Goal: Task Accomplishment & Management: Use online tool/utility

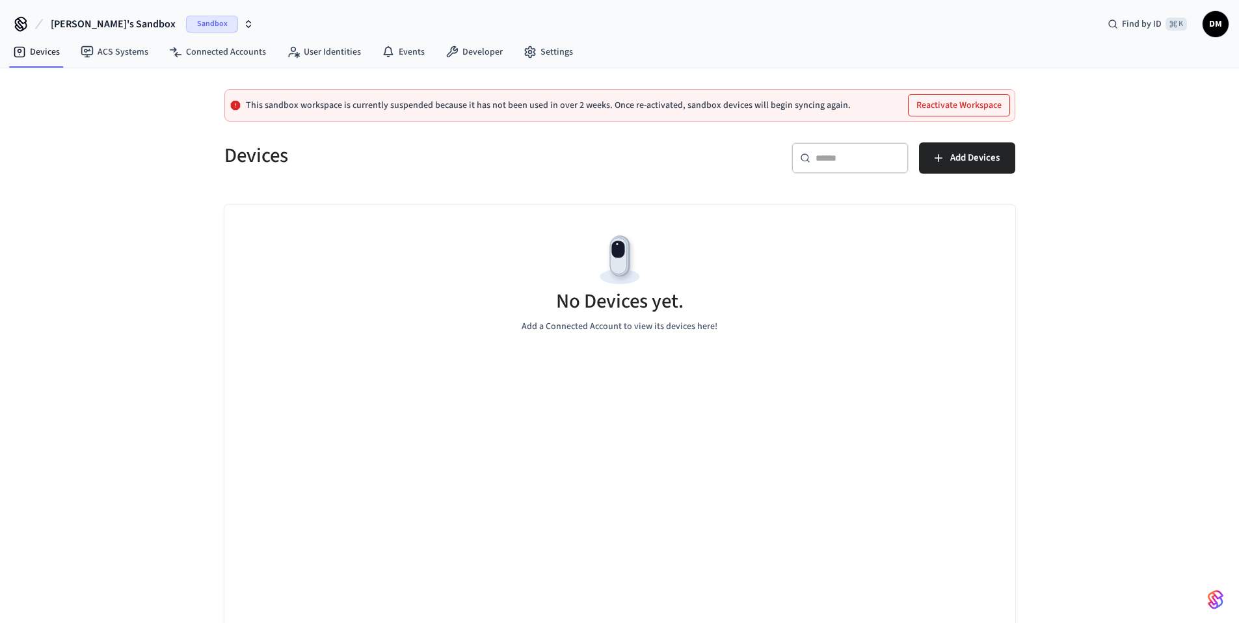
click at [118, 20] on span "[PERSON_NAME]'s Sandbox" at bounding box center [113, 24] width 125 height 16
click at [69, 108] on div "test Production" at bounding box center [107, 108] width 178 height 17
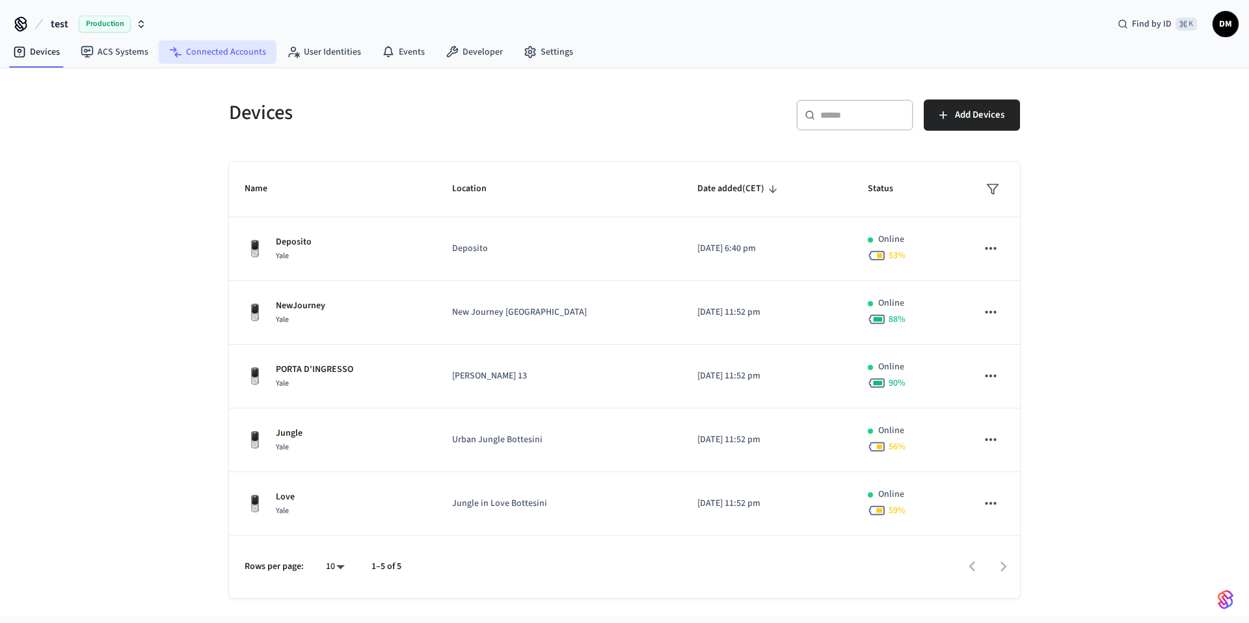
click at [244, 55] on link "Connected Accounts" at bounding box center [218, 51] width 118 height 23
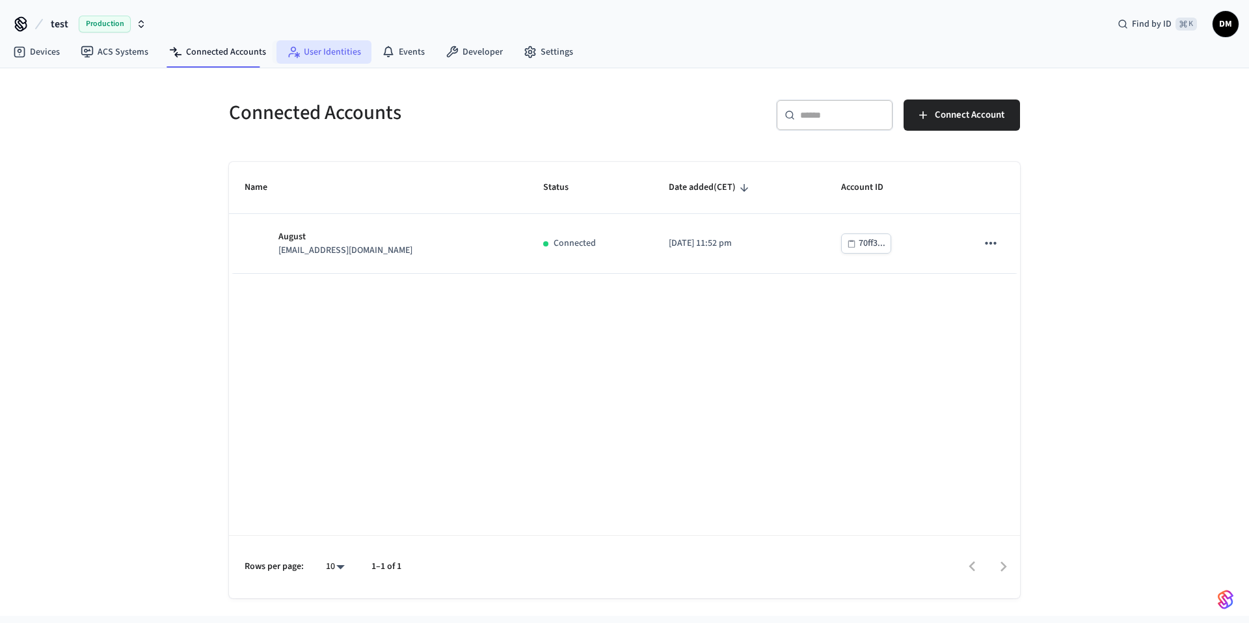
click at [331, 56] on link "User Identities" at bounding box center [324, 51] width 95 height 23
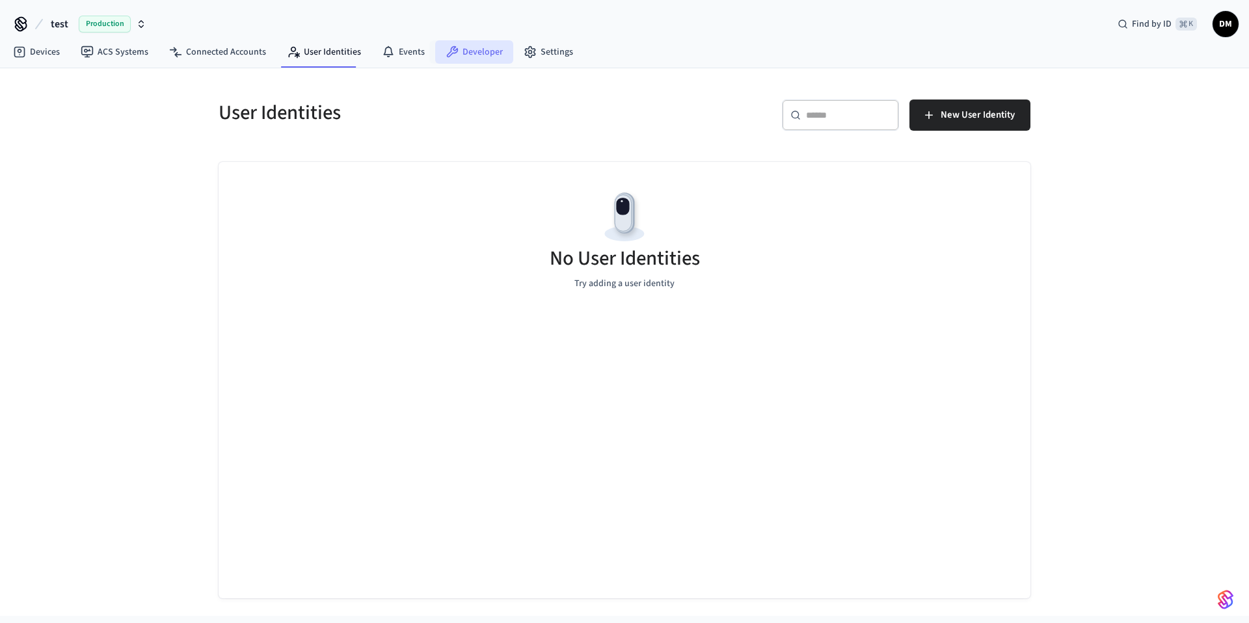
click at [498, 55] on link "Developer" at bounding box center [474, 51] width 78 height 23
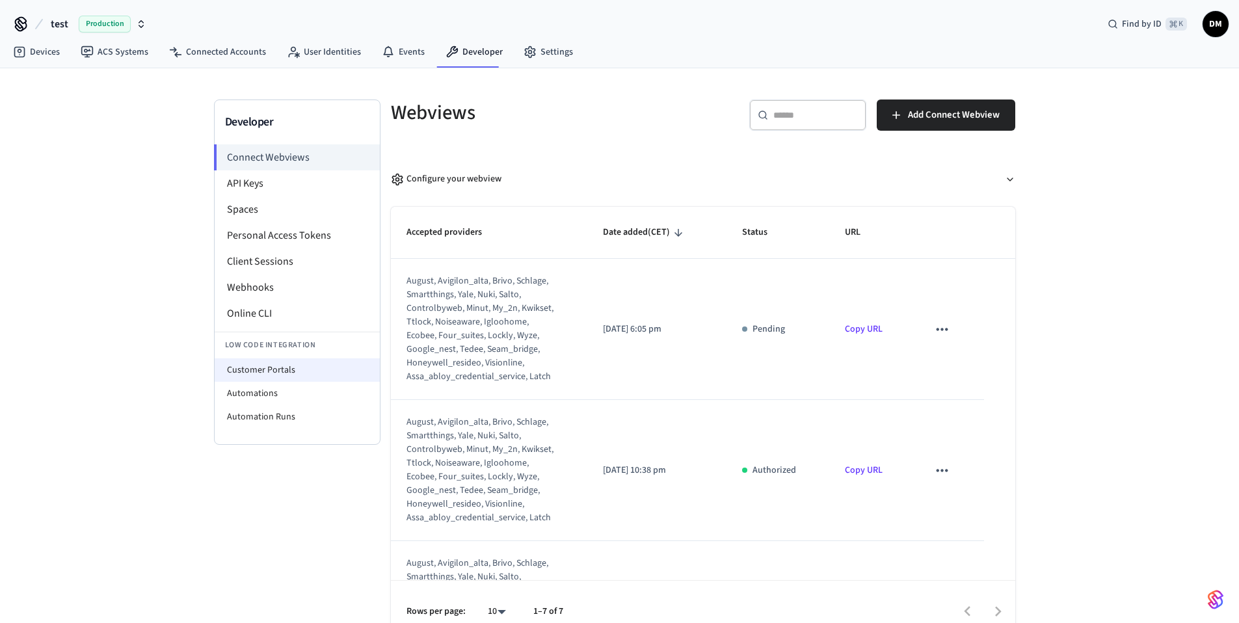
click at [264, 370] on li "Customer Portals" at bounding box center [297, 370] width 165 height 23
select select "**********"
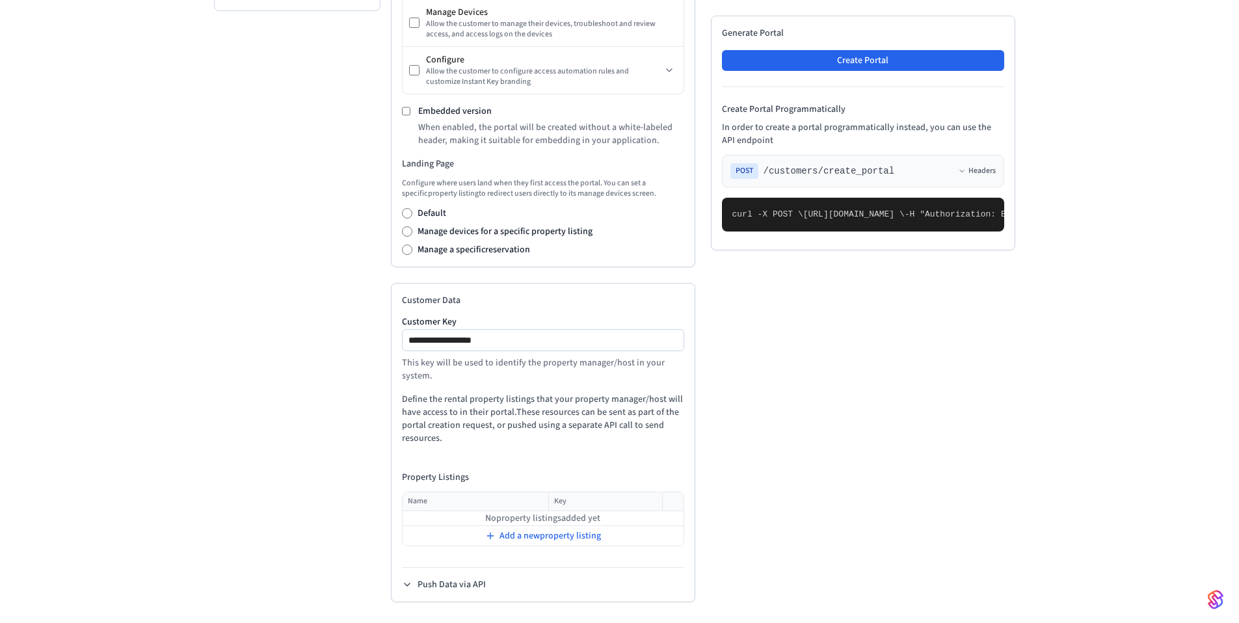
scroll to position [90, 0]
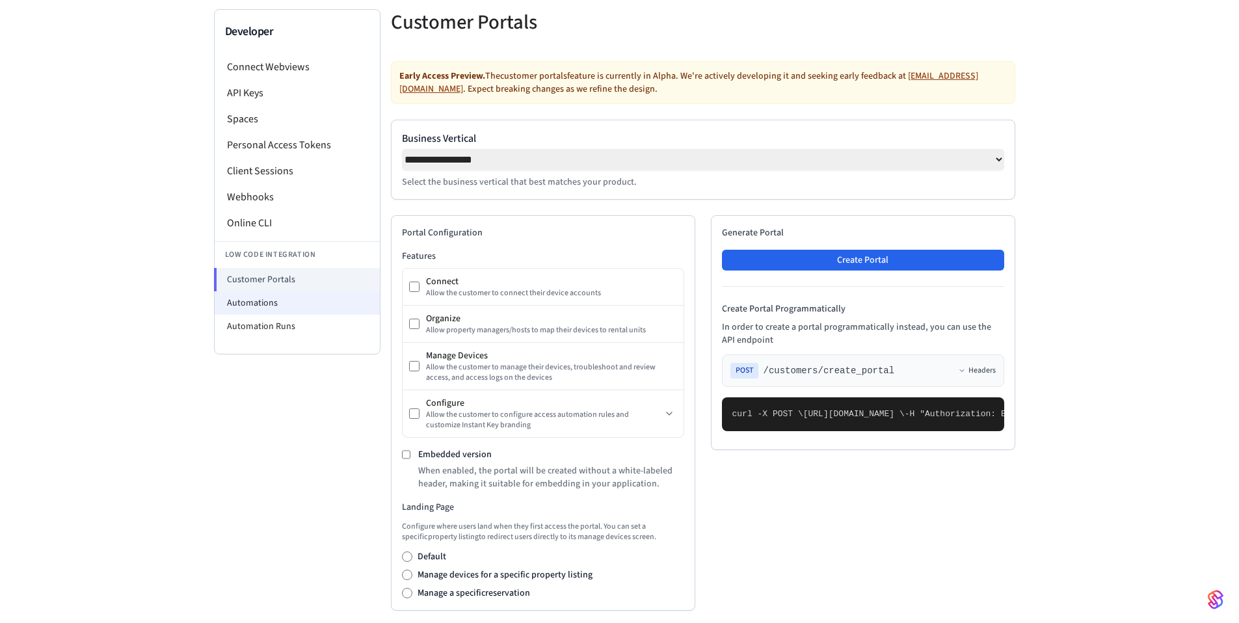
click at [247, 296] on li "Automations" at bounding box center [297, 302] width 165 height 23
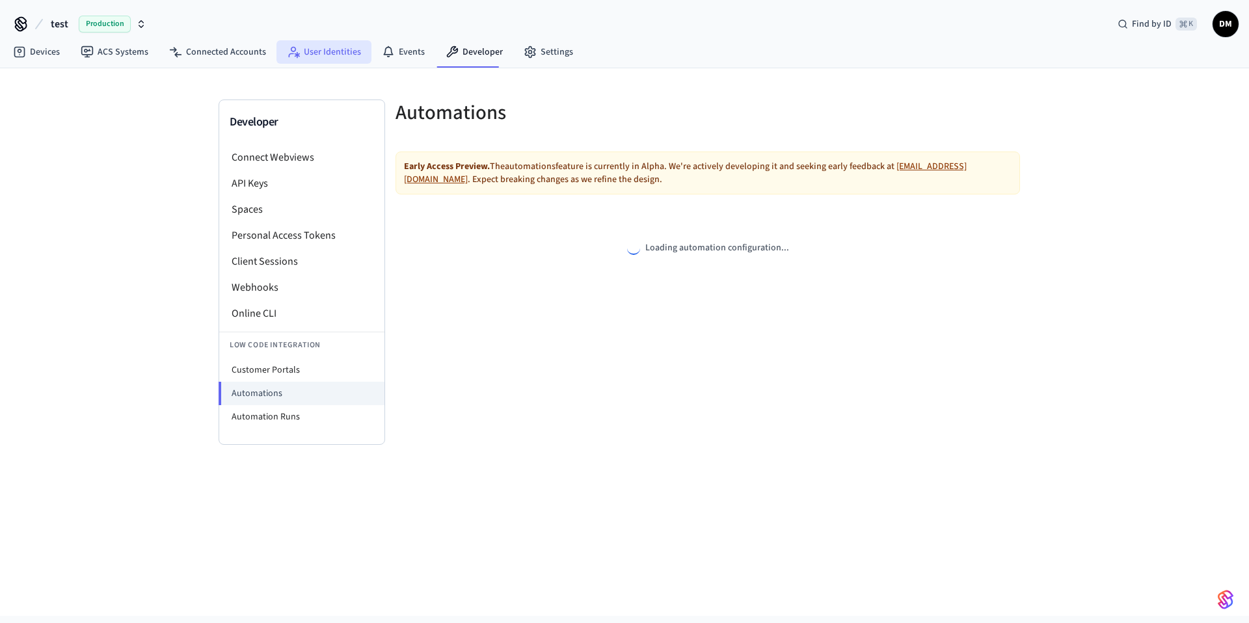
click at [329, 42] on link "User Identities" at bounding box center [324, 51] width 95 height 23
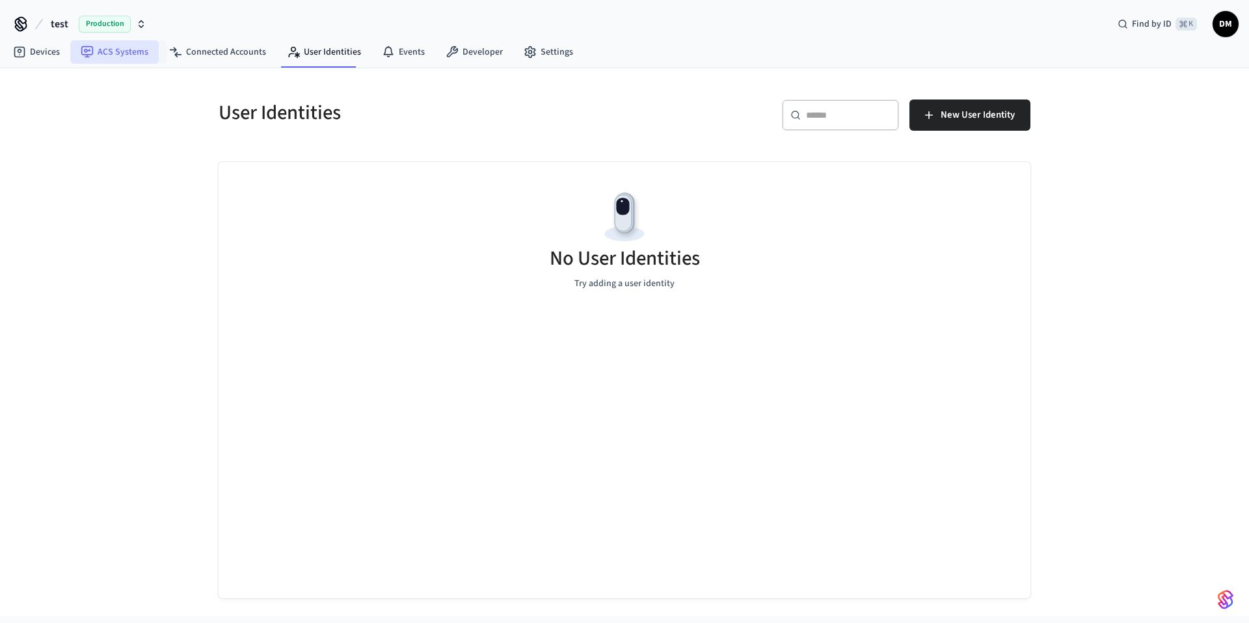
click at [123, 45] on link "ACS Systems" at bounding box center [114, 51] width 88 height 23
click at [11, 51] on link "Devices" at bounding box center [37, 51] width 68 height 23
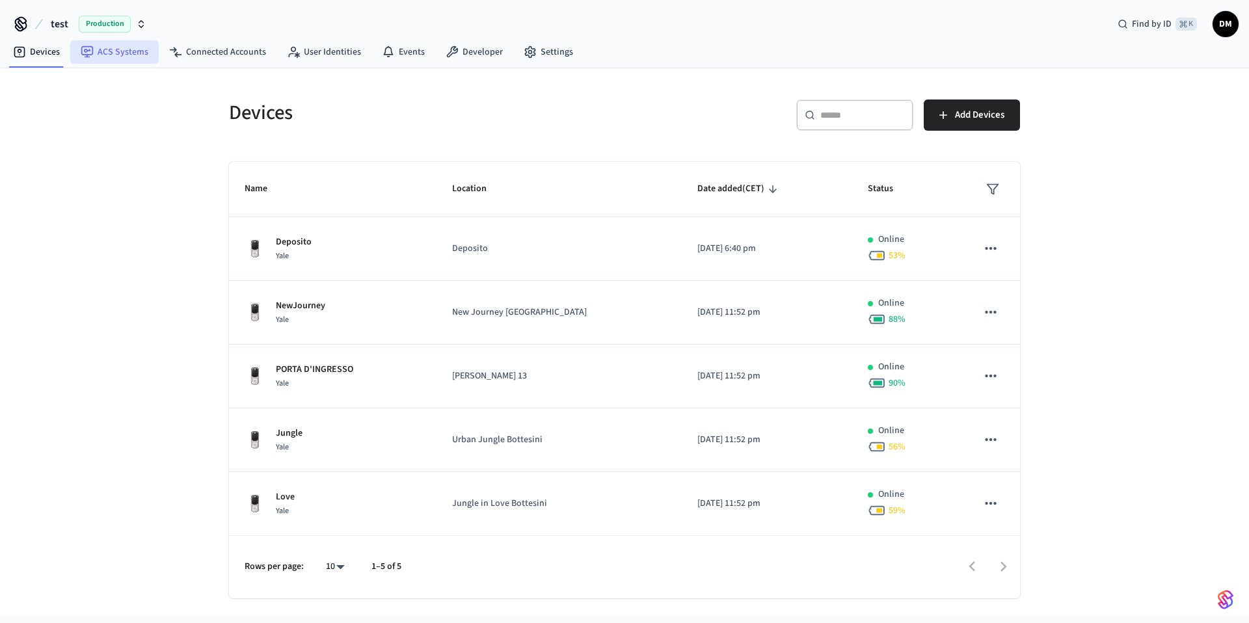
click at [85, 56] on icon at bounding box center [87, 52] width 13 height 13
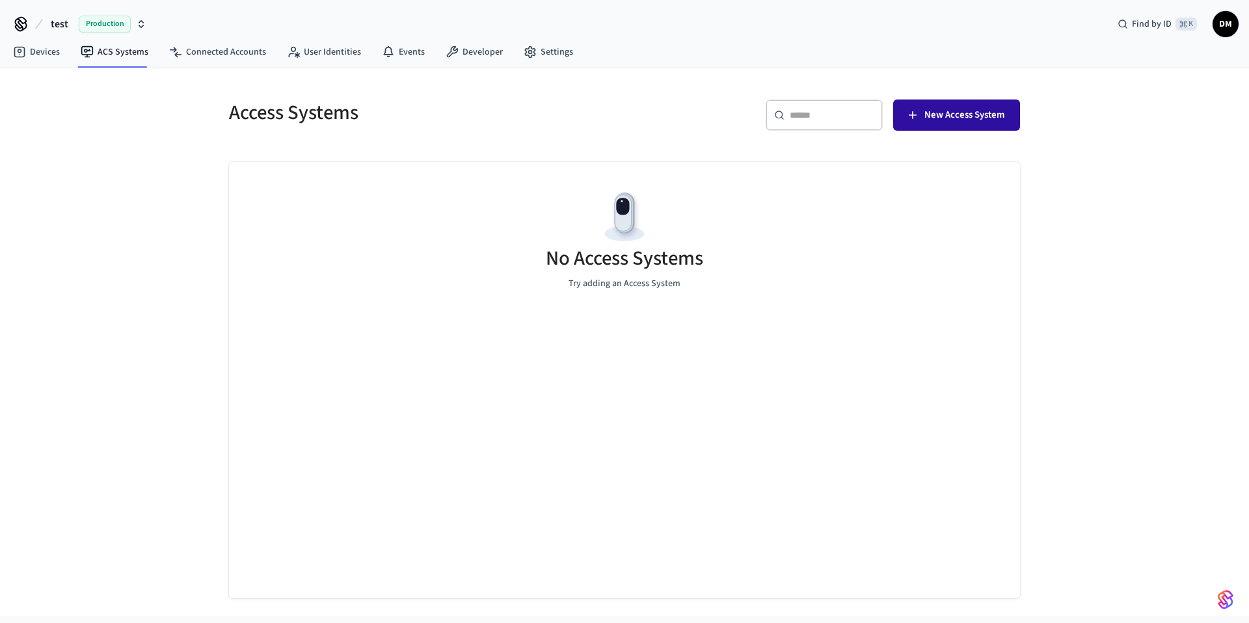
click at [987, 112] on span "New Access System" at bounding box center [965, 115] width 80 height 17
click at [466, 50] on link "Developer" at bounding box center [474, 51] width 78 height 23
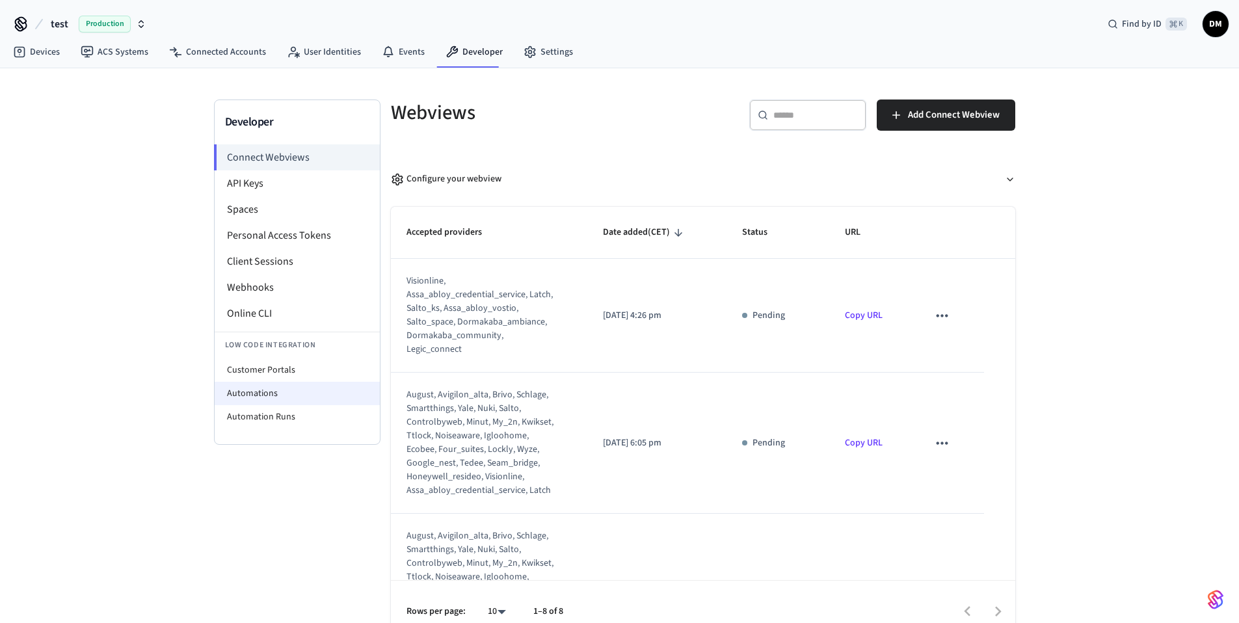
click at [279, 396] on li "Automations" at bounding box center [297, 393] width 165 height 23
select select "**********"
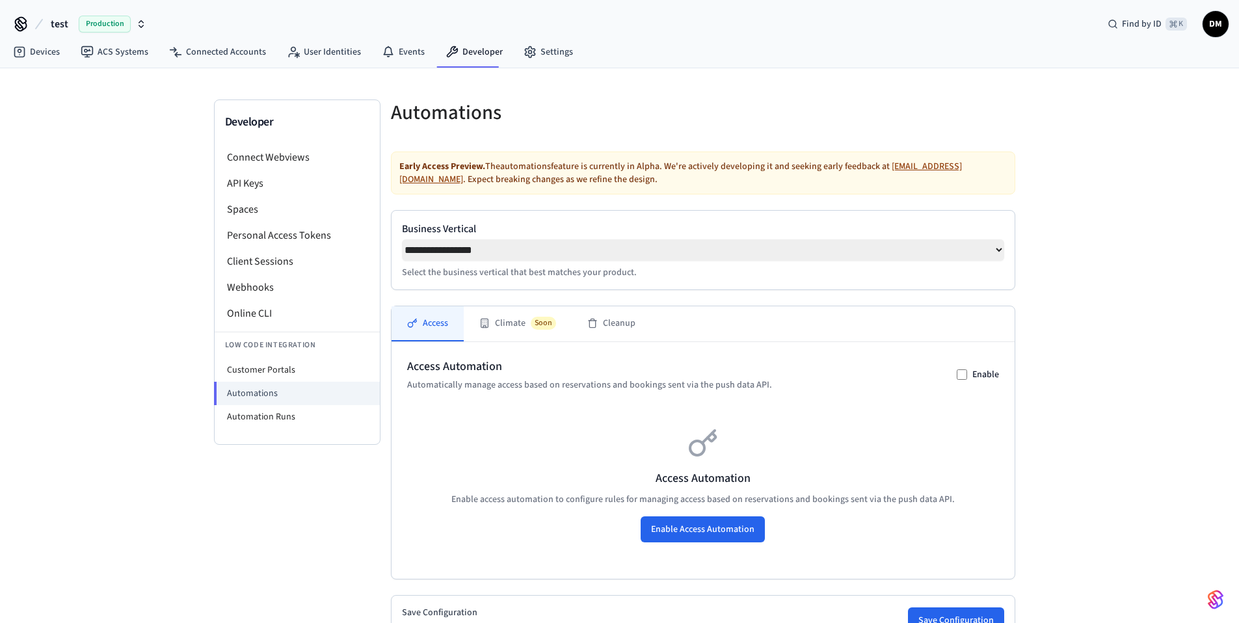
click at [995, 254] on select "**********" at bounding box center [703, 249] width 602 height 21
click at [402, 239] on select "**********" at bounding box center [703, 249] width 602 height 21
click at [679, 359] on div "Access Automation Automatically manage access based on reservations and booking…" at bounding box center [703, 460] width 623 height 237
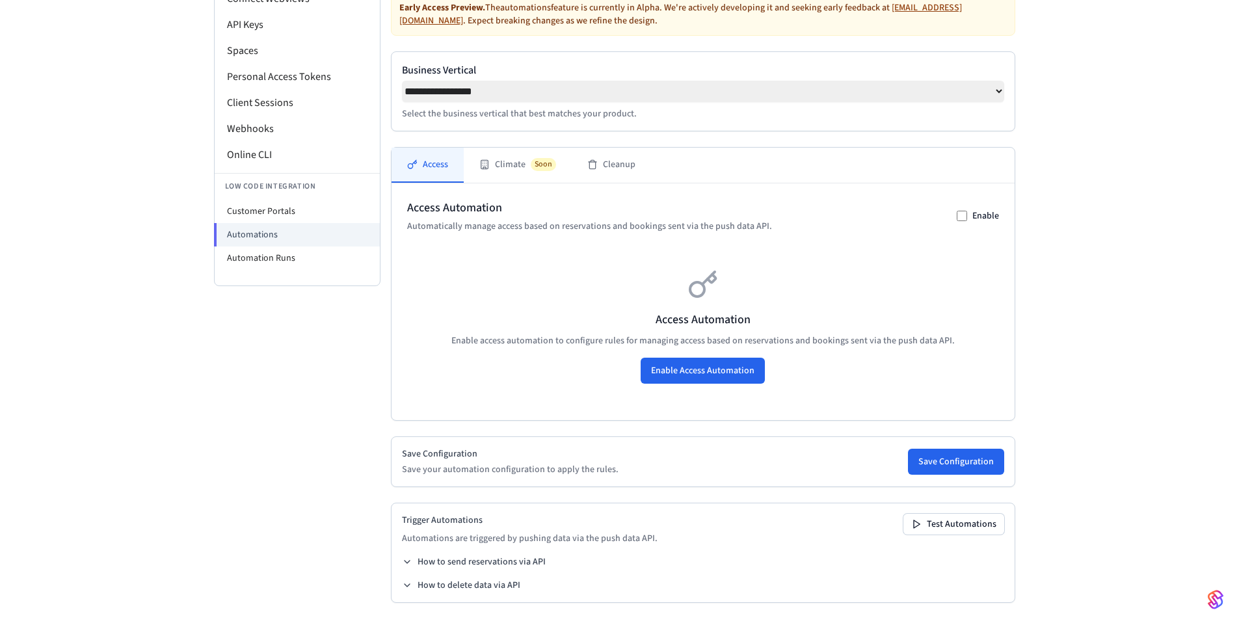
scroll to position [164, 0]
click at [500, 560] on button "How to send reservations via API" at bounding box center [474, 561] width 144 height 13
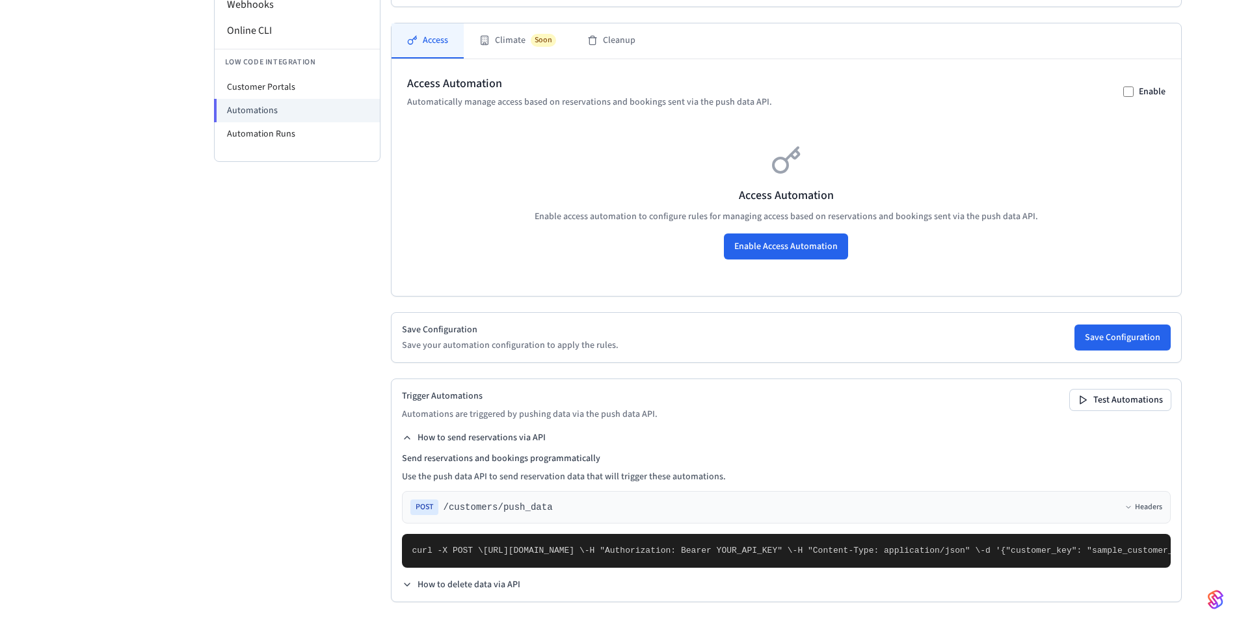
scroll to position [383, 0]
click at [724, 234] on button "Enable Access Automation" at bounding box center [786, 247] width 124 height 26
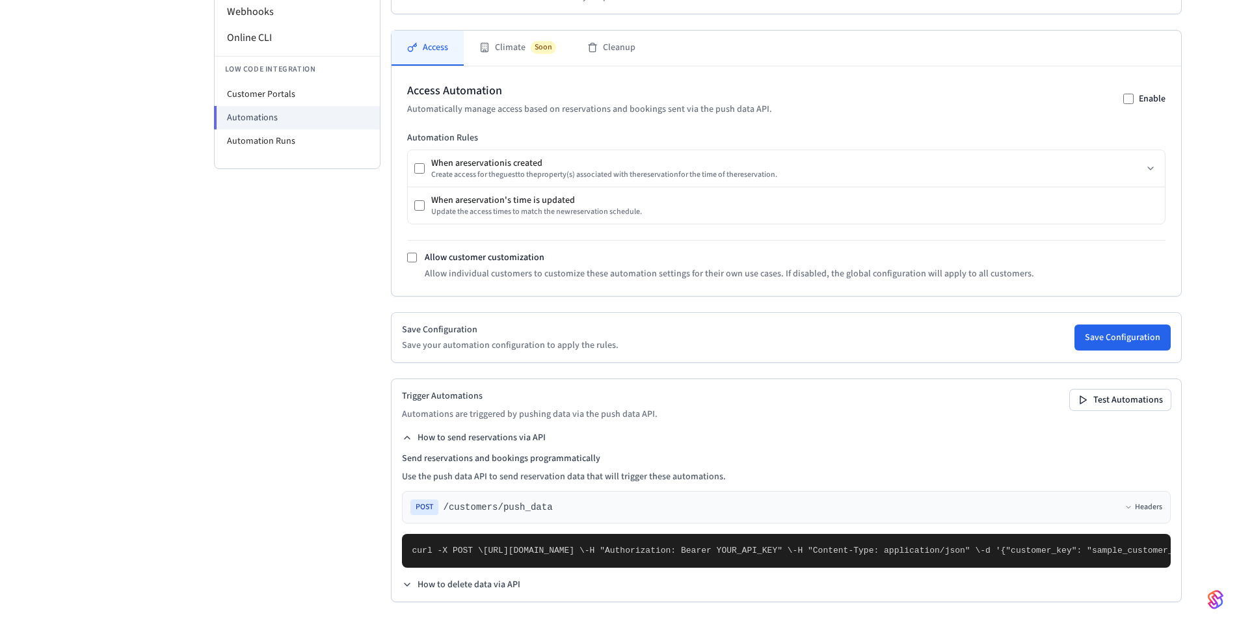
scroll to position [357, 0]
click at [757, 157] on div "When a reservation is created" at bounding box center [604, 163] width 346 height 13
click at [975, 150] on div "When a reservation is created Create access for the guest to the property (s) a…" at bounding box center [786, 168] width 757 height 36
click at [1146, 163] on icon at bounding box center [1151, 168] width 10 height 10
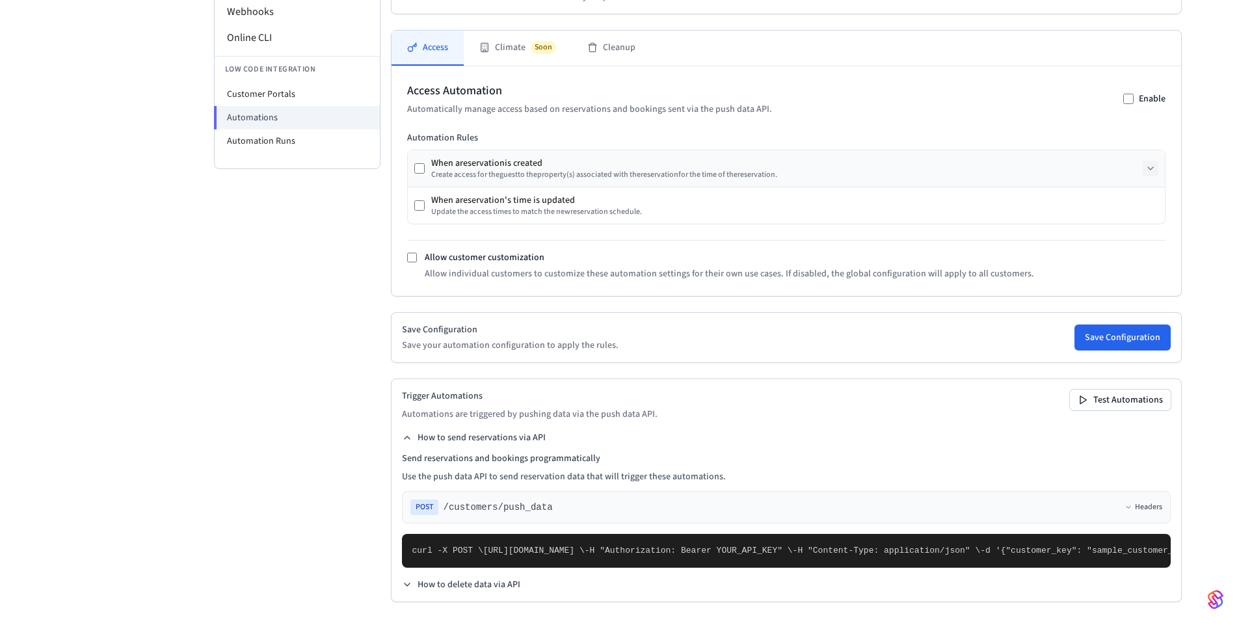
click at [539, 157] on div "When a reservation is created" at bounding box center [604, 163] width 346 height 13
click at [1070, 390] on button "Test Automations" at bounding box center [1120, 400] width 101 height 21
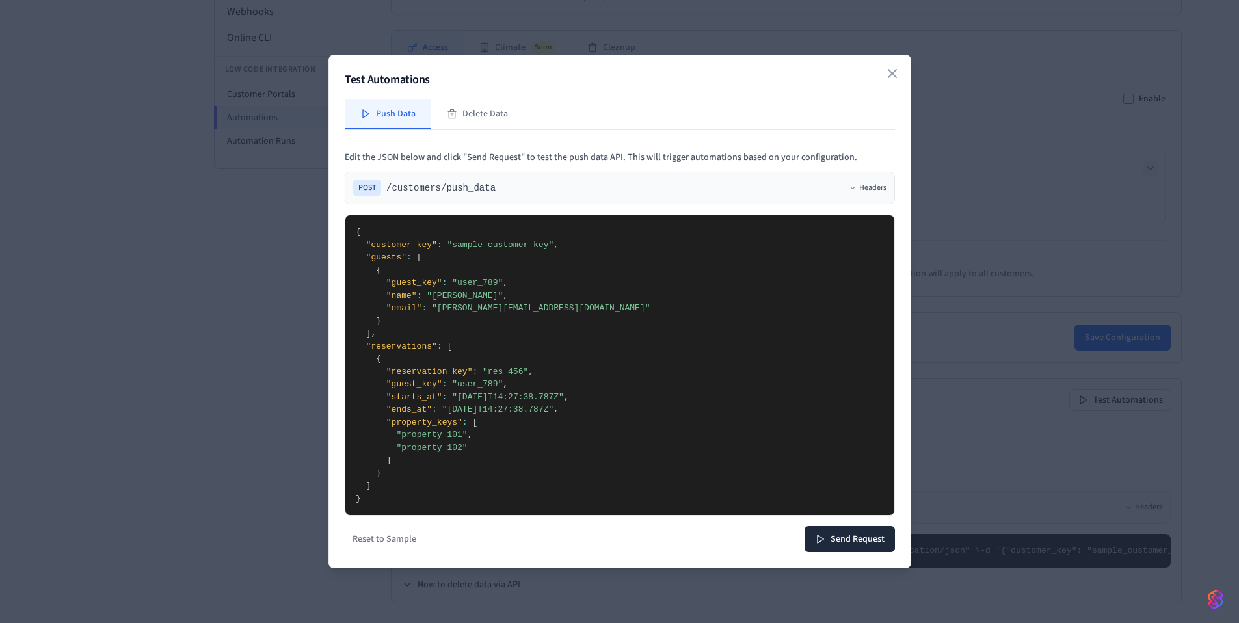
click at [765, 182] on div "POST /customers/push_data Headers" at bounding box center [620, 188] width 534 height 16
click at [863, 181] on div "POST /customers/push_data Headers" at bounding box center [620, 188] width 534 height 16
click at [861, 188] on button "Headers" at bounding box center [868, 188] width 38 height 10
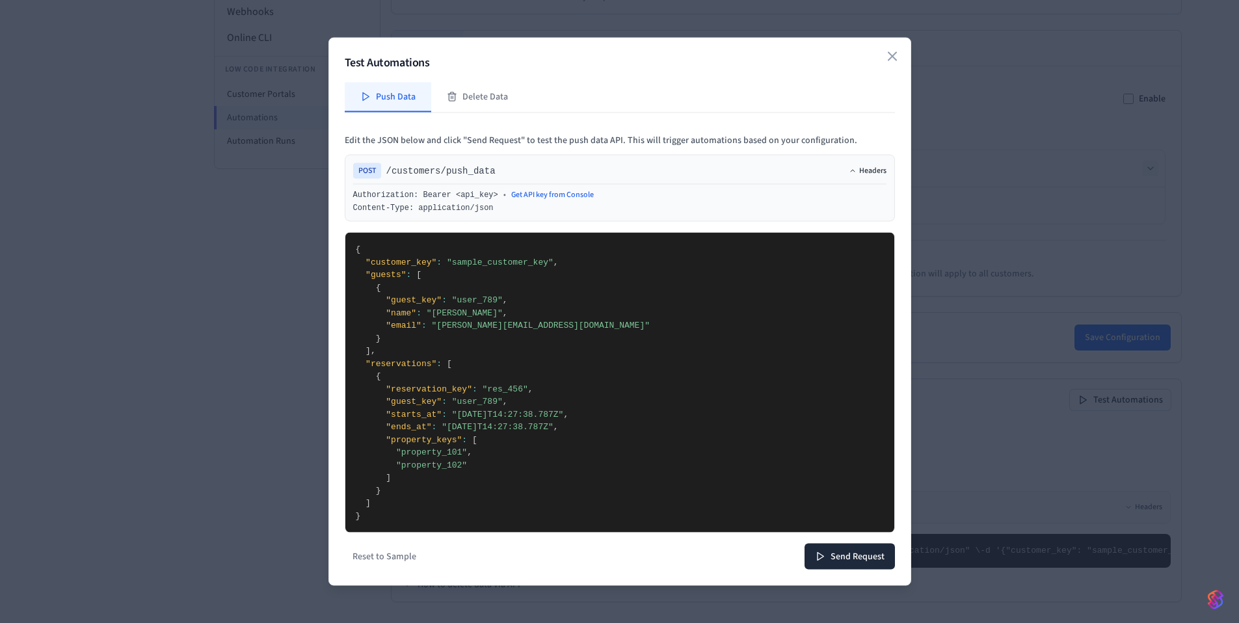
click at [861, 166] on button "Headers" at bounding box center [868, 171] width 38 height 10
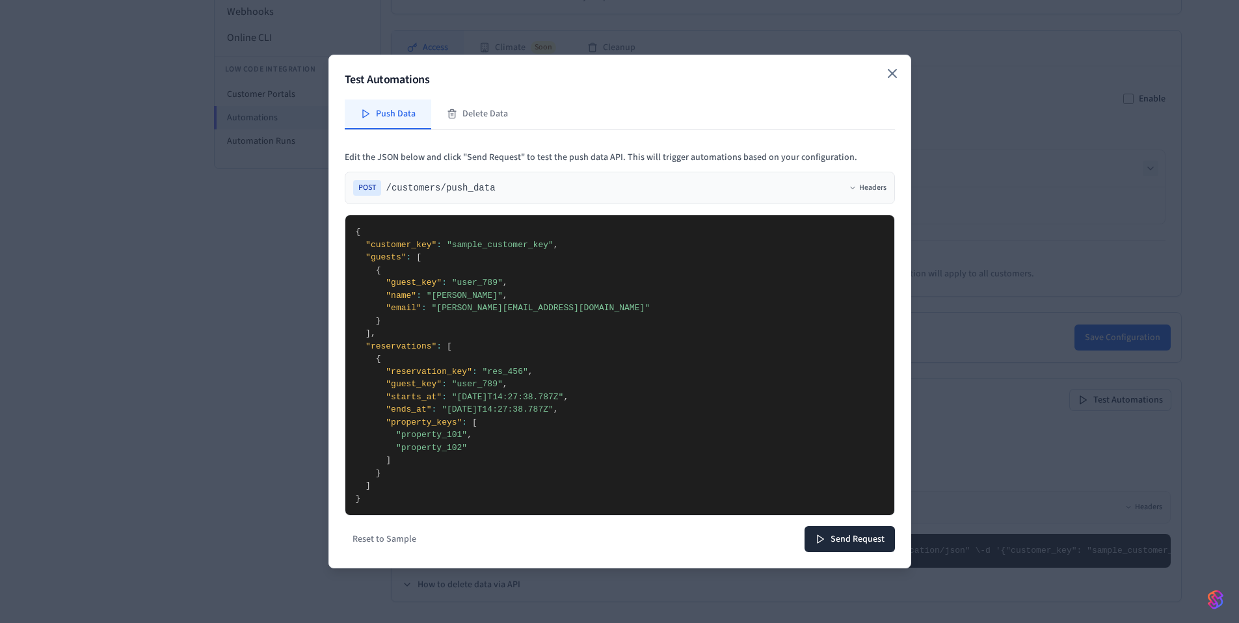
click at [894, 66] on icon "button" at bounding box center [893, 74] width 16 height 16
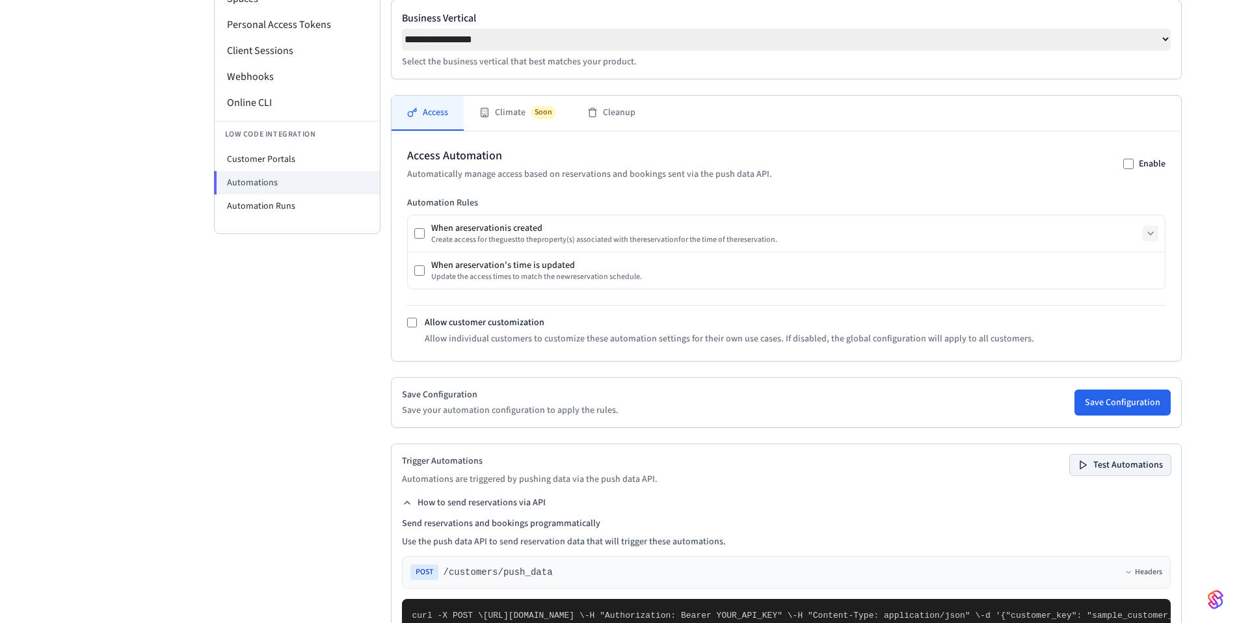
scroll to position [0, 0]
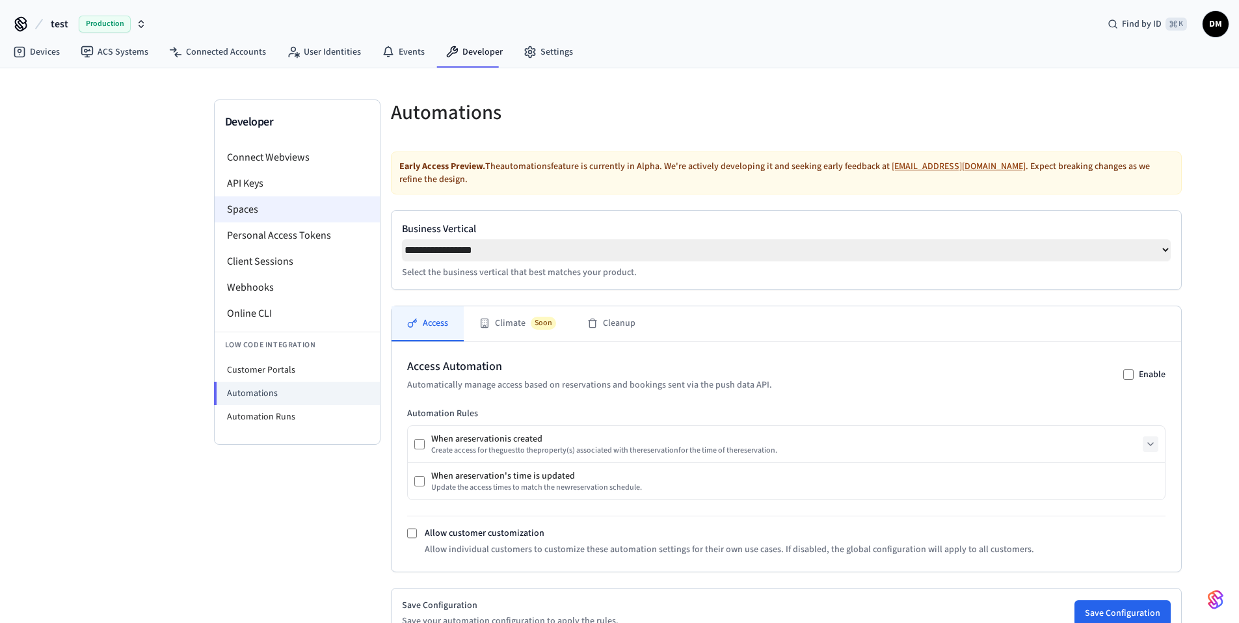
click at [243, 215] on li "Spaces" at bounding box center [297, 209] width 165 height 26
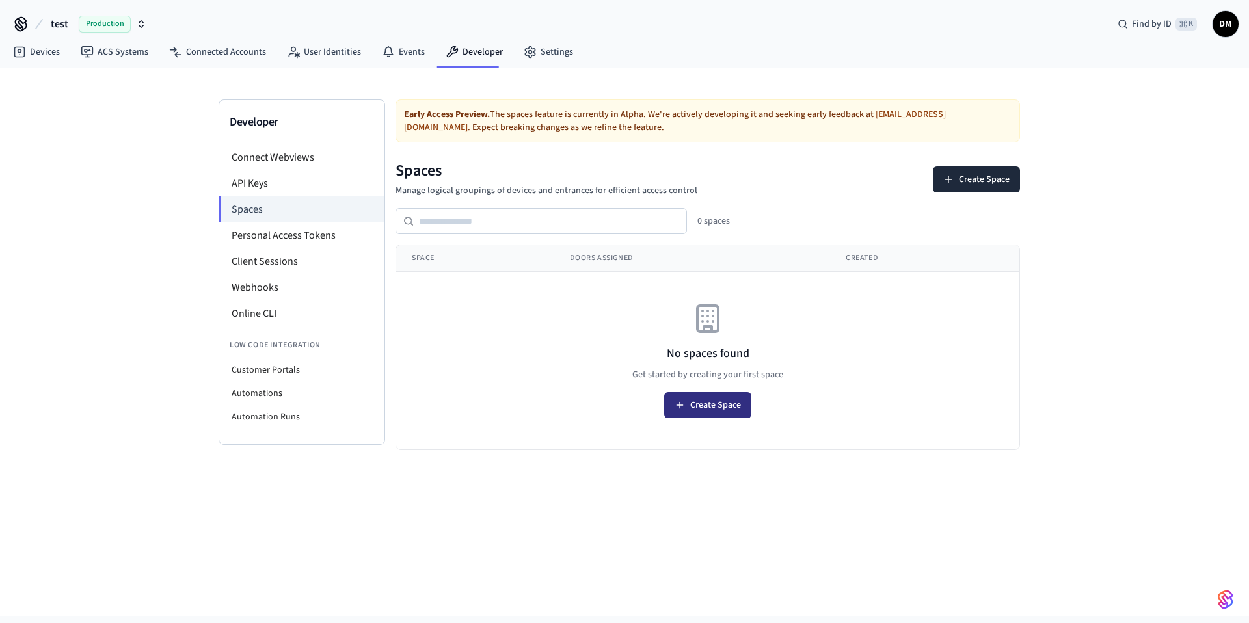
click at [743, 415] on button "Create Space" at bounding box center [707, 405] width 87 height 26
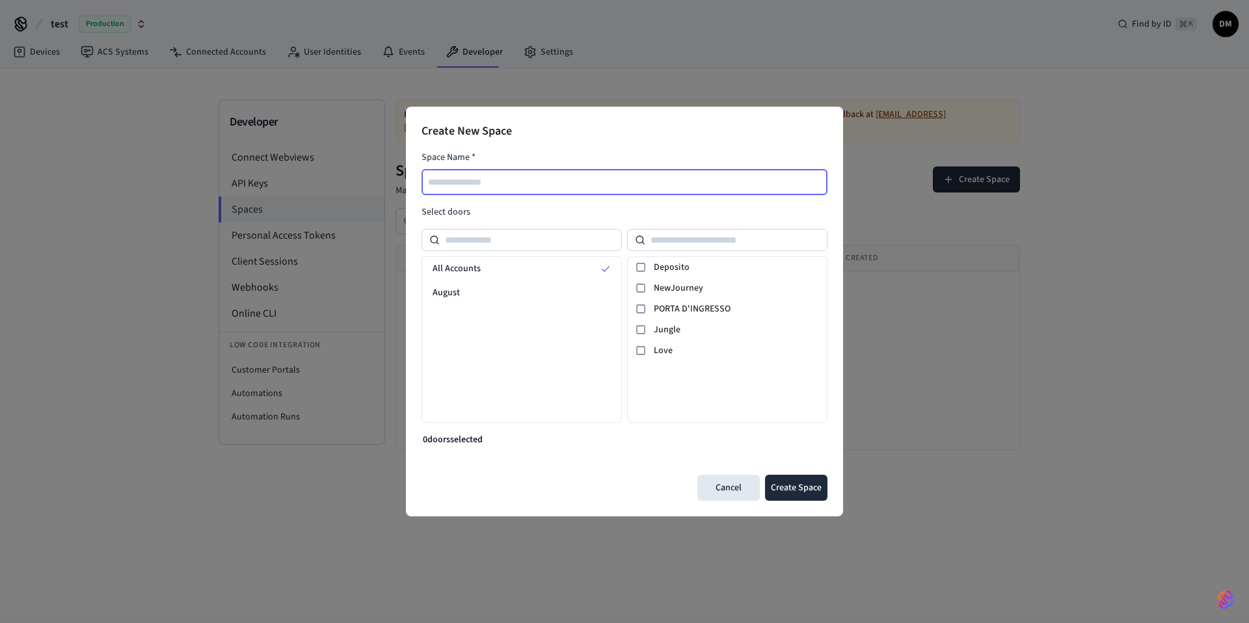
click at [556, 187] on input "text" at bounding box center [625, 182] width 405 height 16
type input "******"
click at [639, 270] on icon at bounding box center [641, 267] width 10 height 10
click at [642, 327] on icon at bounding box center [641, 330] width 10 height 10
click at [787, 494] on button "Create Space" at bounding box center [796, 488] width 62 height 26
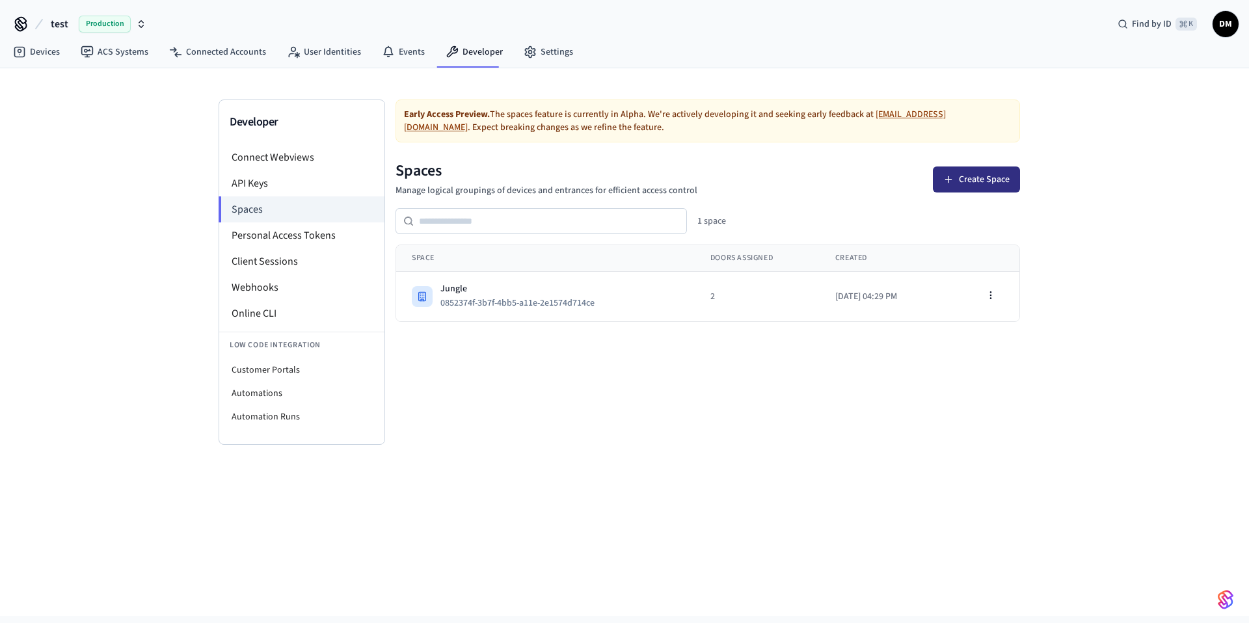
click at [985, 172] on button "Create Space" at bounding box center [976, 180] width 87 height 26
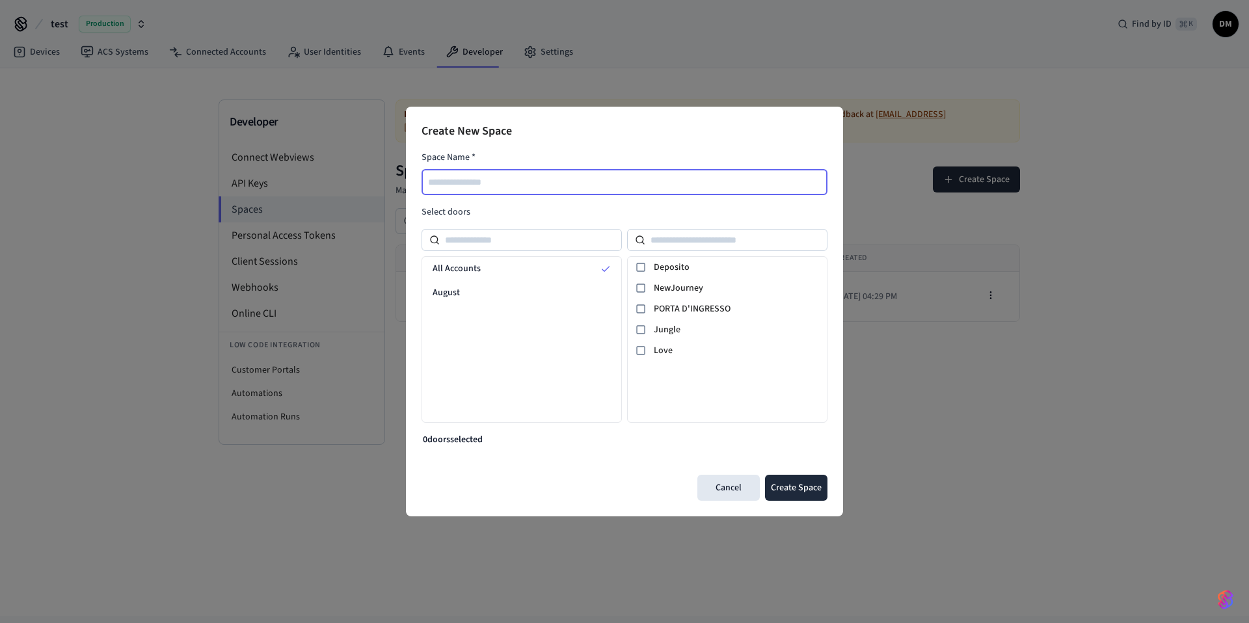
click at [551, 181] on input "text" at bounding box center [625, 182] width 405 height 16
type input "****"
click at [643, 352] on icon at bounding box center [641, 350] width 10 height 10
click at [643, 270] on icon at bounding box center [641, 267] width 10 height 10
click at [810, 493] on button "Create Space" at bounding box center [796, 488] width 62 height 26
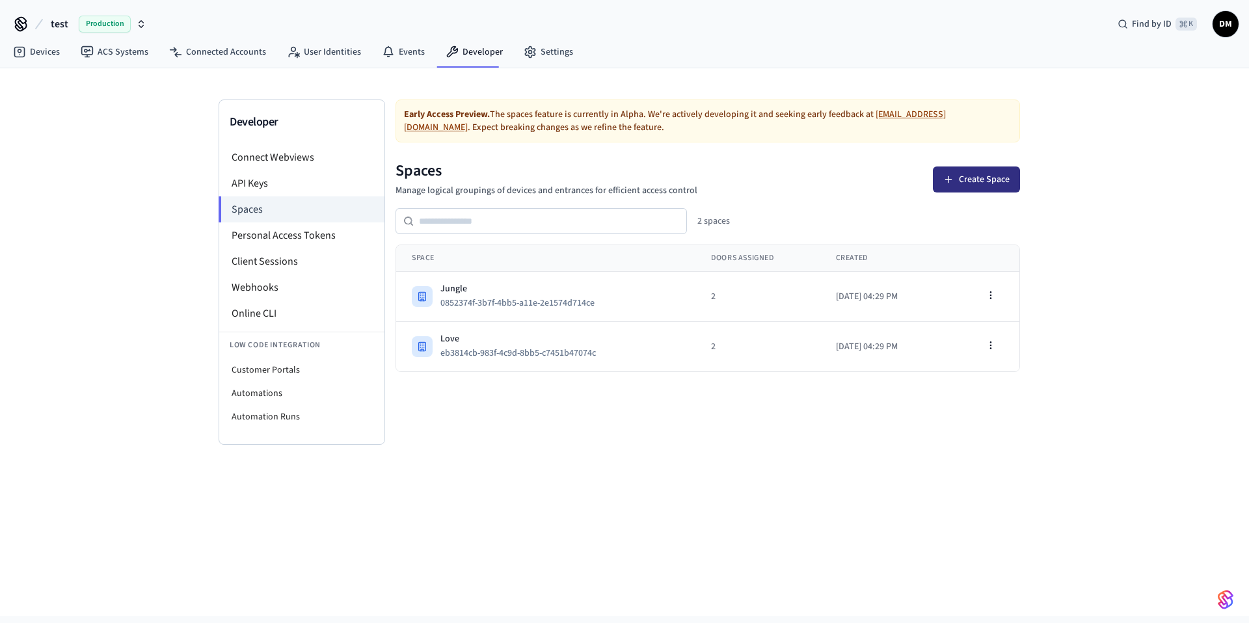
click at [950, 183] on icon at bounding box center [948, 179] width 10 height 10
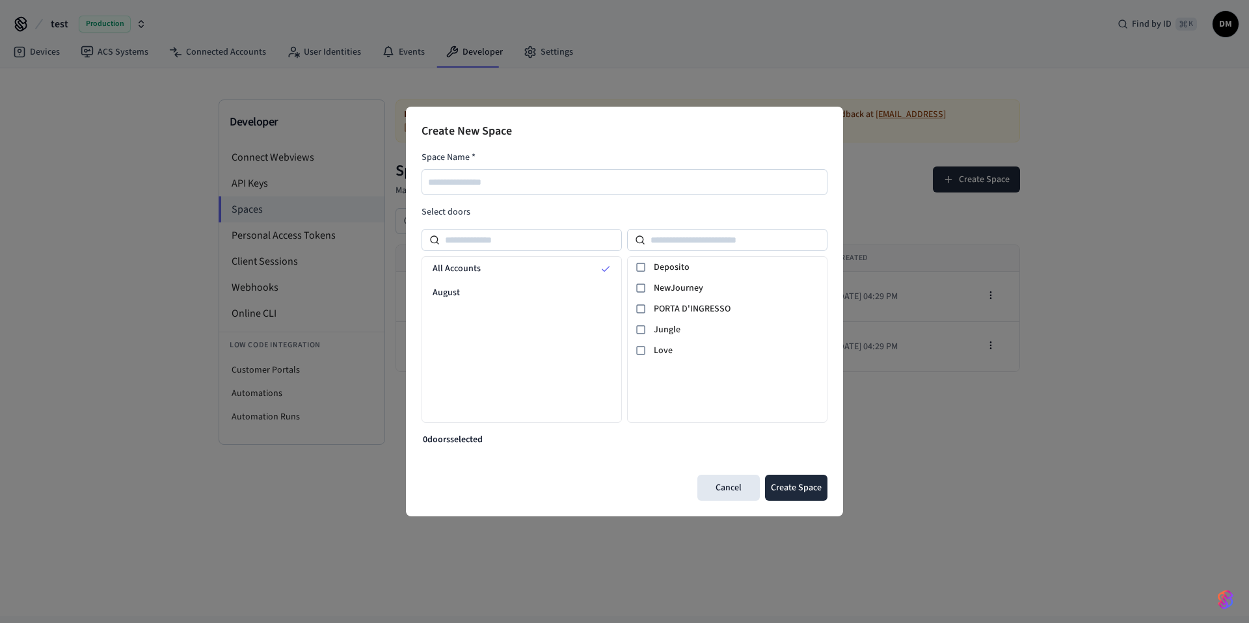
click at [539, 173] on div at bounding box center [625, 182] width 406 height 26
click at [539, 176] on input "text" at bounding box center [625, 182] width 405 height 16
type input "****"
click at [643, 288] on icon at bounding box center [641, 288] width 10 height 10
click at [642, 266] on icon at bounding box center [641, 267] width 10 height 10
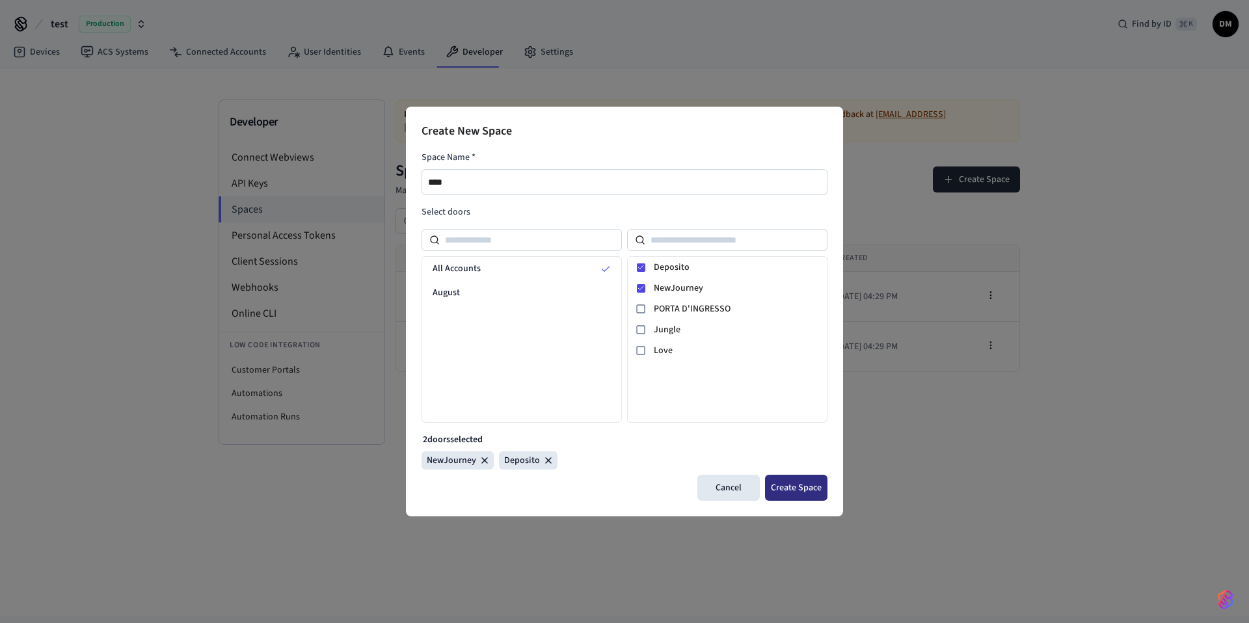
click at [804, 491] on button "Create Space" at bounding box center [796, 488] width 62 height 26
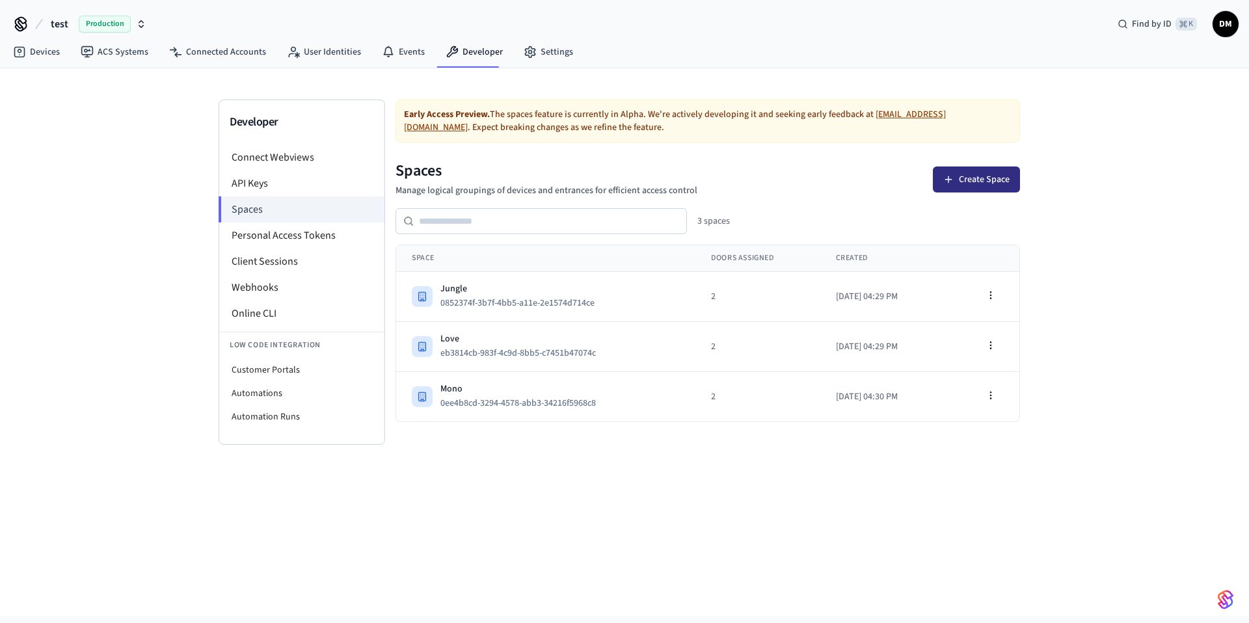
click at [996, 182] on button "Create Space" at bounding box center [976, 180] width 87 height 26
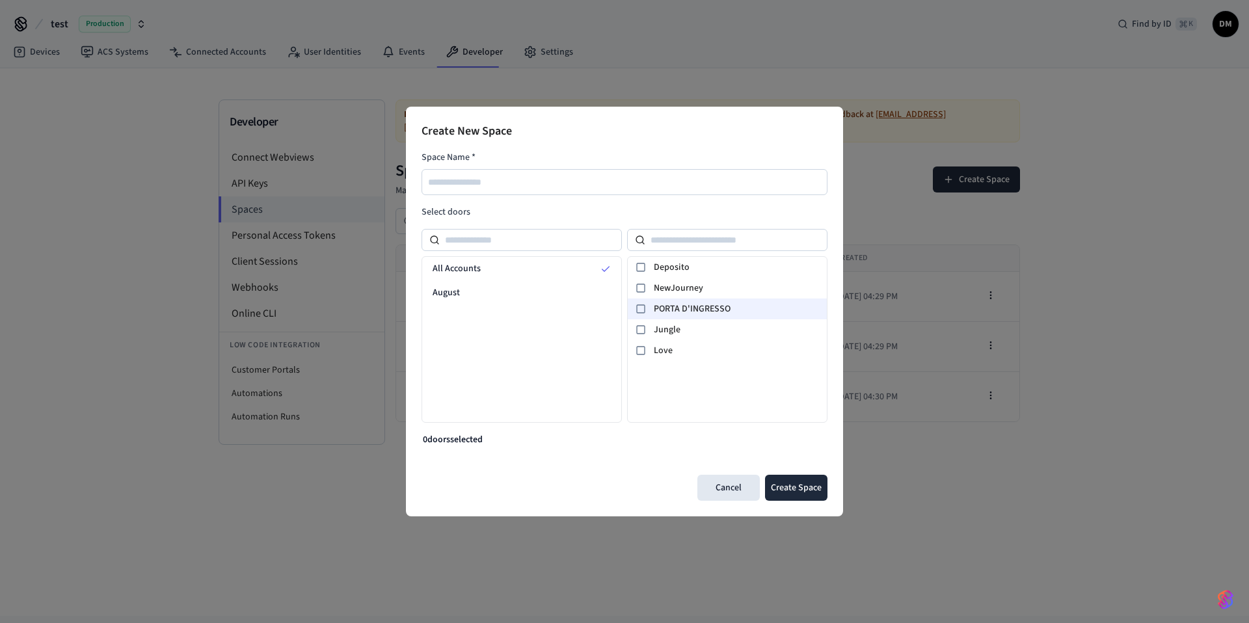
click at [698, 307] on span "PORTA D'INGRESSO" at bounding box center [738, 310] width 168 height 14
click at [684, 172] on div at bounding box center [625, 182] width 406 height 26
click at [679, 175] on input "text" at bounding box center [625, 182] width 405 height 16
type input "*******"
click at [807, 489] on button "Create Space" at bounding box center [796, 488] width 62 height 26
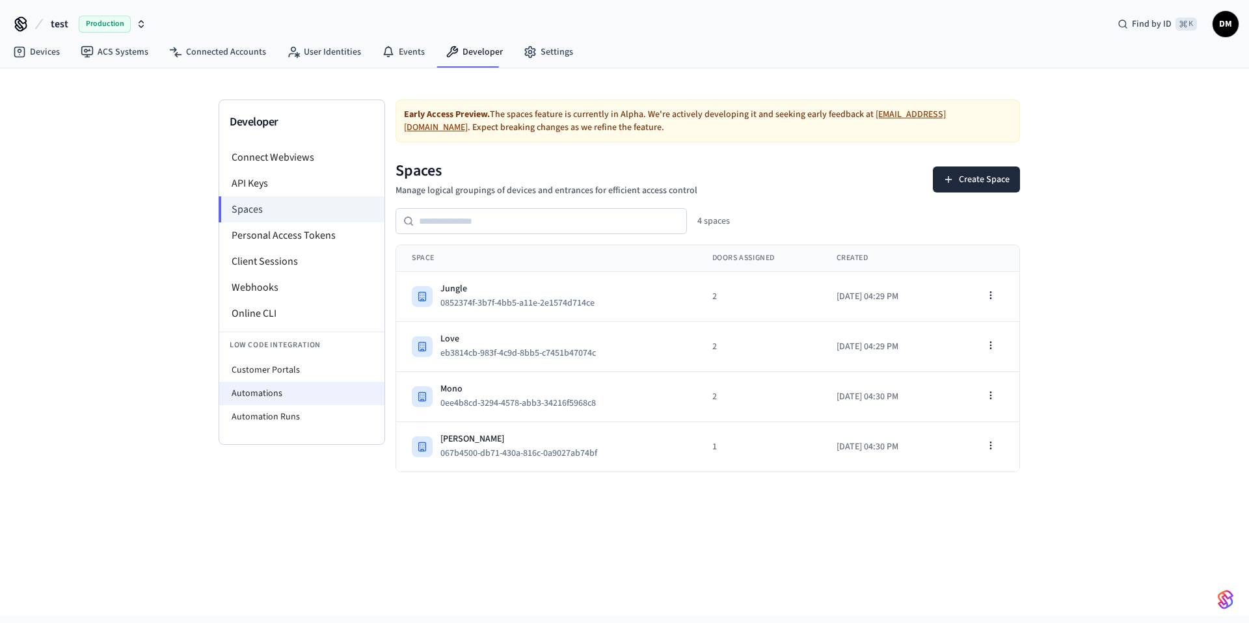
click at [282, 388] on li "Automations" at bounding box center [301, 393] width 165 height 23
select select "**********"
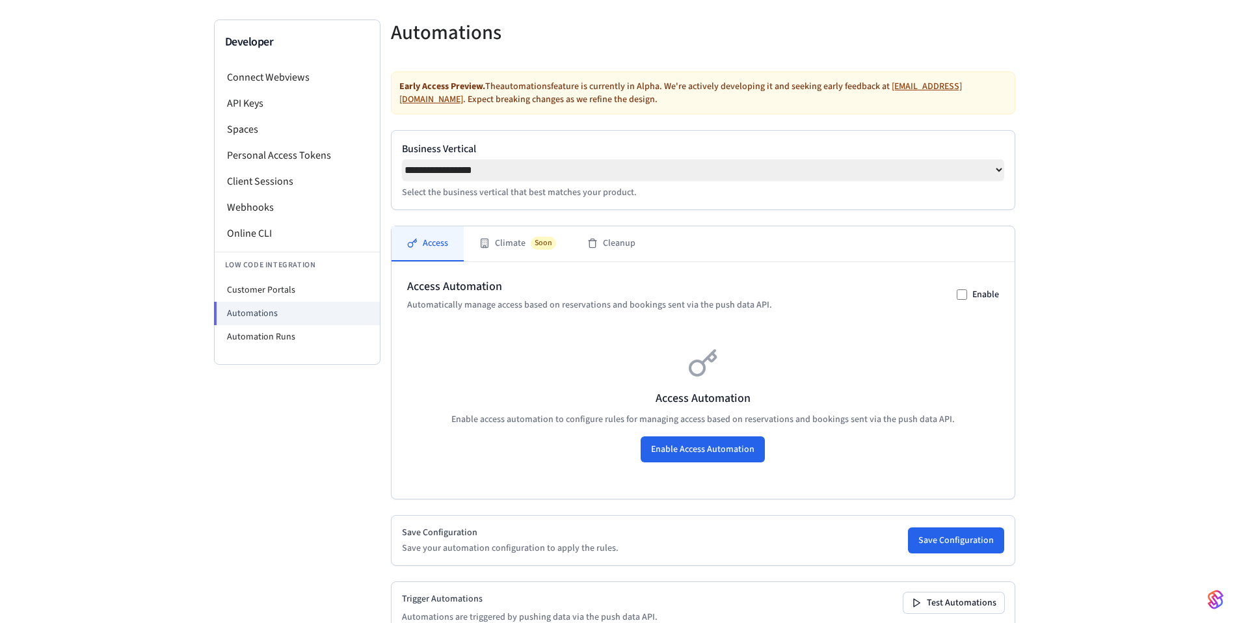
scroll to position [164, 0]
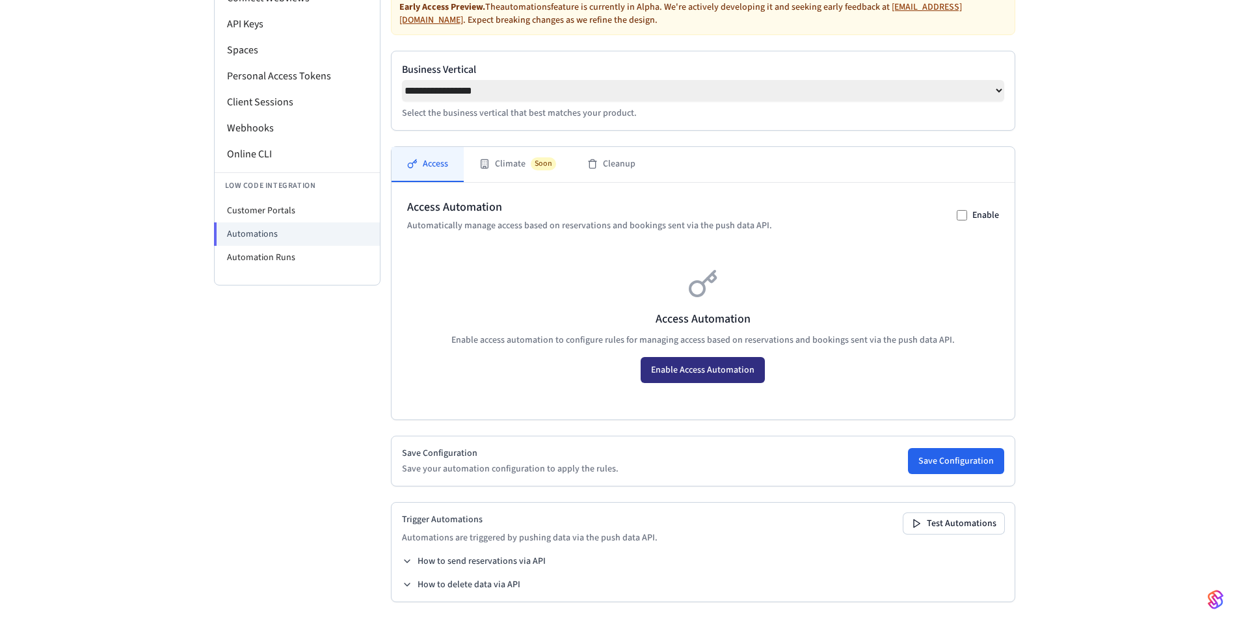
click at [687, 375] on button "Enable Access Automation" at bounding box center [703, 370] width 124 height 26
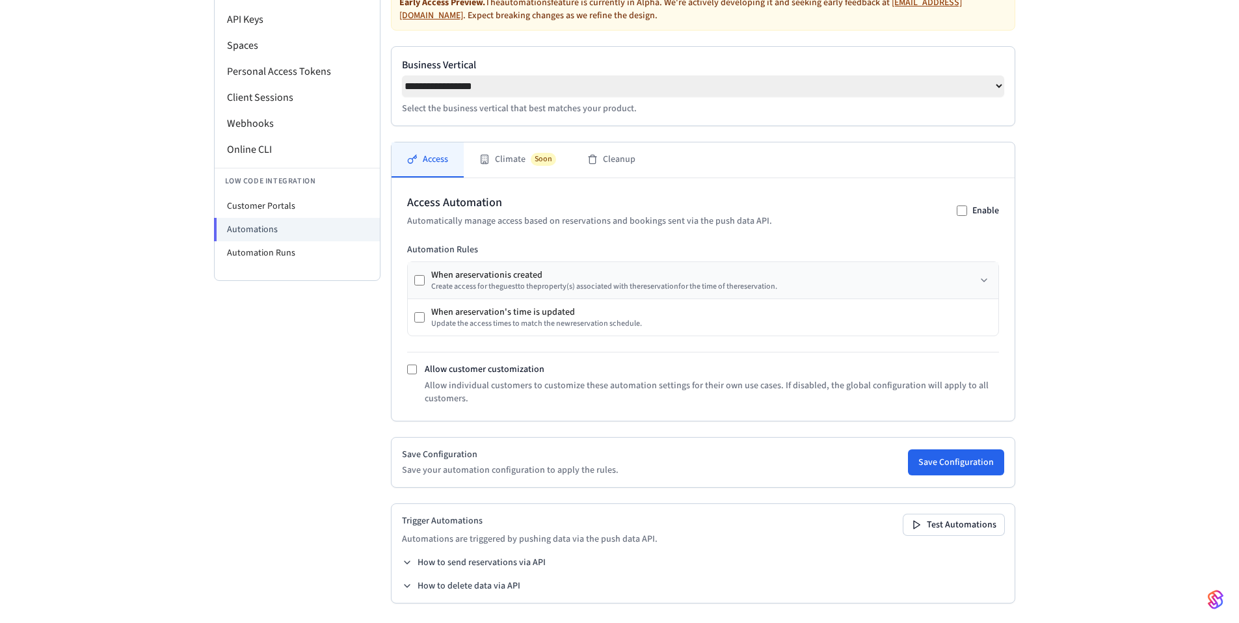
click at [493, 286] on div "Create access for the guest to the property (s) associated with the reservation…" at bounding box center [604, 287] width 346 height 10
click at [425, 376] on label "Allow customer customization" at bounding box center [485, 369] width 120 height 13
click at [419, 379] on div "Allow customer customization Allow individual customers to customize these auto…" at bounding box center [703, 384] width 592 height 42
click at [937, 470] on button "Save Configuration" at bounding box center [956, 463] width 96 height 26
click at [993, 475] on button "Save Configuration" at bounding box center [956, 463] width 96 height 26
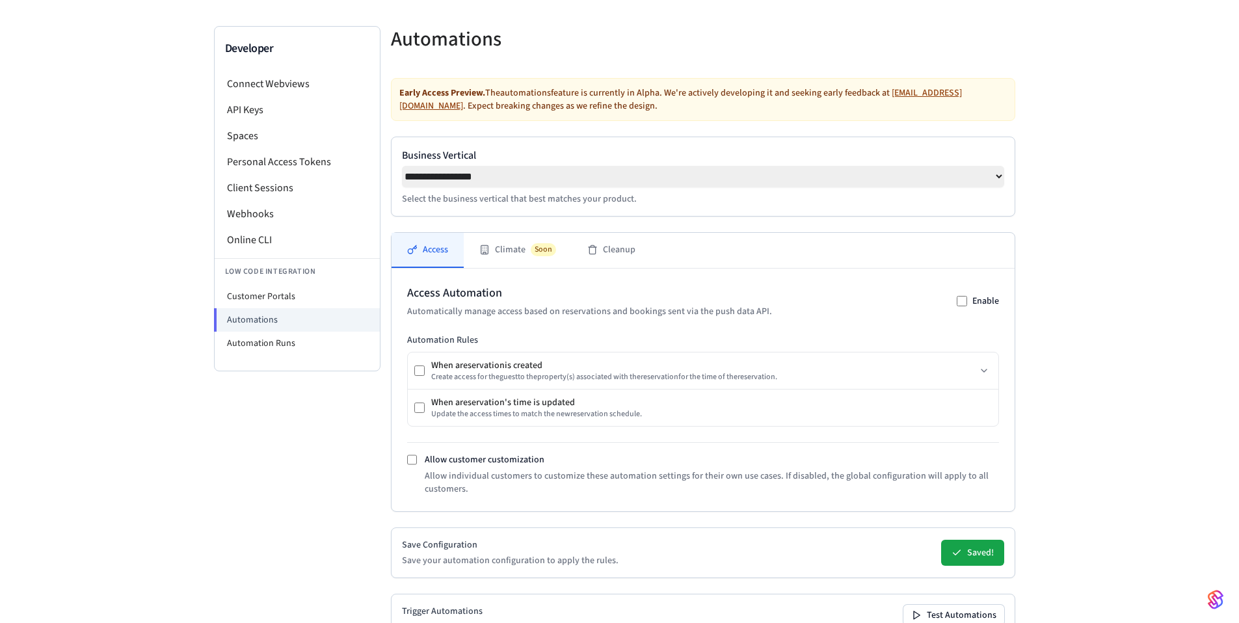
scroll to position [170, 0]
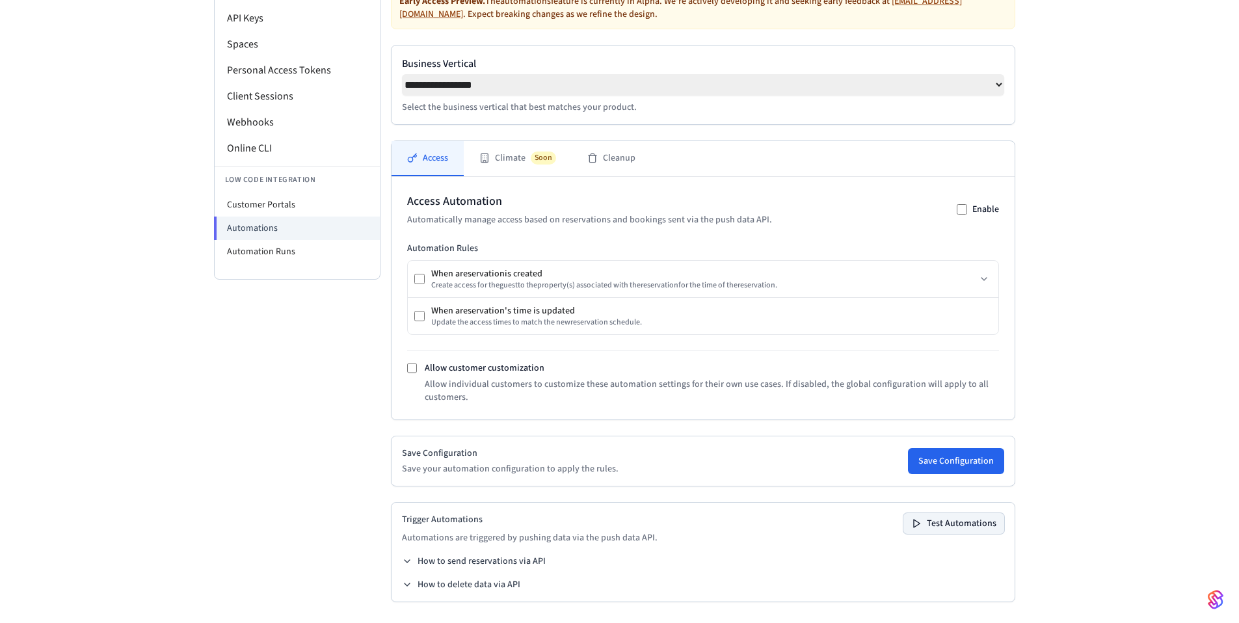
click at [932, 515] on button "Test Automations" at bounding box center [954, 523] width 101 height 21
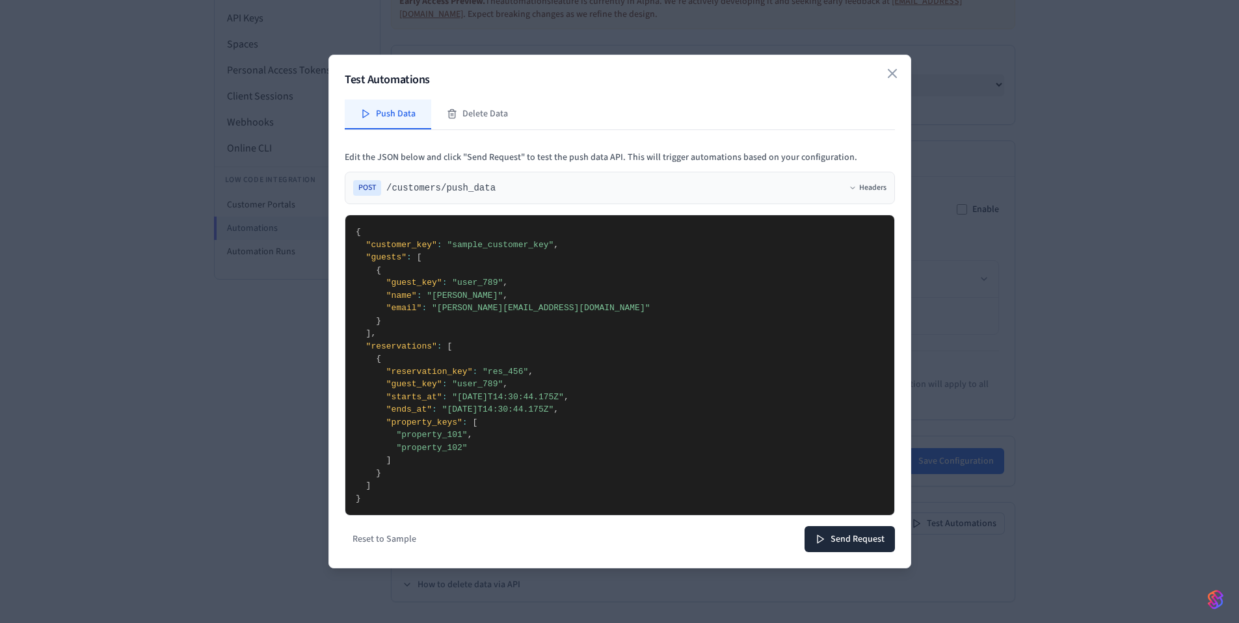
click at [400, 424] on textarea "**********" at bounding box center [619, 365] width 549 height 300
click at [426, 425] on textarea "**********" at bounding box center [619, 365] width 549 height 300
drag, startPoint x: 433, startPoint y: 425, endPoint x: 393, endPoint y: 426, distance: 40.3
click at [393, 426] on textarea "**********" at bounding box center [619, 365] width 549 height 300
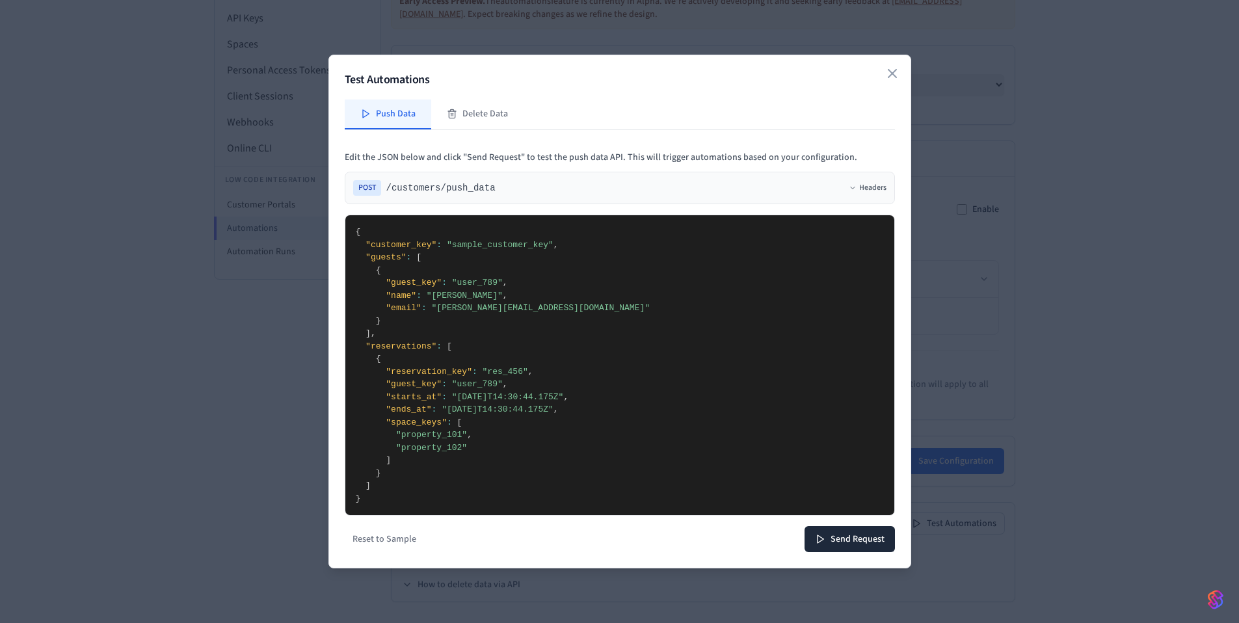
drag, startPoint x: 467, startPoint y: 449, endPoint x: 470, endPoint y: 435, distance: 14.5
click at [470, 435] on textarea "**********" at bounding box center [619, 365] width 549 height 300
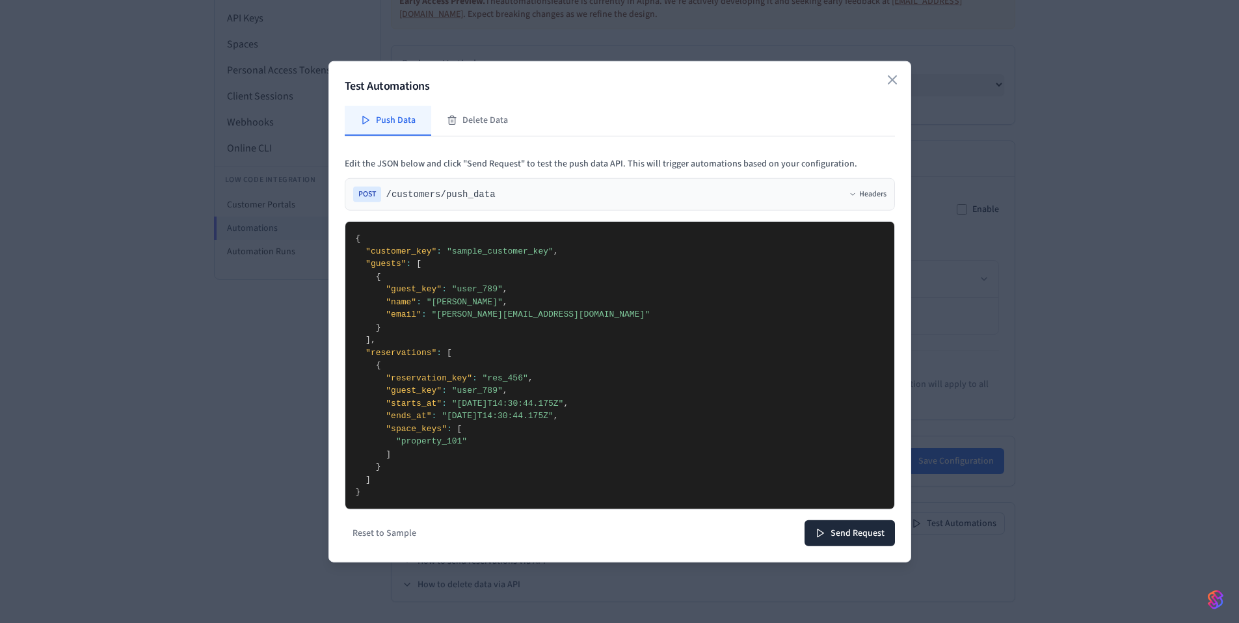
drag, startPoint x: 401, startPoint y: 444, endPoint x: 462, endPoint y: 445, distance: 61.2
click at [462, 445] on textarea "**********" at bounding box center [619, 366] width 549 height 288
type textarea "**********"
click at [880, 538] on button "Send Request" at bounding box center [850, 533] width 90 height 26
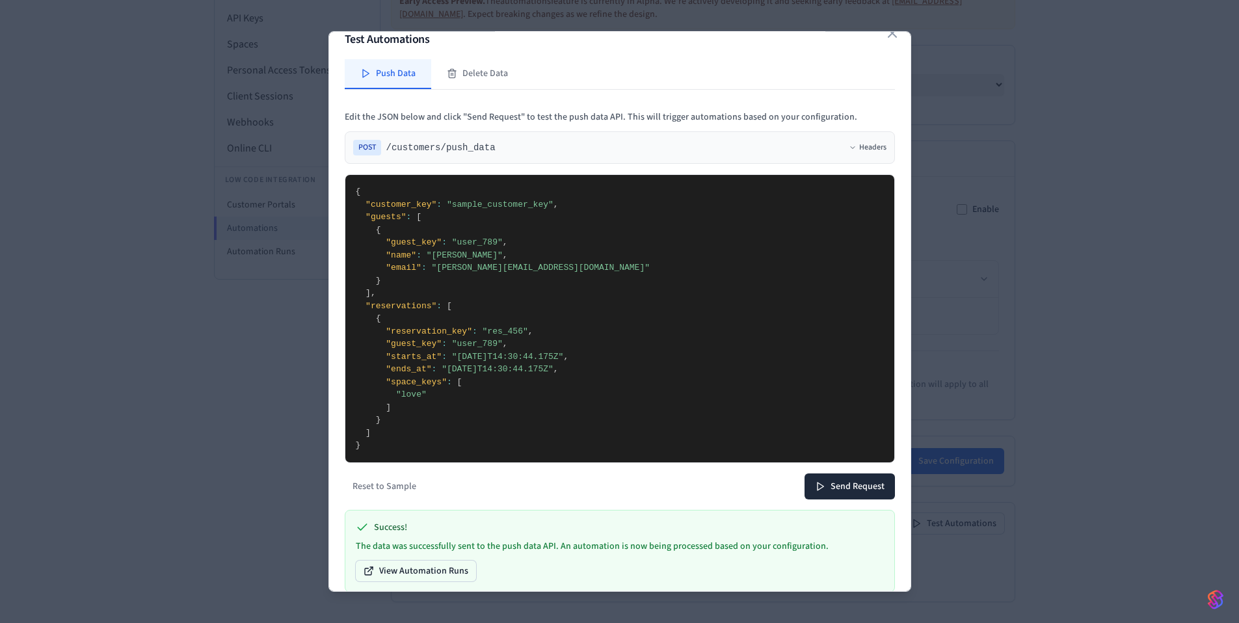
scroll to position [34, 0]
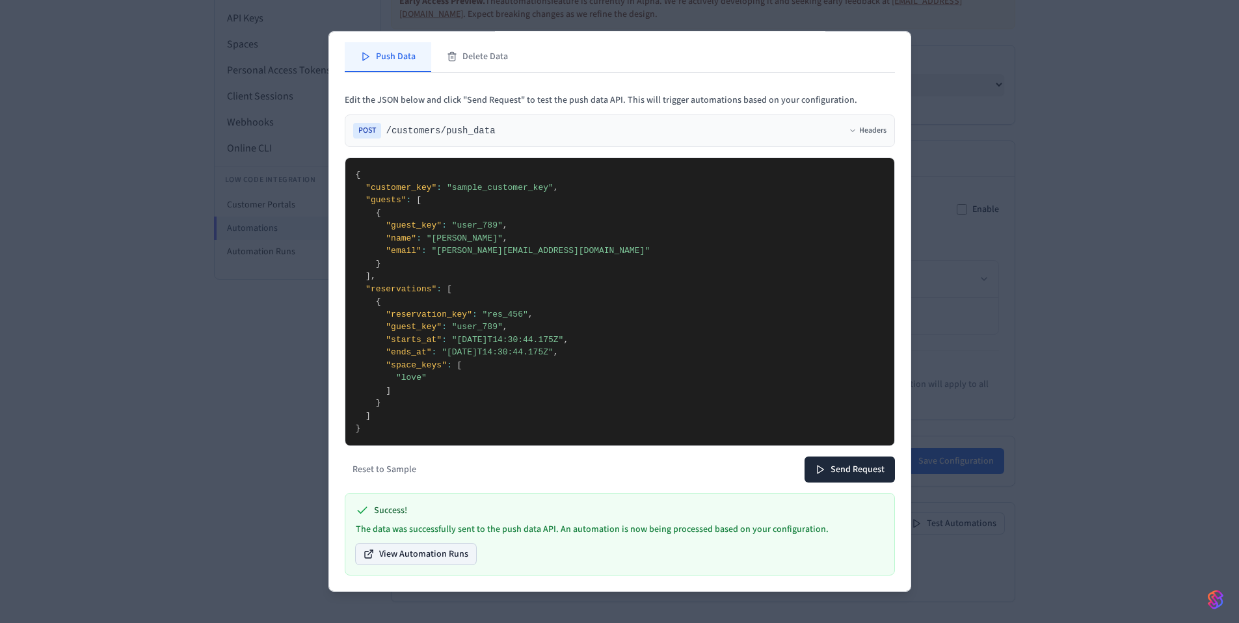
click at [431, 554] on button "View Automation Runs" at bounding box center [416, 553] width 120 height 21
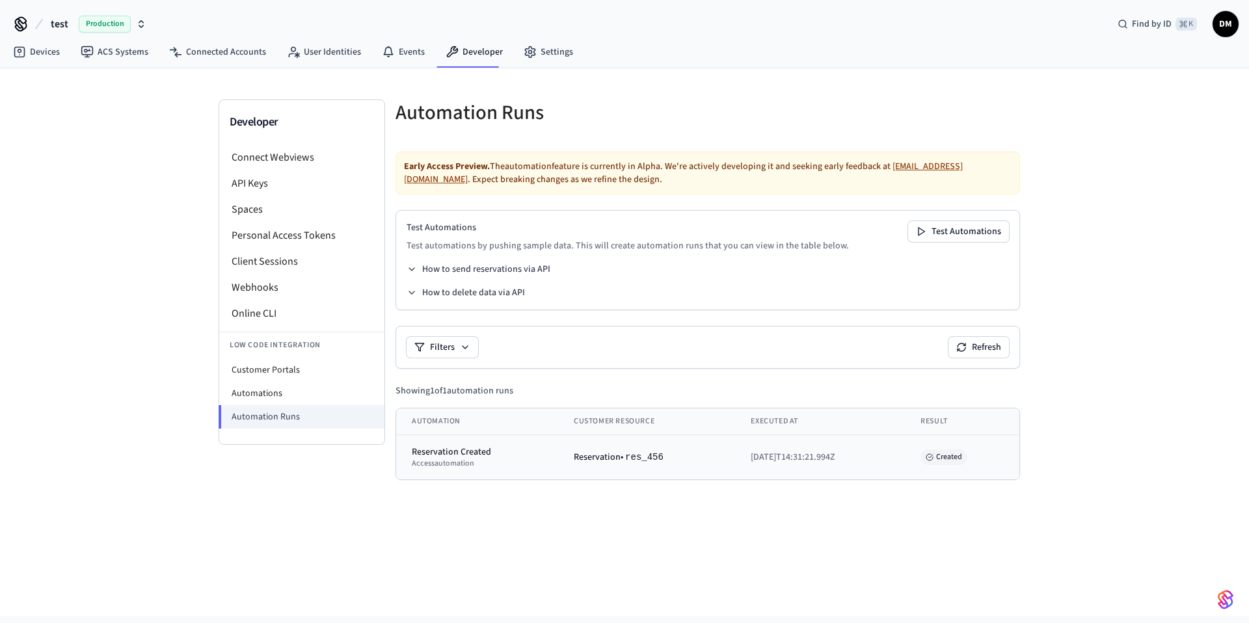
click at [472, 452] on div "Reservation Created" at bounding box center [477, 452] width 131 height 13
click at [595, 457] on div "Reservation • res_456" at bounding box center [647, 457] width 146 height 13
click at [297, 369] on li "Customer Portals" at bounding box center [301, 370] width 165 height 23
select select "**********"
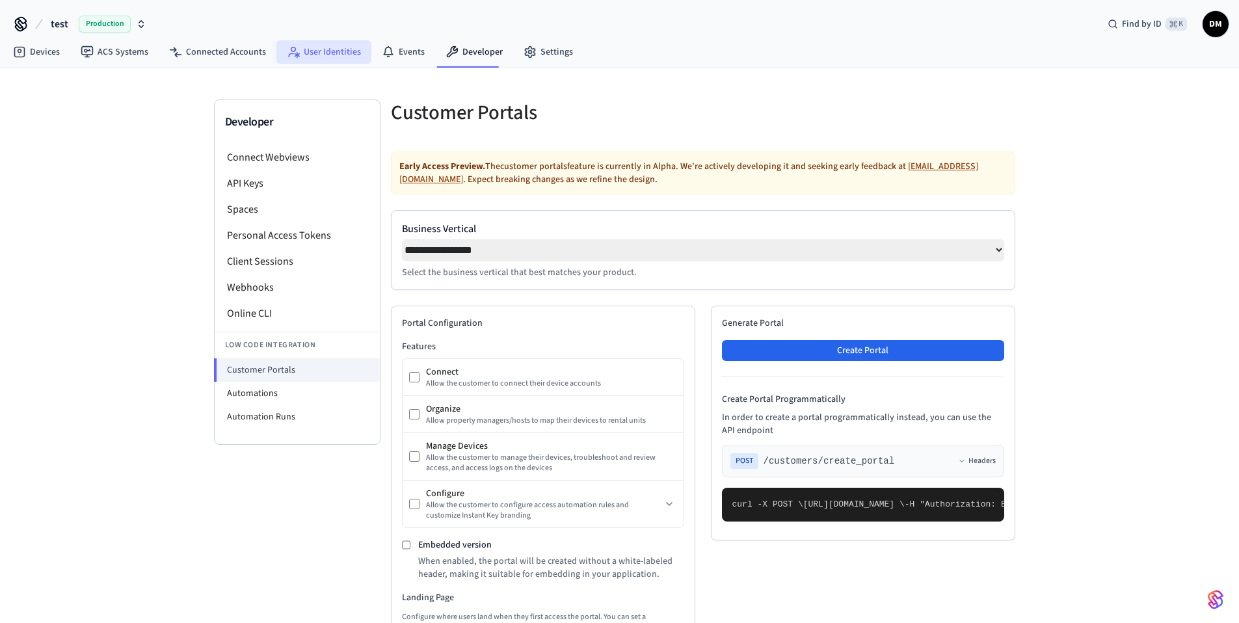
click at [313, 47] on link "User Identities" at bounding box center [324, 51] width 95 height 23
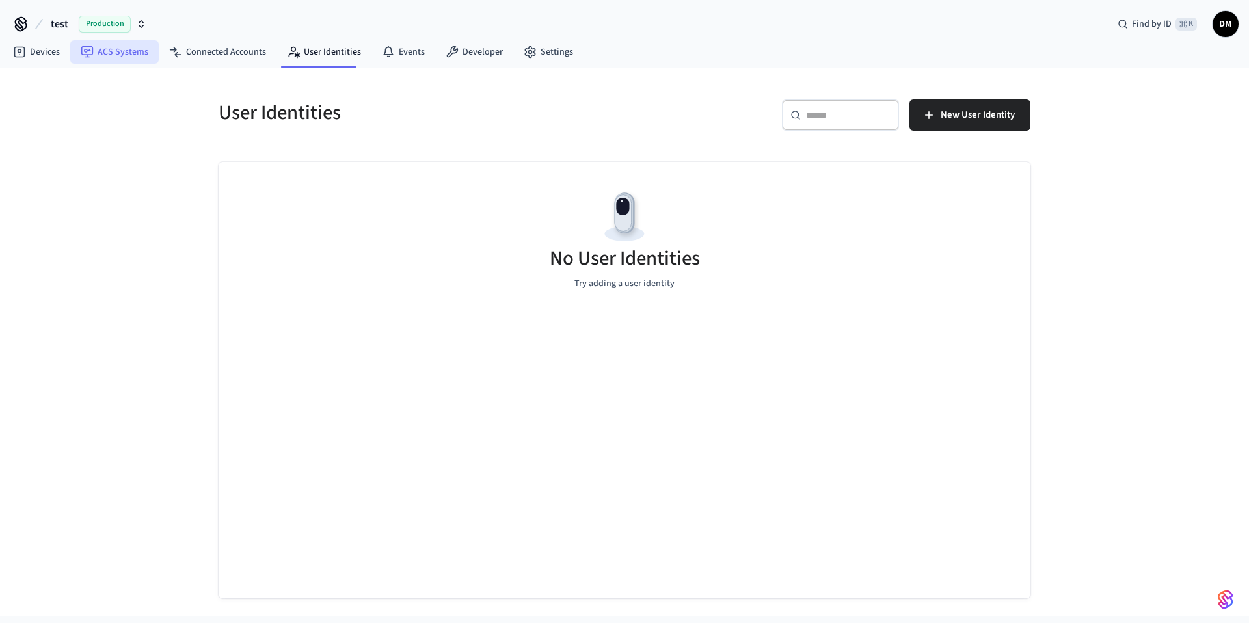
click at [121, 53] on link "ACS Systems" at bounding box center [114, 51] width 88 height 23
click at [50, 57] on link "Devices" at bounding box center [37, 51] width 68 height 23
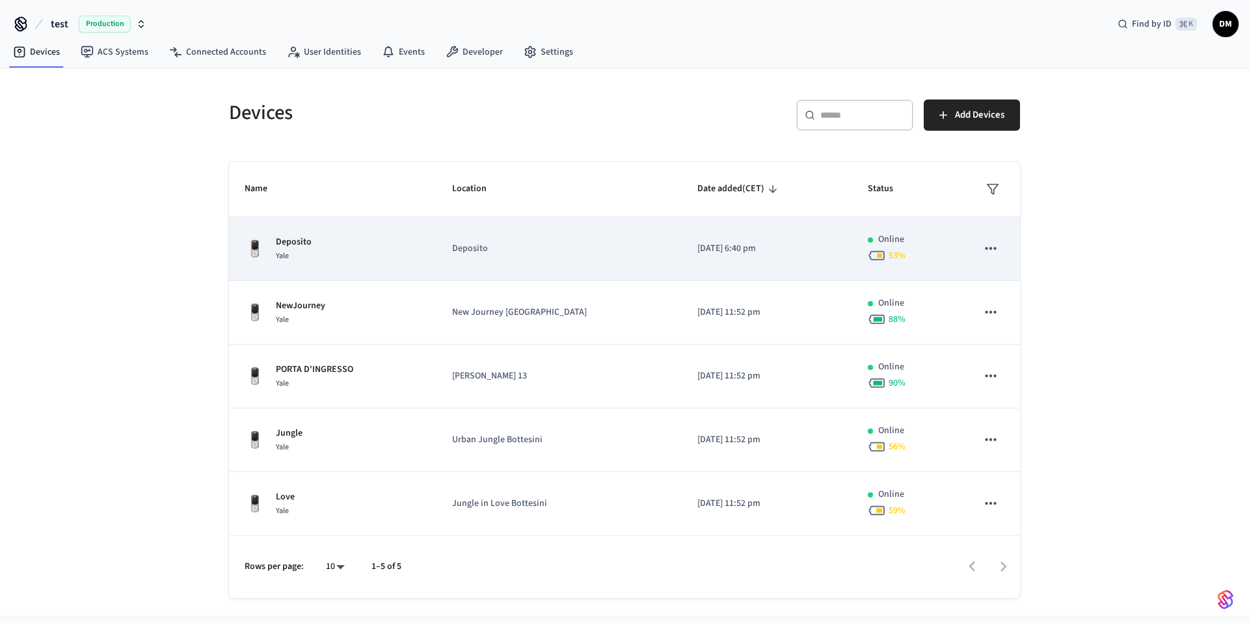
click at [398, 249] on div "Deposito Yale" at bounding box center [333, 249] width 176 height 27
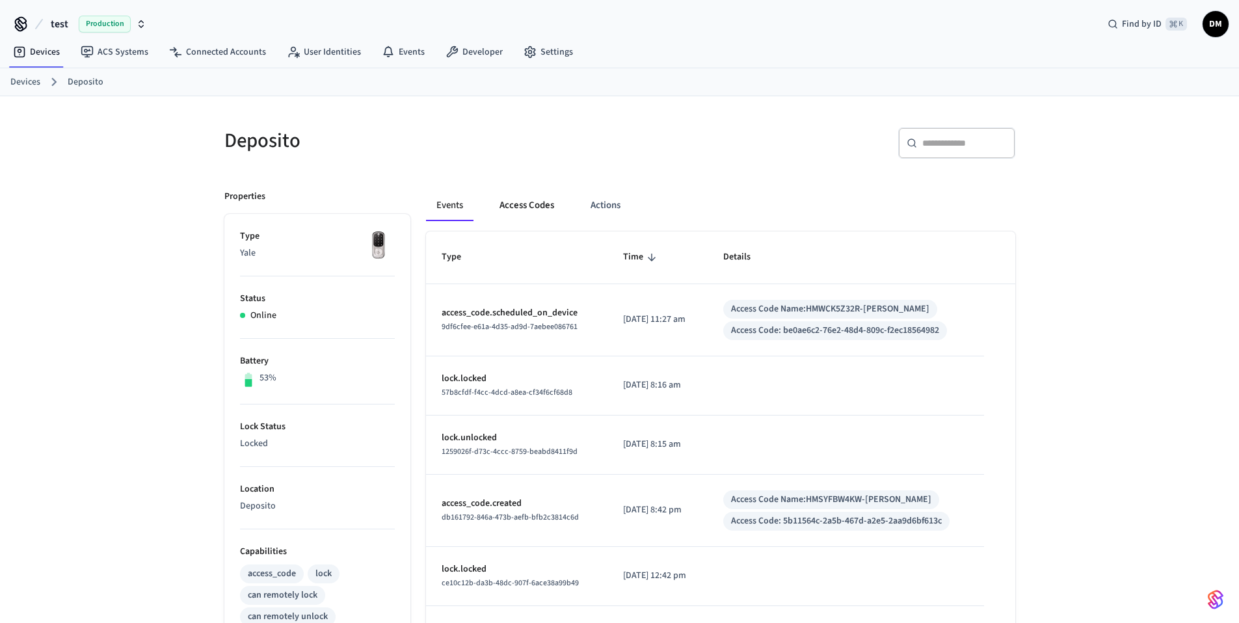
click at [529, 208] on button "Access Codes" at bounding box center [526, 205] width 75 height 31
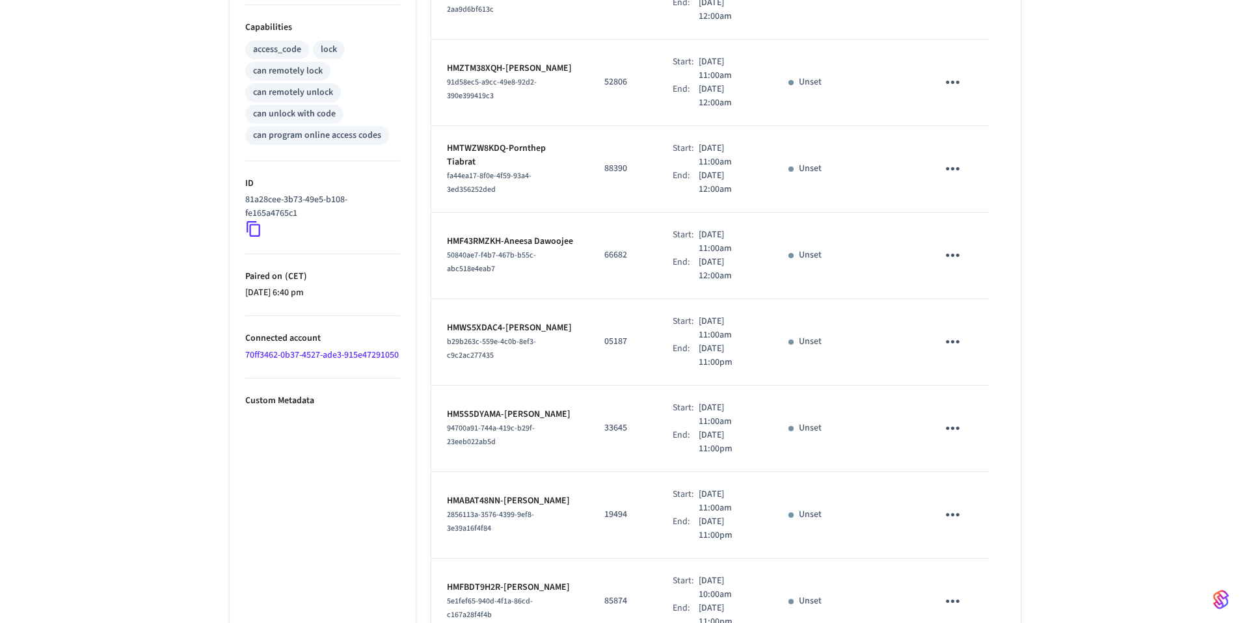
scroll to position [589, 0]
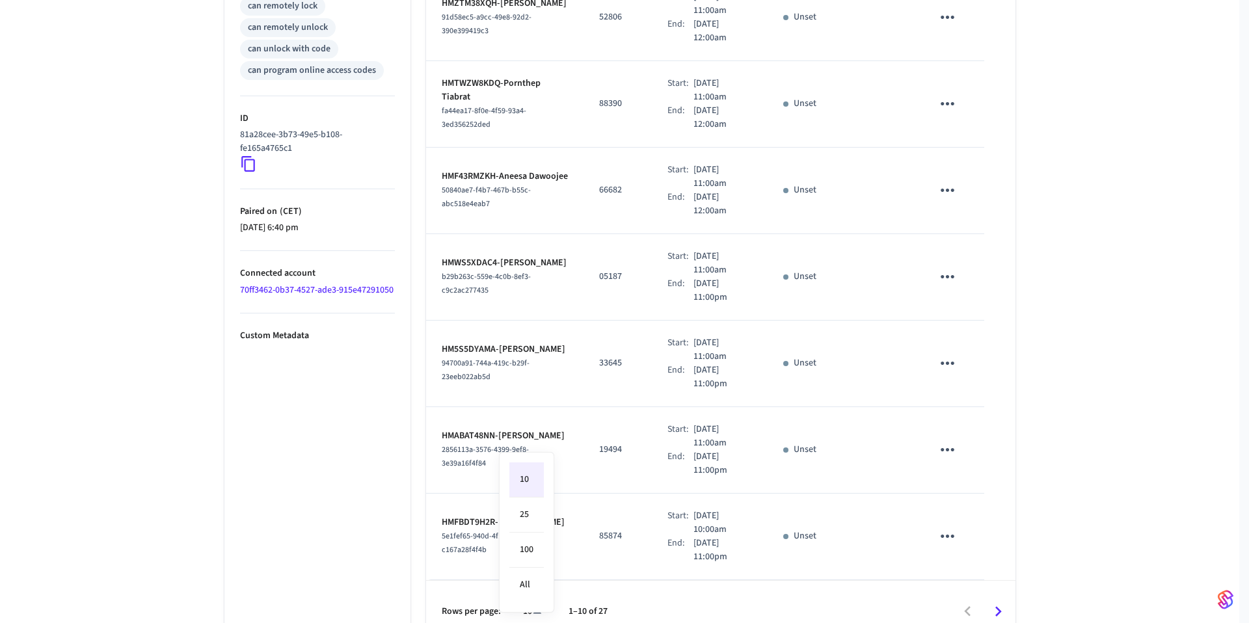
click at [533, 587] on body "test Production Find by ID ⌘ K DM Devices ACS Systems Connected Accounts User I…" at bounding box center [624, 27] width 1249 height 1233
click at [529, 582] on li "All" at bounding box center [526, 585] width 34 height 34
type input "**"
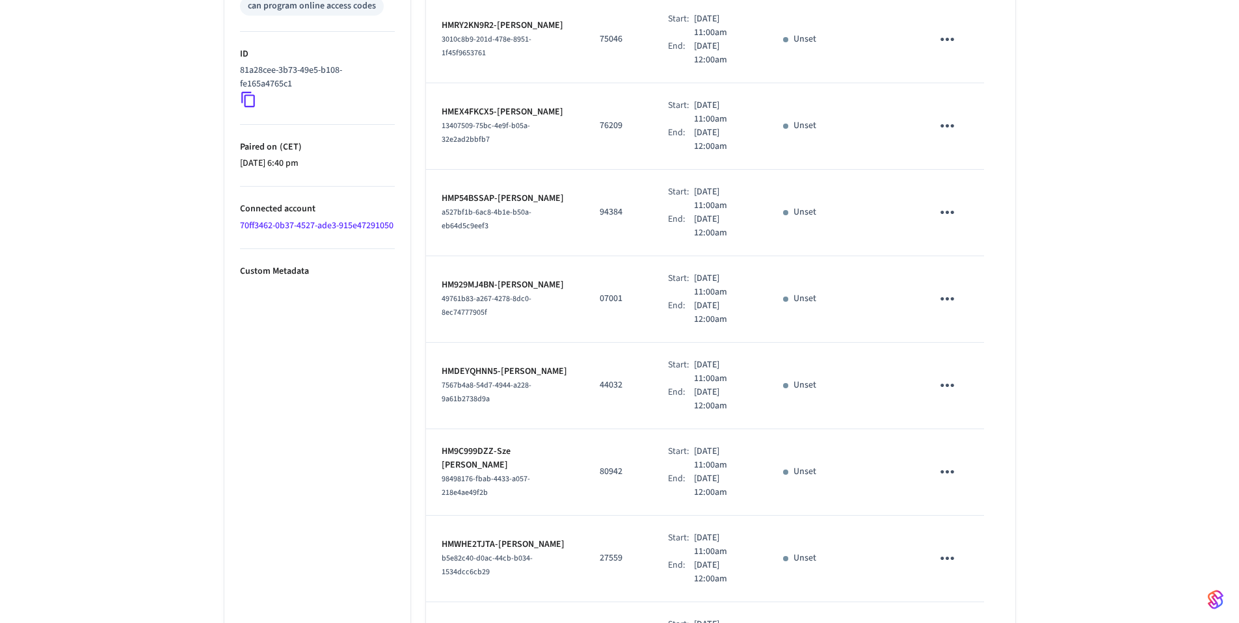
scroll to position [0, 0]
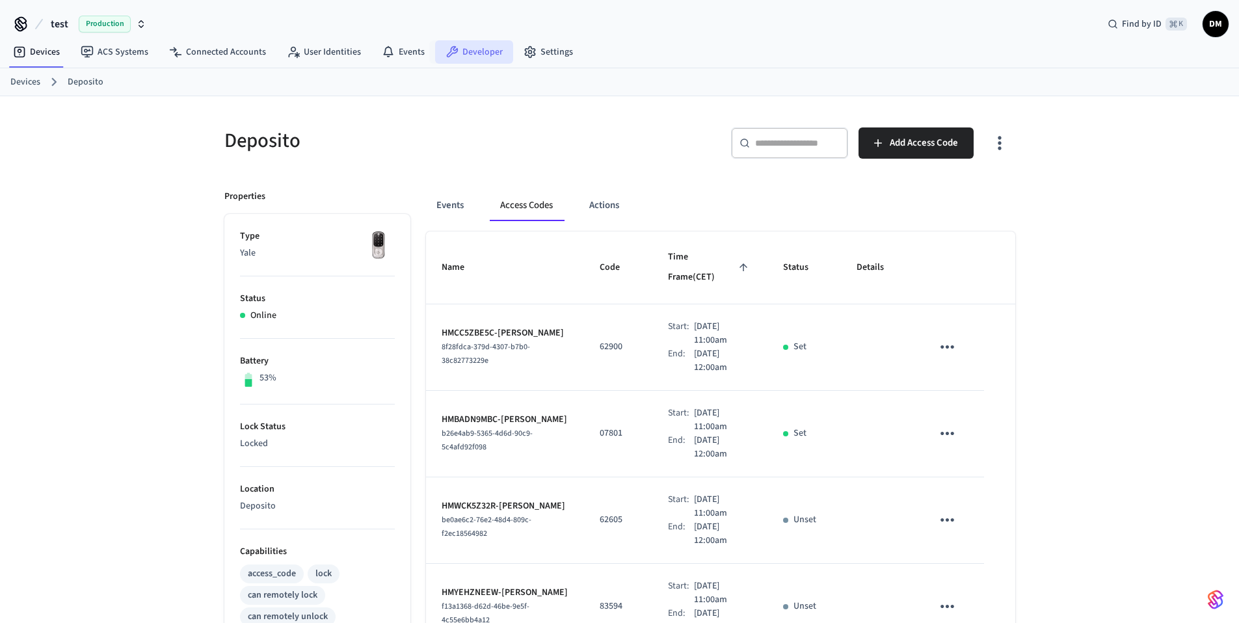
click at [487, 40] on link "Developer" at bounding box center [474, 51] width 78 height 23
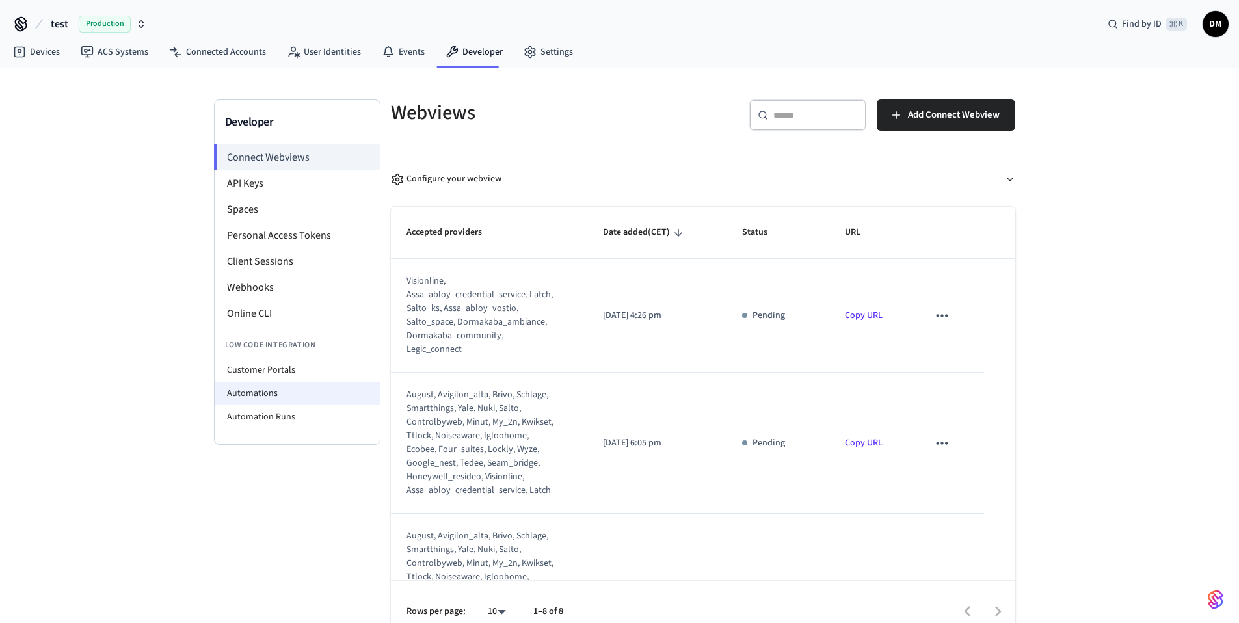
click at [246, 390] on li "Automations" at bounding box center [297, 393] width 165 height 23
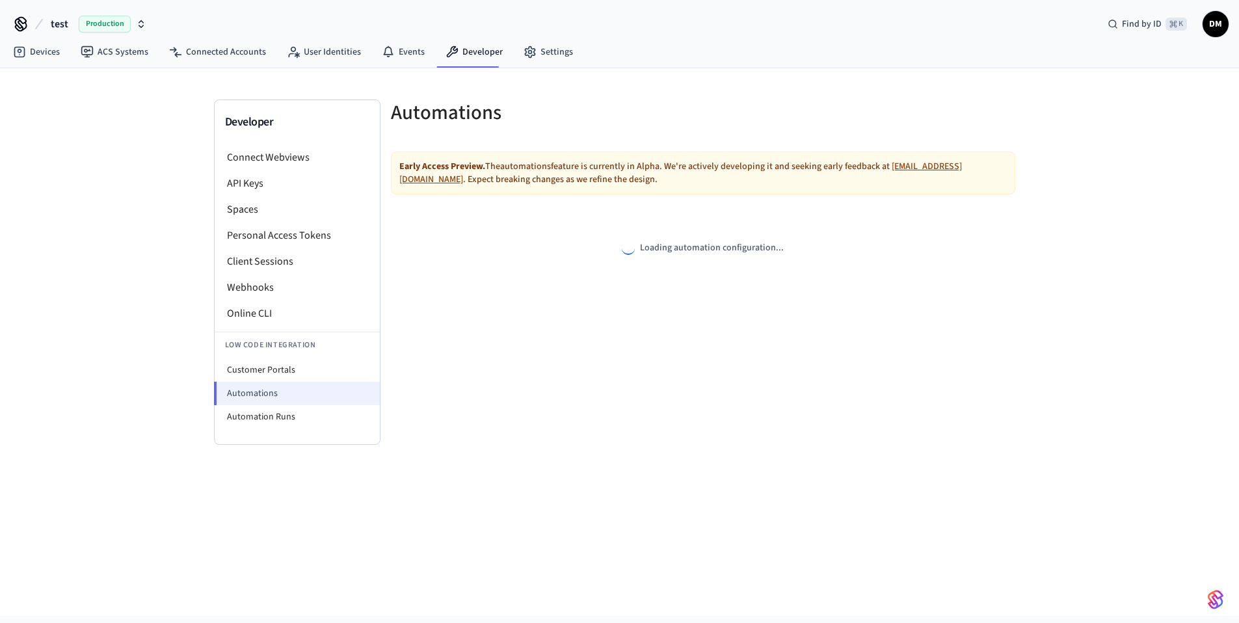
select select "**********"
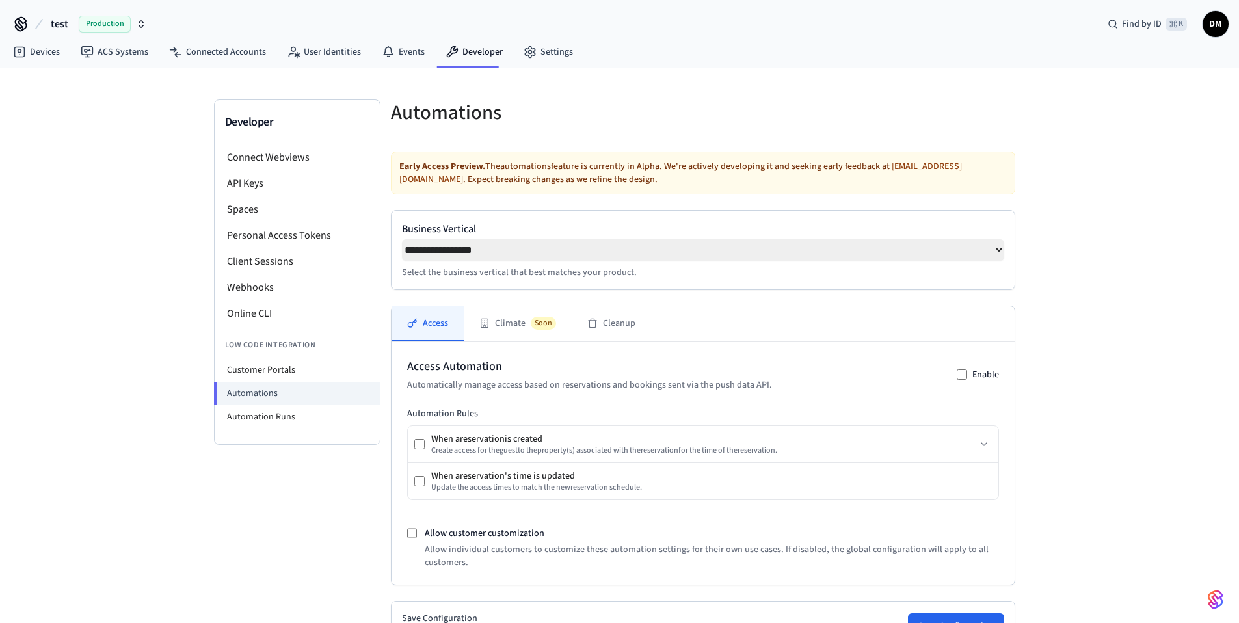
scroll to position [170, 0]
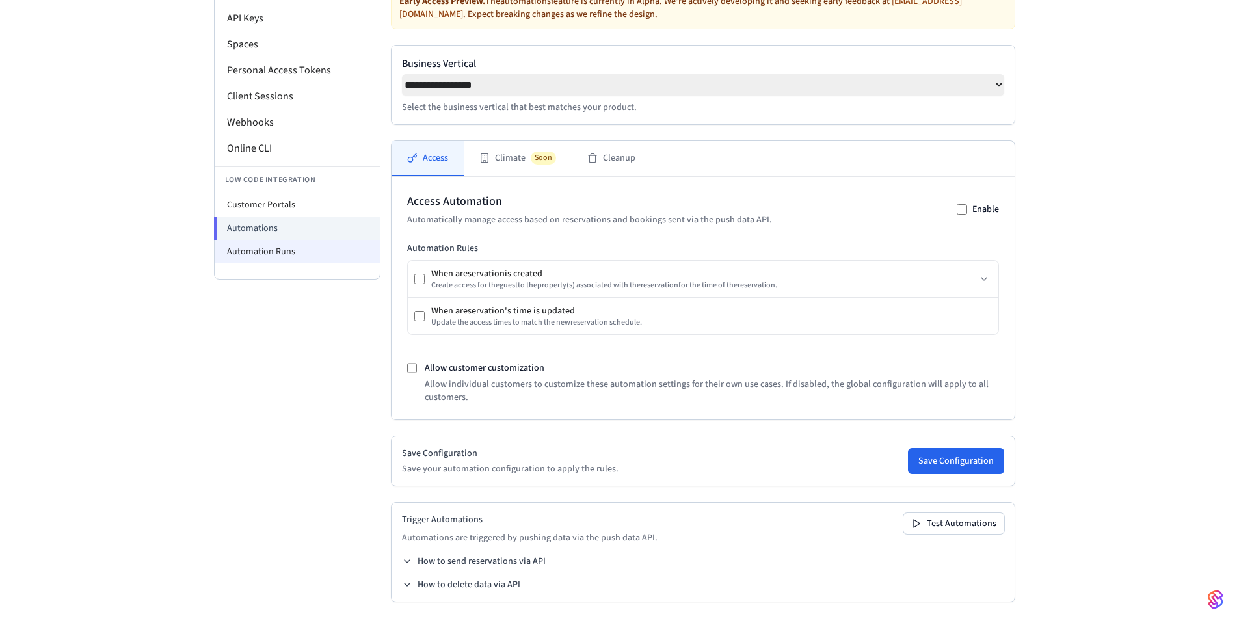
click at [296, 255] on li "Automation Runs" at bounding box center [297, 251] width 165 height 23
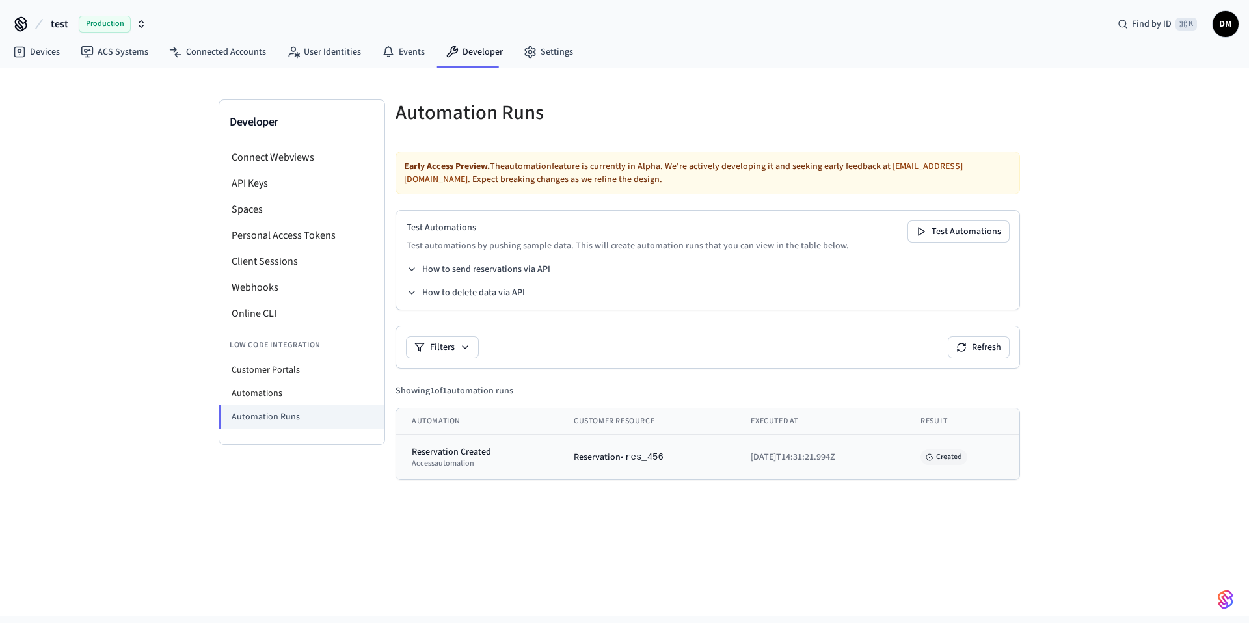
click at [457, 459] on div "access automation" at bounding box center [477, 464] width 131 height 10
click at [858, 435] on td "2025-09-15T14:31:21.994Z" at bounding box center [820, 457] width 170 height 45
click at [947, 453] on span "Created" at bounding box center [944, 458] width 47 height 16
click at [469, 459] on div "access automation" at bounding box center [477, 464] width 131 height 10
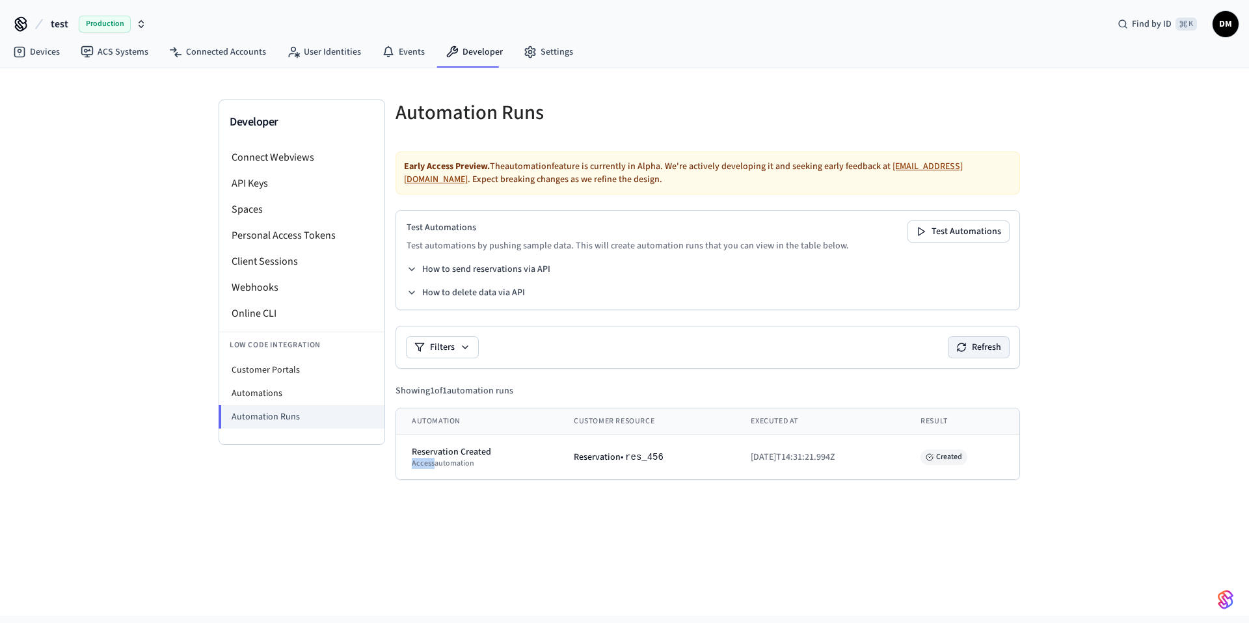
click at [976, 342] on button "Refresh" at bounding box center [979, 347] width 61 height 21
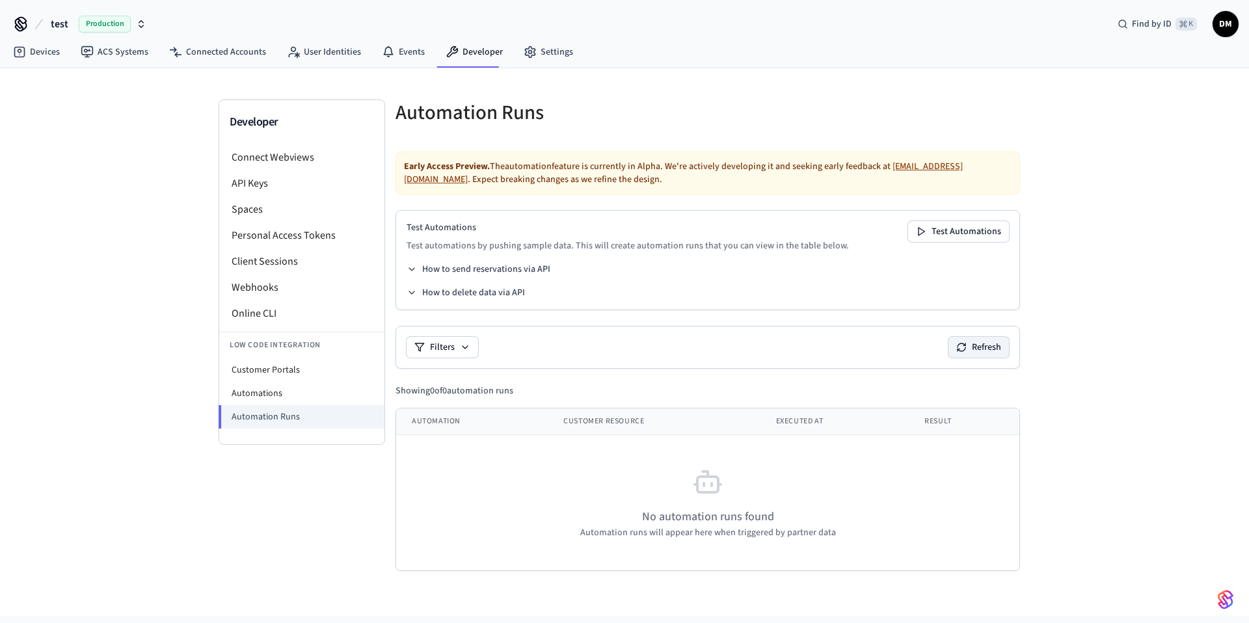
click at [995, 347] on button "Refresh" at bounding box center [979, 347] width 61 height 21
click at [307, 405] on li "Automation Runs" at bounding box center [302, 416] width 166 height 23
click at [308, 398] on li "Automations" at bounding box center [301, 393] width 165 height 23
select select "**********"
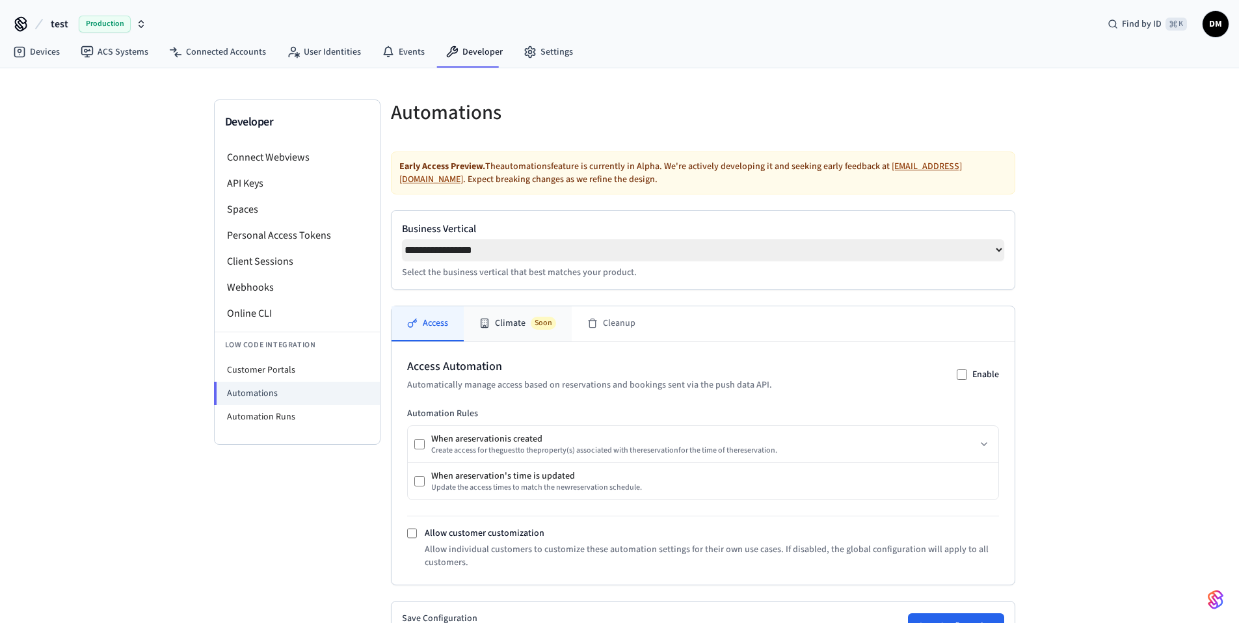
click at [497, 326] on button "Climate Soon" at bounding box center [518, 323] width 108 height 35
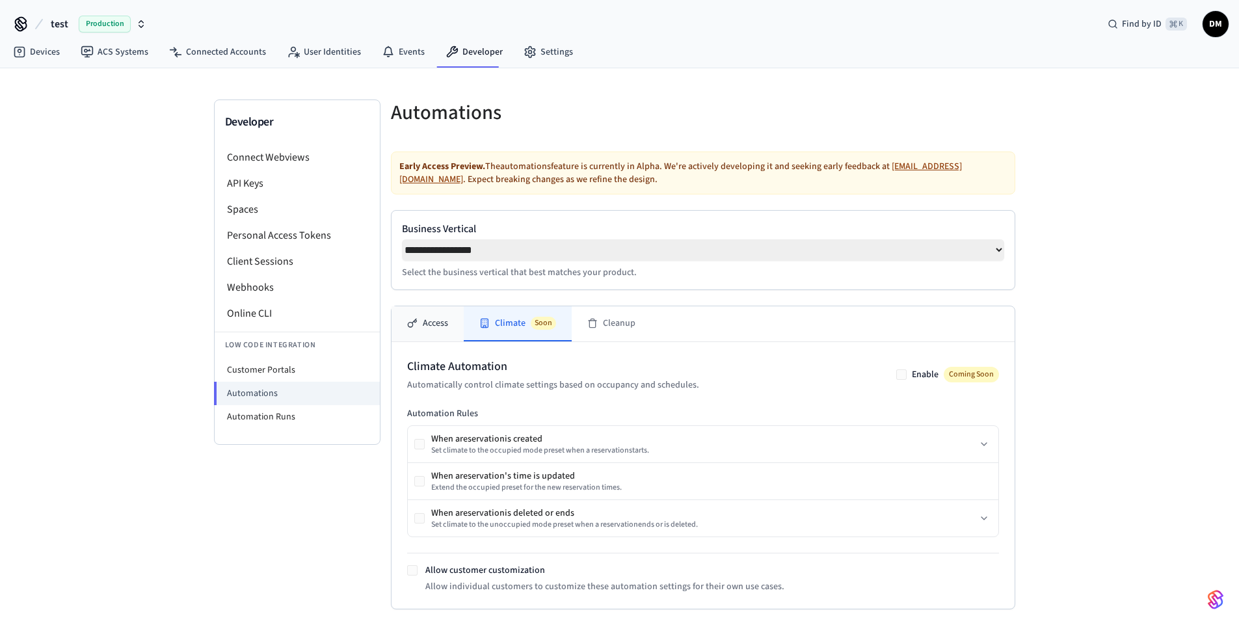
click at [452, 326] on button "Access" at bounding box center [428, 323] width 72 height 35
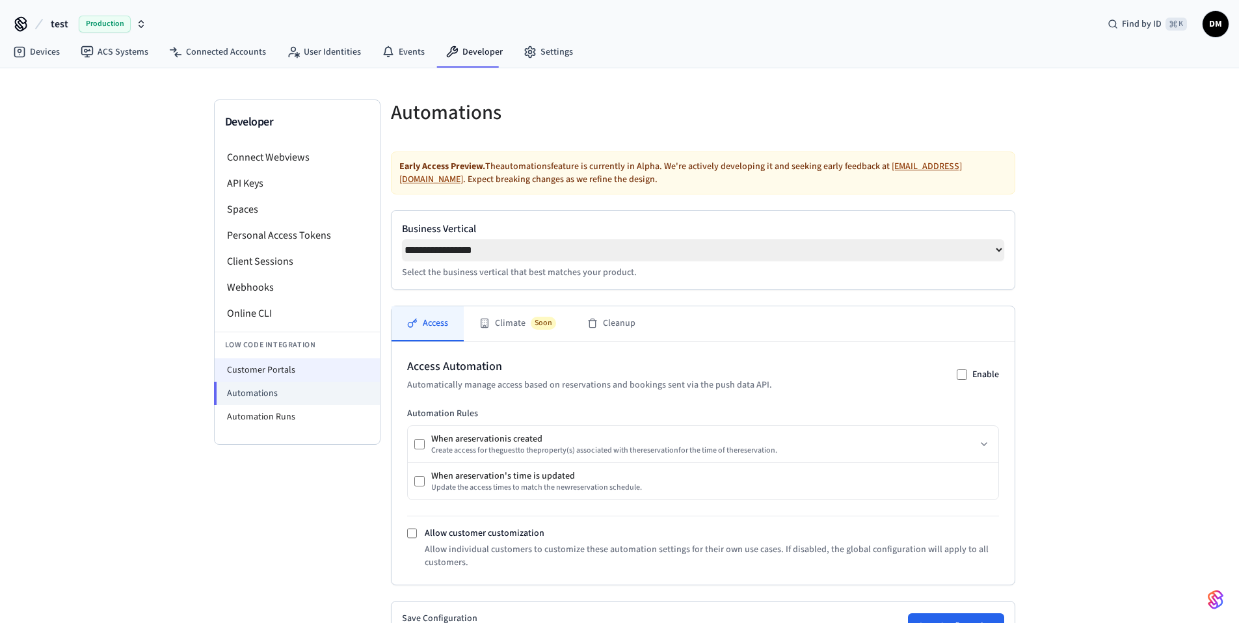
click at [295, 372] on li "Customer Portals" at bounding box center [297, 370] width 165 height 23
select select "**********"
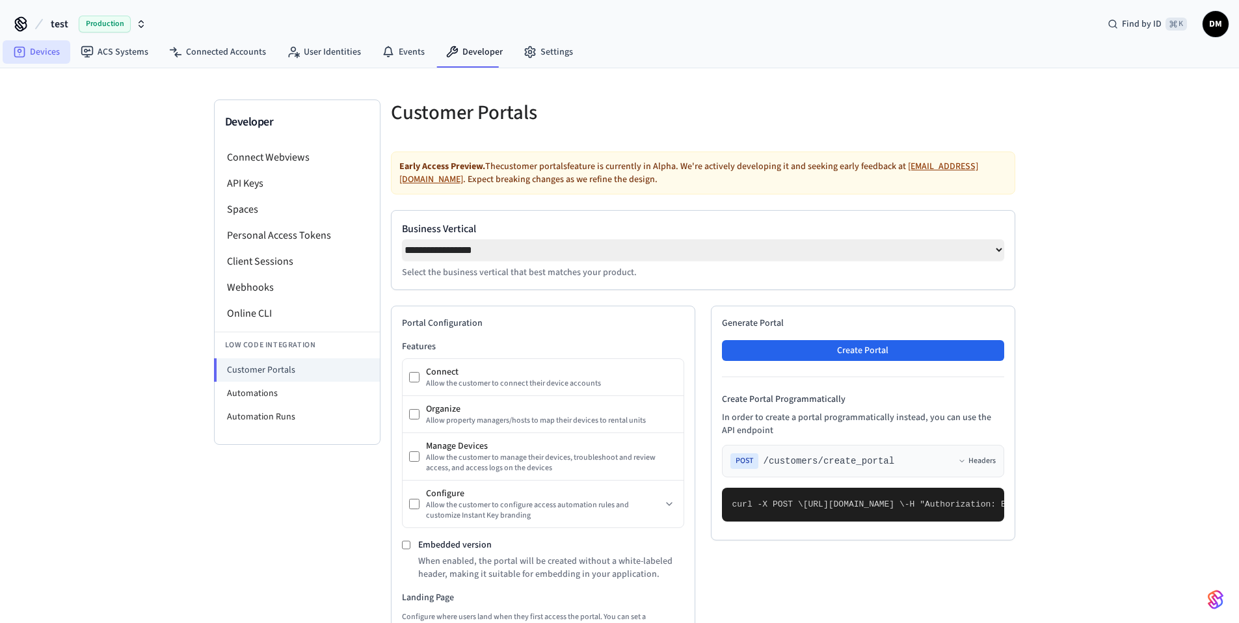
click at [33, 47] on link "Devices" at bounding box center [37, 51] width 68 height 23
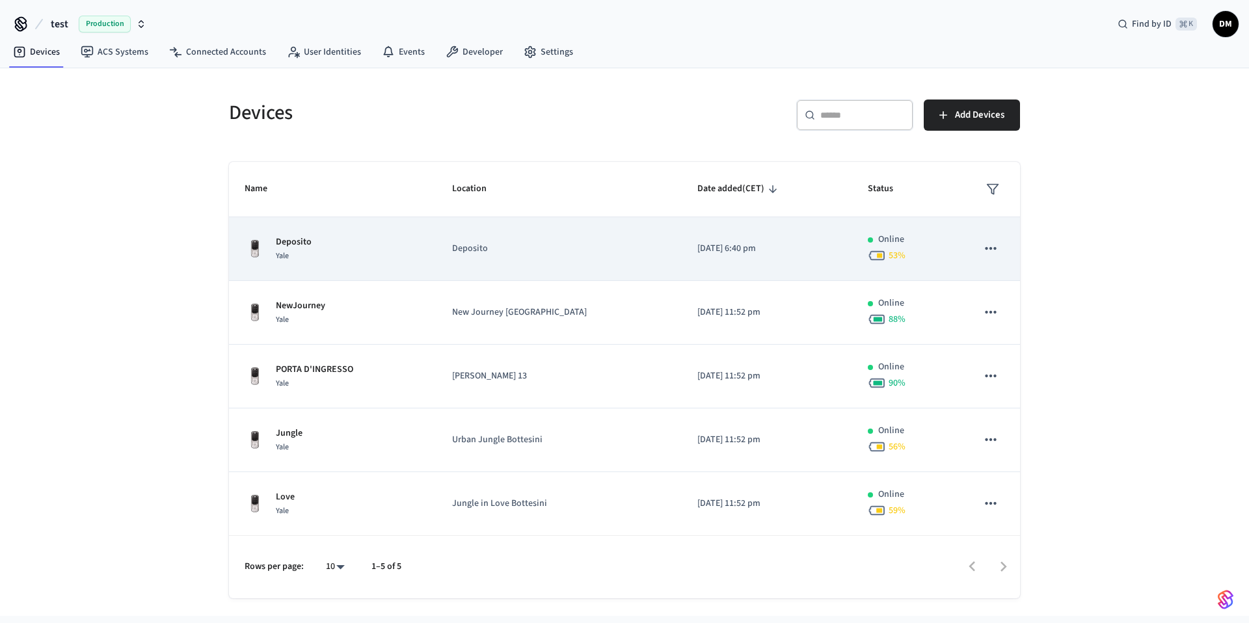
click at [437, 247] on td "Deposito Yale" at bounding box center [333, 249] width 208 height 64
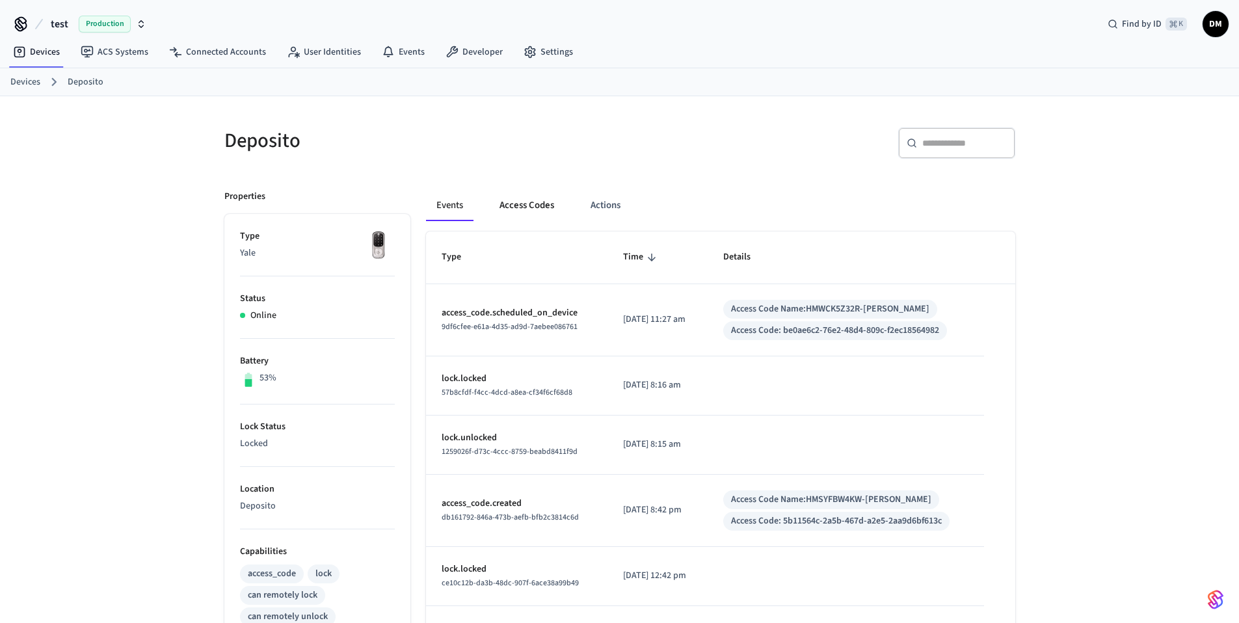
click at [516, 199] on button "Access Codes" at bounding box center [526, 205] width 75 height 31
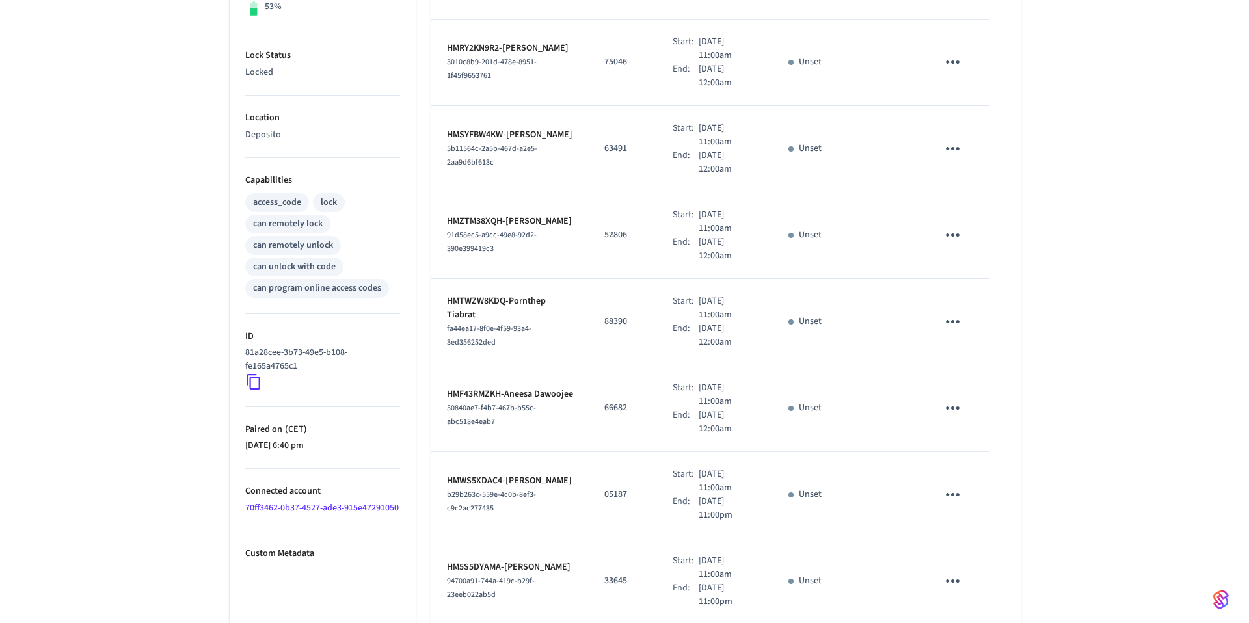
scroll to position [589, 0]
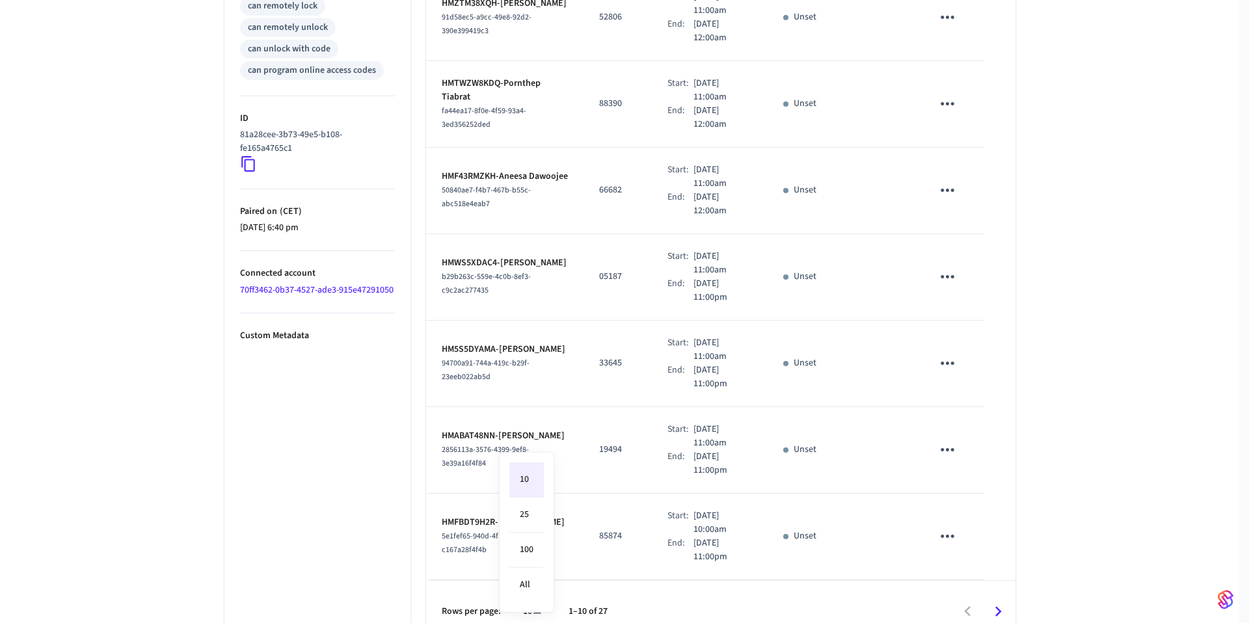
click at [534, 593] on body "test Production Find by ID ⌘ K DM Devices ACS Systems Connected Accounts User I…" at bounding box center [624, 27] width 1249 height 1233
click at [531, 580] on li "All" at bounding box center [526, 585] width 34 height 34
type input "**"
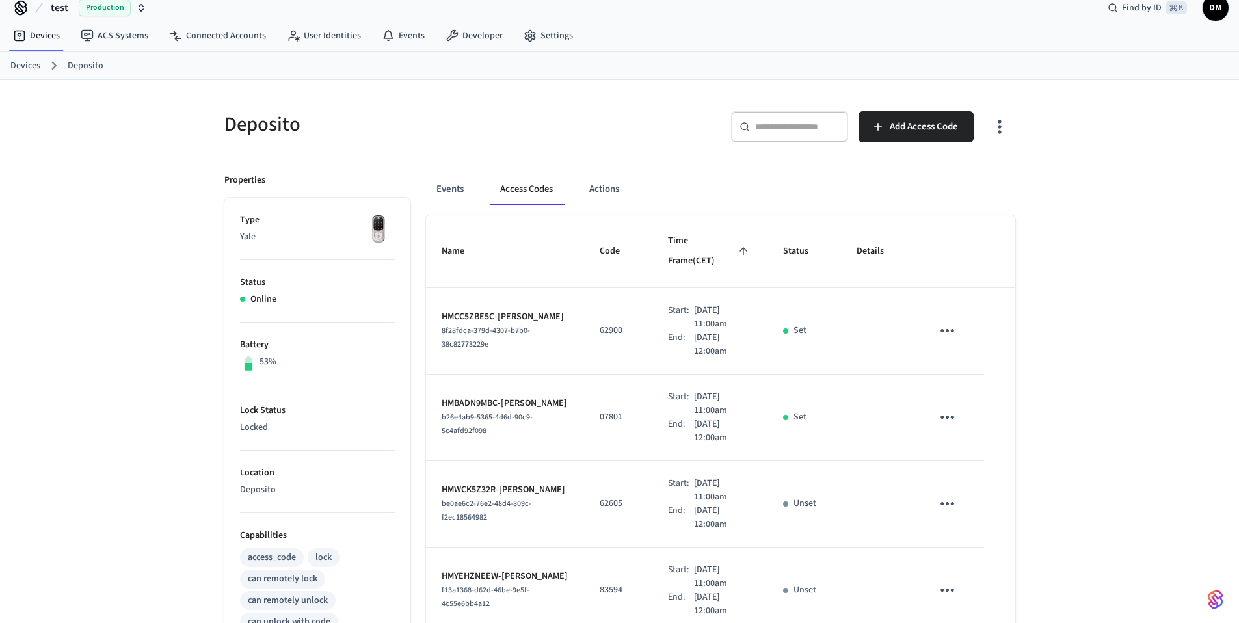
scroll to position [0, 0]
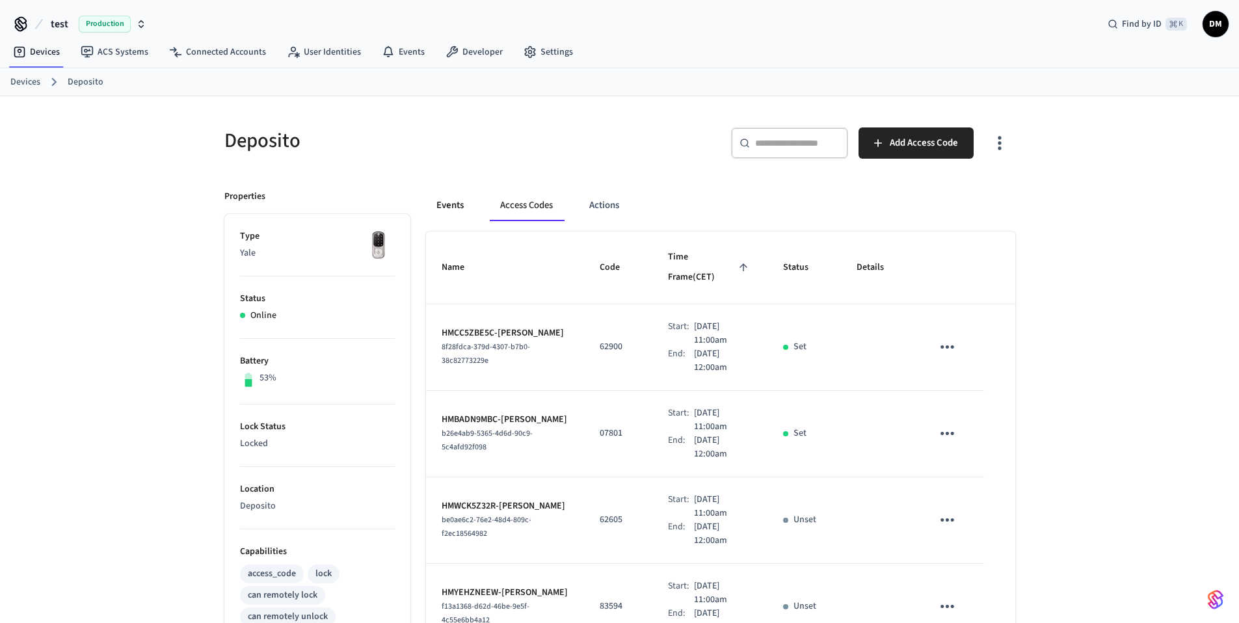
click at [445, 208] on button "Events" at bounding box center [450, 205] width 48 height 31
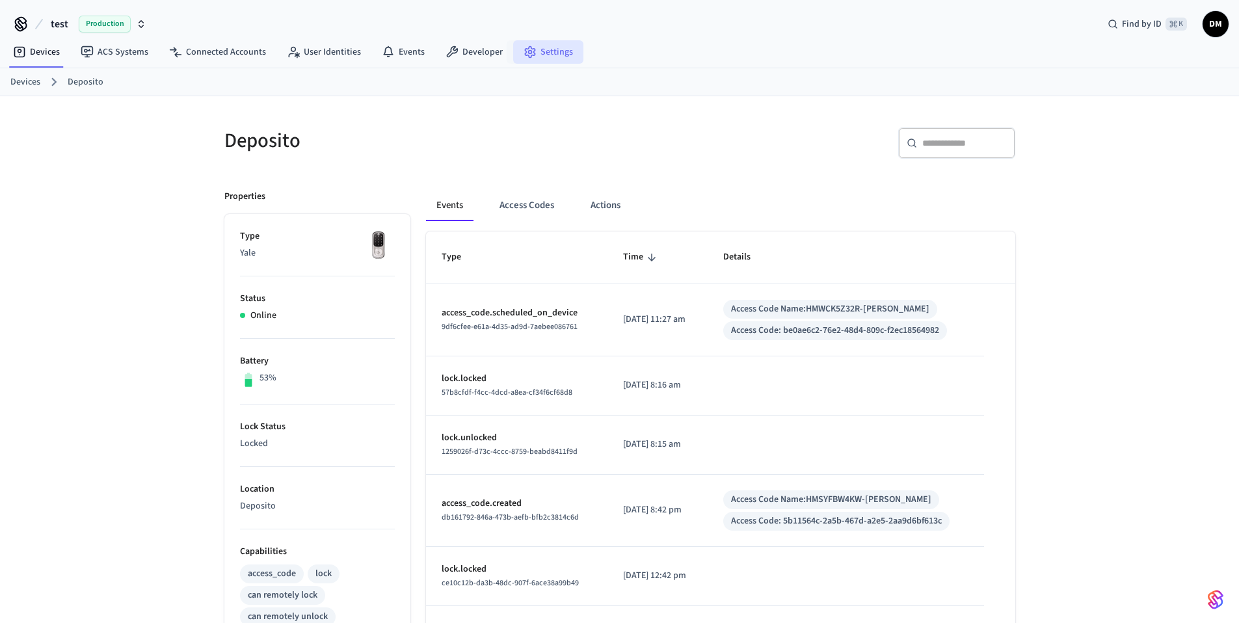
click at [562, 57] on link "Settings" at bounding box center [548, 51] width 70 height 23
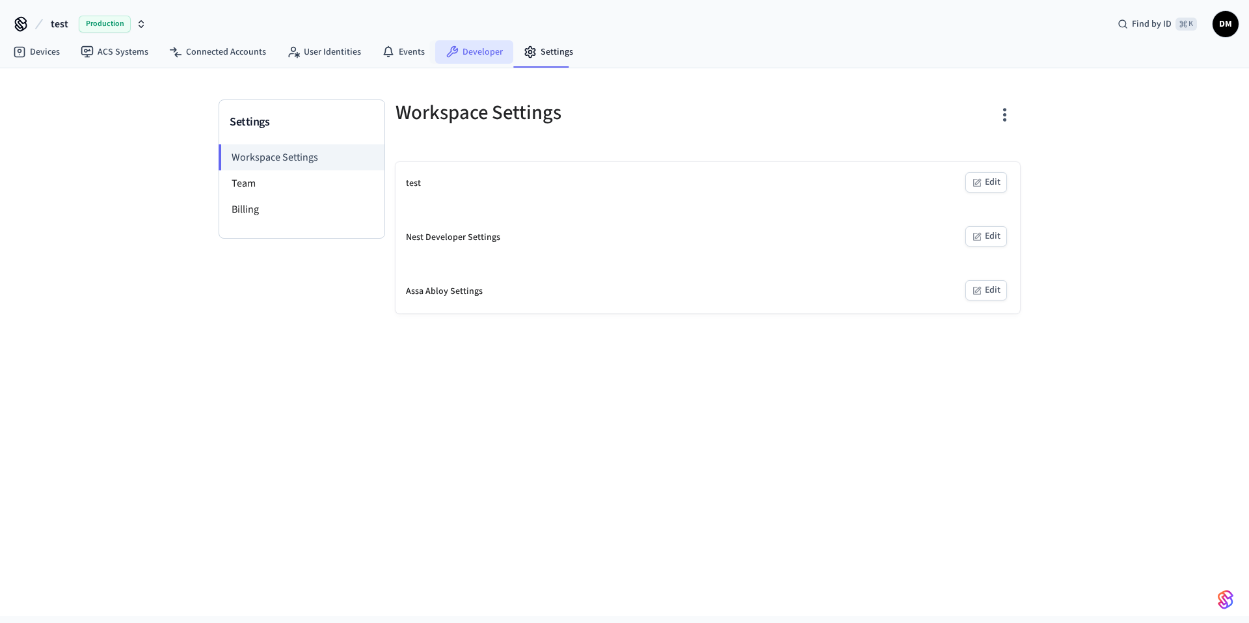
click at [493, 52] on link "Developer" at bounding box center [474, 51] width 78 height 23
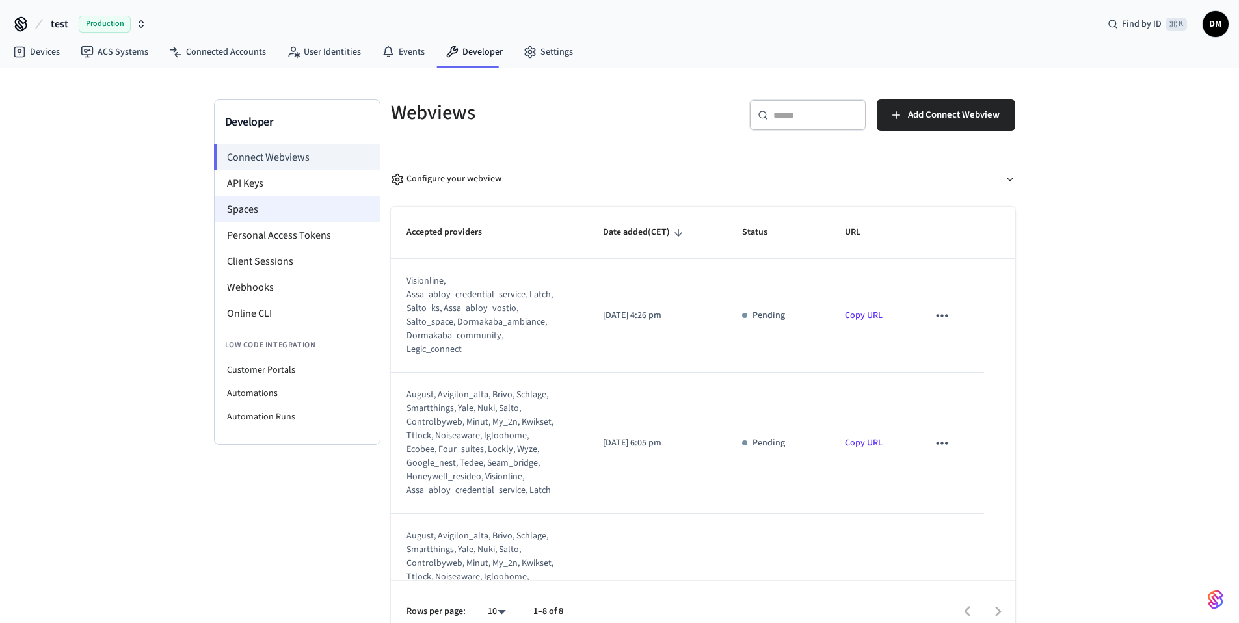
click at [250, 205] on li "Spaces" at bounding box center [297, 209] width 165 height 26
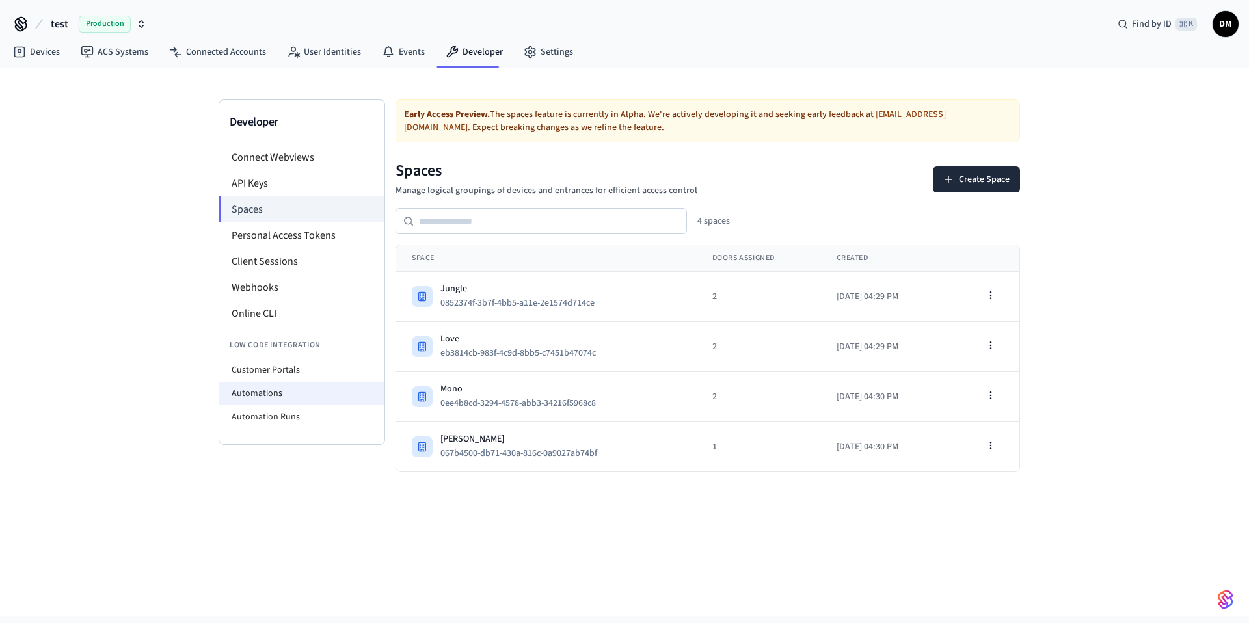
click at [312, 399] on li "Automations" at bounding box center [301, 393] width 165 height 23
select select "**********"
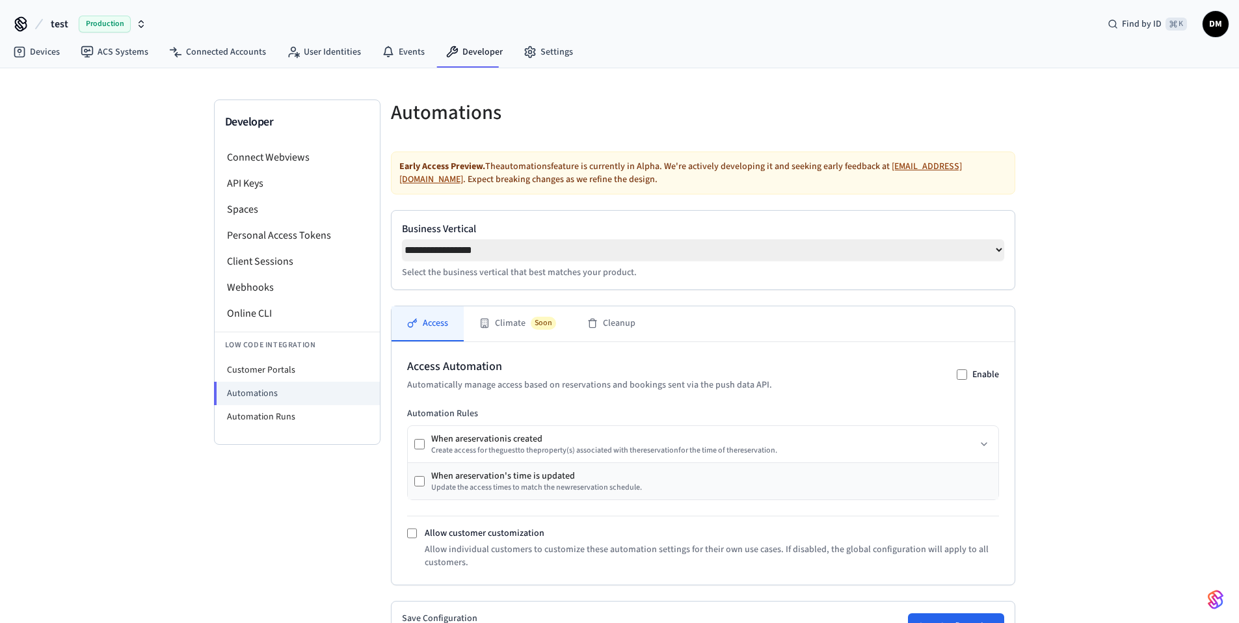
click at [426, 485] on div "When a reservation 's time is updated Update the access times to match the new …" at bounding box center [528, 481] width 228 height 23
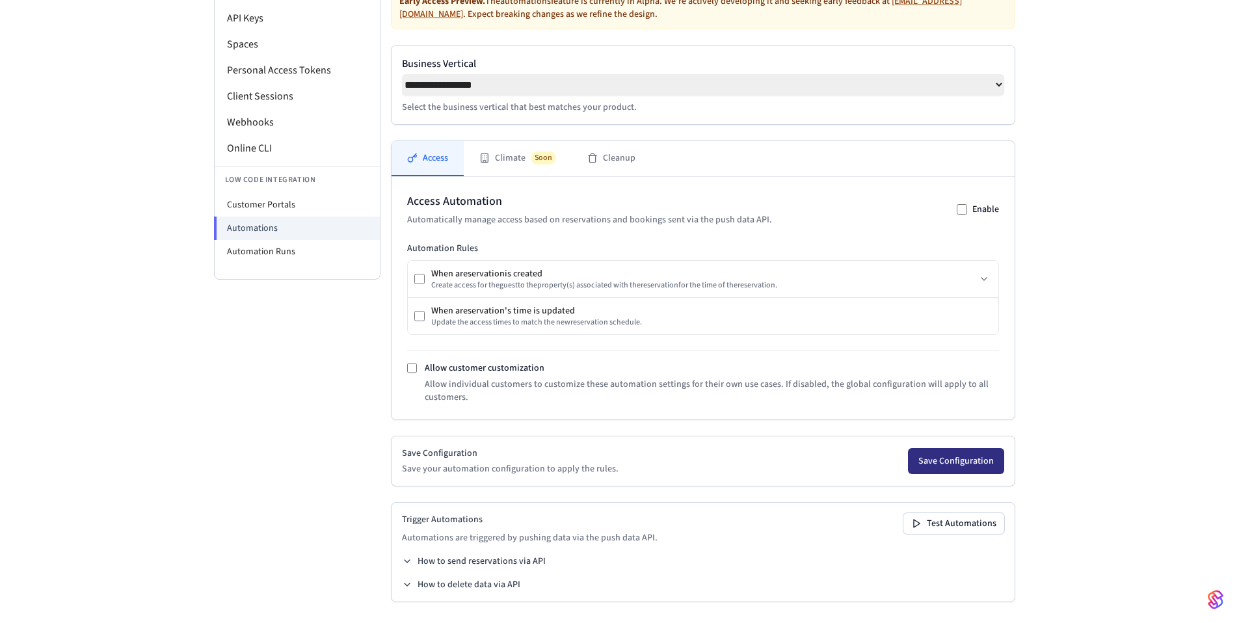
click at [960, 469] on button "Save Configuration" at bounding box center [956, 461] width 96 height 26
click at [949, 516] on button "Test Automations" at bounding box center [954, 523] width 101 height 21
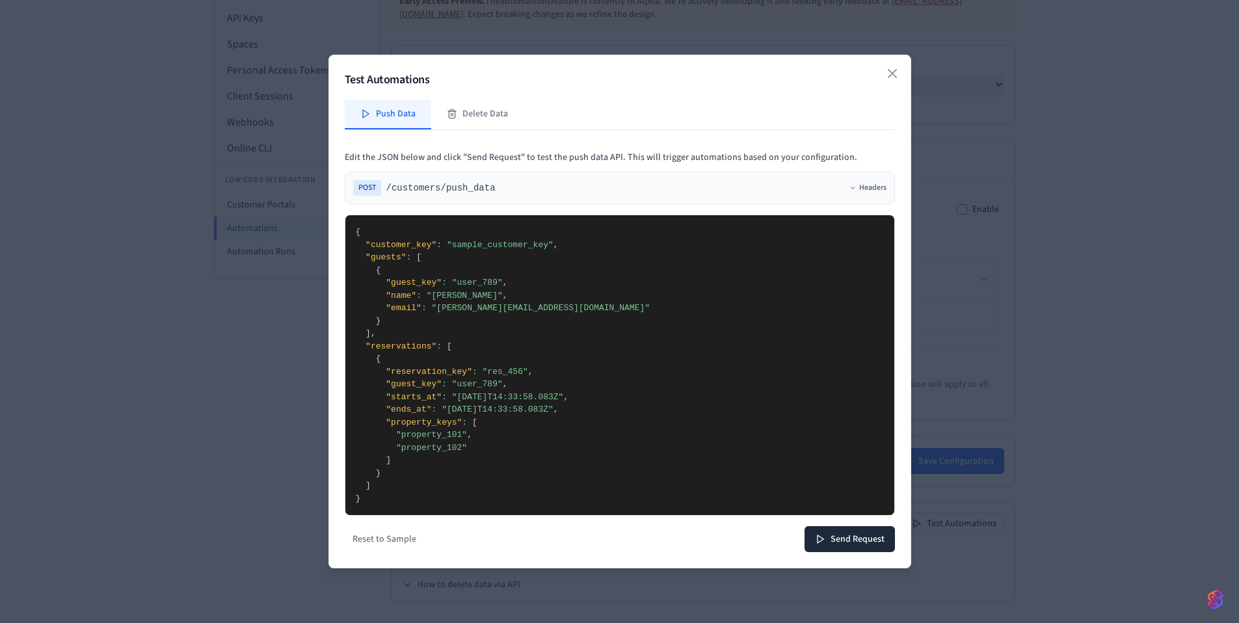
drag, startPoint x: 400, startPoint y: 433, endPoint x: 463, endPoint y: 440, distance: 62.8
click at [463, 440] on textarea "**********" at bounding box center [619, 365] width 549 height 300
drag, startPoint x: 427, startPoint y: 438, endPoint x: 483, endPoint y: 444, distance: 55.7
click at [483, 444] on textarea "**********" at bounding box center [619, 365] width 549 height 300
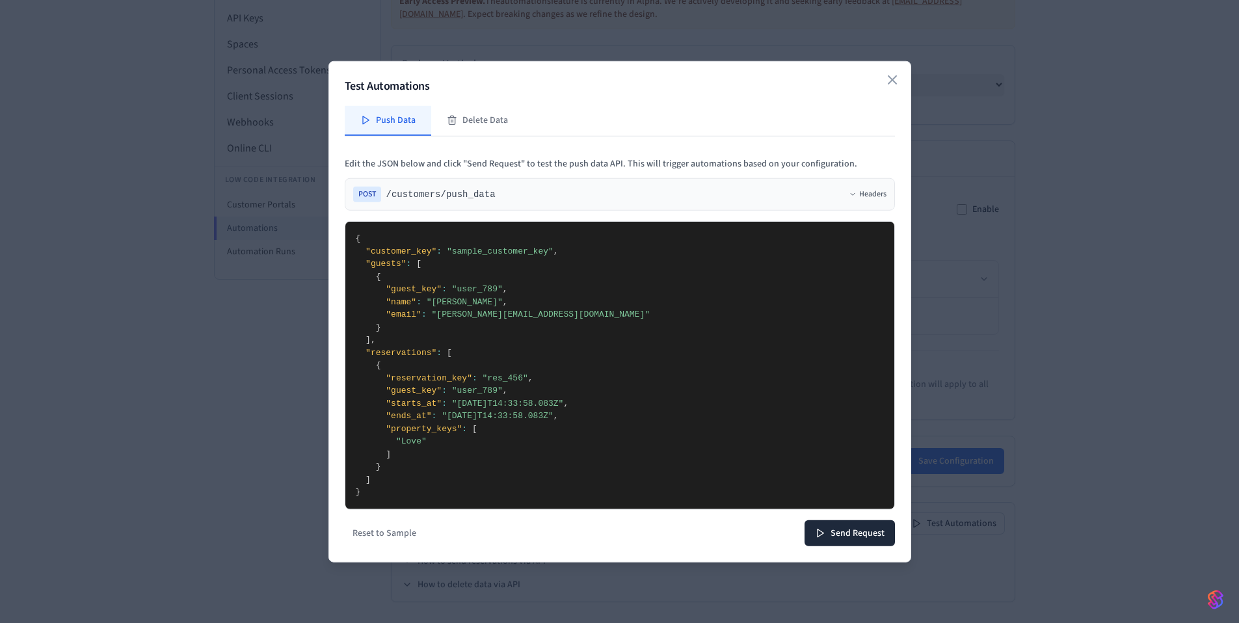
type textarea "**********"
click at [854, 530] on button "Send Request" at bounding box center [850, 533] width 90 height 26
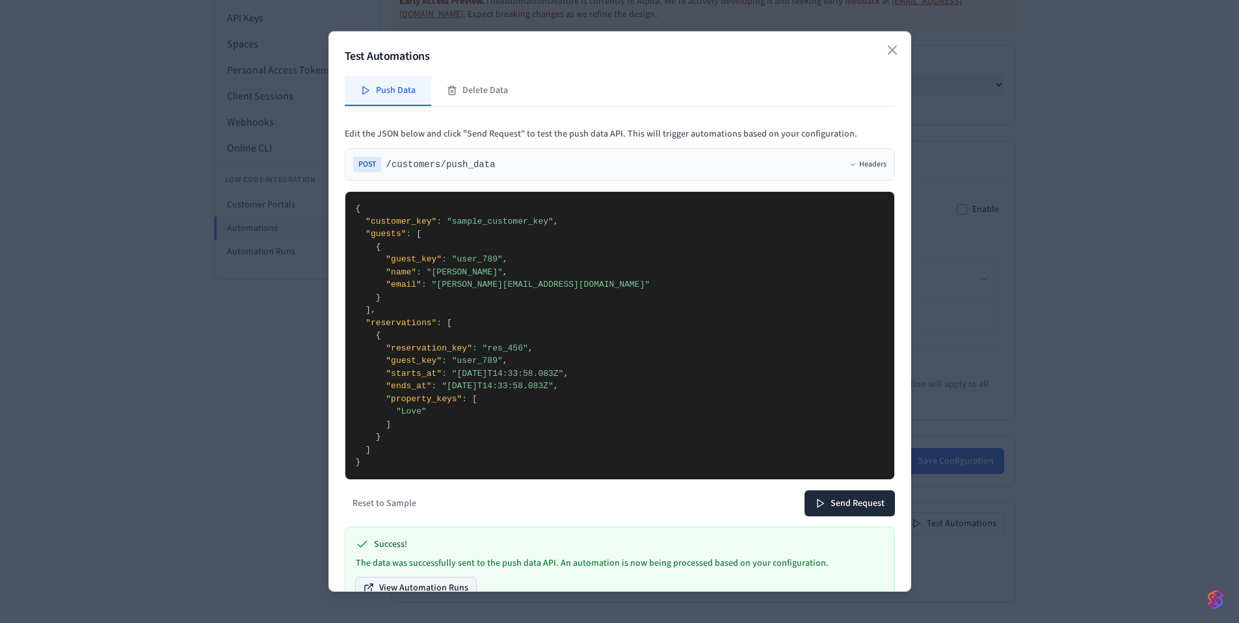
click at [442, 578] on button "View Automation Runs" at bounding box center [416, 587] width 120 height 21
click at [887, 42] on icon "button" at bounding box center [893, 50] width 16 height 16
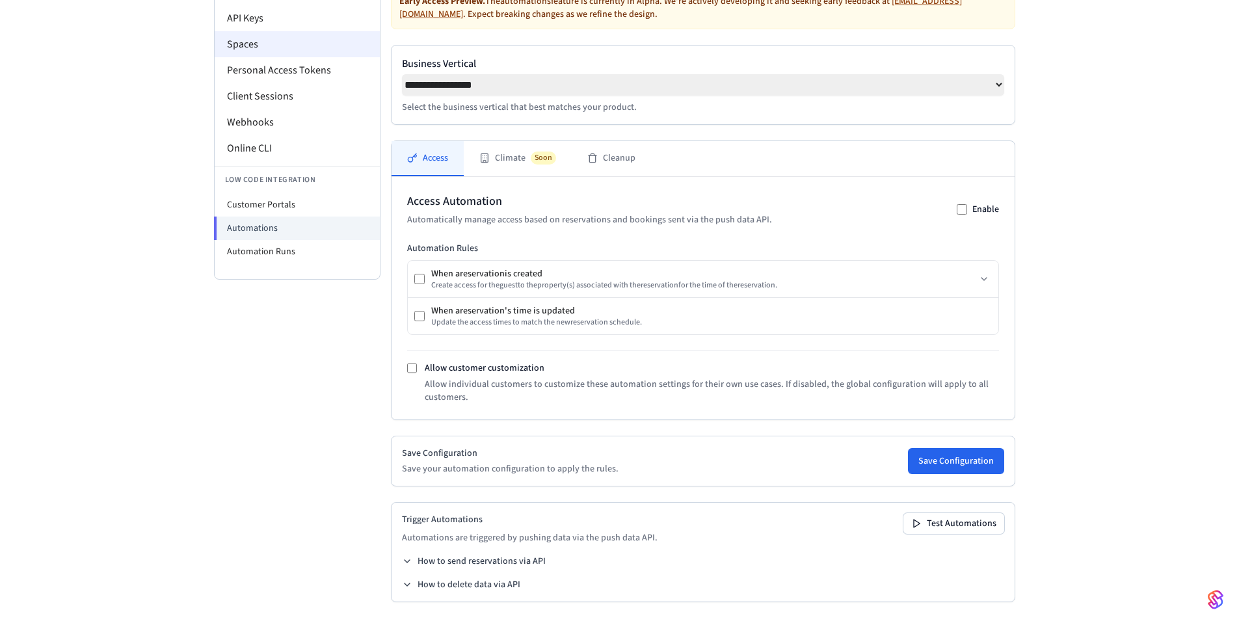
click at [295, 48] on li "Spaces" at bounding box center [297, 44] width 165 height 26
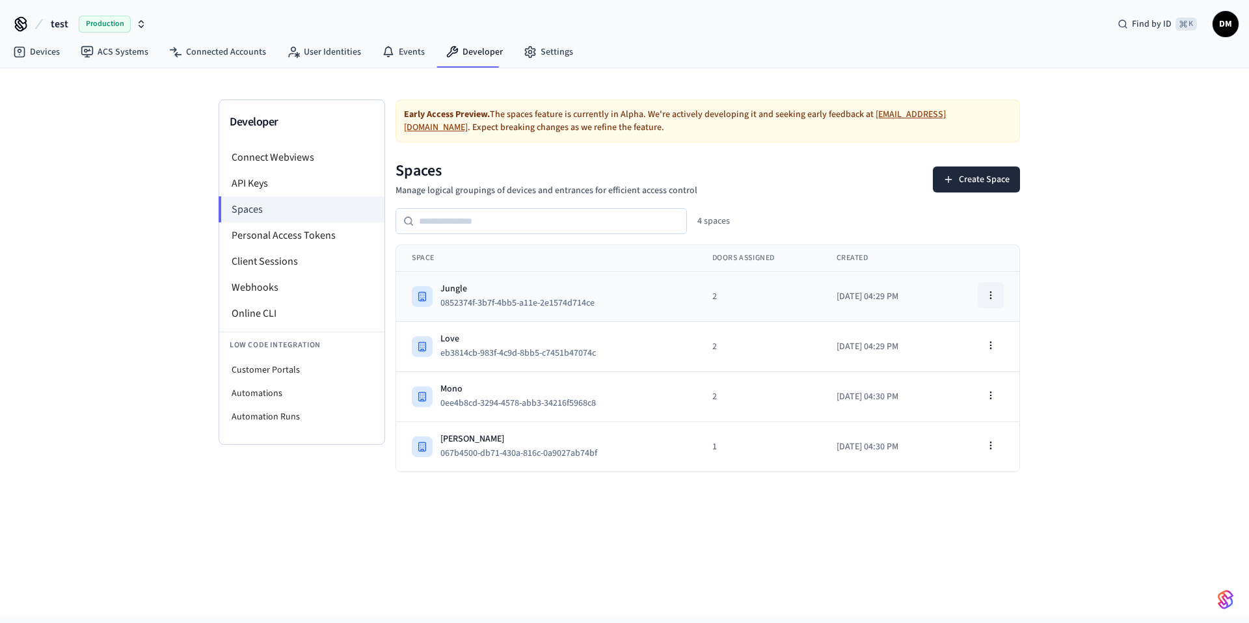
click at [992, 297] on icon "button" at bounding box center [991, 295] width 10 height 10
click at [960, 340] on div "Edit Space" at bounding box center [957, 345] width 87 height 21
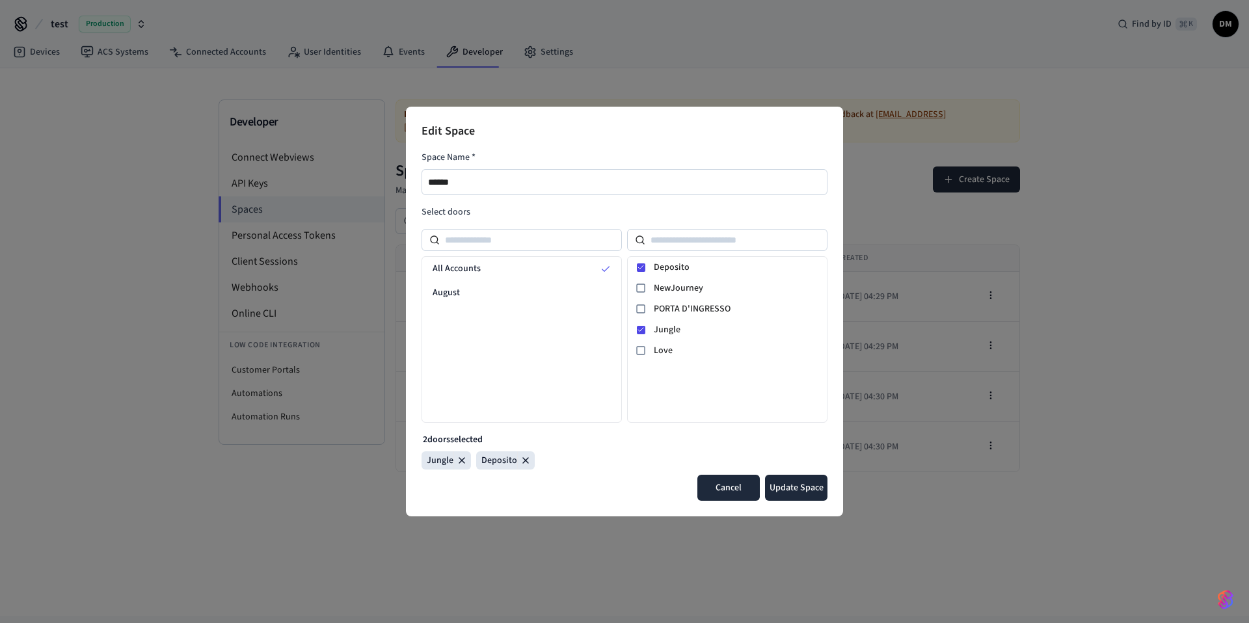
click at [740, 495] on button "Cancel" at bounding box center [728, 488] width 62 height 26
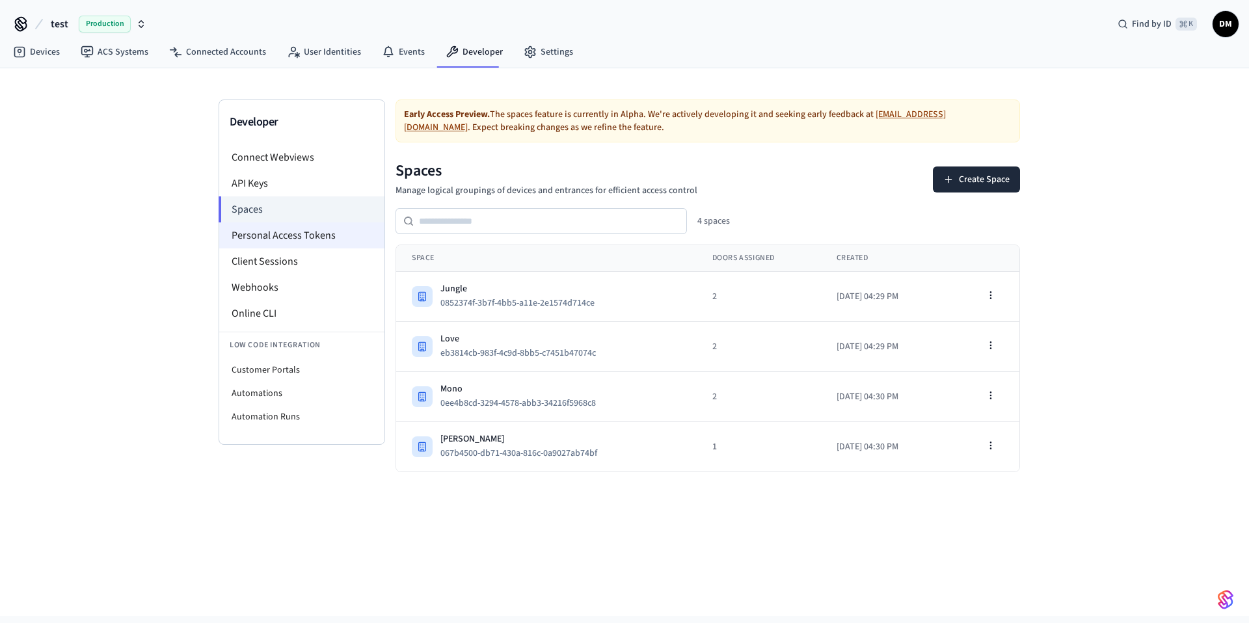
click at [302, 232] on li "Personal Access Tokens" at bounding box center [301, 236] width 165 height 26
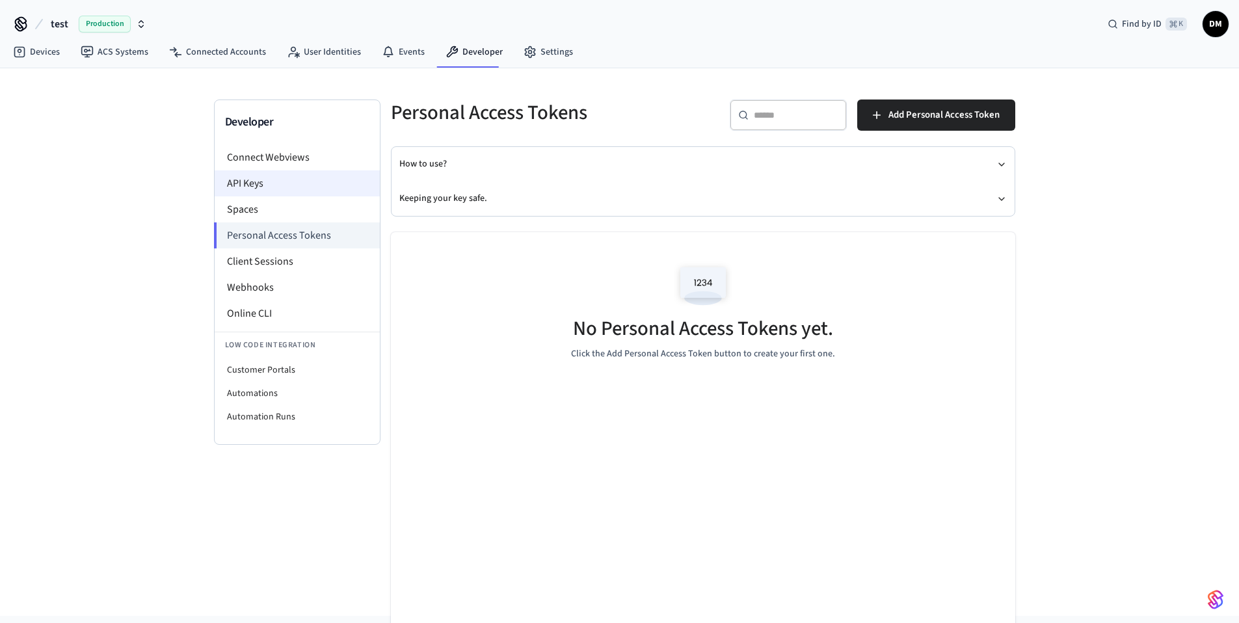
click at [329, 188] on li "API Keys" at bounding box center [297, 183] width 165 height 26
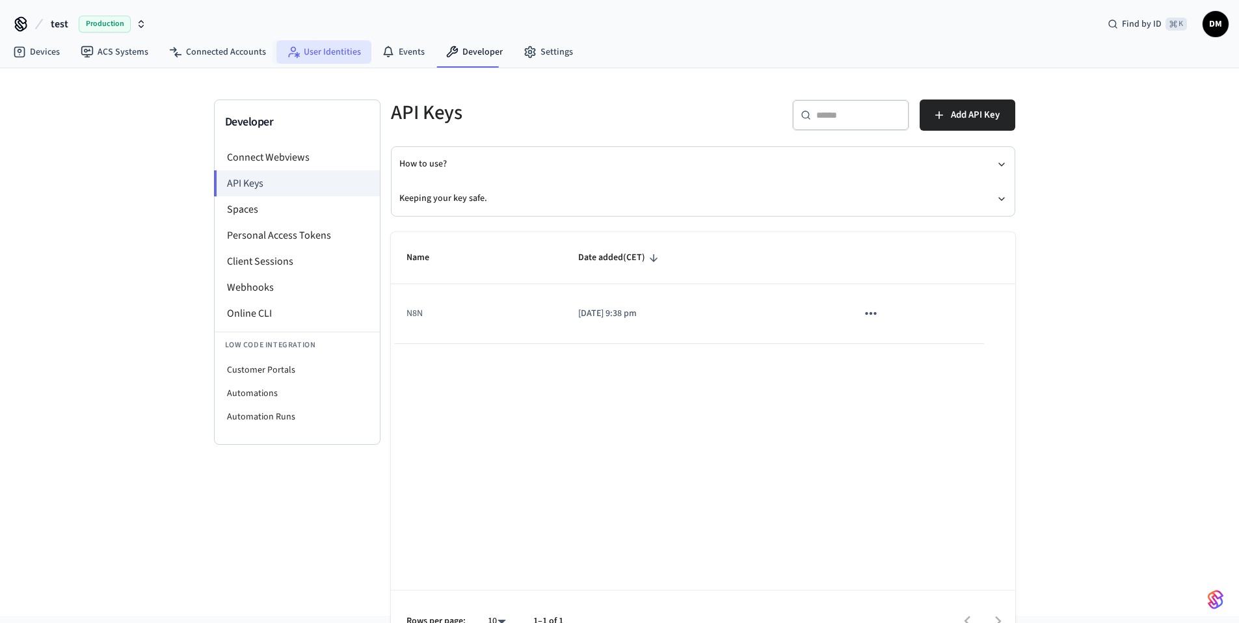
click at [339, 57] on link "User Identities" at bounding box center [324, 51] width 95 height 23
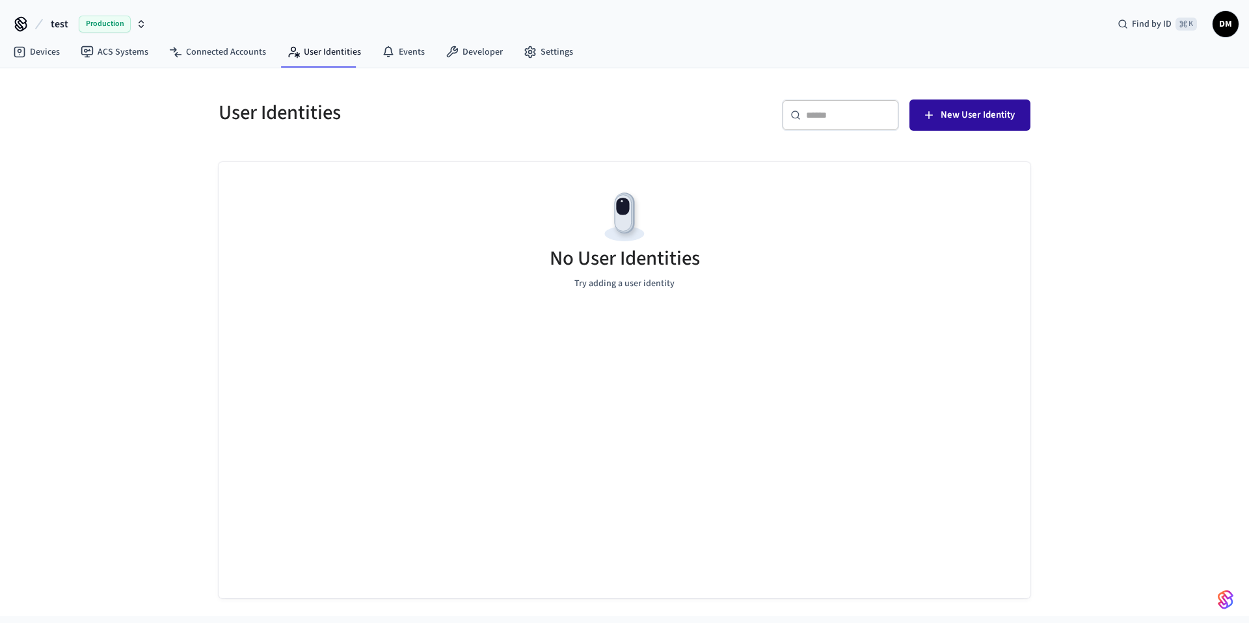
click at [994, 103] on button "New User Identity" at bounding box center [970, 115] width 121 height 31
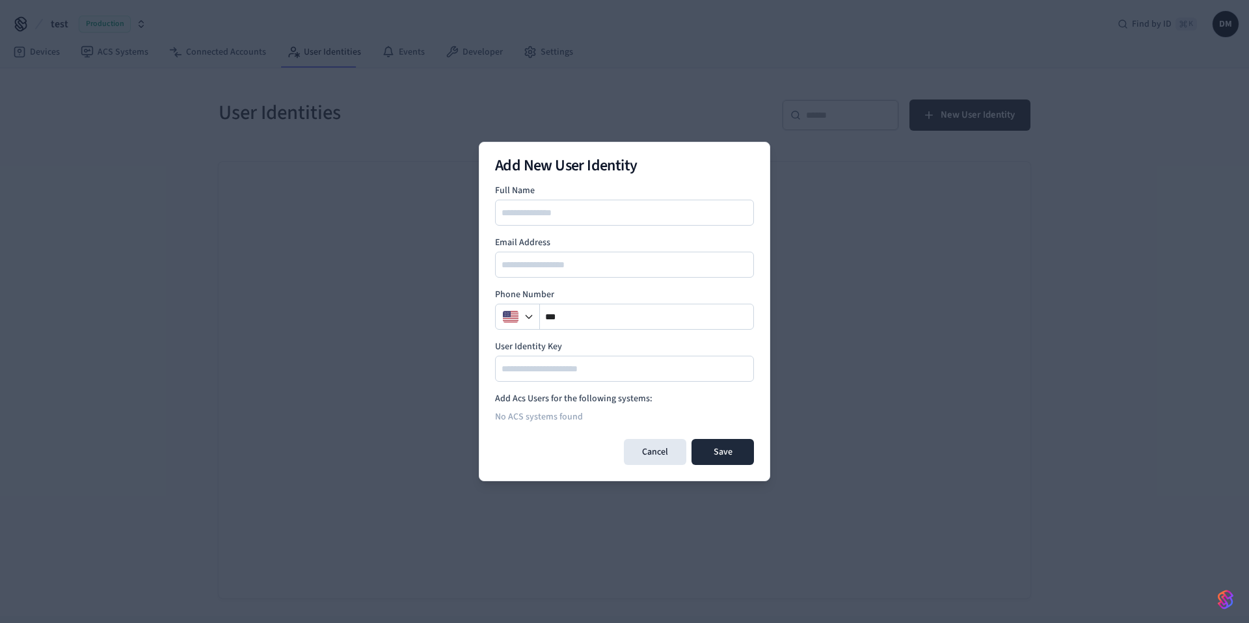
click at [729, 178] on div "Add New User Identity Full Name Email Address Phone Number ** User Identity Key…" at bounding box center [624, 312] width 291 height 340
click at [637, 452] on button "Cancel" at bounding box center [655, 452] width 62 height 26
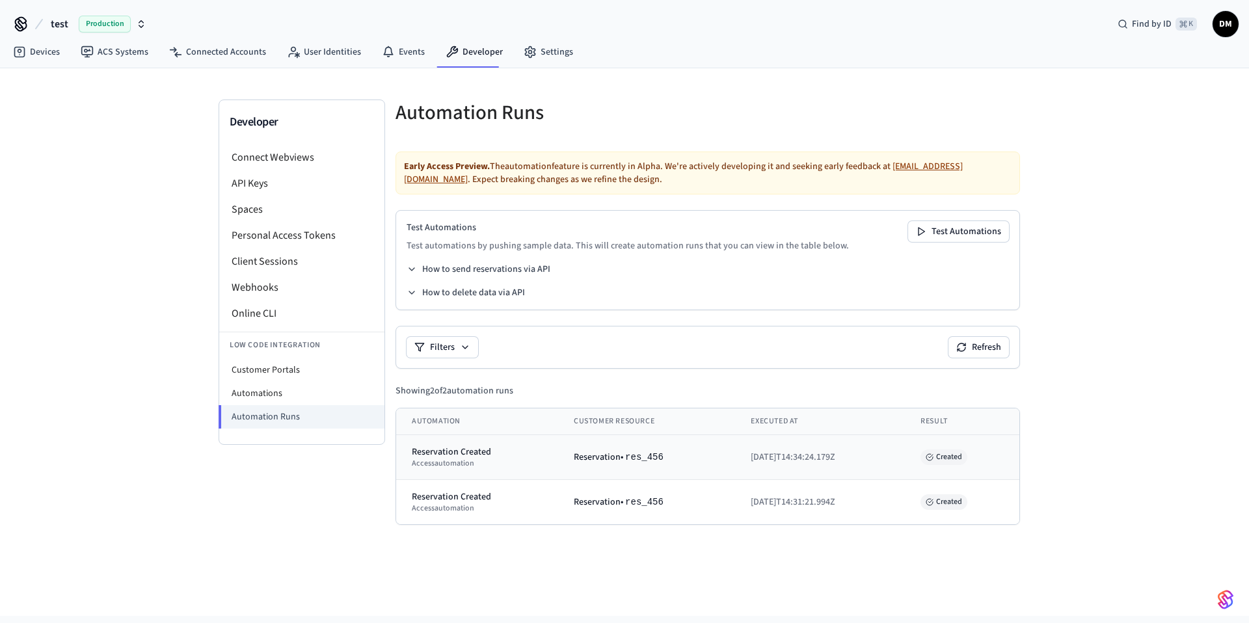
click at [470, 460] on div "access automation" at bounding box center [477, 464] width 131 height 10
click at [625, 460] on span "res_456" at bounding box center [644, 457] width 38 height 10
click at [643, 500] on span "res_456" at bounding box center [644, 502] width 38 height 10
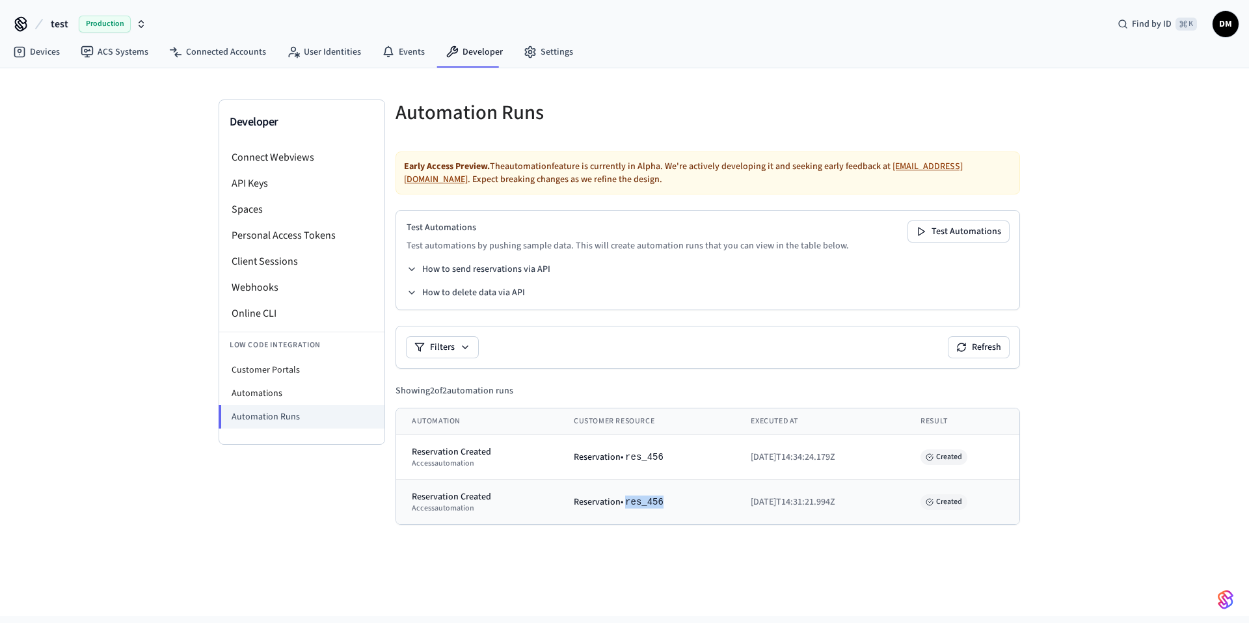
click at [643, 500] on span "res_456" at bounding box center [644, 502] width 38 height 10
click at [277, 396] on li "Automations" at bounding box center [301, 393] width 165 height 23
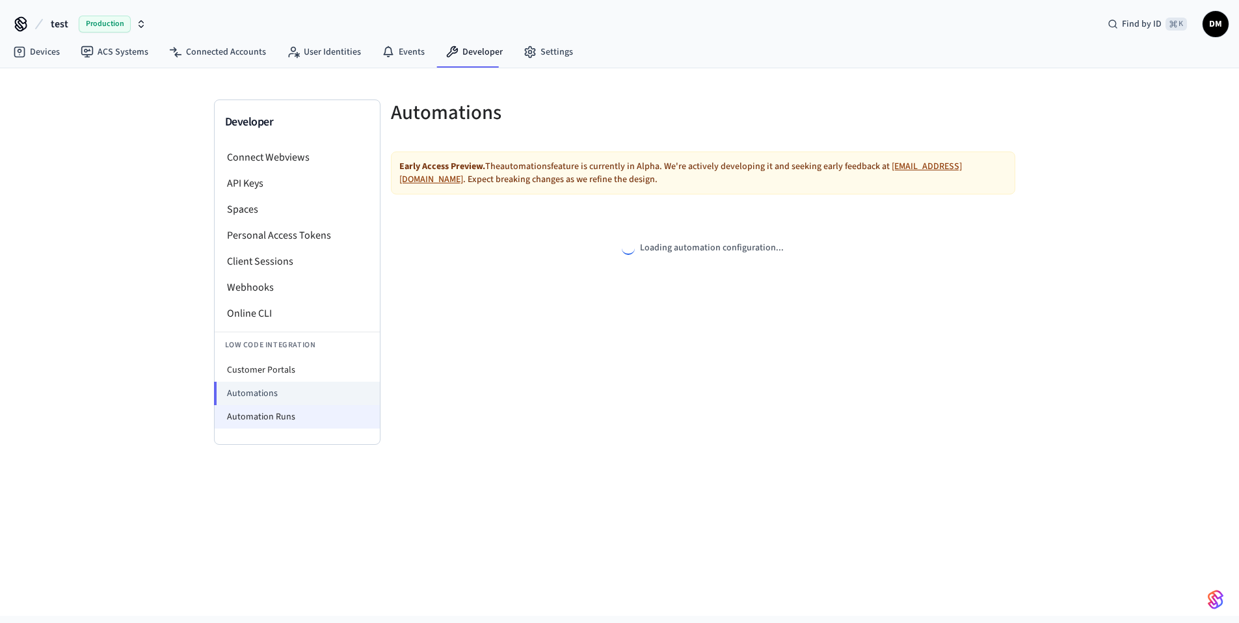
select select "**********"
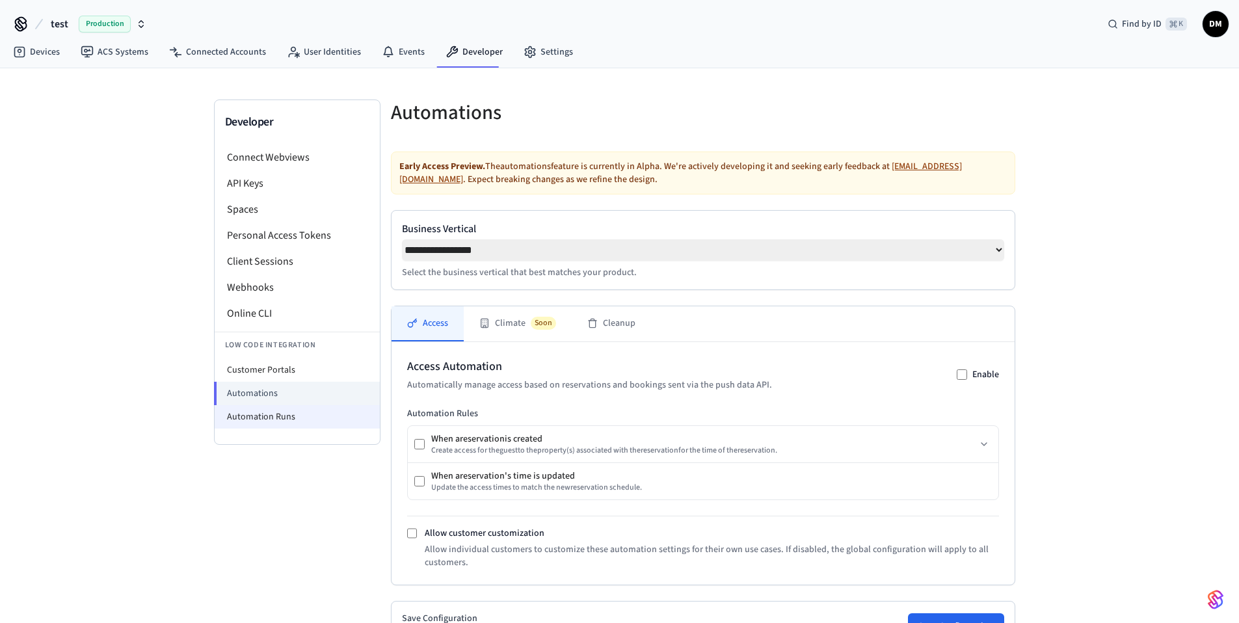
click at [282, 414] on li "Automation Runs" at bounding box center [297, 416] width 165 height 23
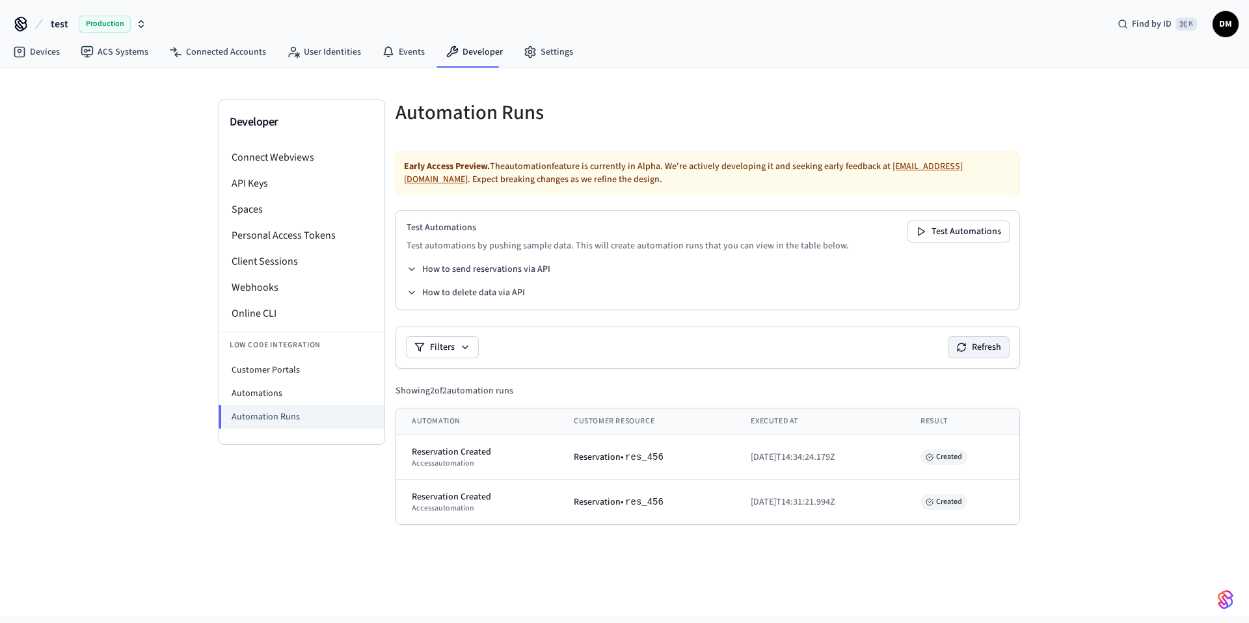
click at [979, 340] on button "Refresh" at bounding box center [979, 347] width 61 height 21
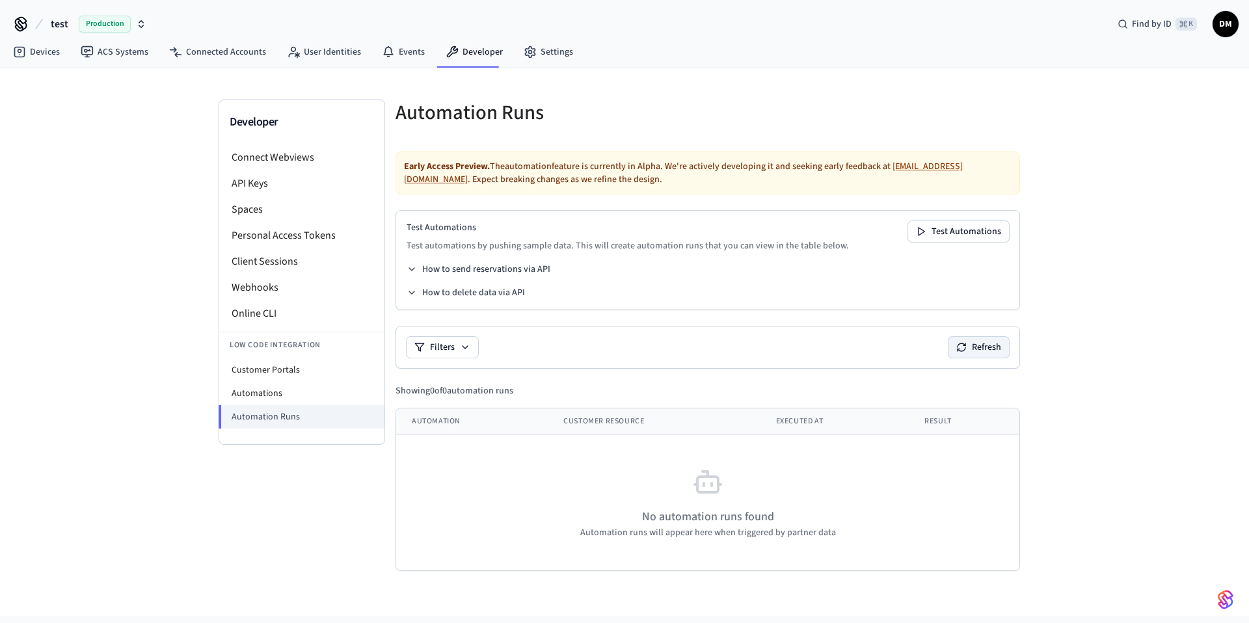
click at [979, 340] on button "Refresh" at bounding box center [979, 347] width 61 height 21
click at [38, 52] on link "Devices" at bounding box center [37, 51] width 68 height 23
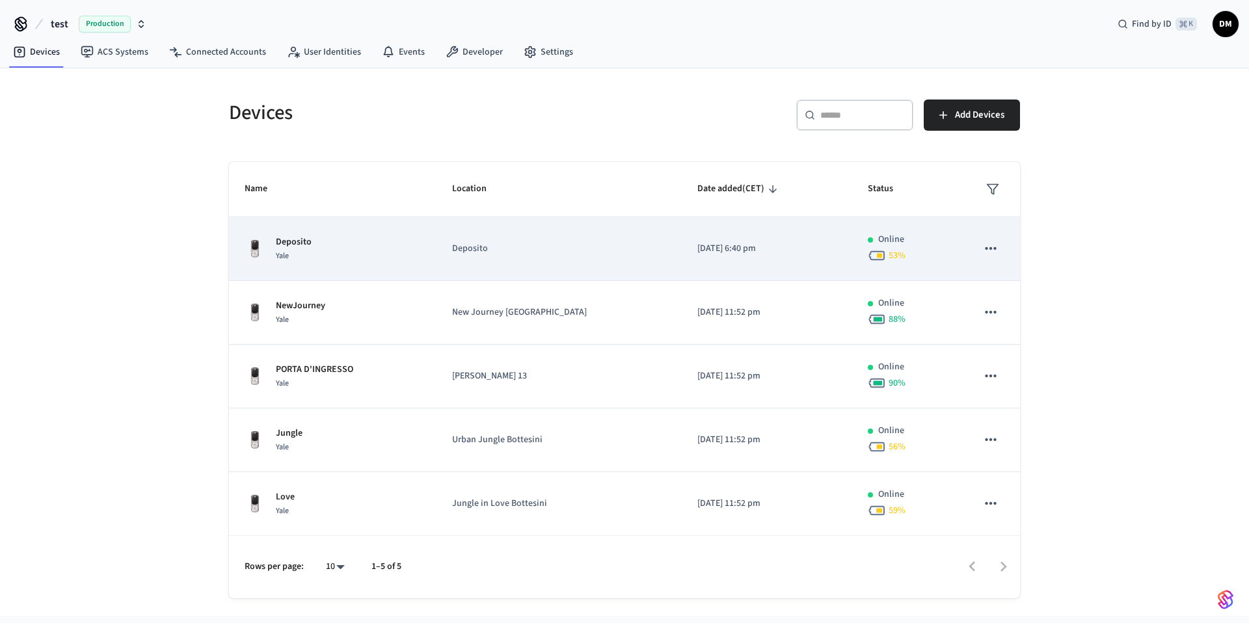
click at [421, 257] on div "Deposito Yale" at bounding box center [333, 249] width 176 height 27
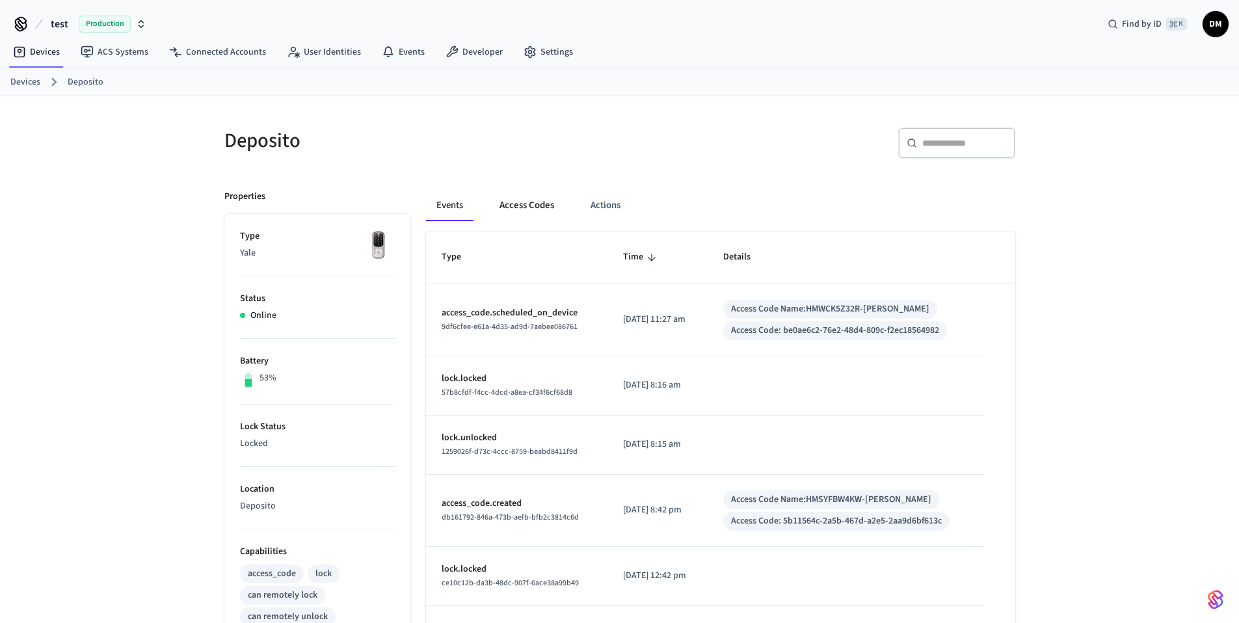
click at [544, 207] on button "Access Codes" at bounding box center [526, 205] width 75 height 31
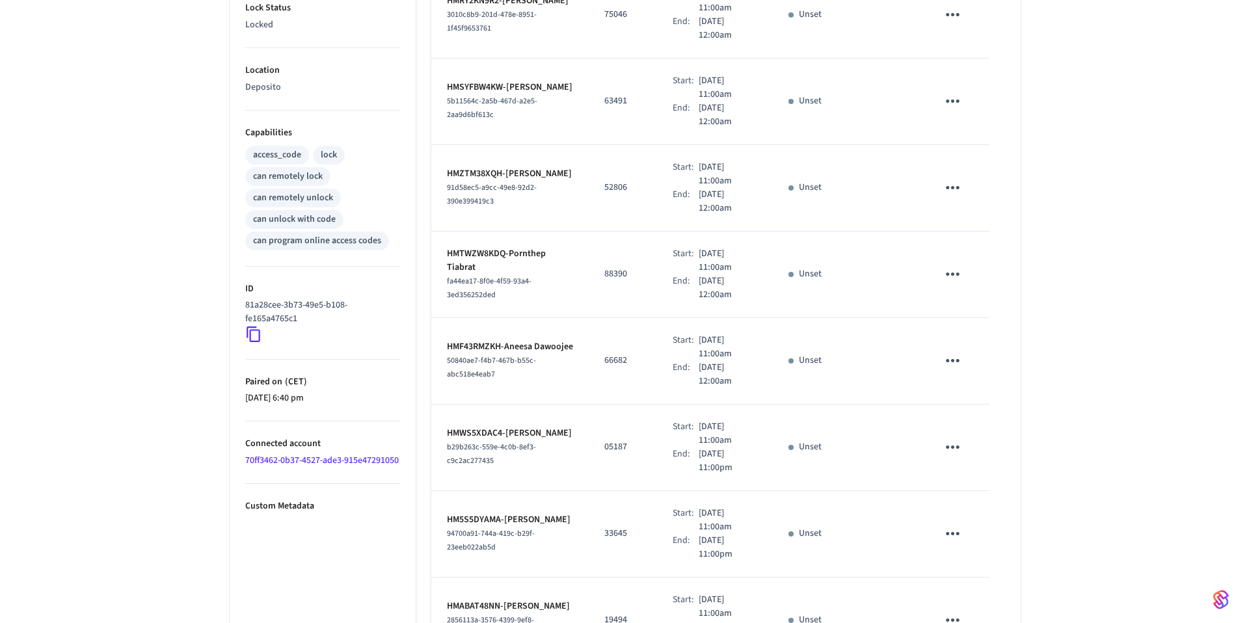
scroll to position [589, 0]
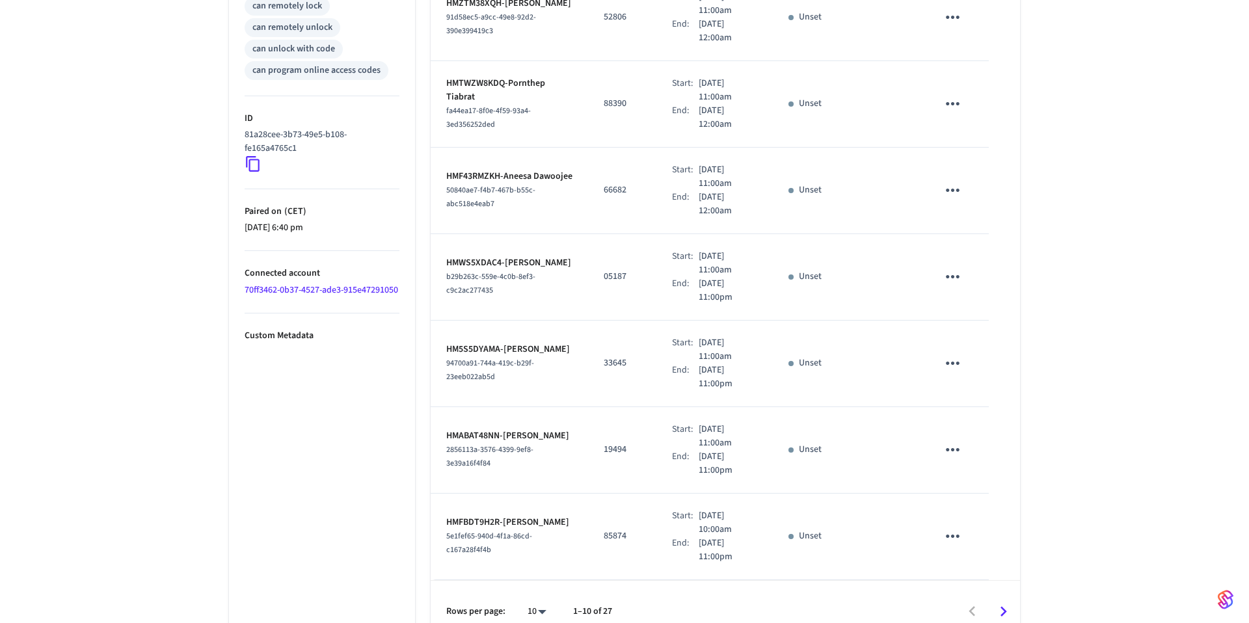
click at [532, 592] on body "test Production Find by ID ⌘ K DM Devices ACS Systems Connected Accounts User I…" at bounding box center [624, 27] width 1249 height 1233
click at [530, 582] on li "All" at bounding box center [526, 585] width 34 height 34
type input "**"
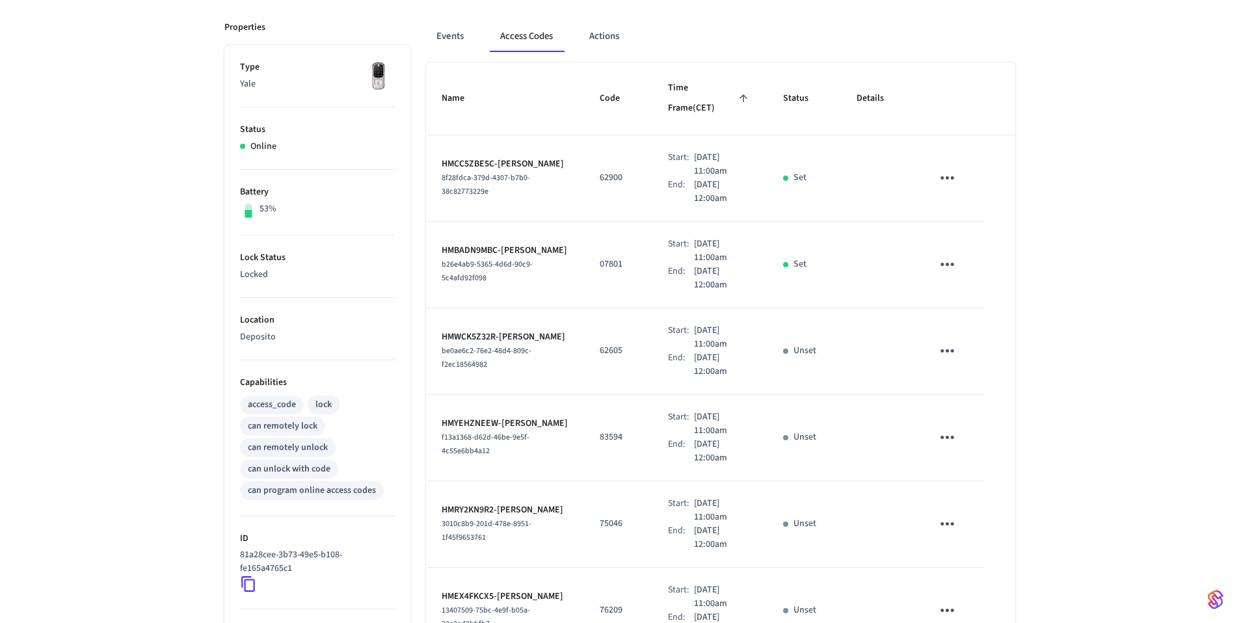
scroll to position [0, 0]
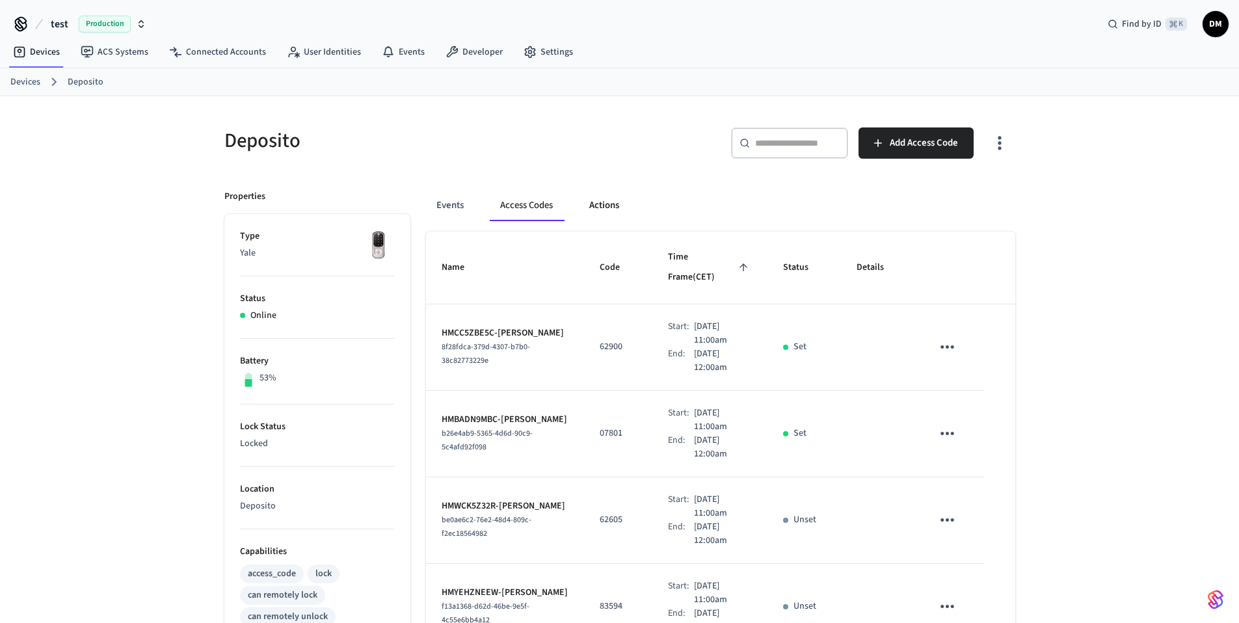
click at [609, 195] on button "Actions" at bounding box center [604, 205] width 51 height 31
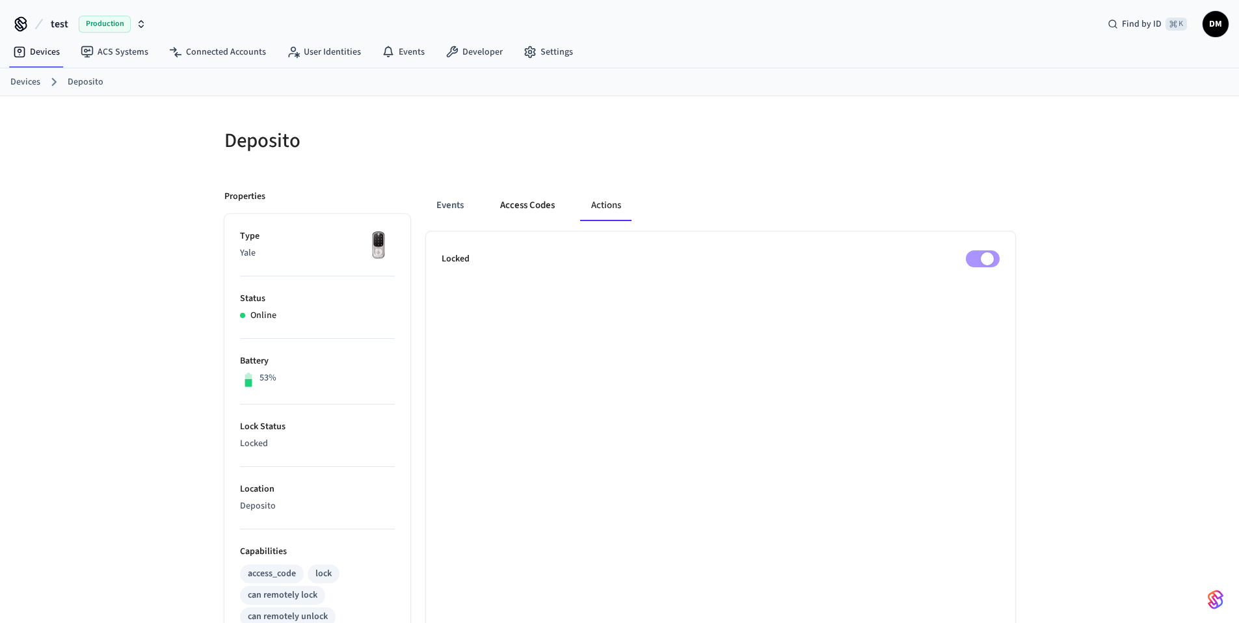
click at [549, 213] on button "Access Codes" at bounding box center [527, 205] width 75 height 31
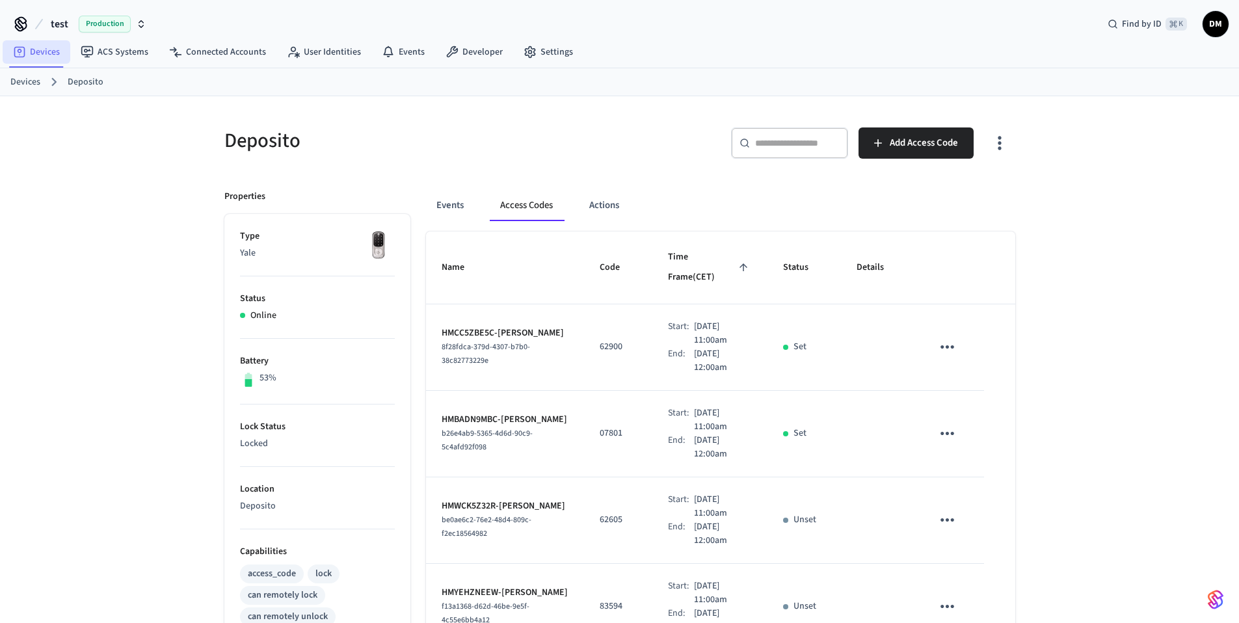
click at [50, 58] on link "Devices" at bounding box center [37, 51] width 68 height 23
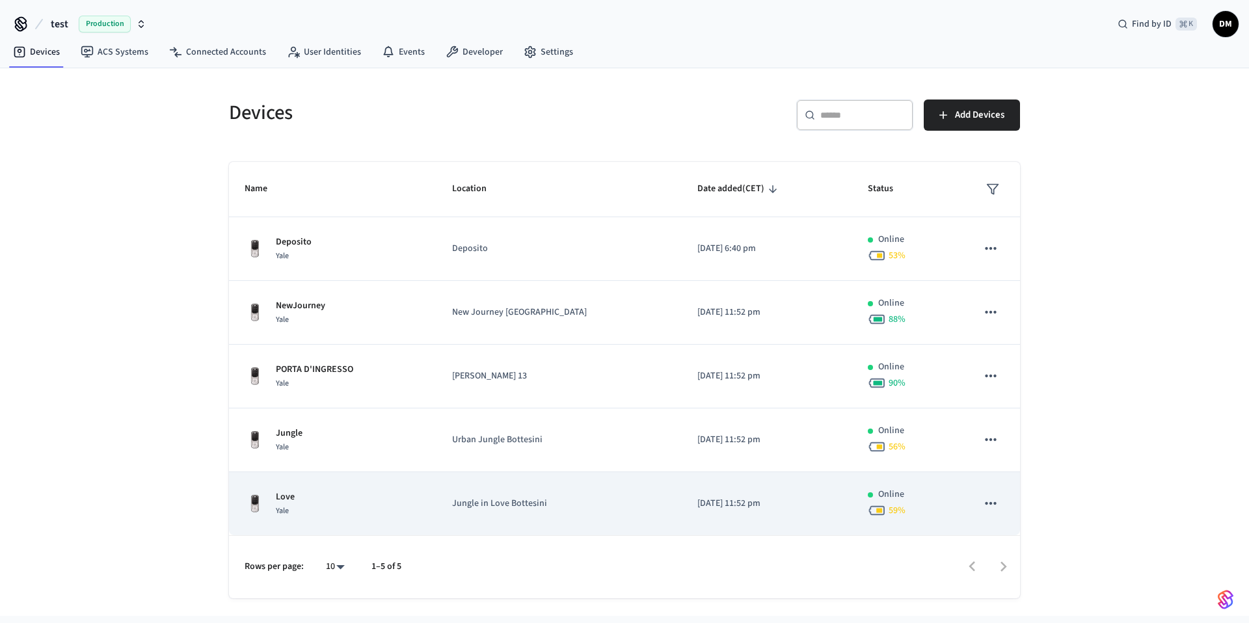
click at [337, 507] on div "Love Yale" at bounding box center [333, 504] width 176 height 27
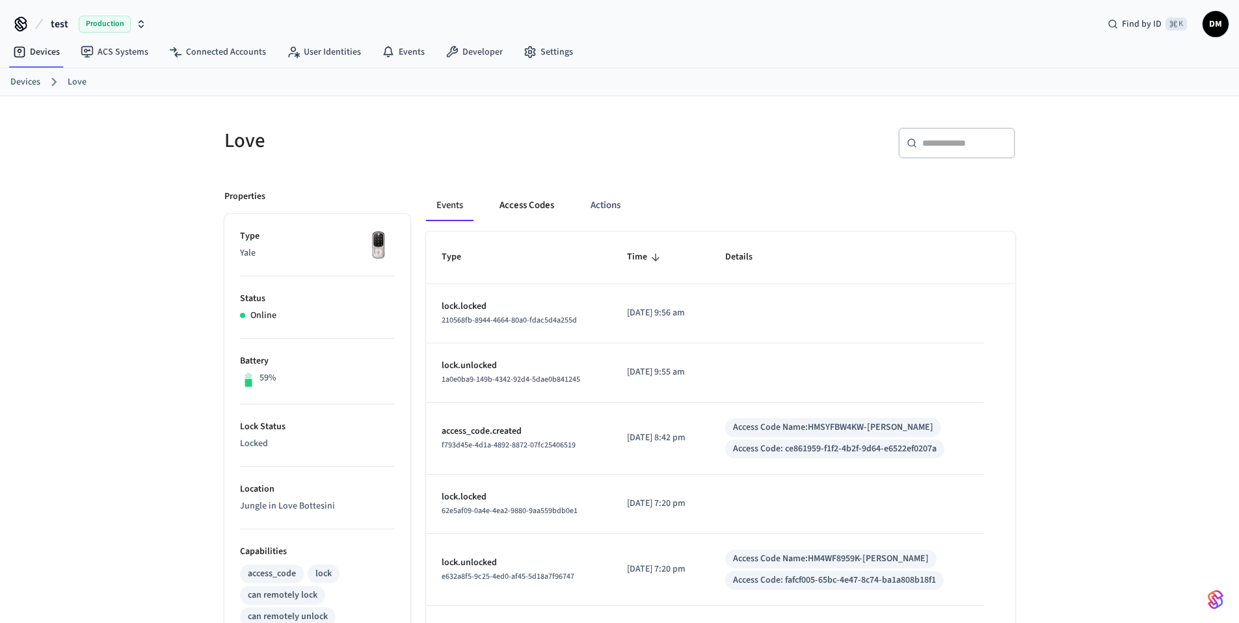
click at [518, 210] on button "Access Codes" at bounding box center [526, 205] width 75 height 31
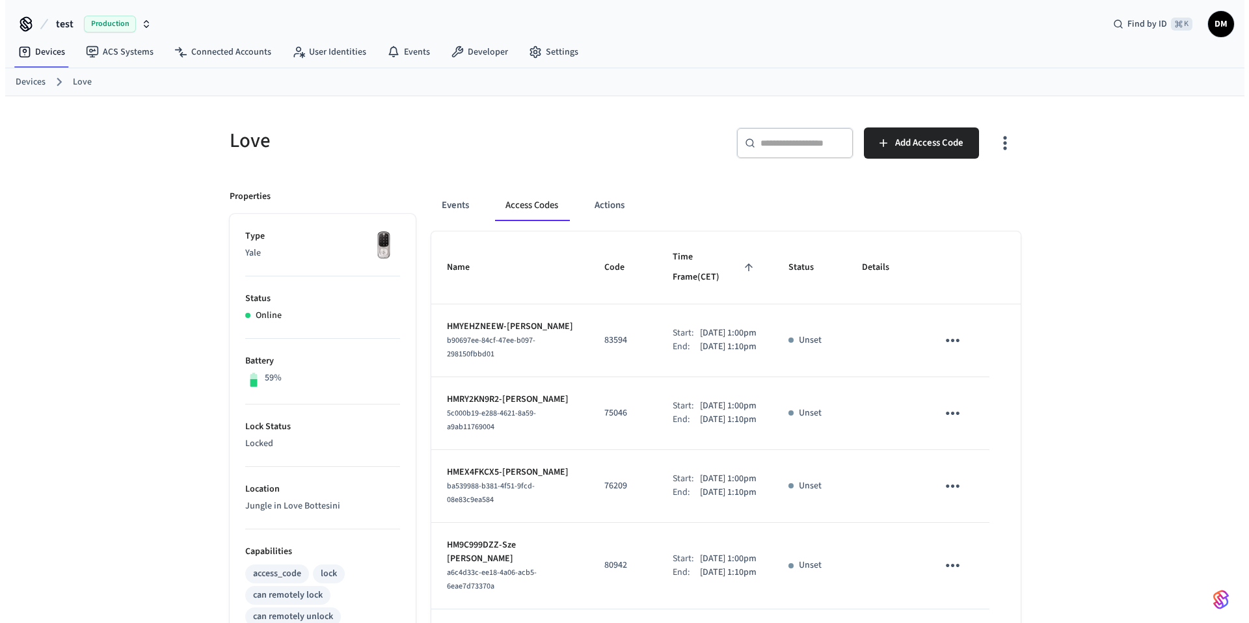
scroll to position [589, 0]
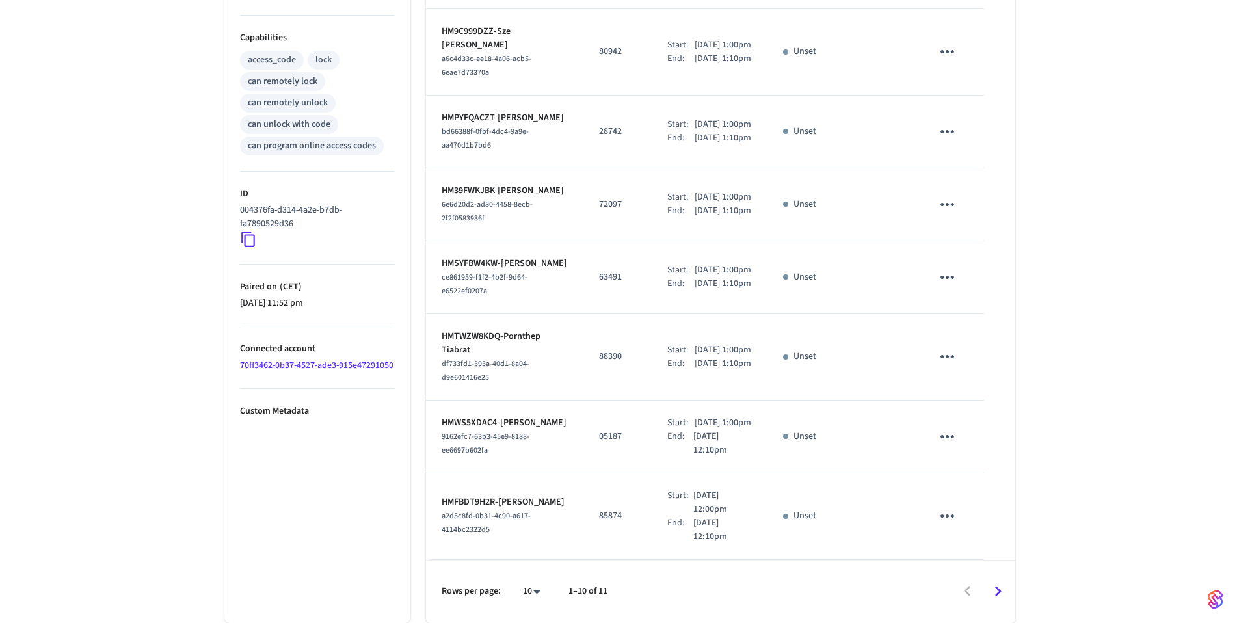
click at [517, 596] on body "test Production Find by ID ⌘ K DM Devices ACS Systems Connected Accounts User I…" at bounding box center [619, 54] width 1239 height 1137
click at [530, 586] on li "All" at bounding box center [526, 585] width 34 height 34
type input "**"
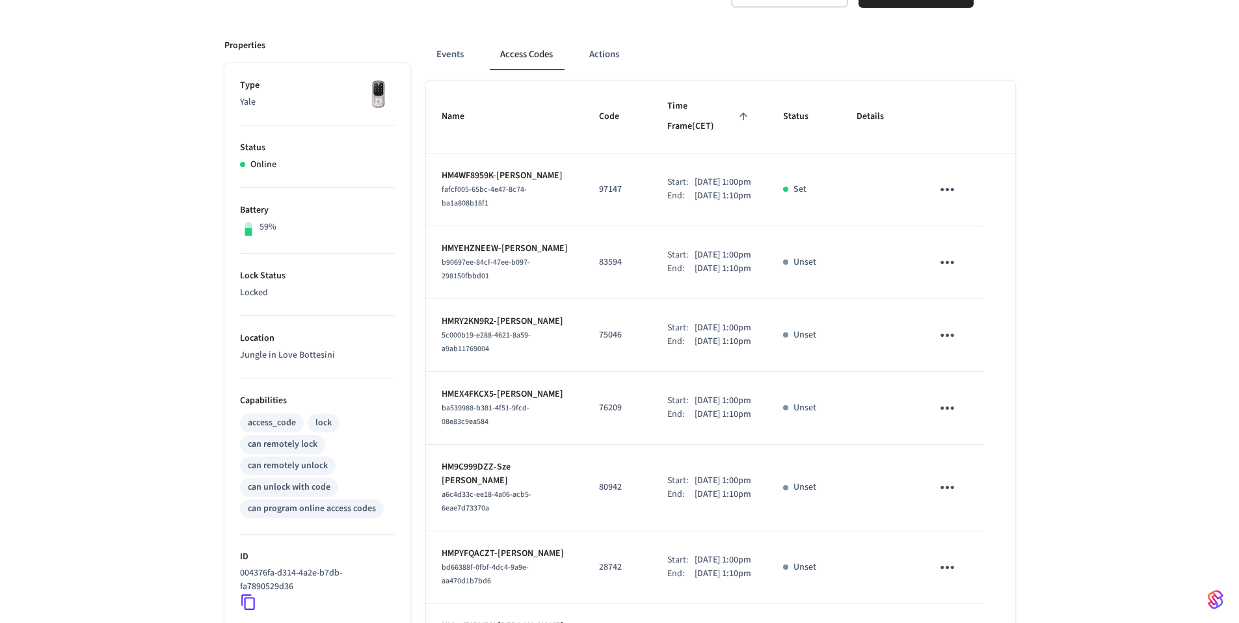
scroll to position [0, 0]
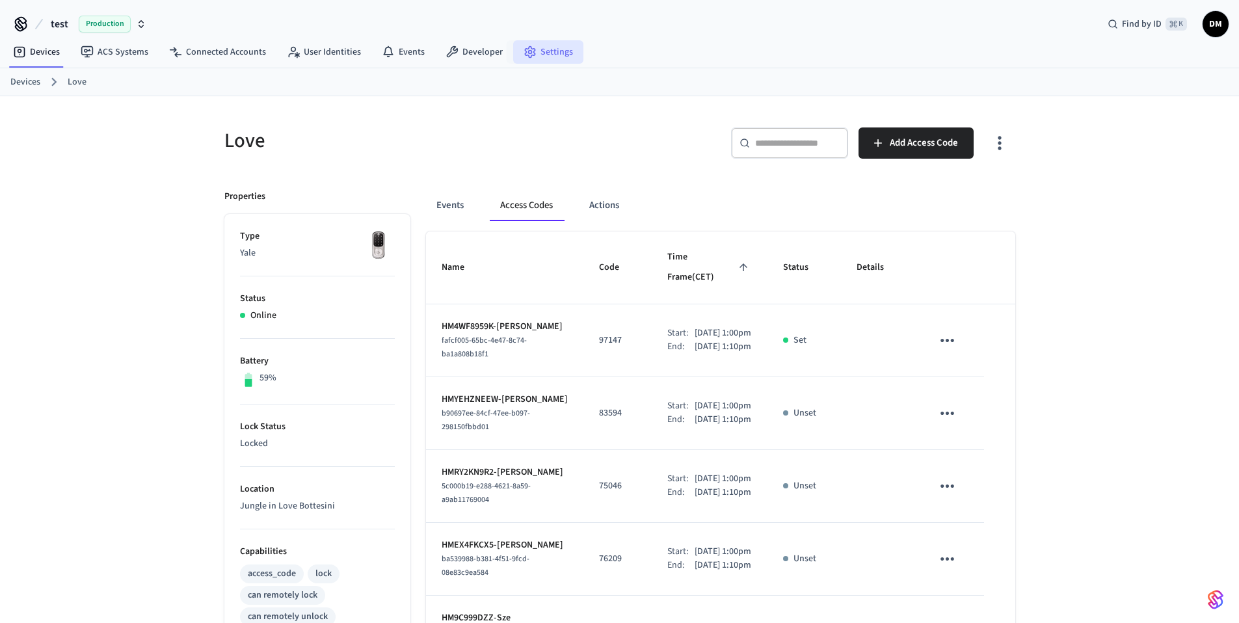
click at [545, 54] on link "Settings" at bounding box center [548, 51] width 70 height 23
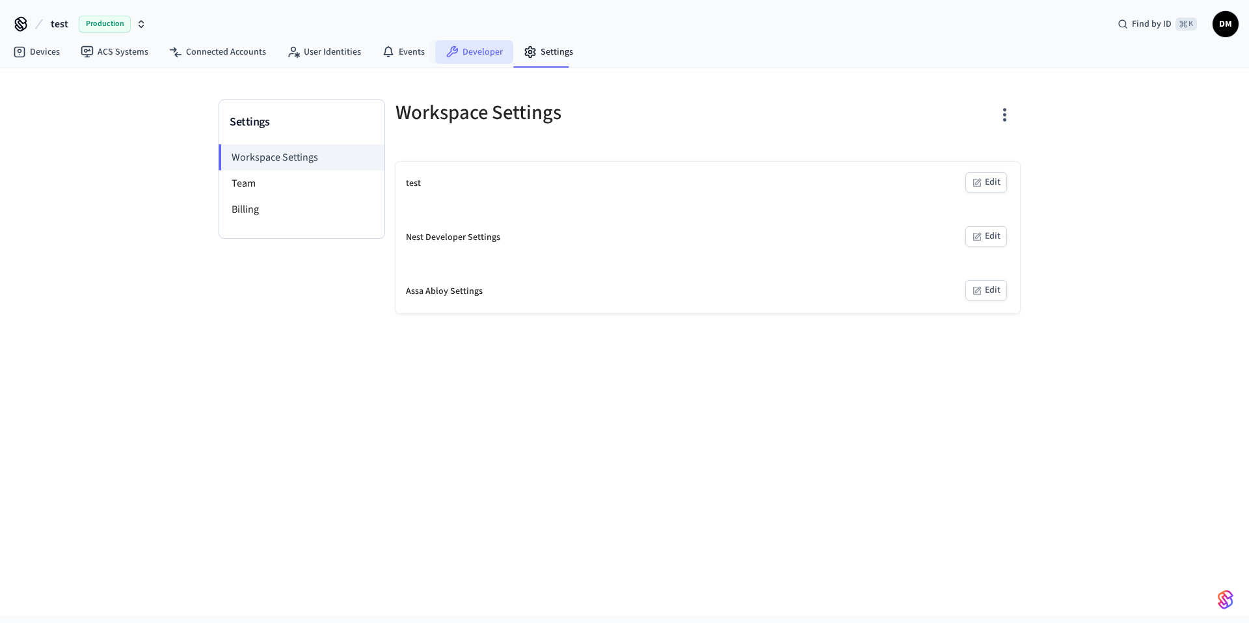
click at [480, 41] on link "Developer" at bounding box center [474, 51] width 78 height 23
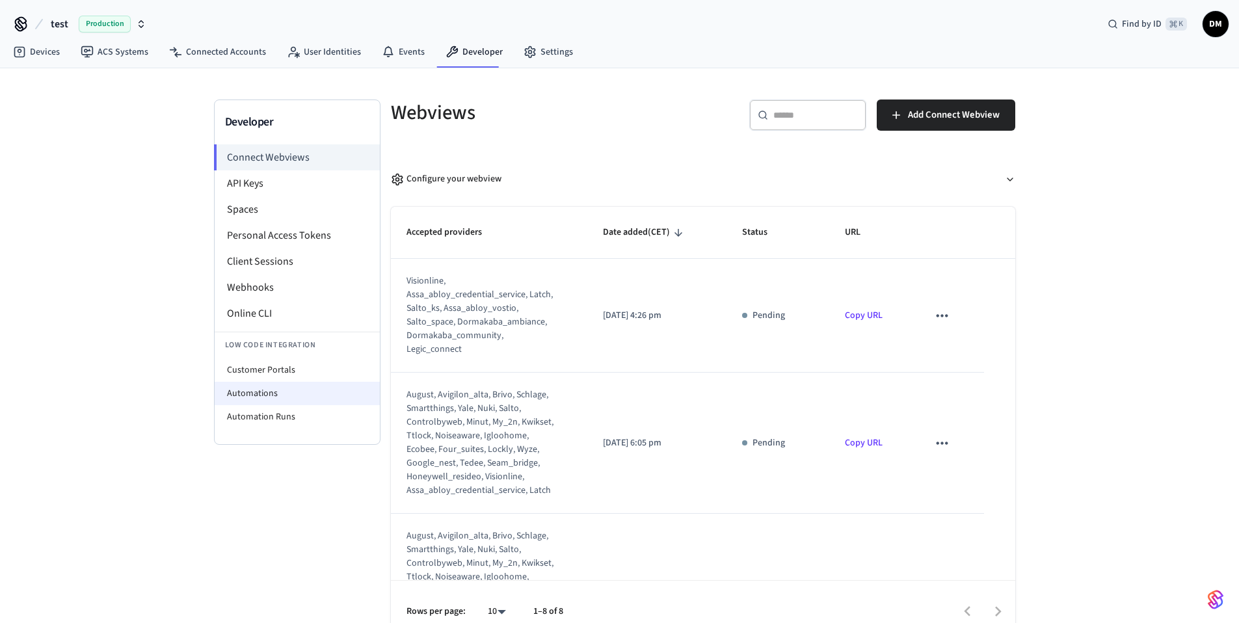
click at [247, 398] on li "Automations" at bounding box center [297, 393] width 165 height 23
select select "**********"
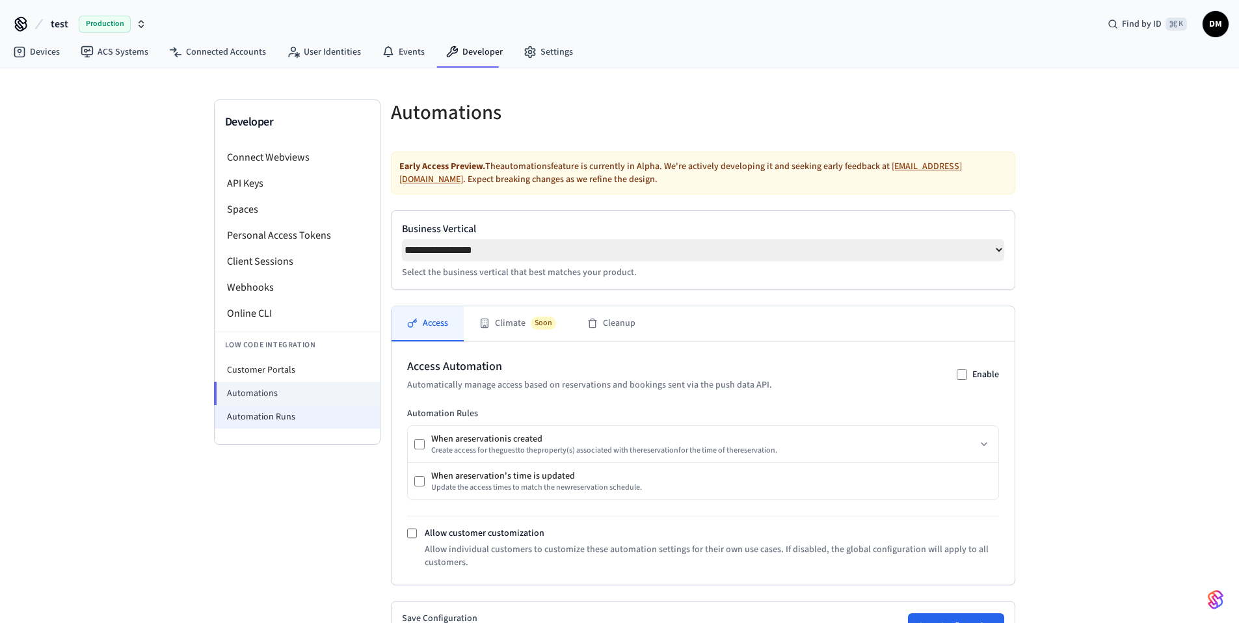
click at [264, 425] on li "Automation Runs" at bounding box center [297, 416] width 165 height 23
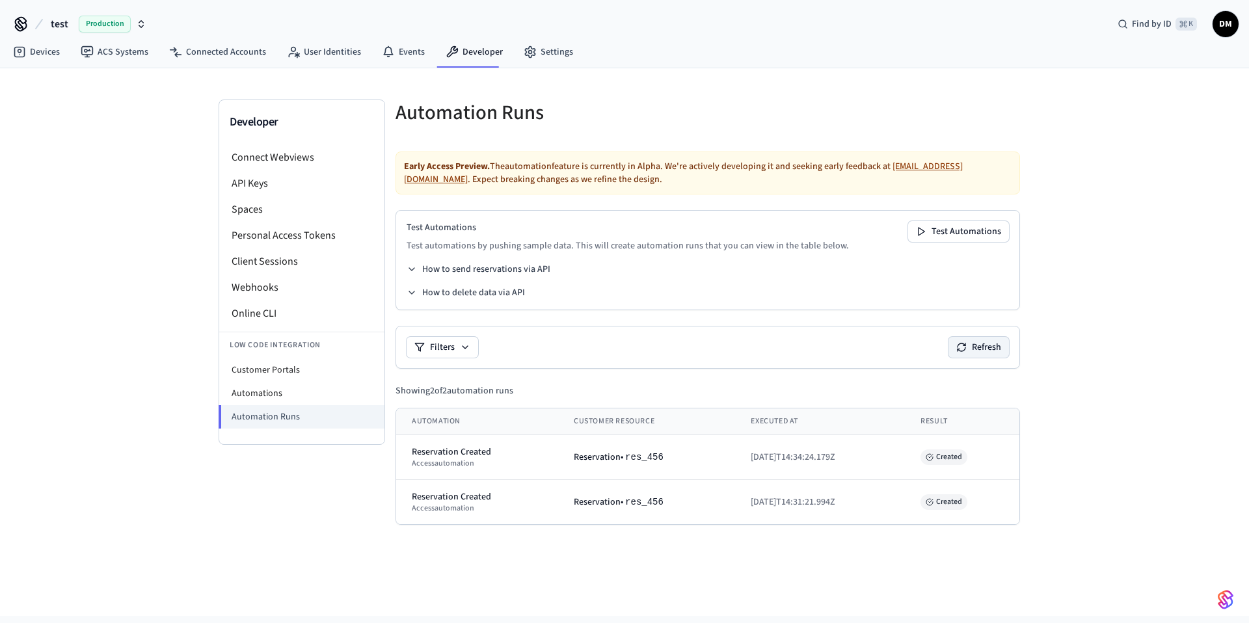
click at [984, 351] on button "Refresh" at bounding box center [979, 347] width 61 height 21
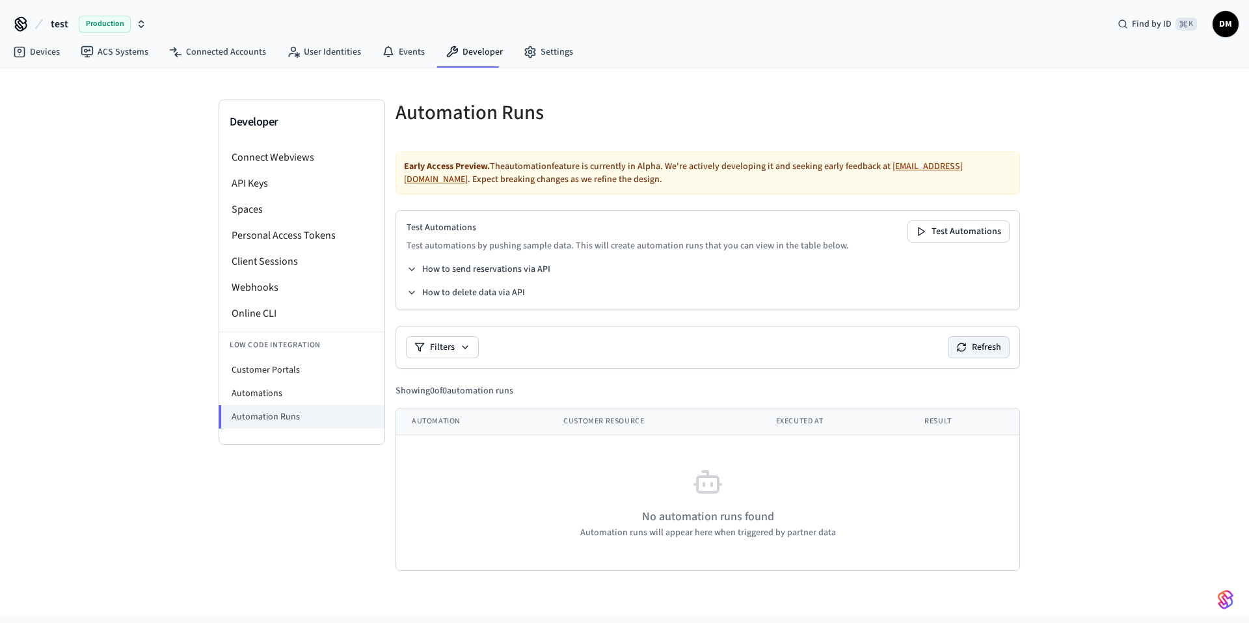
click at [984, 351] on button "Refresh" at bounding box center [979, 347] width 61 height 21
click at [448, 354] on button "Filters" at bounding box center [443, 347] width 72 height 21
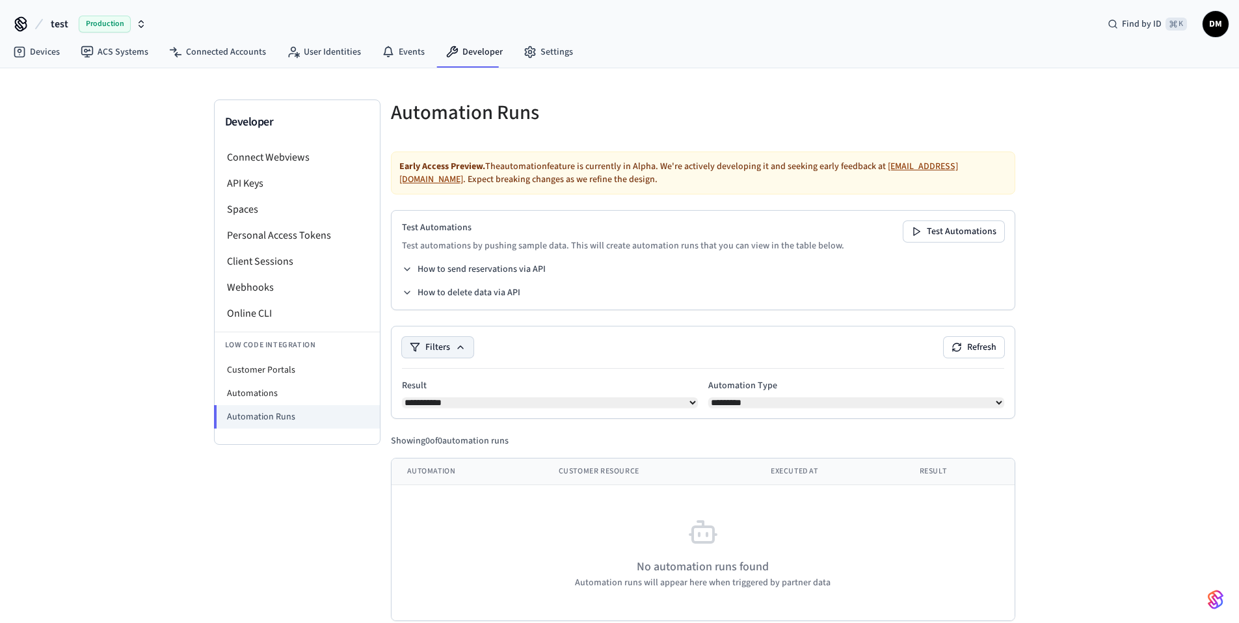
click at [448, 354] on button "Filters" at bounding box center [438, 347] width 72 height 21
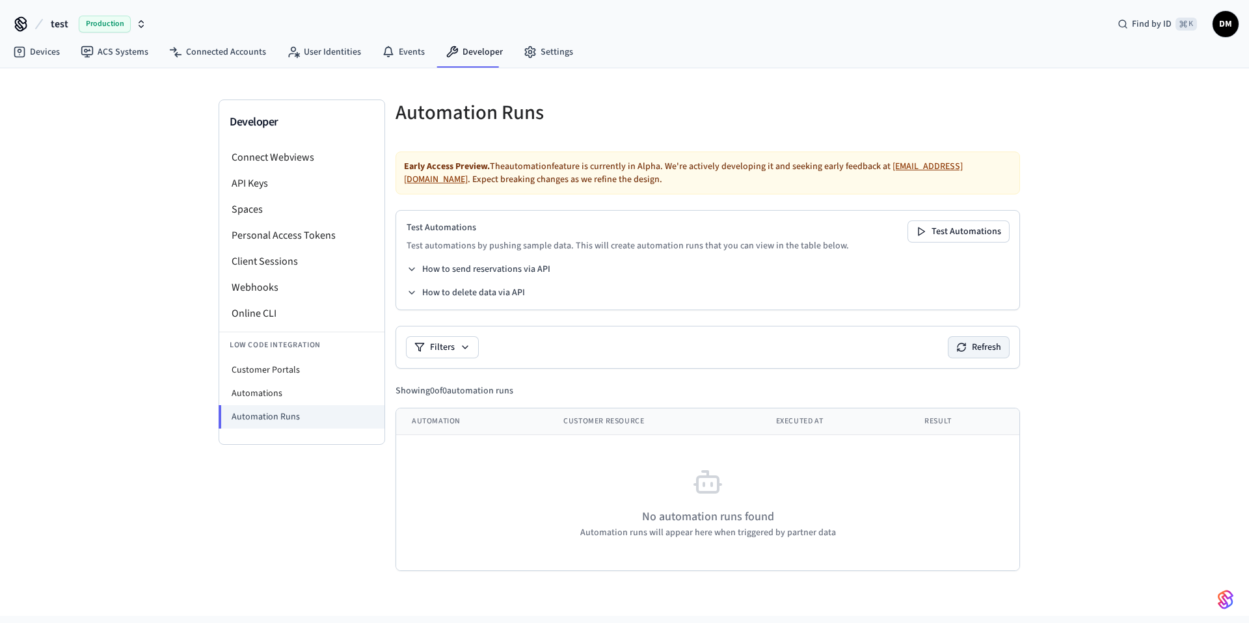
click at [989, 347] on button "Refresh" at bounding box center [979, 347] width 61 height 21
click at [259, 394] on li "Automations" at bounding box center [301, 393] width 165 height 23
select select "**********"
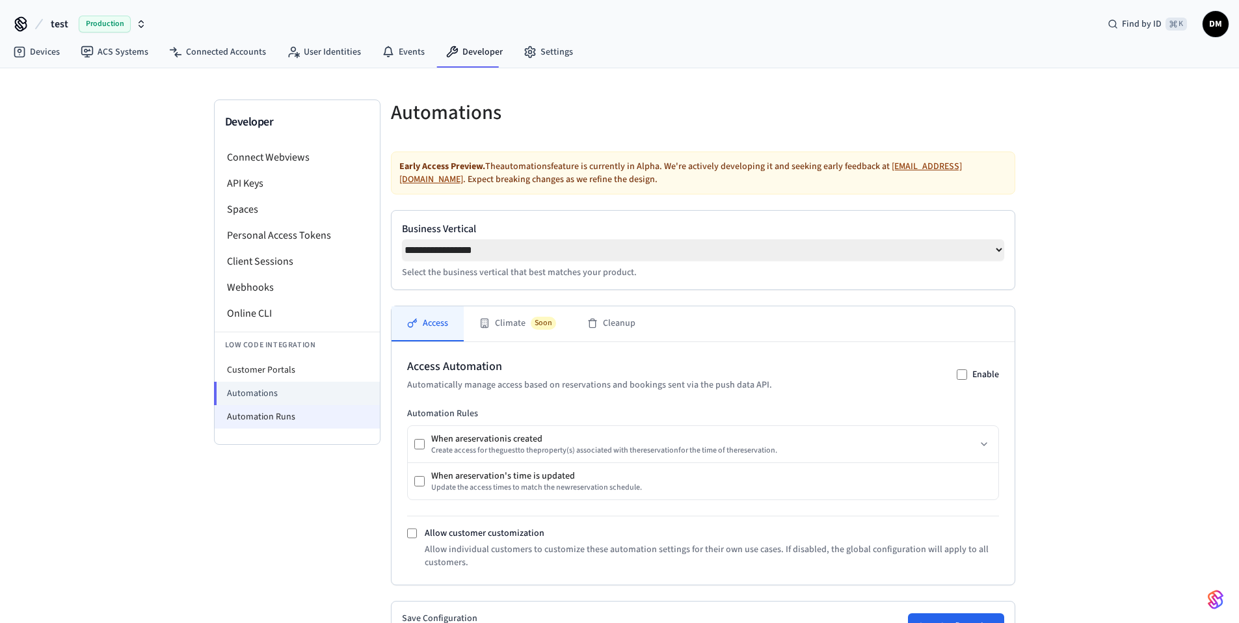
click at [258, 414] on li "Automation Runs" at bounding box center [297, 416] width 165 height 23
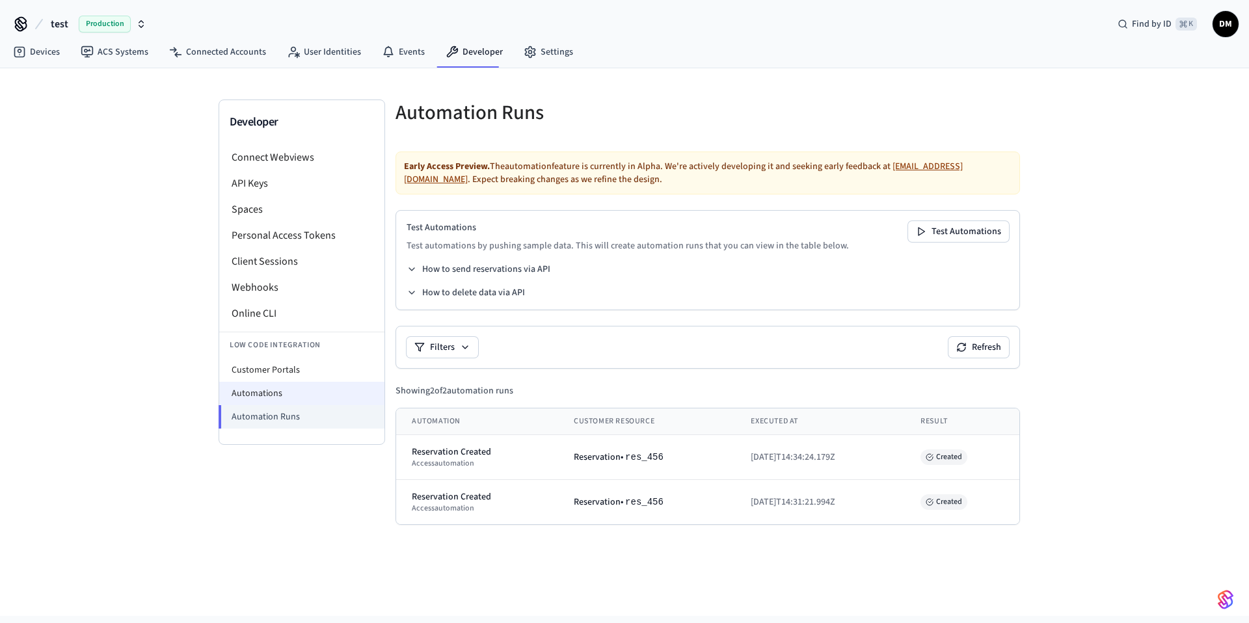
click at [283, 390] on li "Automations" at bounding box center [301, 393] width 165 height 23
select select "**********"
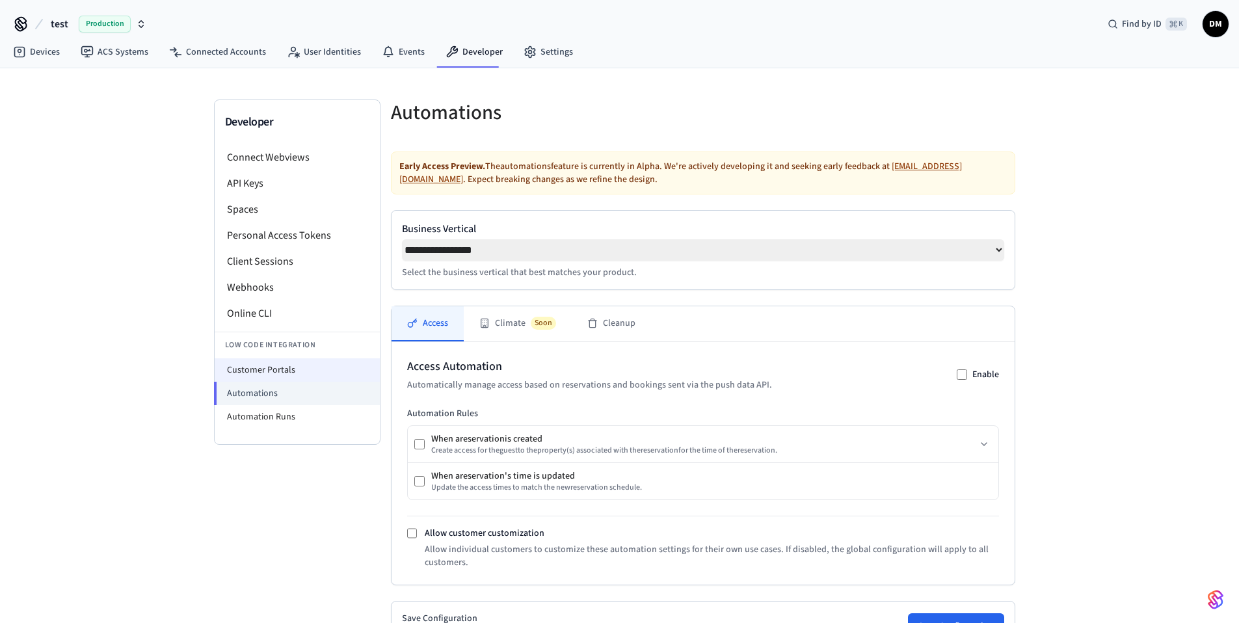
click at [295, 364] on li "Customer Portals" at bounding box center [297, 370] width 165 height 23
select select "**********"
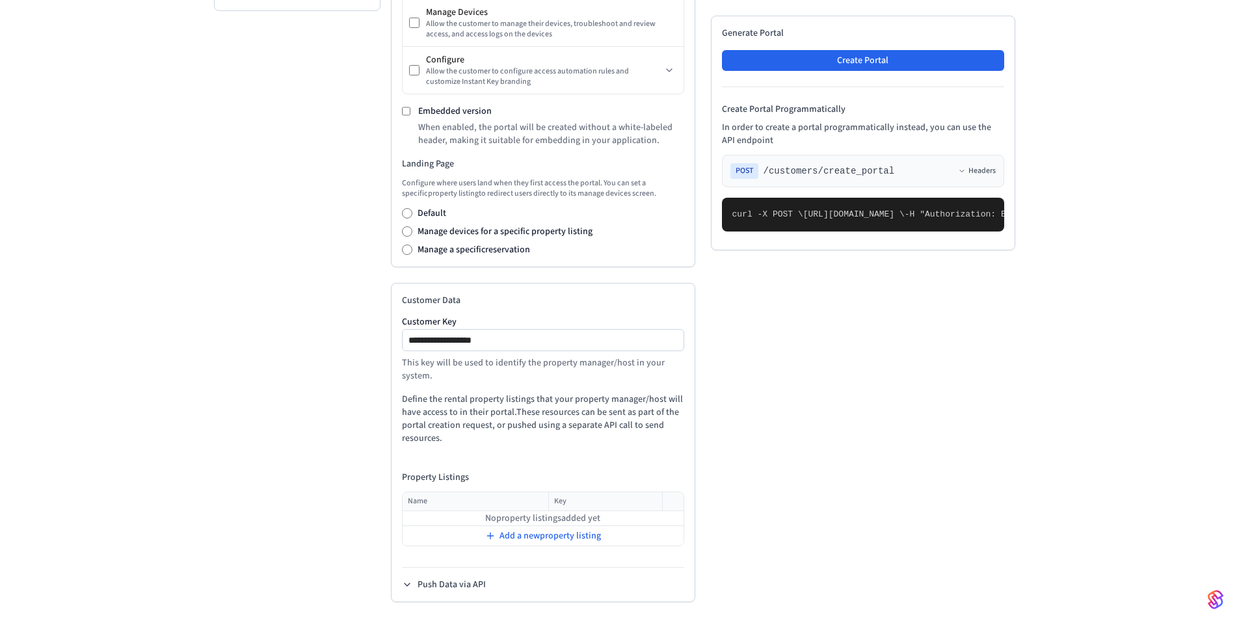
scroll to position [135, 0]
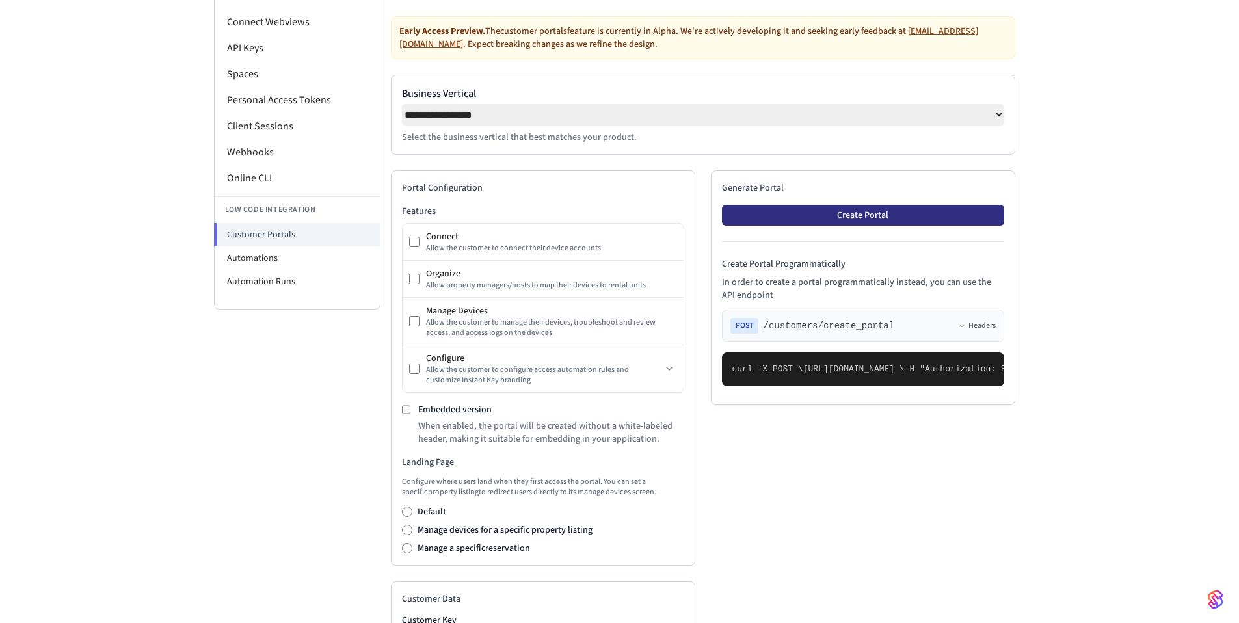
click at [812, 226] on button "Create Portal" at bounding box center [863, 215] width 282 height 21
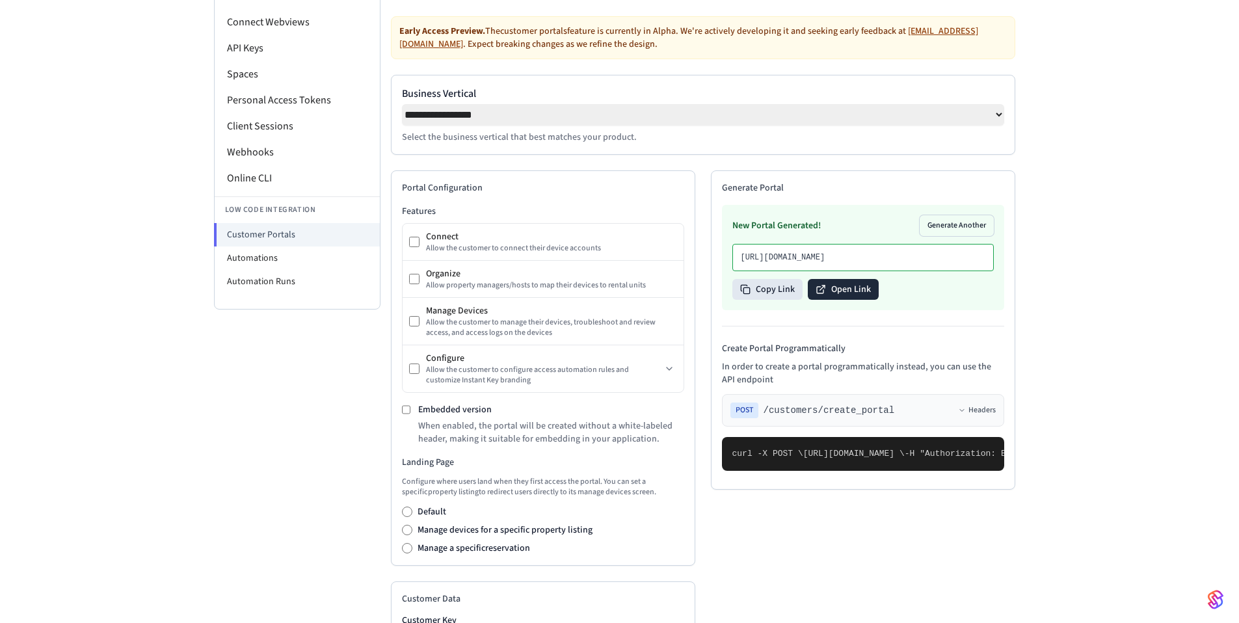
click at [822, 295] on icon at bounding box center [821, 289] width 10 height 10
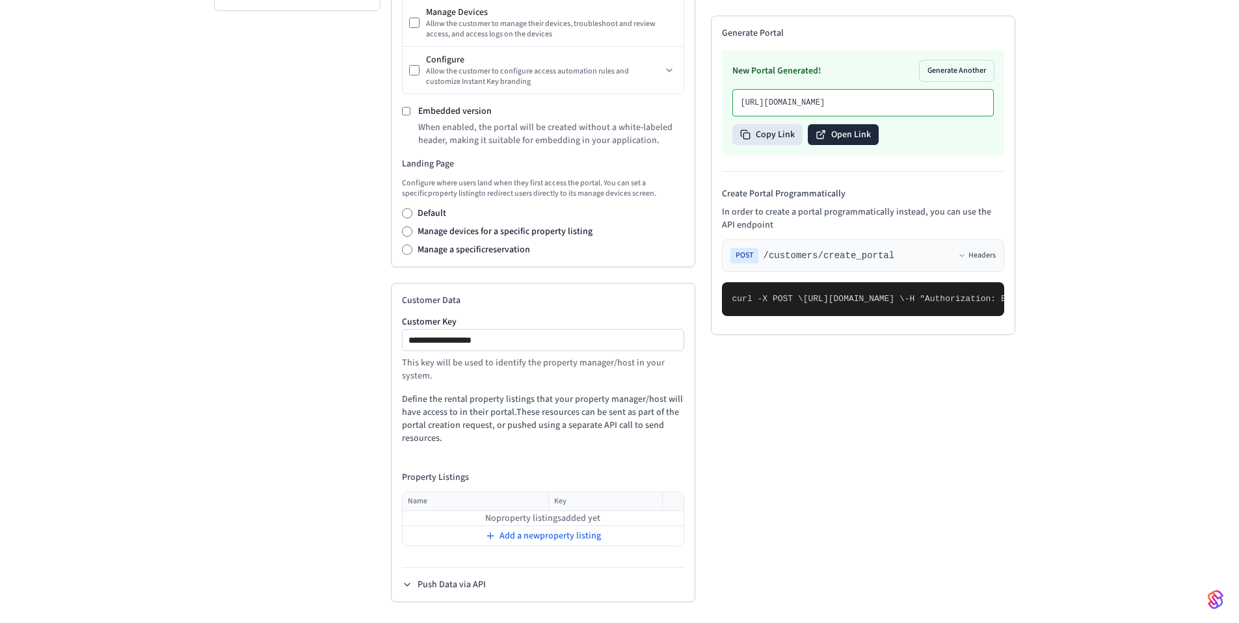
scroll to position [61, 0]
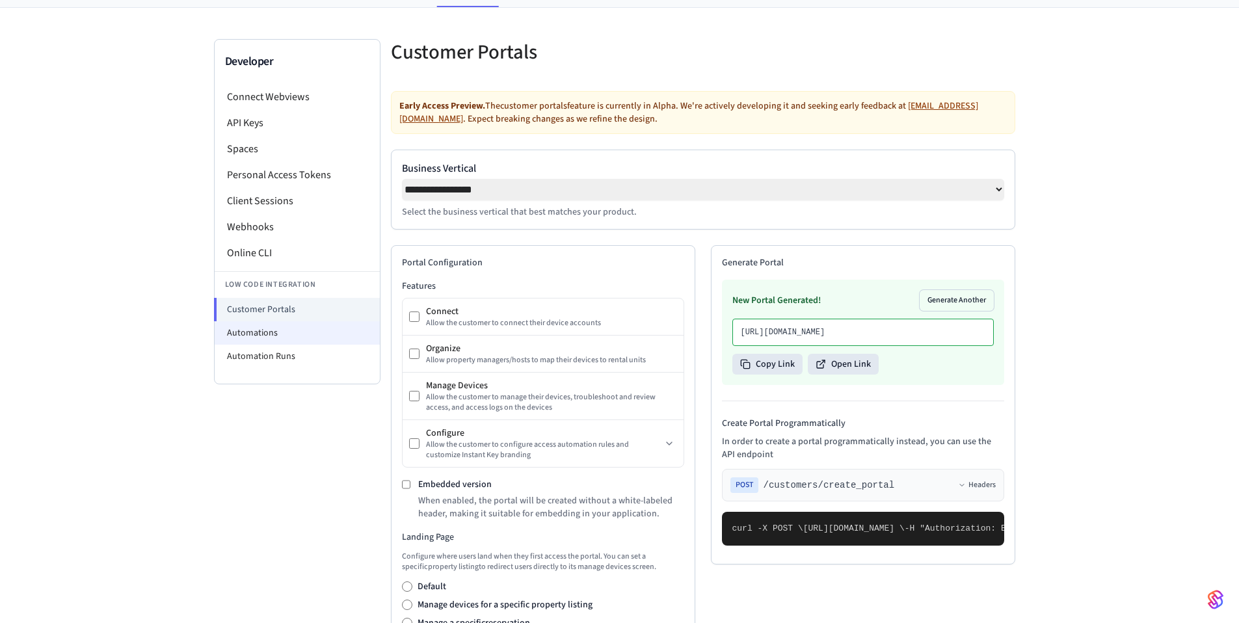
click at [252, 331] on li "Automations" at bounding box center [297, 332] width 165 height 23
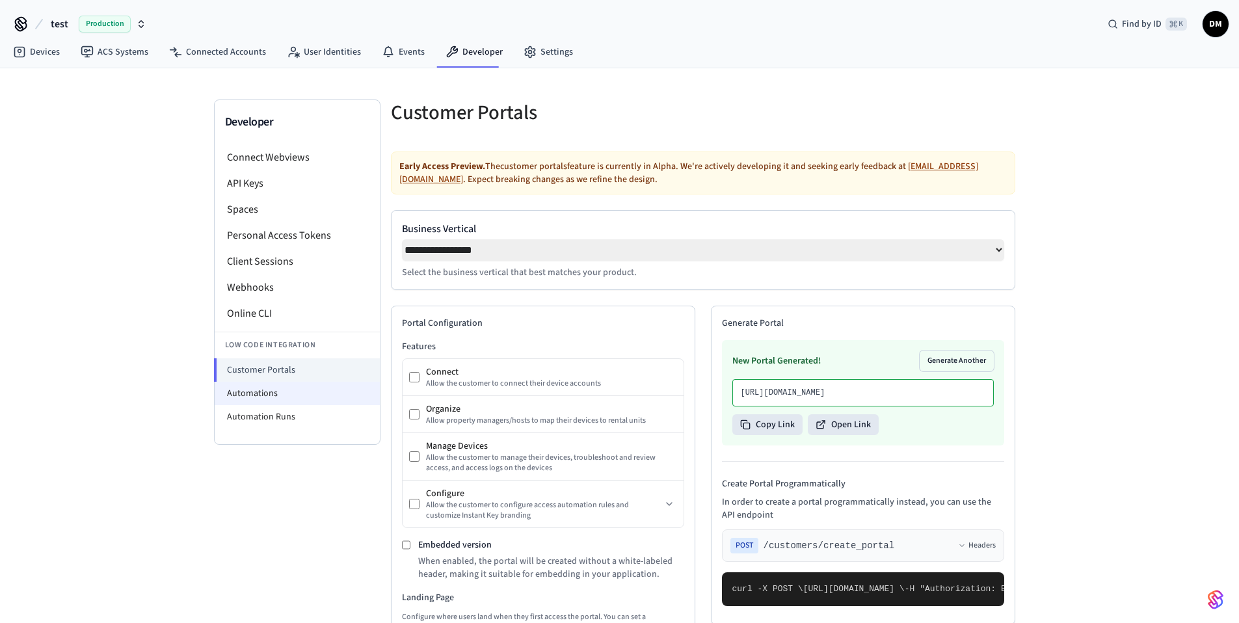
select select "**********"
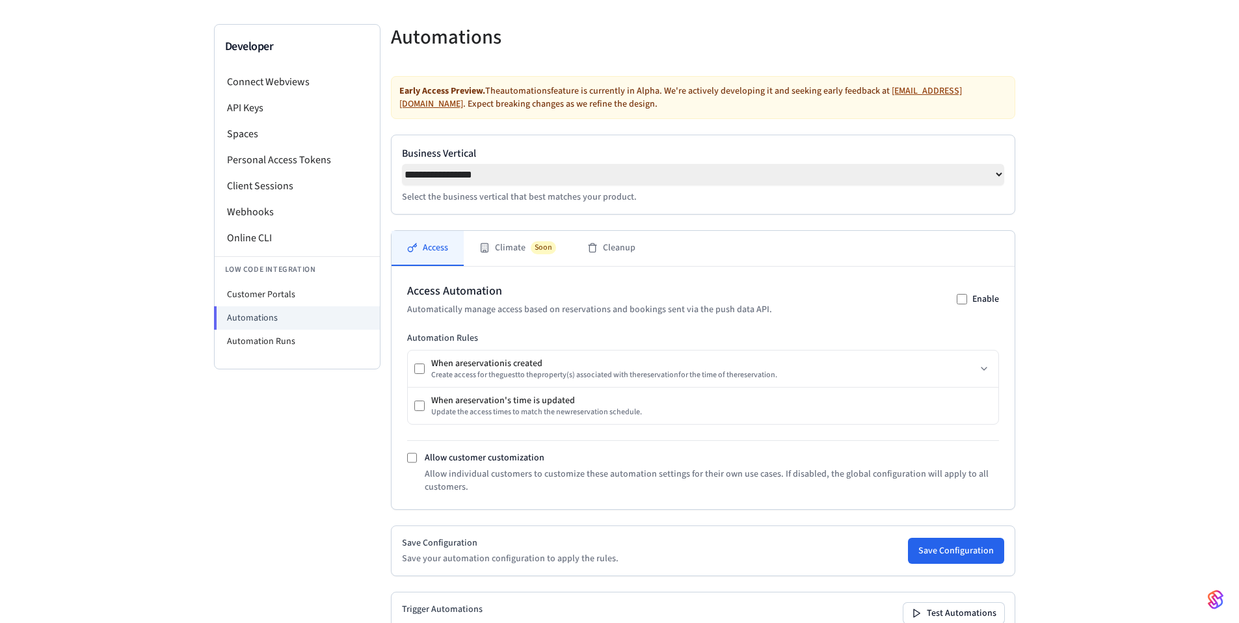
scroll to position [67, 0]
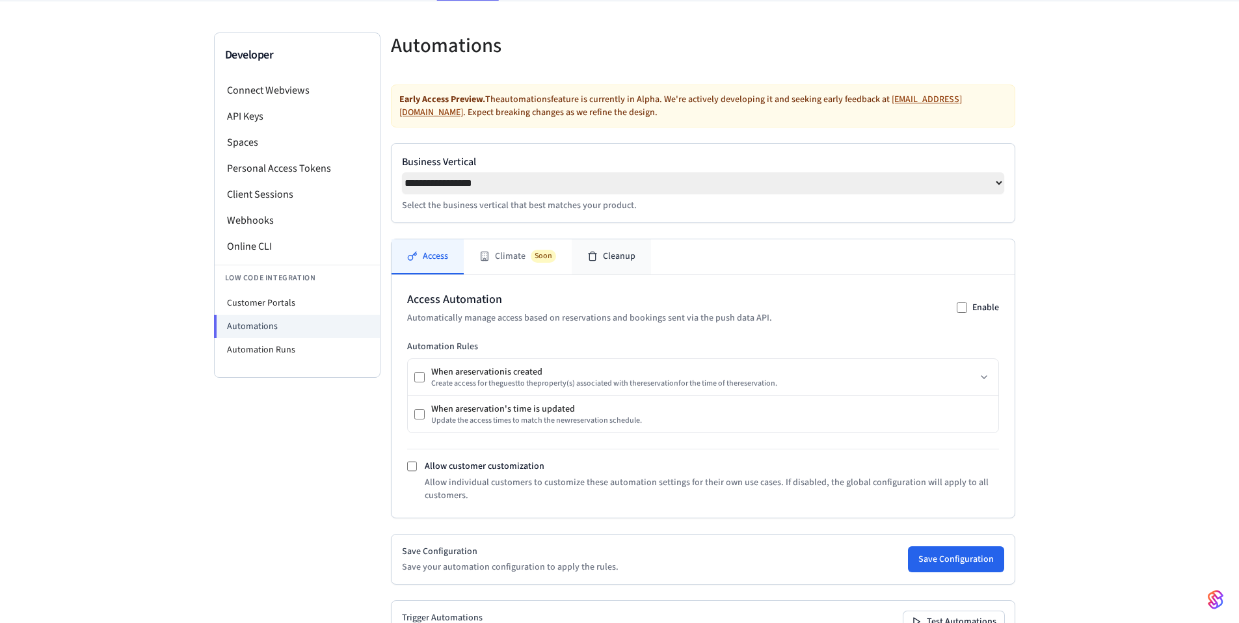
click at [605, 273] on button "Cleanup" at bounding box center [611, 256] width 79 height 35
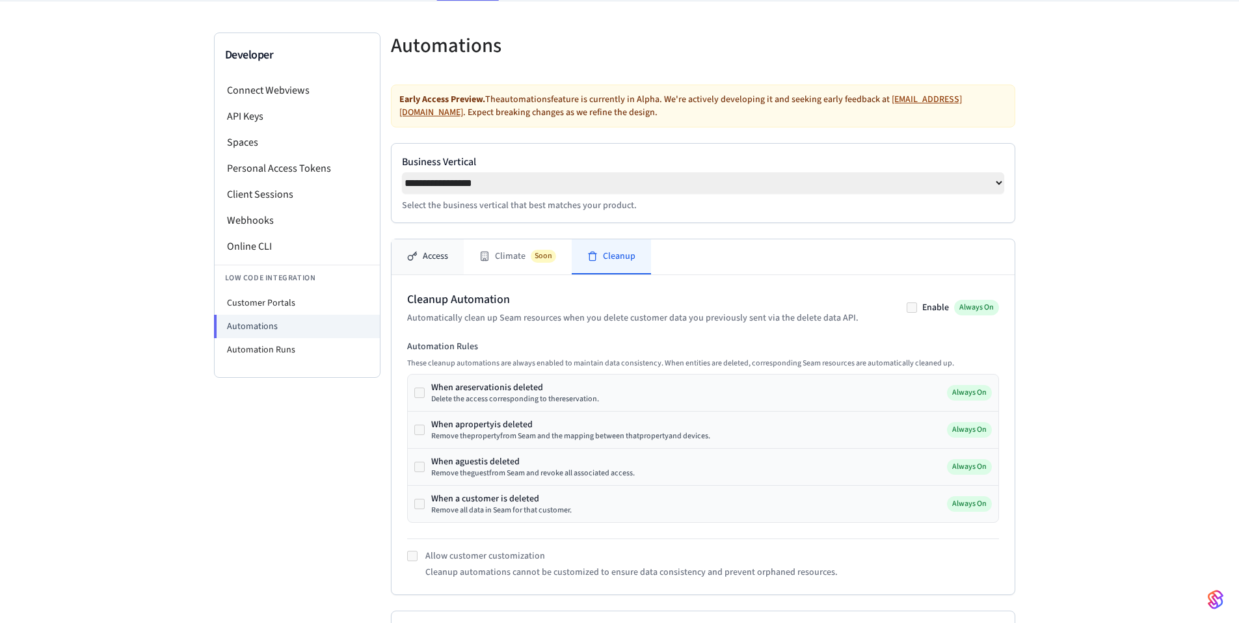
click at [434, 261] on button "Access" at bounding box center [428, 256] width 72 height 35
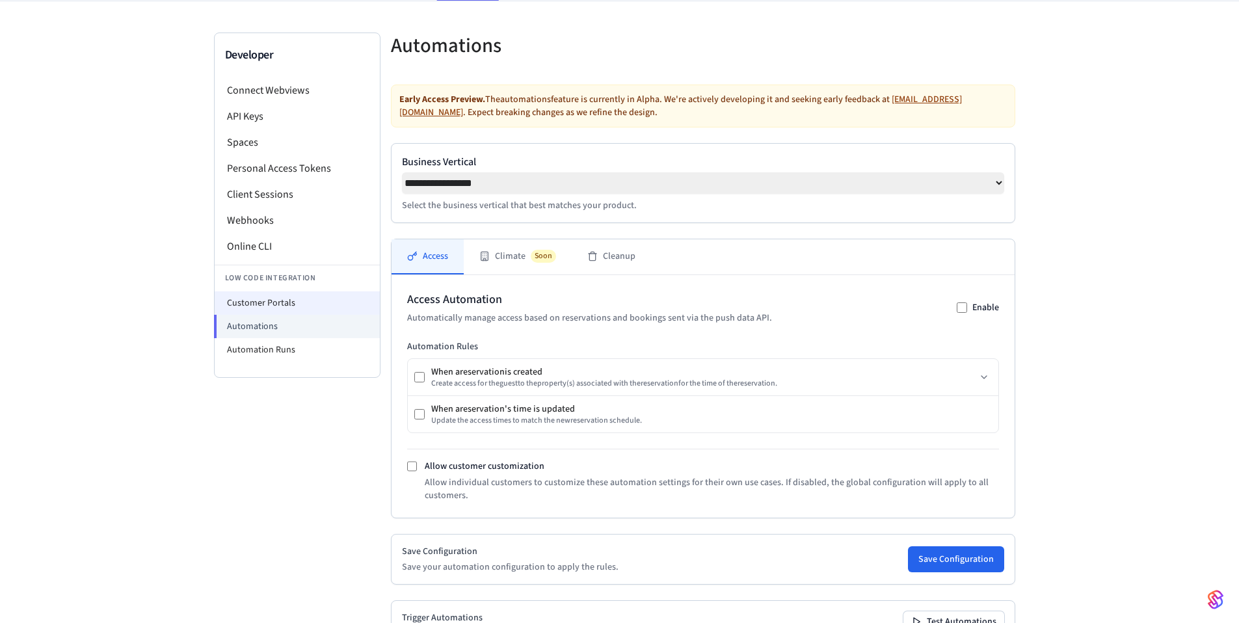
click at [296, 306] on li "Customer Portals" at bounding box center [297, 302] width 165 height 23
select select "**********"
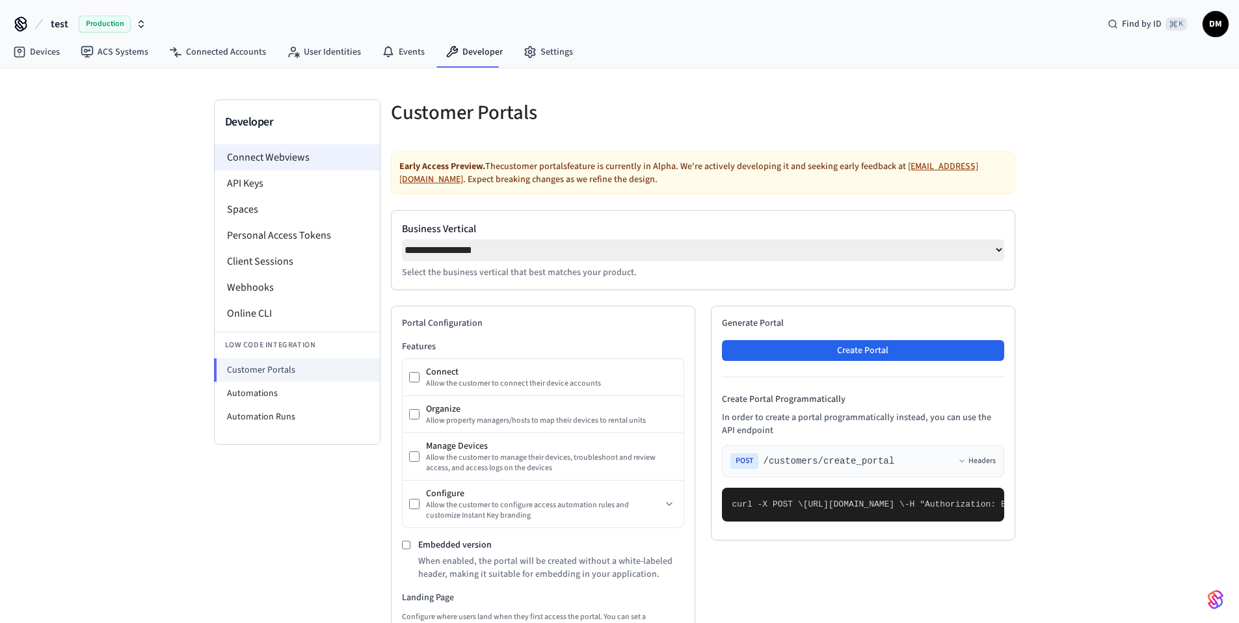
click at [258, 154] on li "Connect Webviews" at bounding box center [297, 157] width 165 height 26
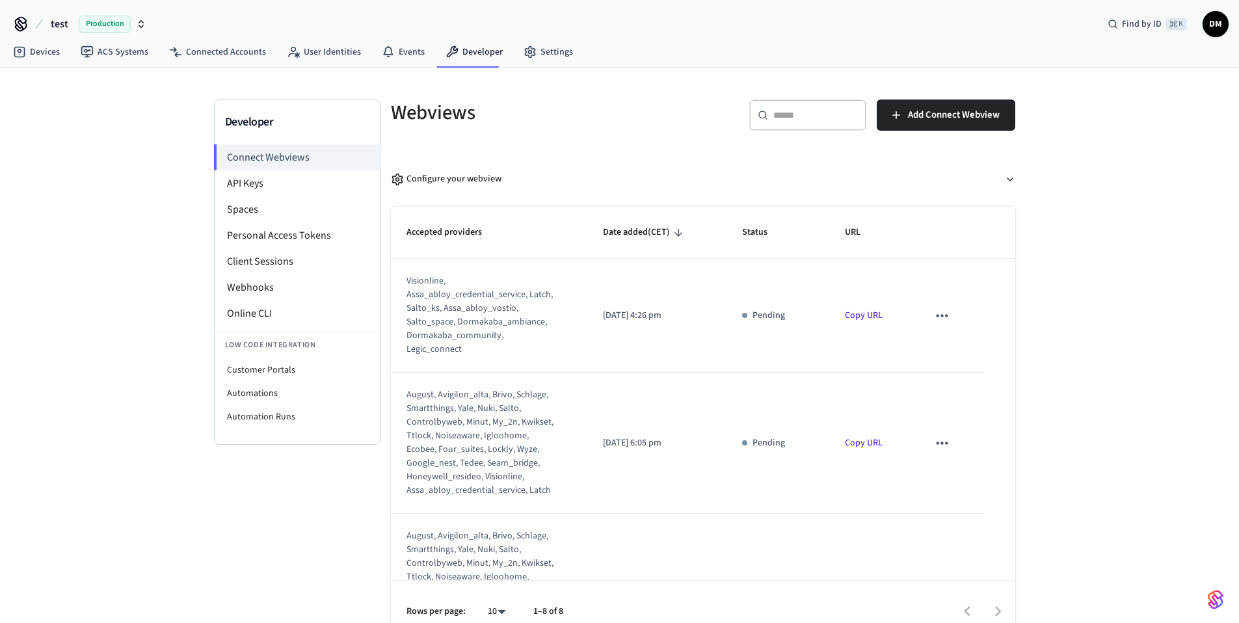
scroll to position [20, 0]
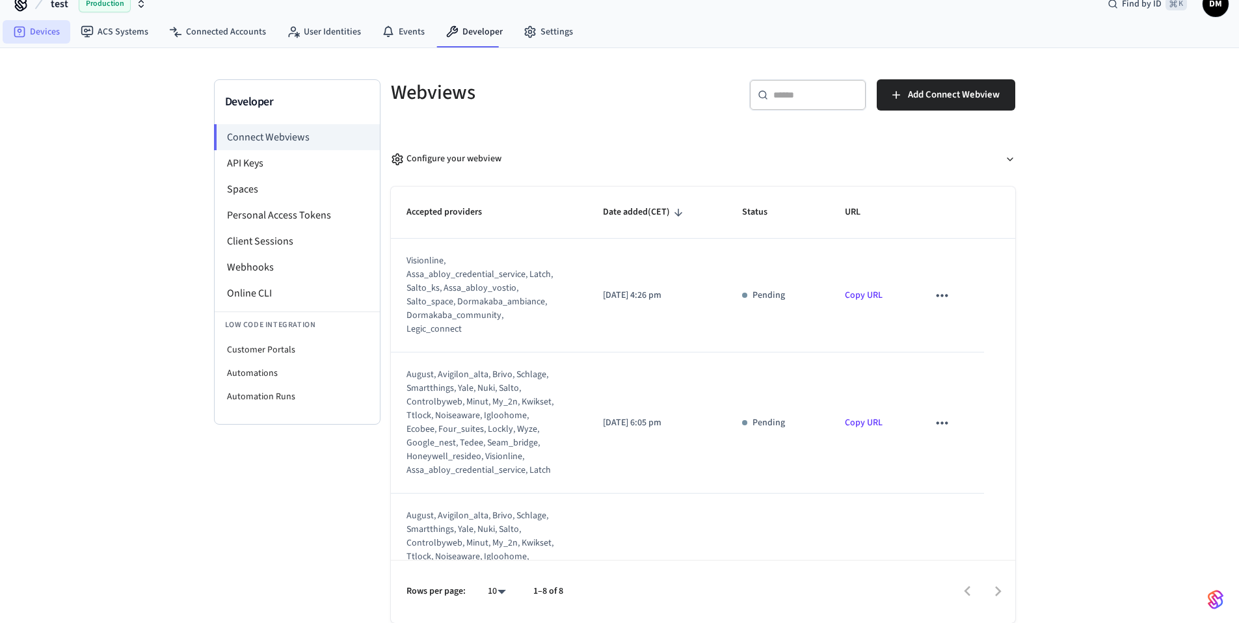
click at [43, 42] on link "Devices" at bounding box center [37, 31] width 68 height 23
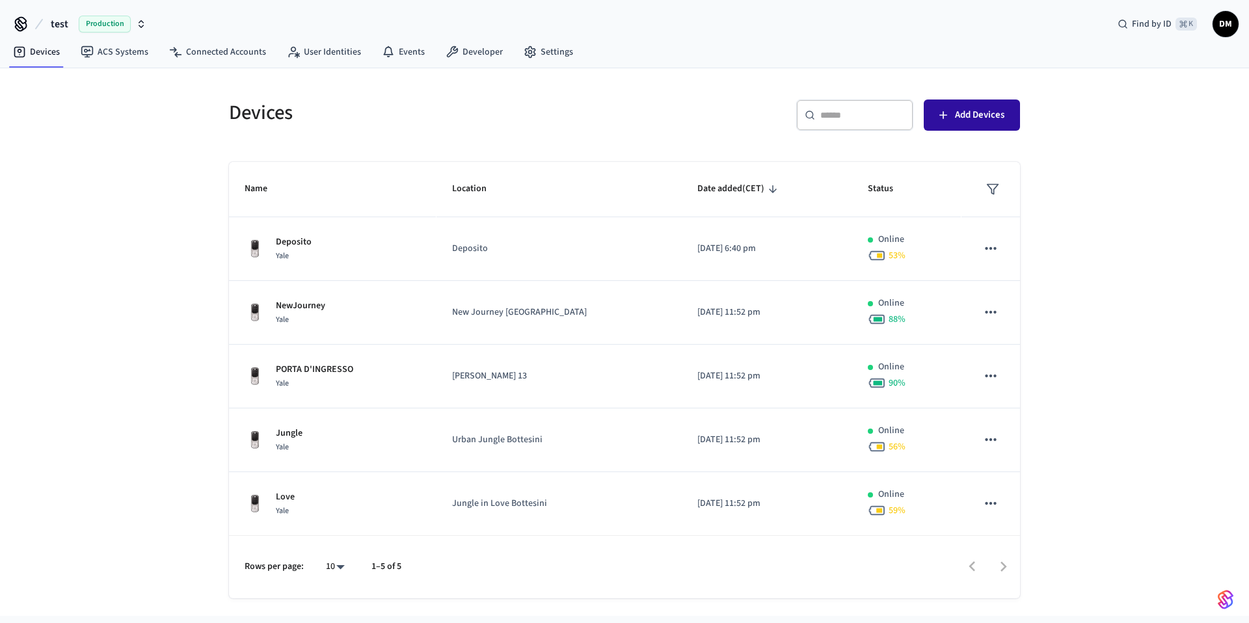
click at [997, 120] on span "Add Devices" at bounding box center [979, 115] width 49 height 17
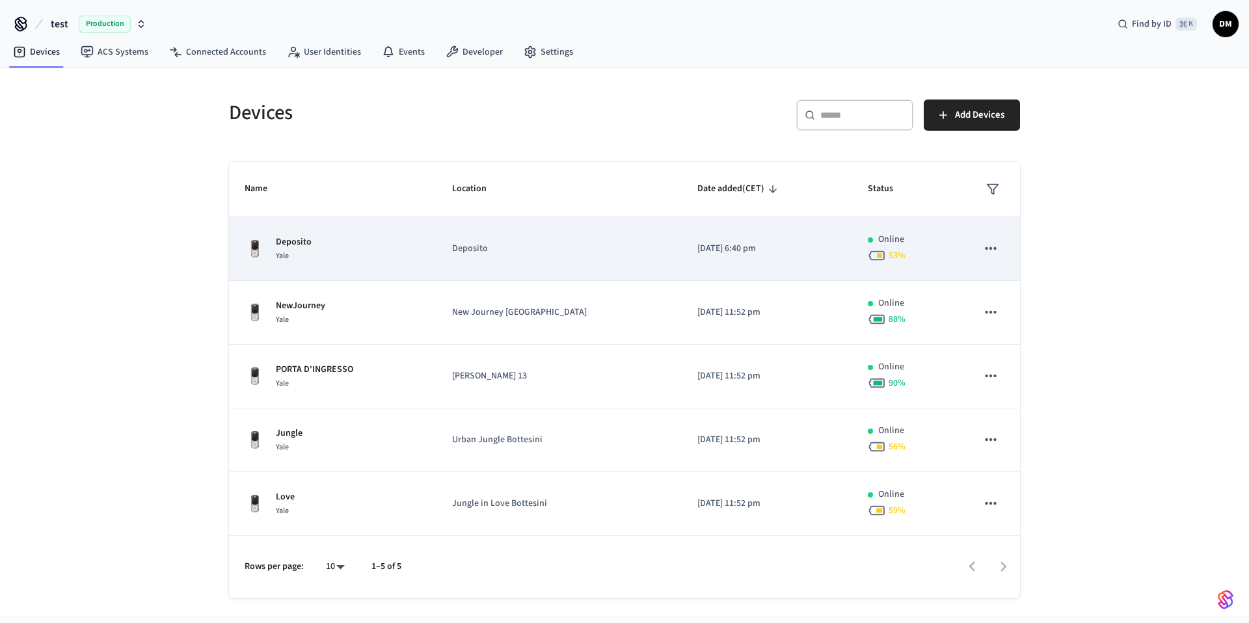
click at [290, 236] on p "Deposito" at bounding box center [294, 243] width 36 height 14
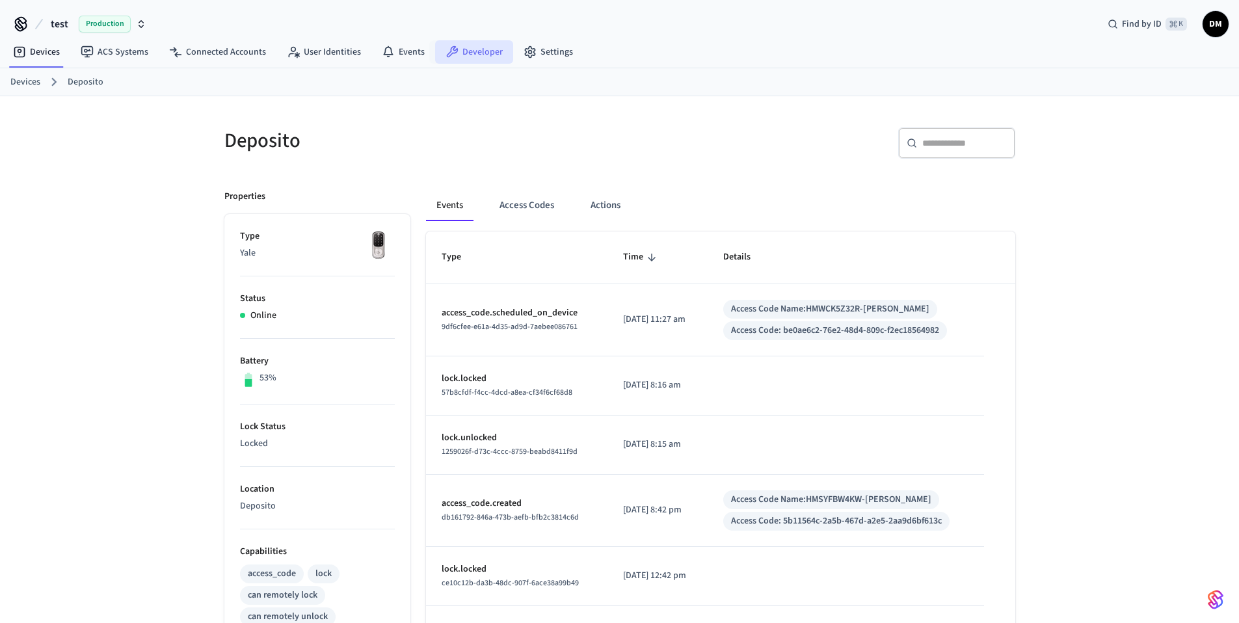
click at [490, 55] on link "Developer" at bounding box center [474, 51] width 78 height 23
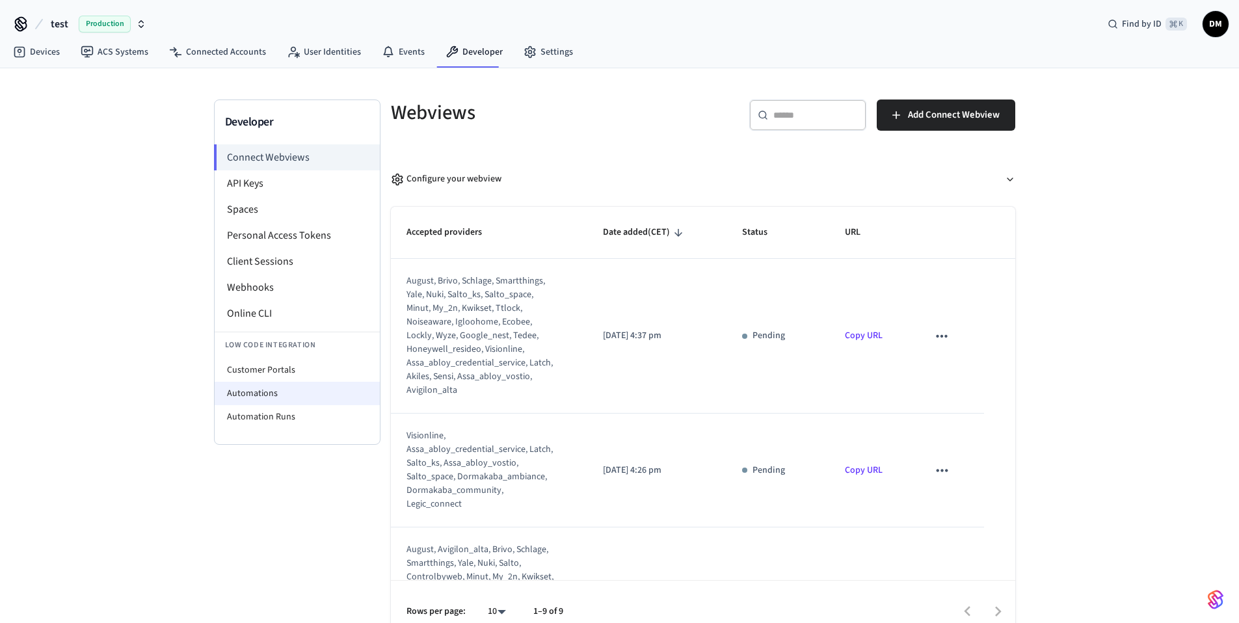
click at [275, 390] on li "Automations" at bounding box center [297, 393] width 165 height 23
select select "**********"
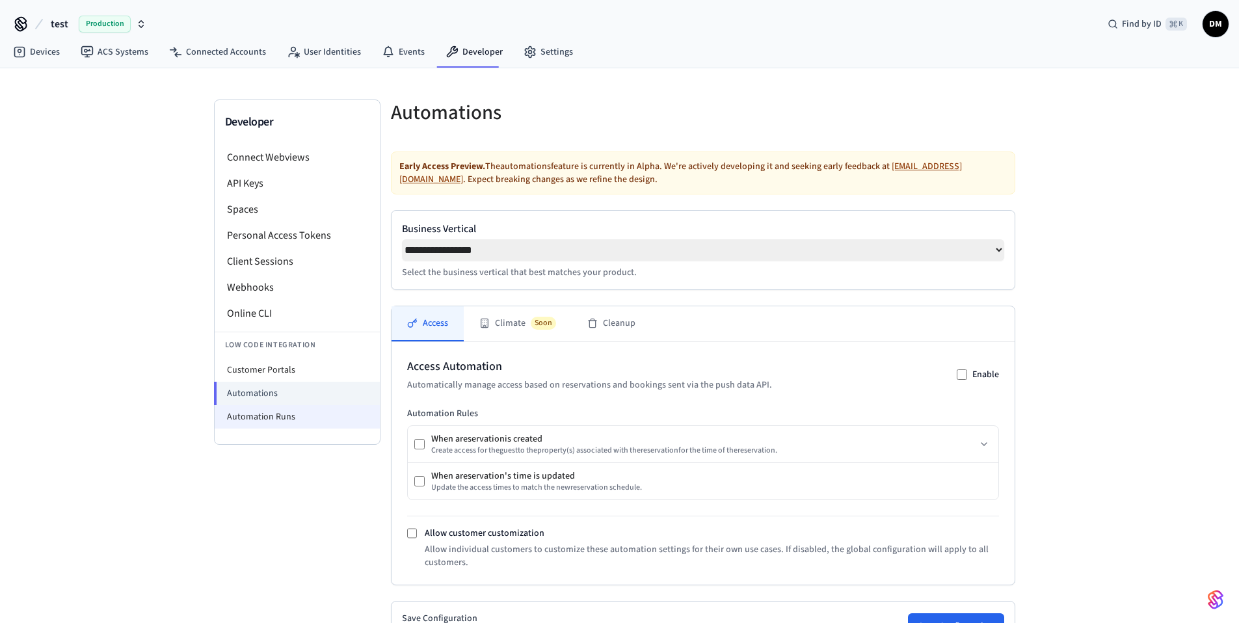
click at [261, 413] on li "Automation Runs" at bounding box center [297, 416] width 165 height 23
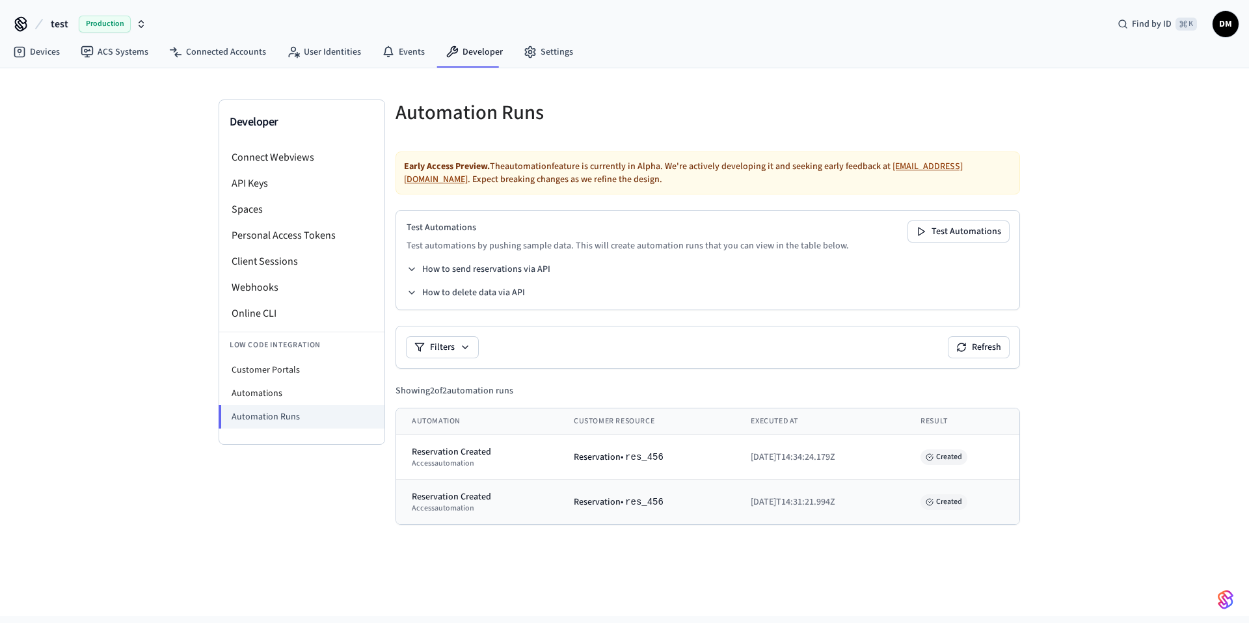
click at [614, 506] on div "Reservation • res_456" at bounding box center [647, 502] width 146 height 13
click at [475, 500] on div "Reservation Created" at bounding box center [477, 497] width 131 height 13
click at [297, 379] on li "Customer Portals" at bounding box center [301, 370] width 165 height 23
select select "**********"
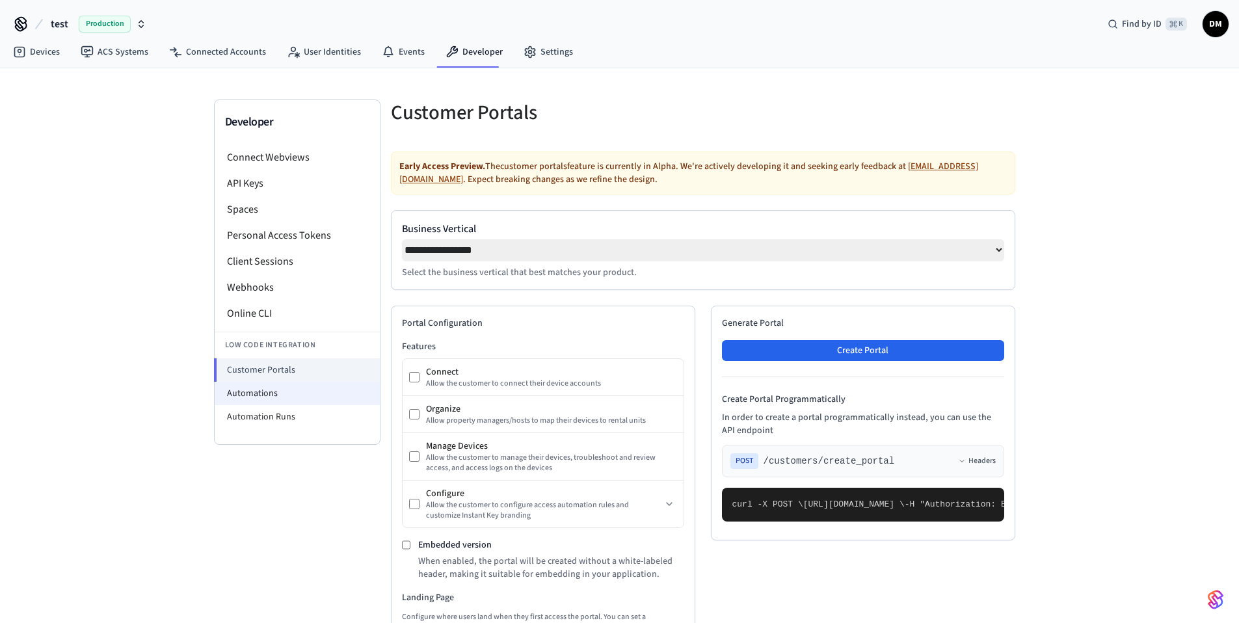
click at [293, 388] on li "Automations" at bounding box center [297, 393] width 165 height 23
select select "**********"
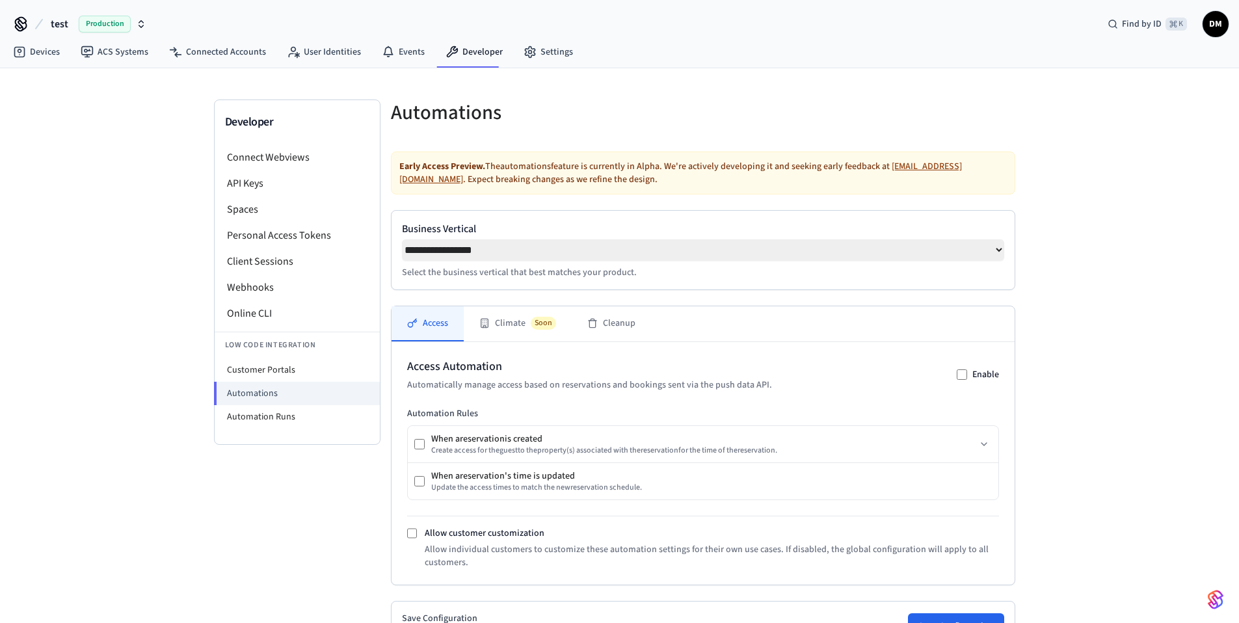
scroll to position [170, 0]
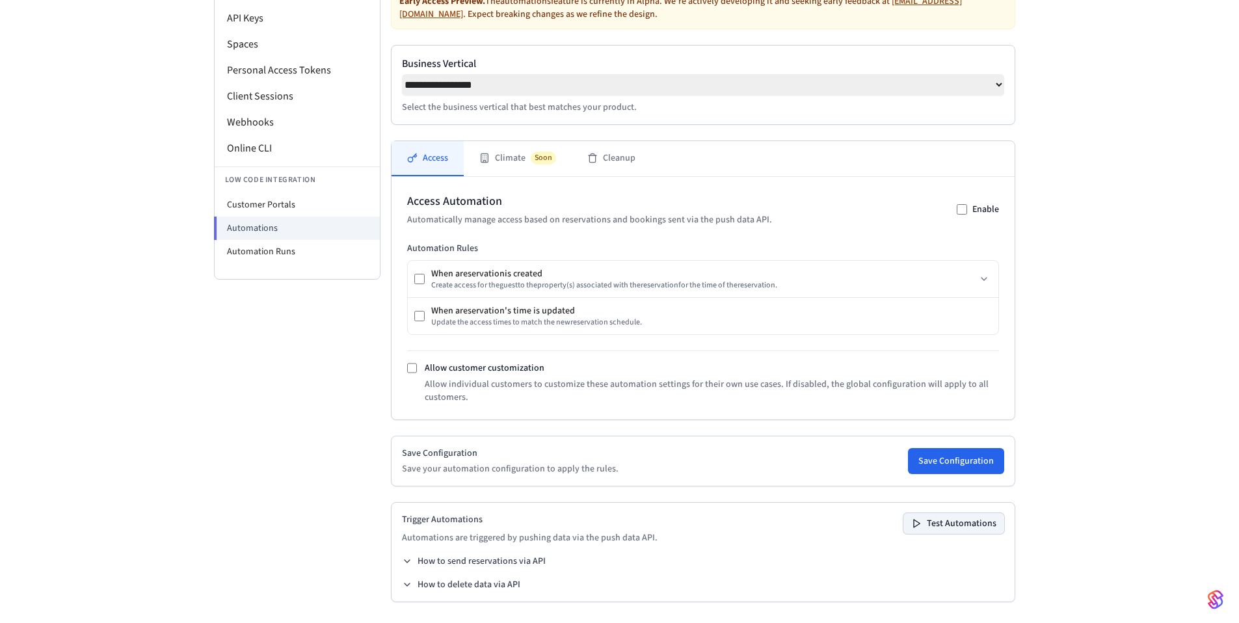
click at [988, 528] on button "Test Automations" at bounding box center [954, 523] width 101 height 21
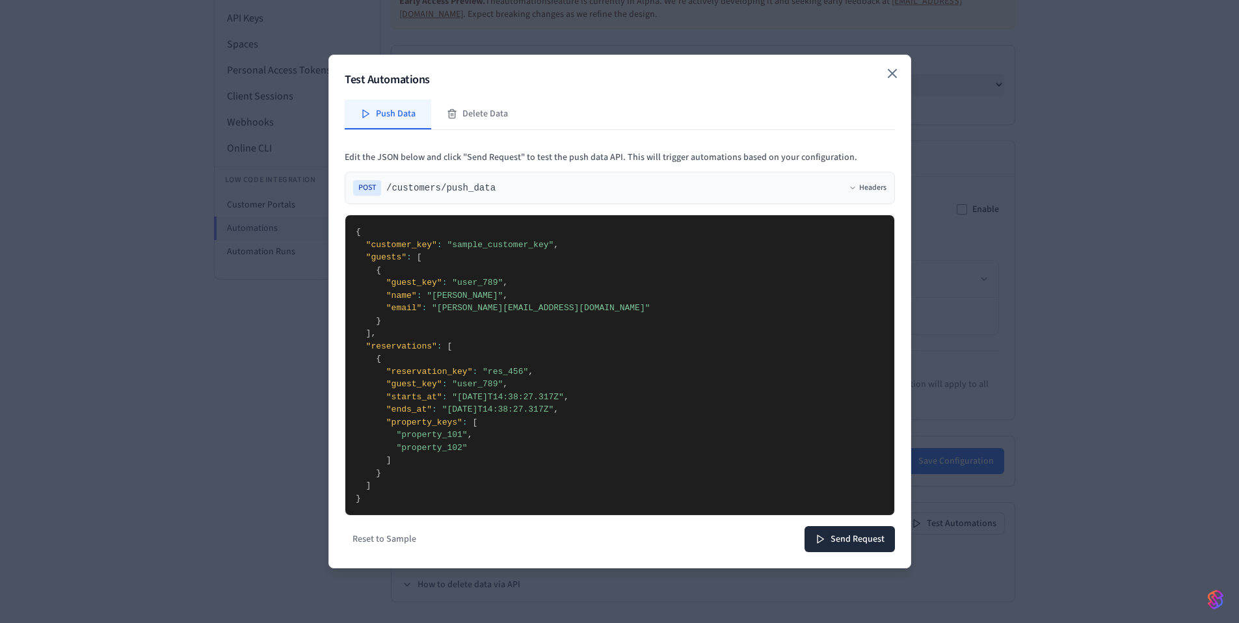
click at [891, 75] on icon "button" at bounding box center [893, 74] width 8 height 8
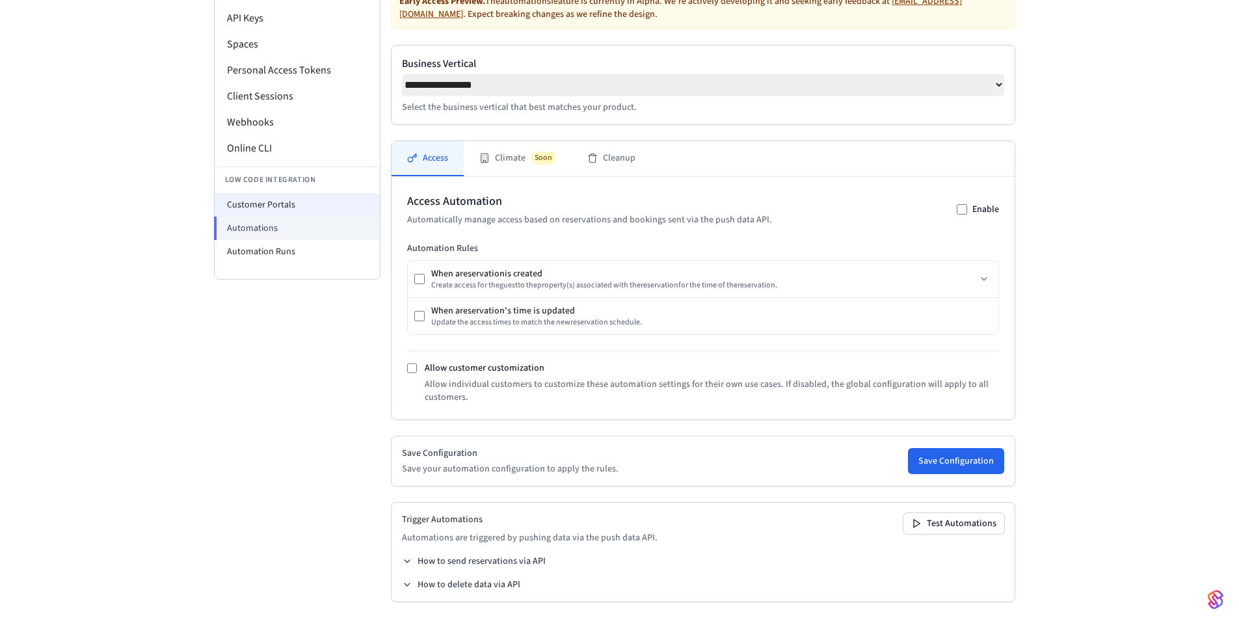
click at [277, 198] on li "Customer Portals" at bounding box center [297, 204] width 165 height 23
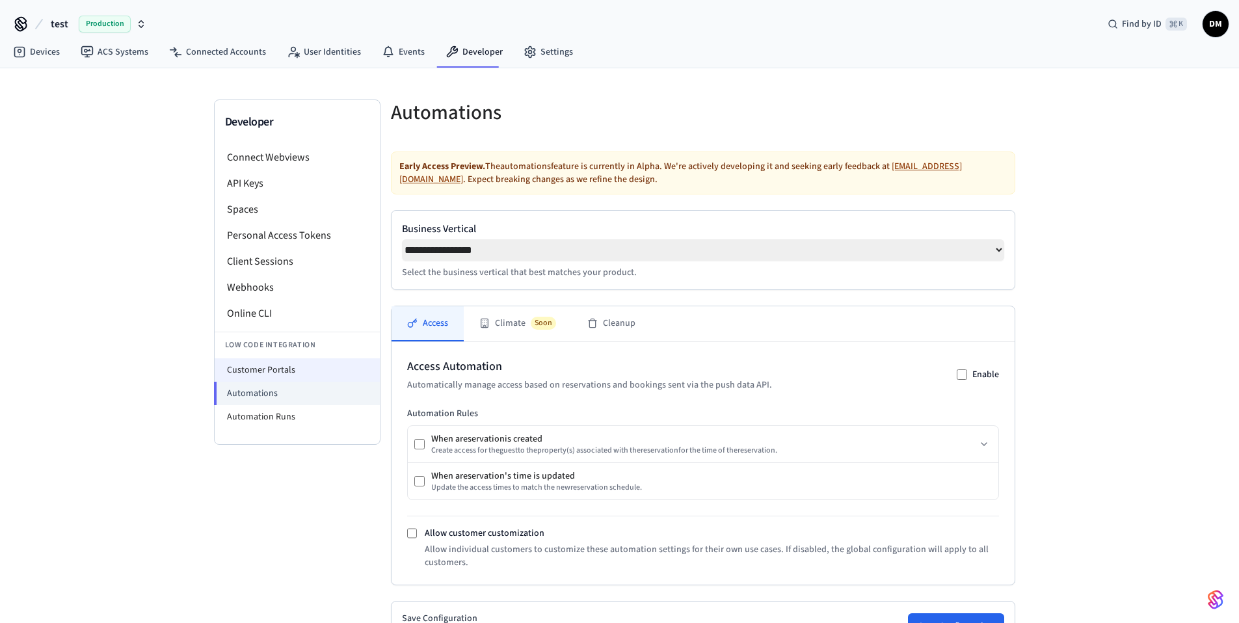
select select "**********"
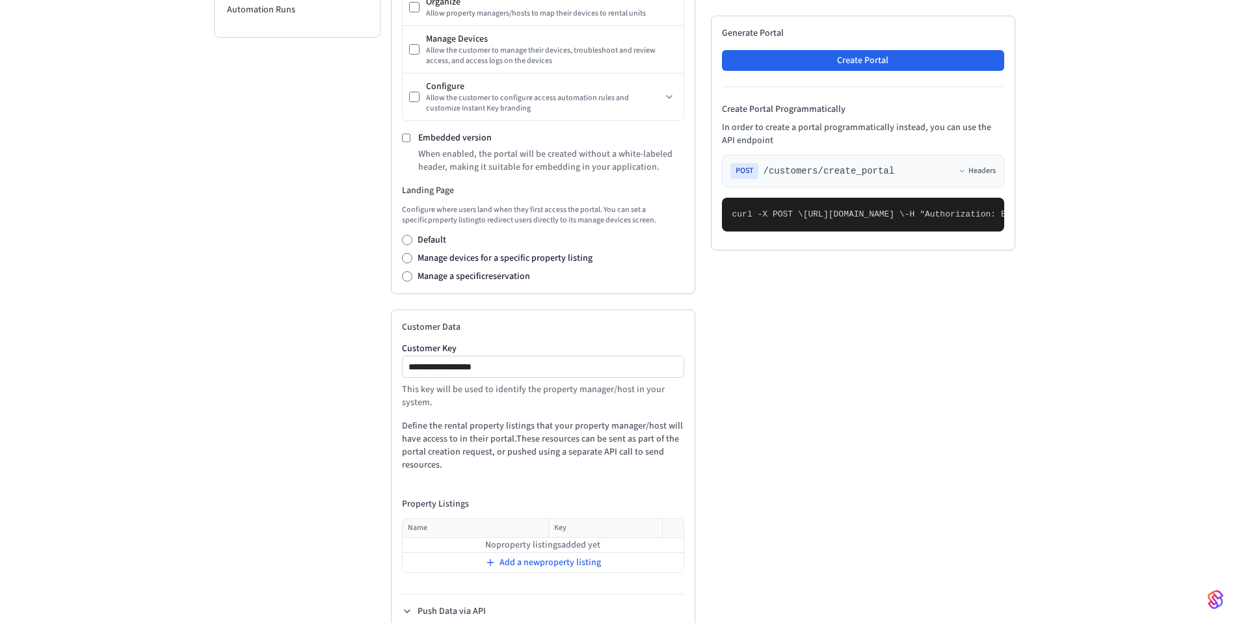
scroll to position [439, 0]
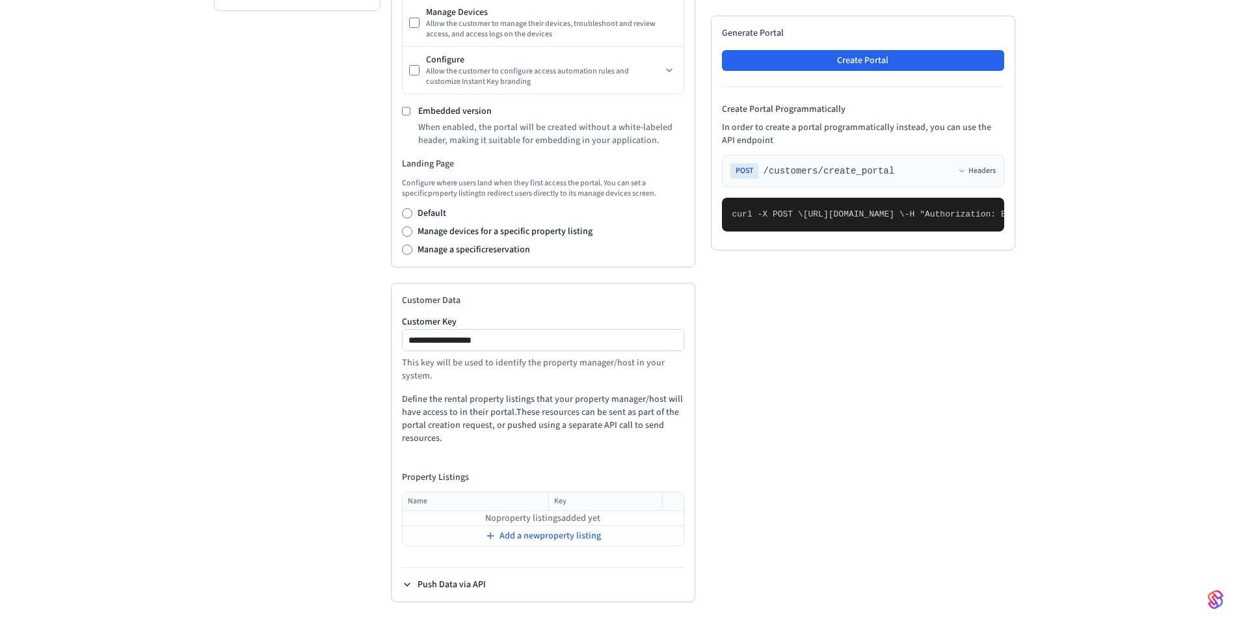
click at [440, 580] on button "Push Data via API" at bounding box center [444, 584] width 84 height 13
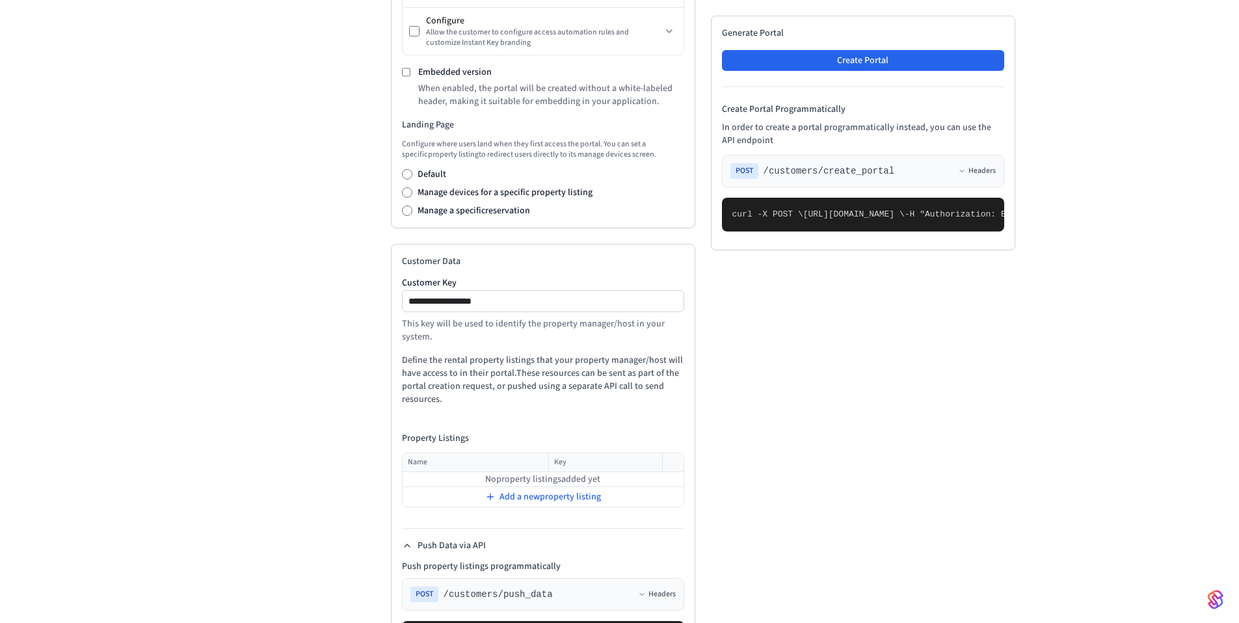
scroll to position [481, 0]
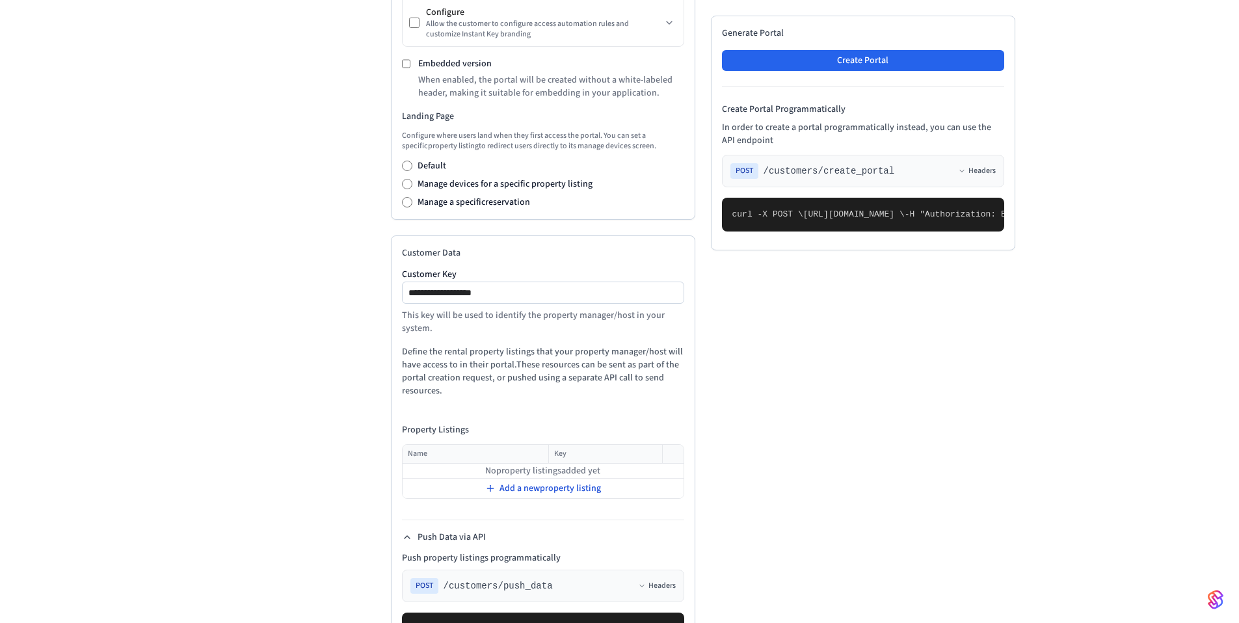
click at [519, 492] on span "Add a new property listing" at bounding box center [551, 488] width 102 height 13
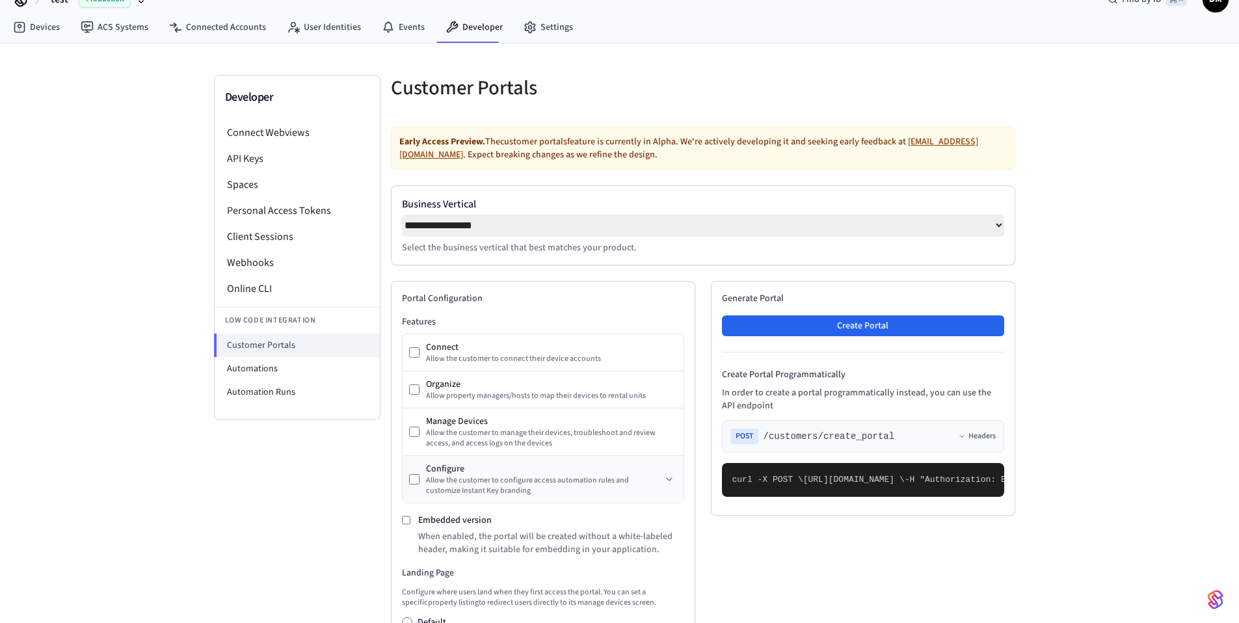
scroll to position [0, 0]
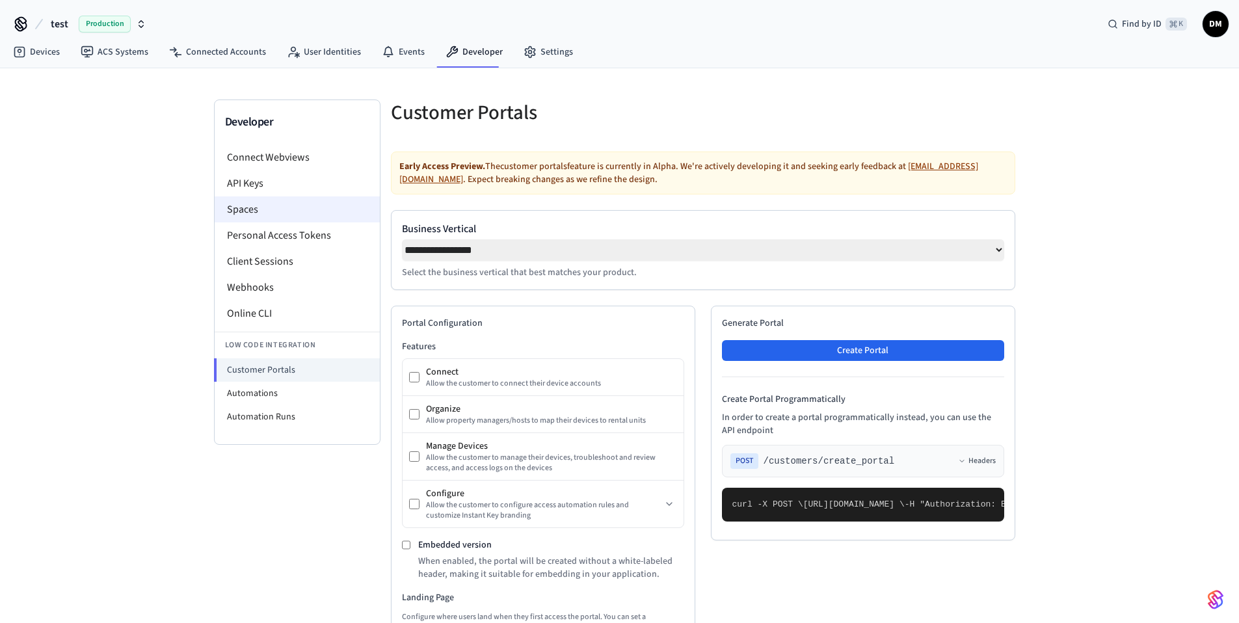
click at [236, 211] on li "Spaces" at bounding box center [297, 209] width 165 height 26
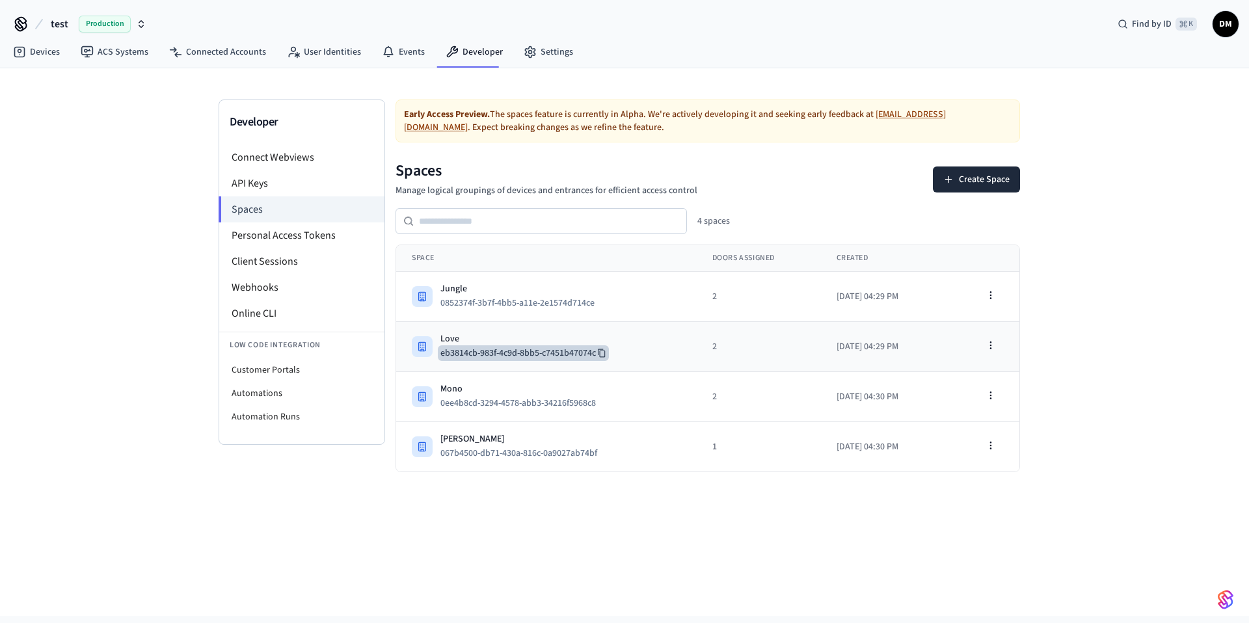
click at [602, 351] on icon at bounding box center [601, 353] width 7 height 8
click at [290, 385] on li "Automations" at bounding box center [301, 393] width 165 height 23
select select "**********"
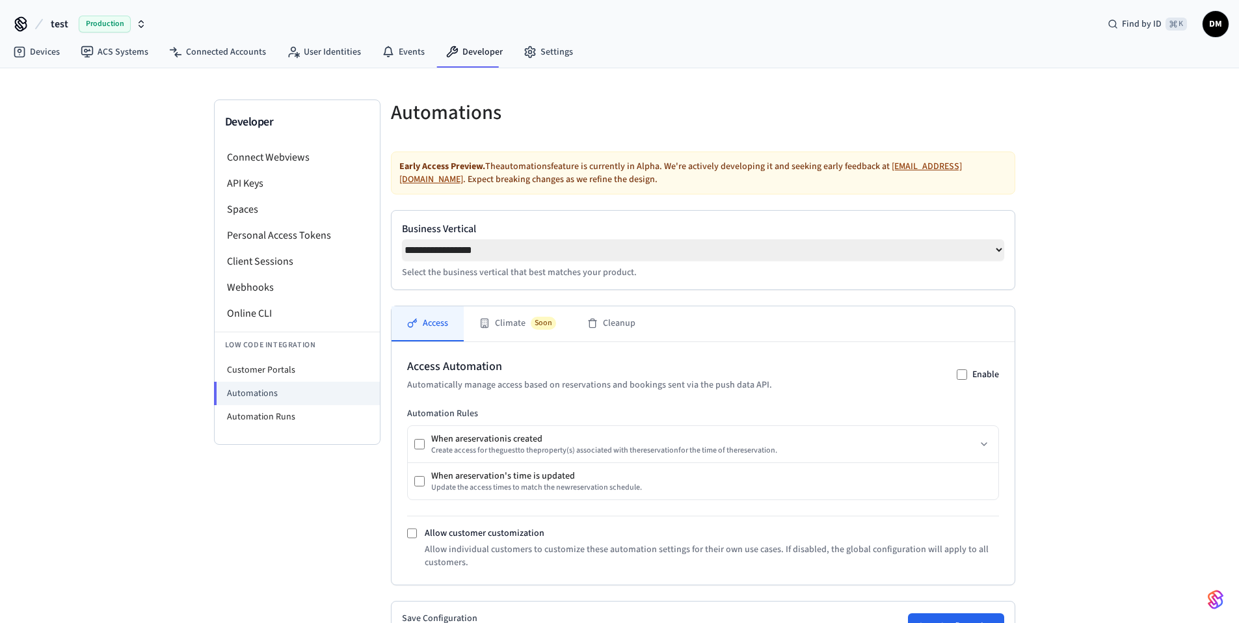
scroll to position [170, 0]
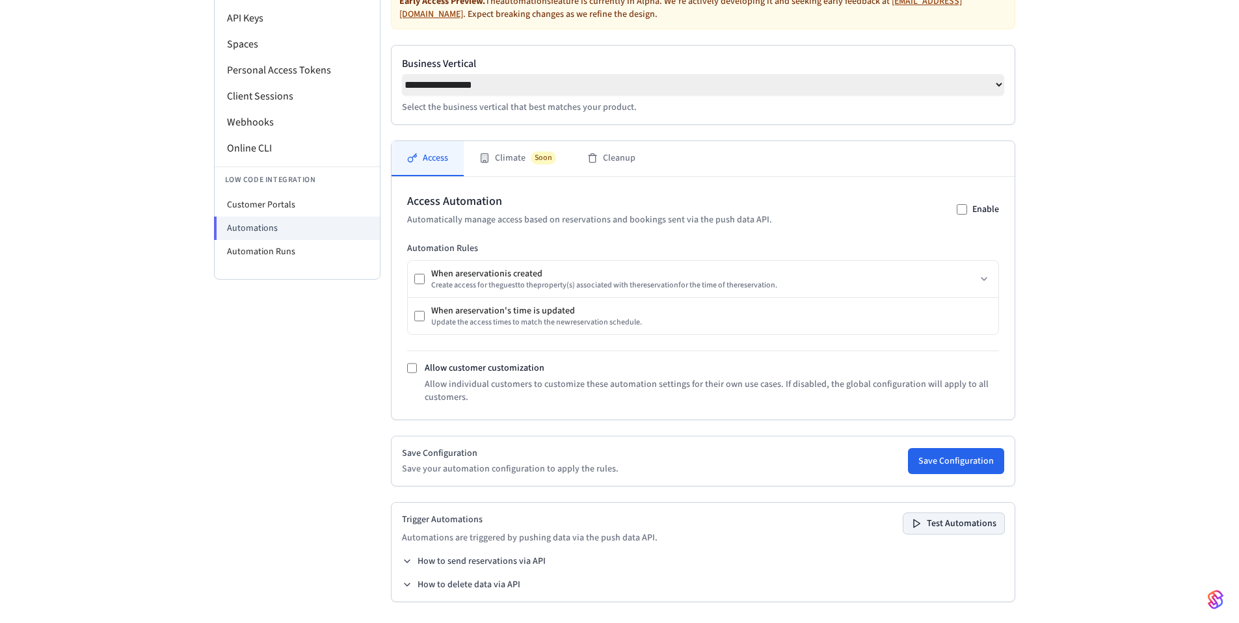
click at [981, 522] on button "Test Automations" at bounding box center [954, 523] width 101 height 21
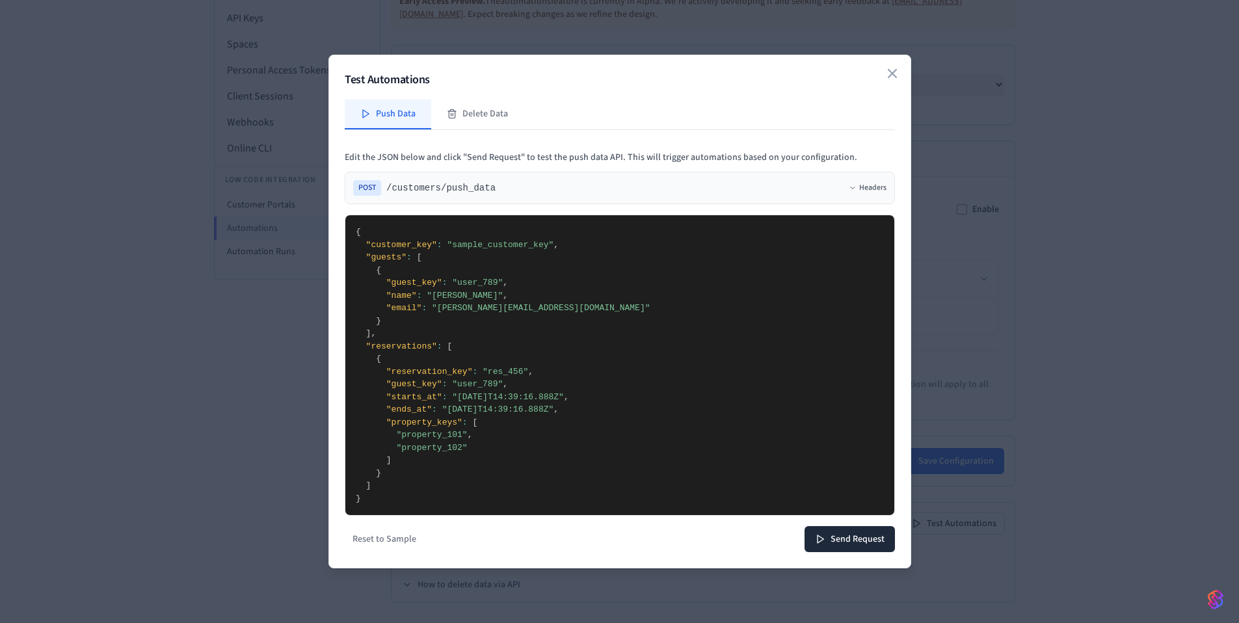
click at [416, 424] on textarea "**********" at bounding box center [619, 365] width 549 height 300
click at [424, 423] on textarea "**********" at bounding box center [619, 365] width 549 height 300
drag, startPoint x: 432, startPoint y: 422, endPoint x: 389, endPoint y: 421, distance: 43.0
click at [389, 421] on textarea "**********" at bounding box center [619, 365] width 549 height 300
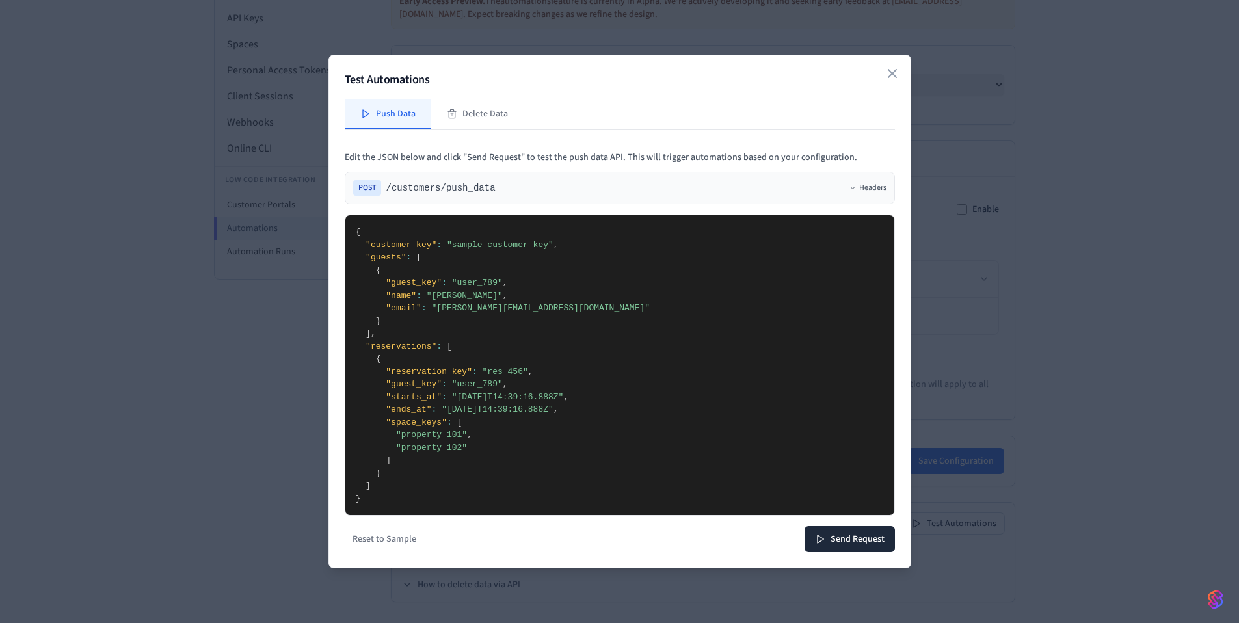
drag, startPoint x: 402, startPoint y: 434, endPoint x: 461, endPoint y: 430, distance: 59.3
click at [461, 430] on textarea "**********" at bounding box center [619, 365] width 549 height 300
paste textarea "**********"
drag, startPoint x: 591, startPoint y: 440, endPoint x: 593, endPoint y: 450, distance: 9.8
click at [593, 450] on textarea "**********" at bounding box center [619, 365] width 549 height 300
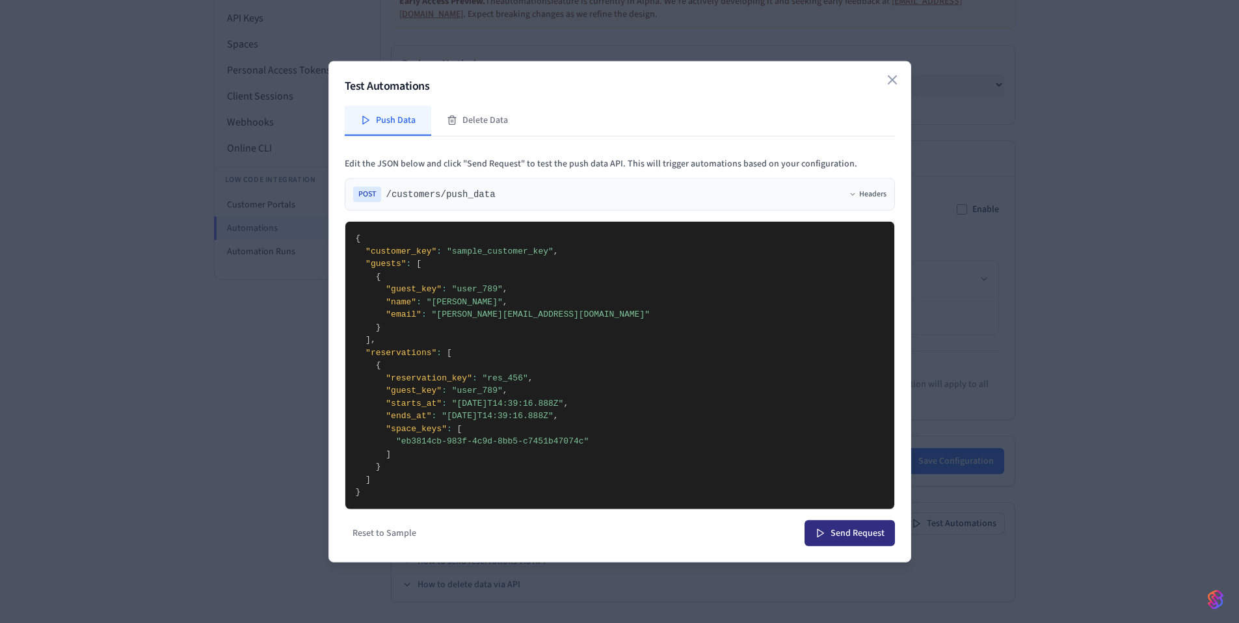
type textarea "**********"
click at [816, 530] on icon at bounding box center [820, 533] width 10 height 10
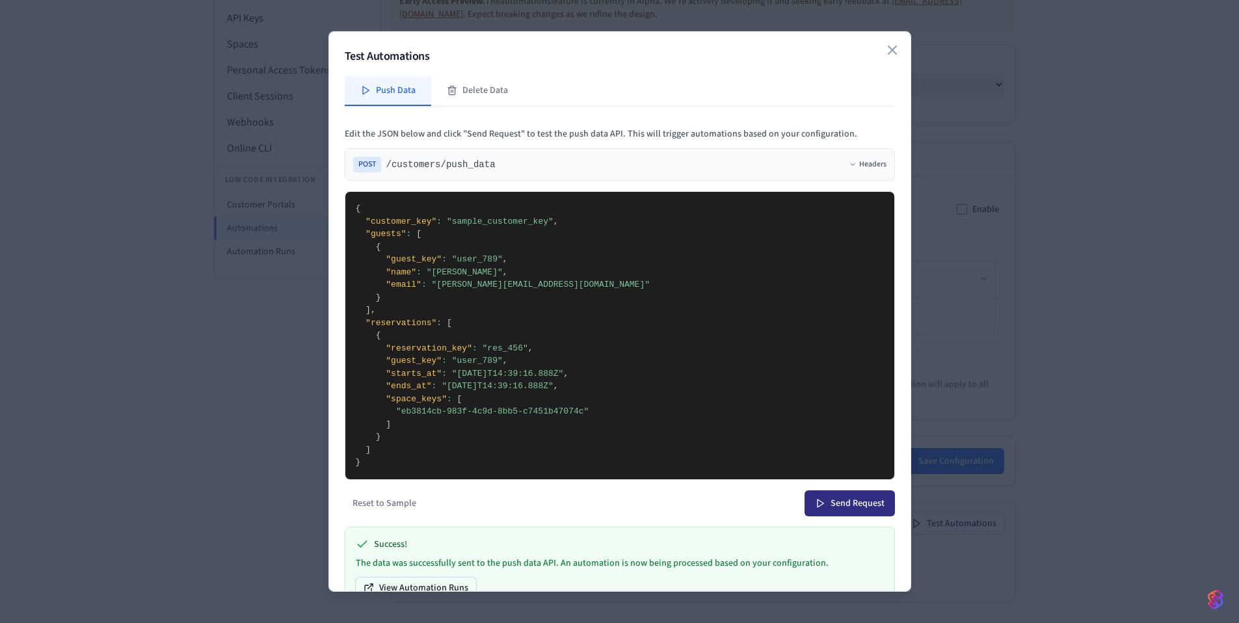
scroll to position [34, 0]
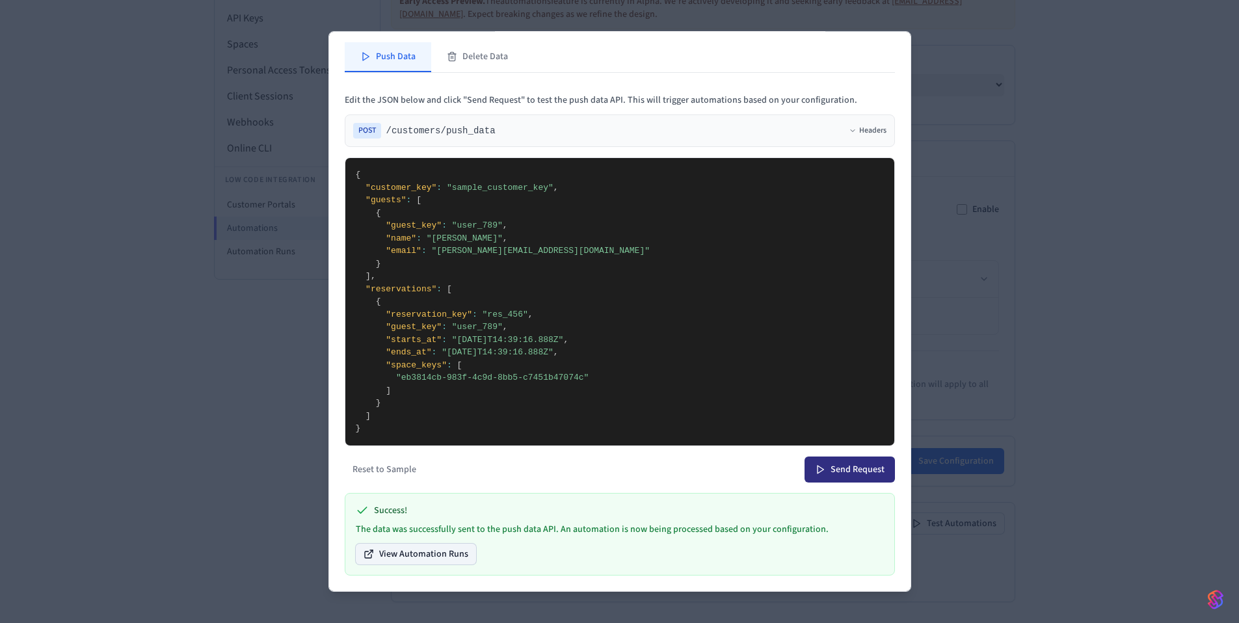
click at [444, 548] on button "View Automation Runs" at bounding box center [416, 553] width 120 height 21
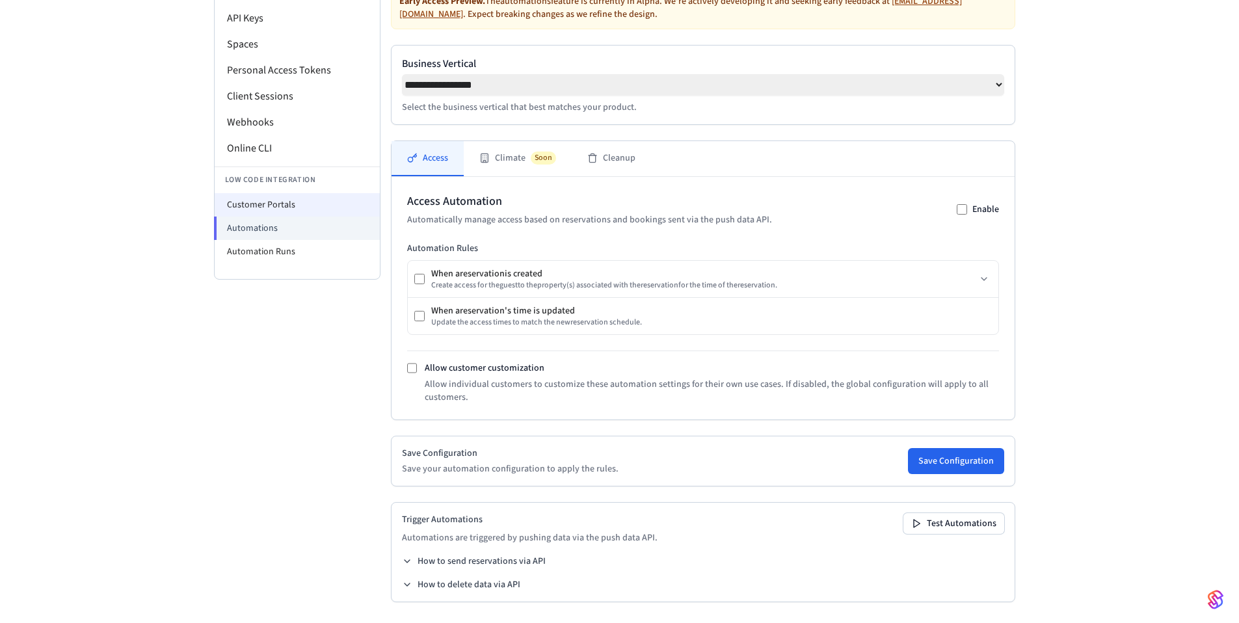
click at [296, 204] on li "Customer Portals" at bounding box center [297, 204] width 165 height 23
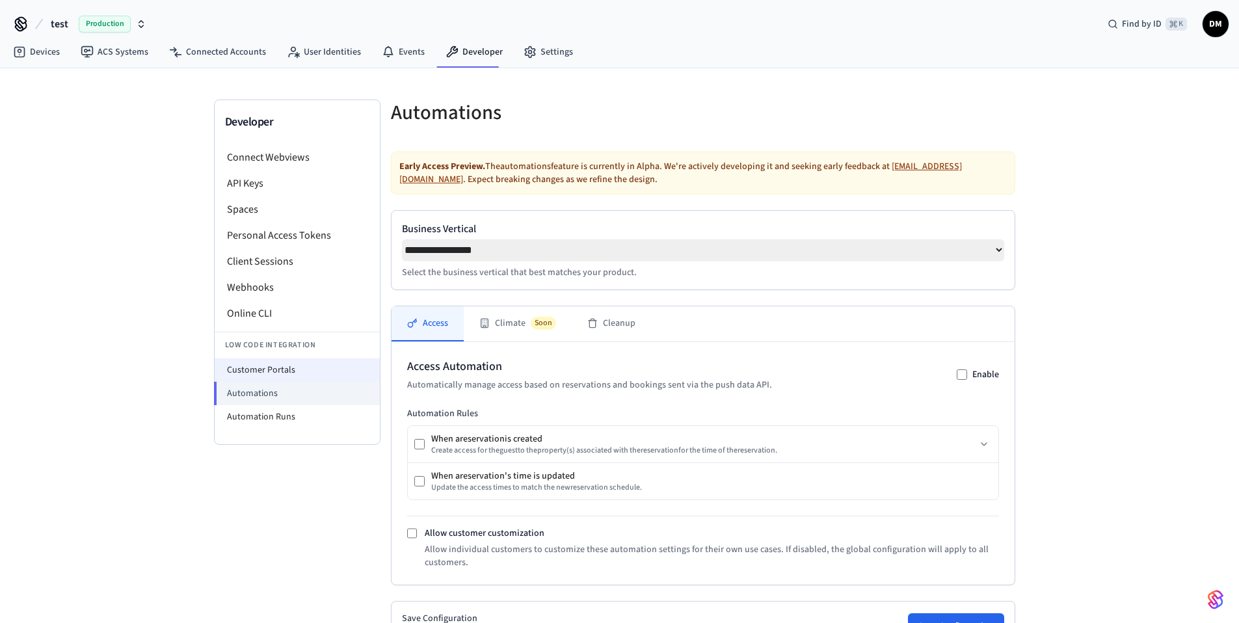
select select "**********"
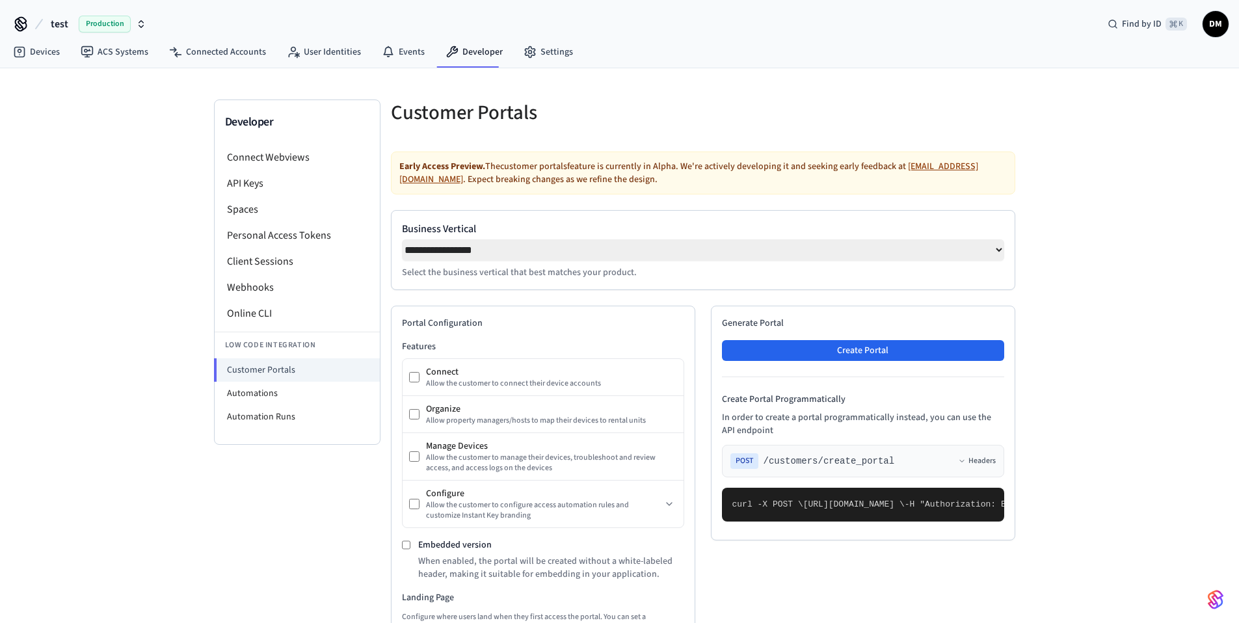
scroll to position [8, 0]
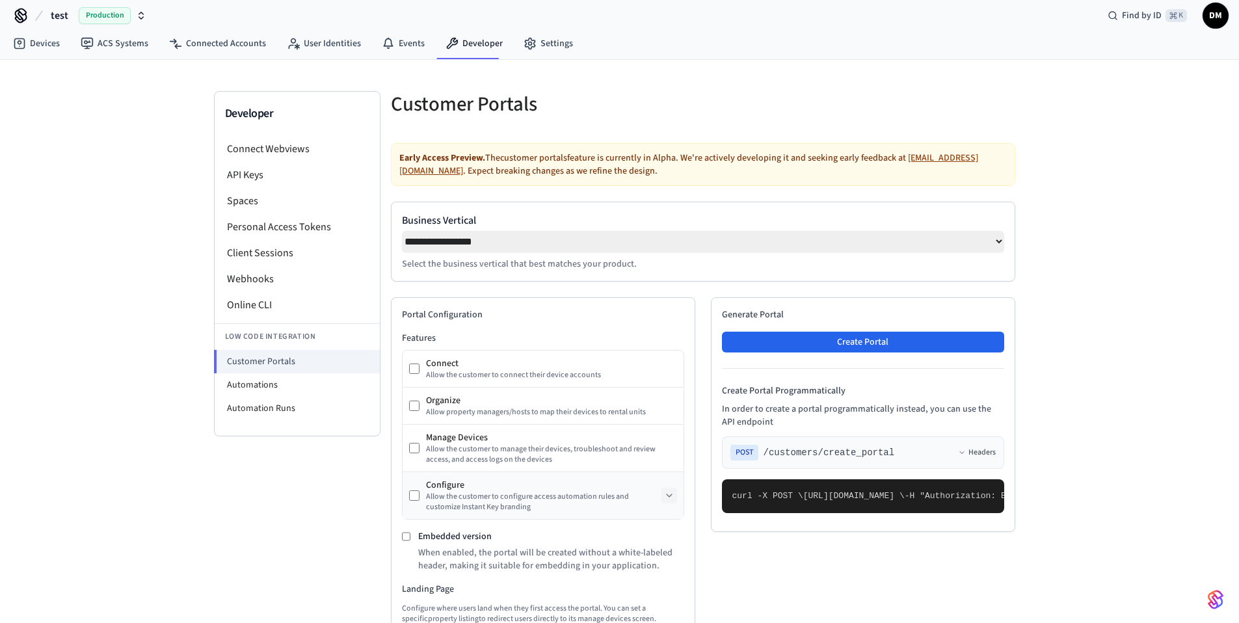
click at [667, 496] on icon at bounding box center [669, 496] width 10 height 10
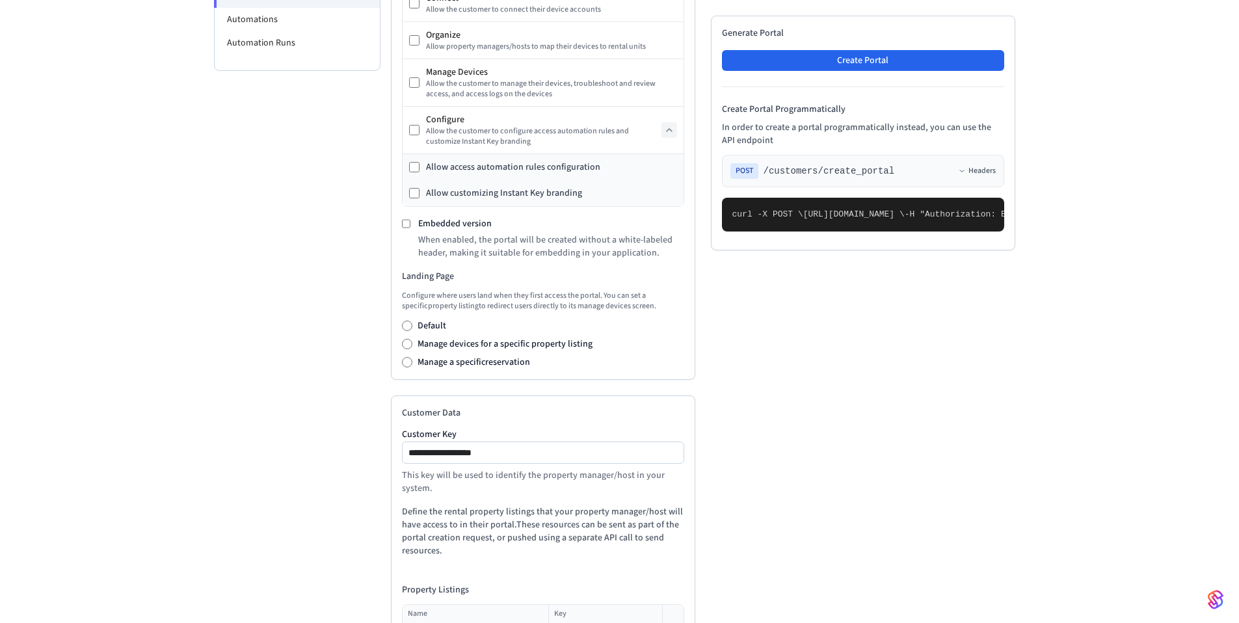
scroll to position [391, 0]
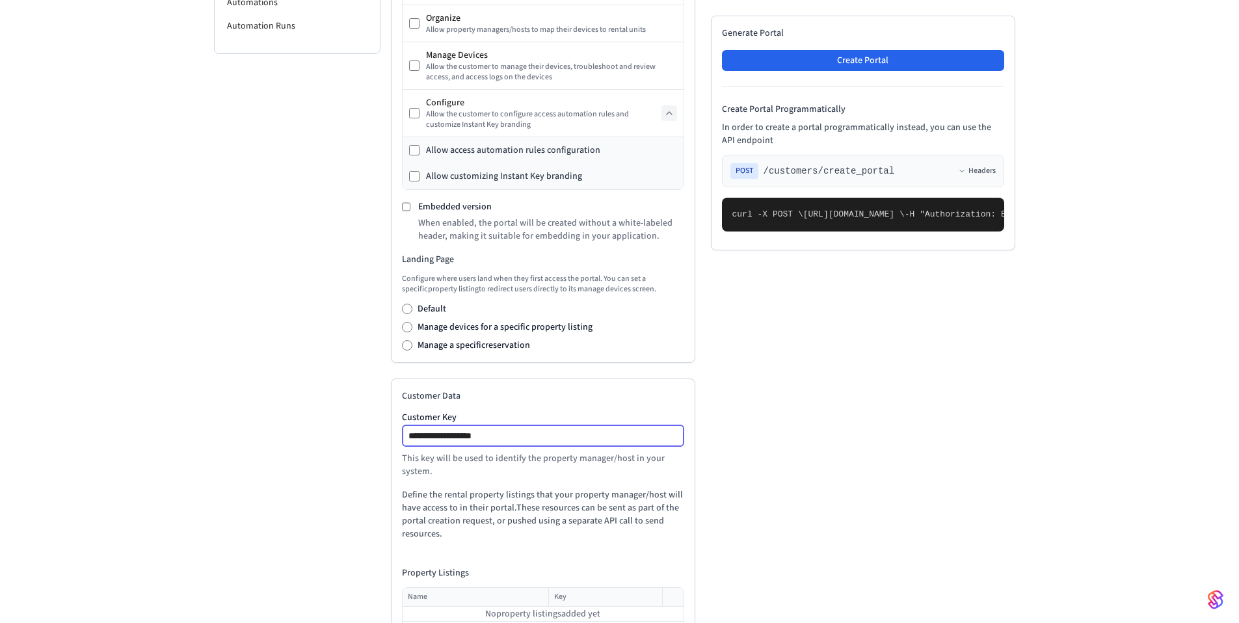
click at [543, 440] on input "**********" at bounding box center [543, 436] width 281 height 16
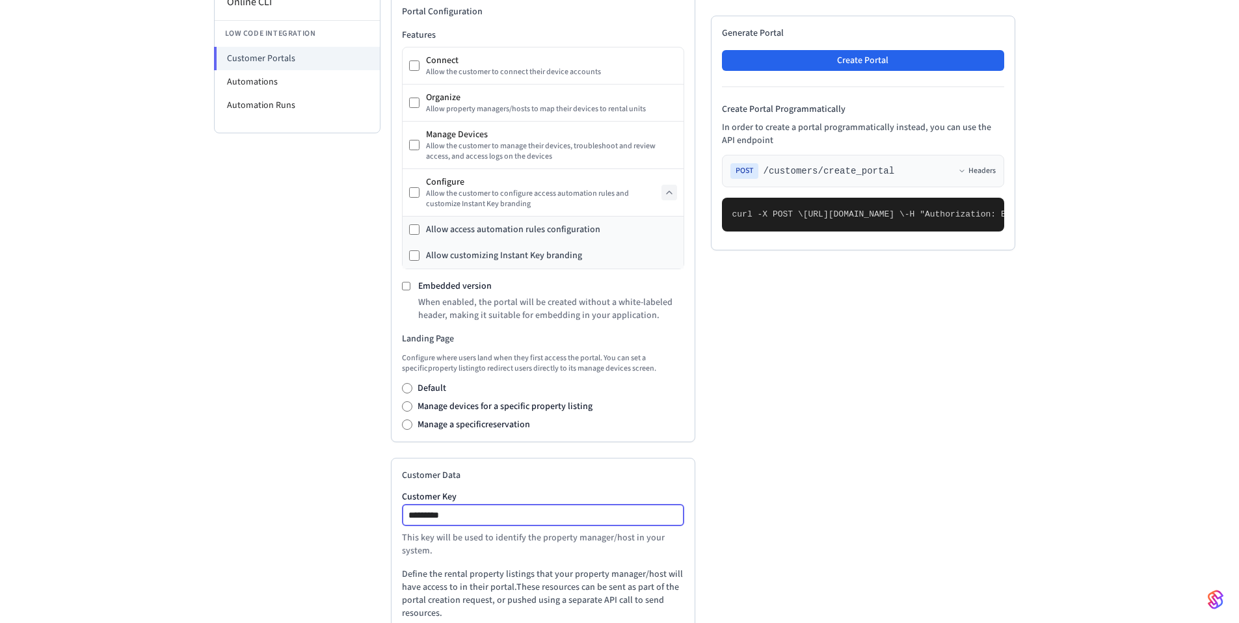
scroll to position [491, 0]
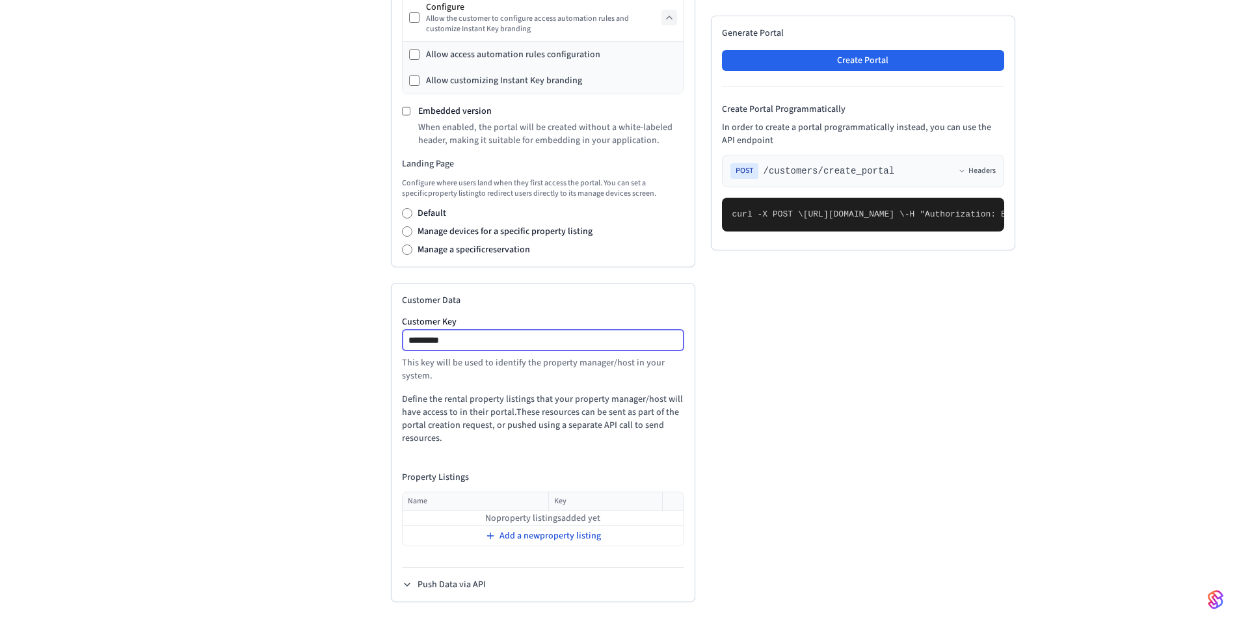
type input "*********"
click at [500, 537] on span "Add a new property listing" at bounding box center [551, 536] width 102 height 13
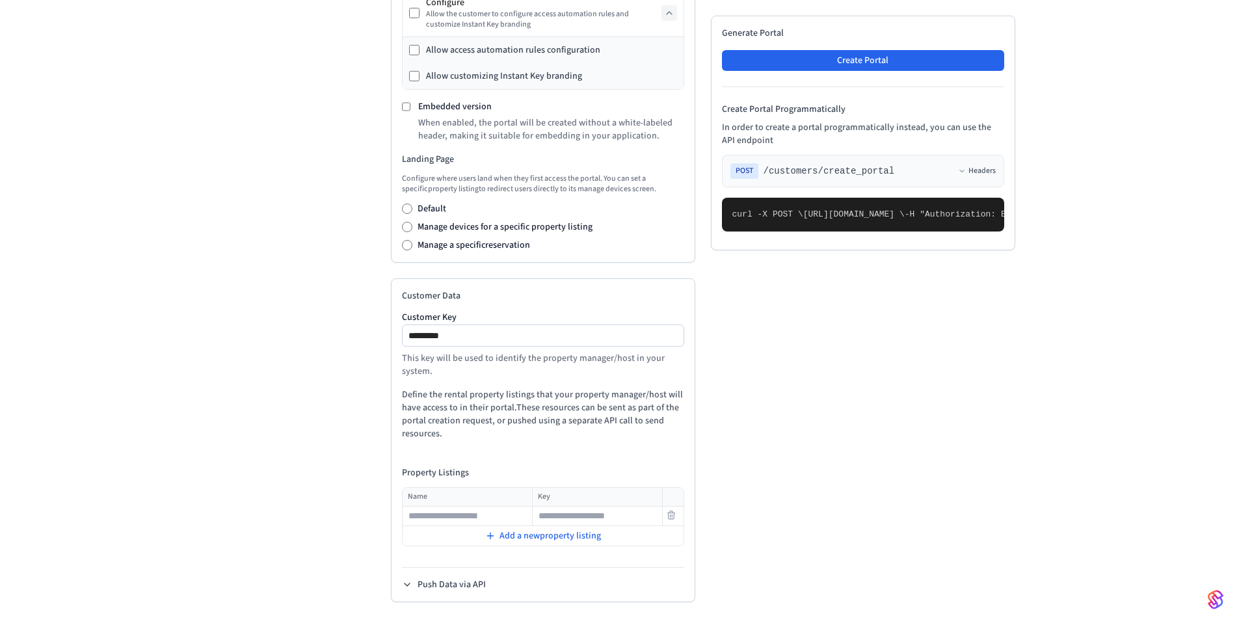
click at [494, 524] on input "text" at bounding box center [467, 517] width 128 height 16
type input "****"
click at [576, 524] on input "text" at bounding box center [598, 517] width 128 height 16
type input "****"
click at [537, 543] on span "Add a new property listing" at bounding box center [551, 536] width 102 height 13
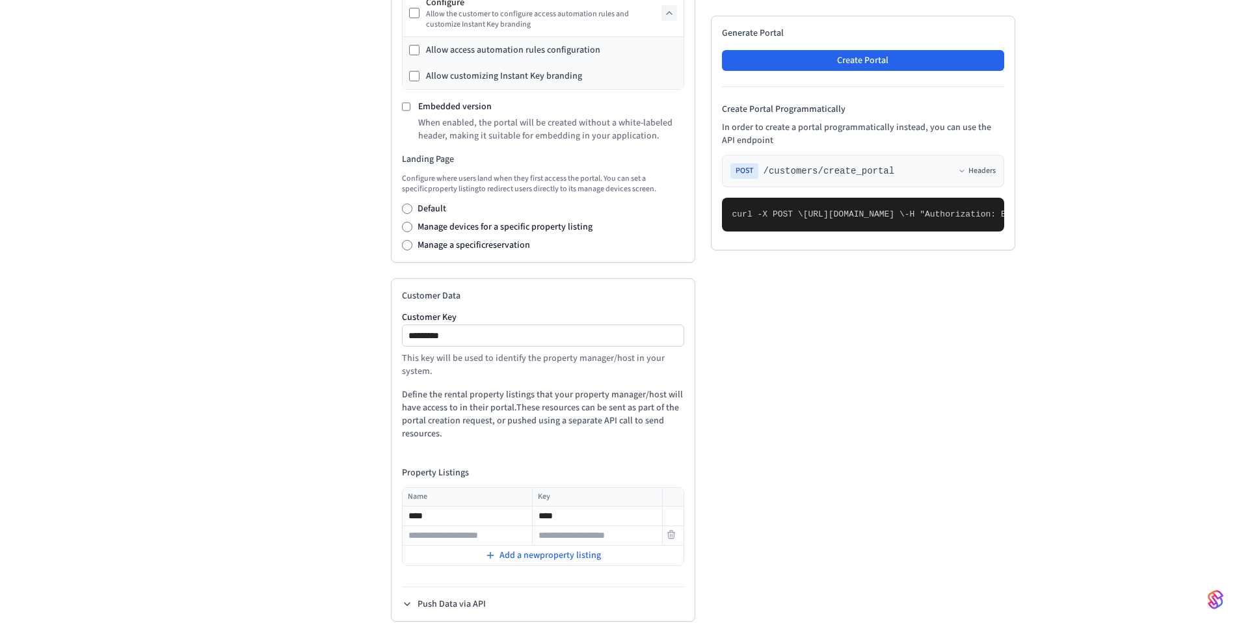
click at [515, 541] on input "text" at bounding box center [467, 536] width 128 height 16
type input "******"
click at [581, 544] on input "text" at bounding box center [598, 536] width 128 height 16
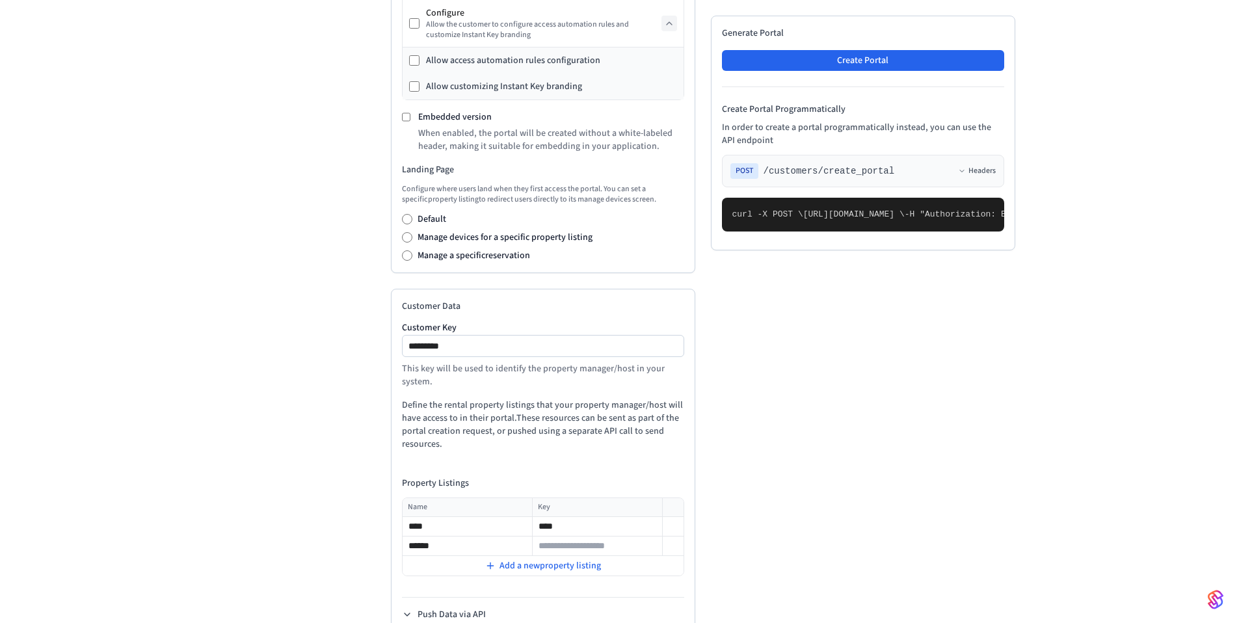
scroll to position [515, 0]
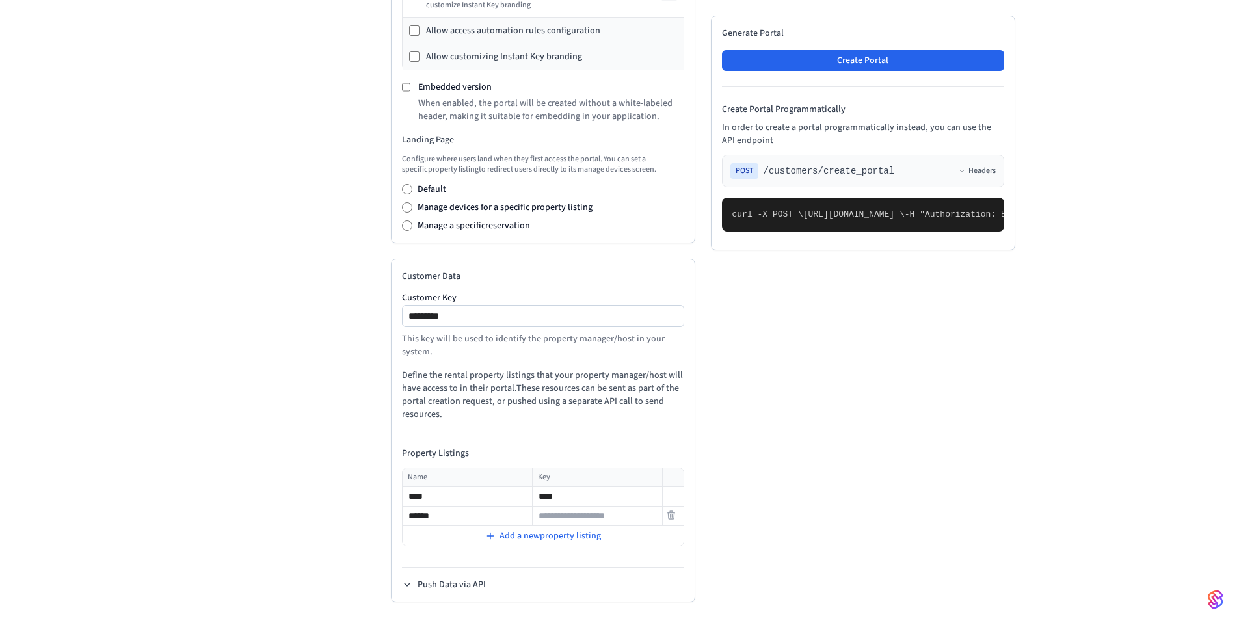
click at [597, 523] on input "text" at bounding box center [598, 517] width 128 height 16
type input "******"
click at [554, 532] on span "Add a new property listing" at bounding box center [551, 536] width 102 height 13
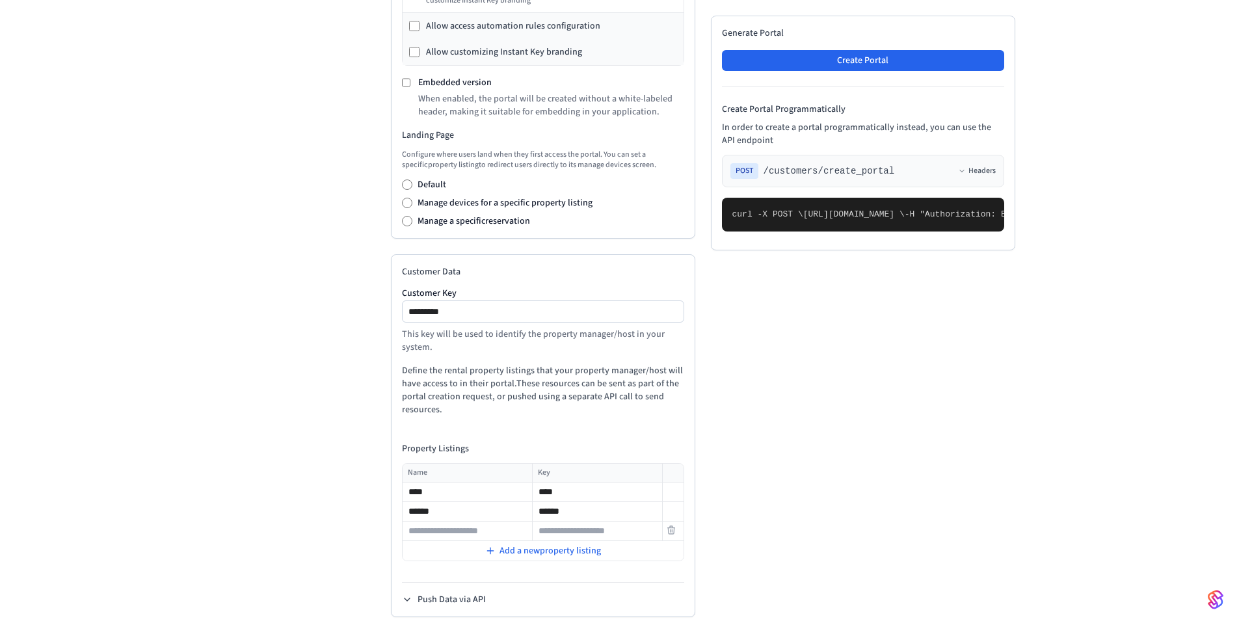
click at [493, 535] on input "text" at bounding box center [467, 532] width 128 height 16
type input "****"
click at [589, 372] on p "Define the rental property listings that your property manager/host will have a…" at bounding box center [543, 390] width 282 height 52
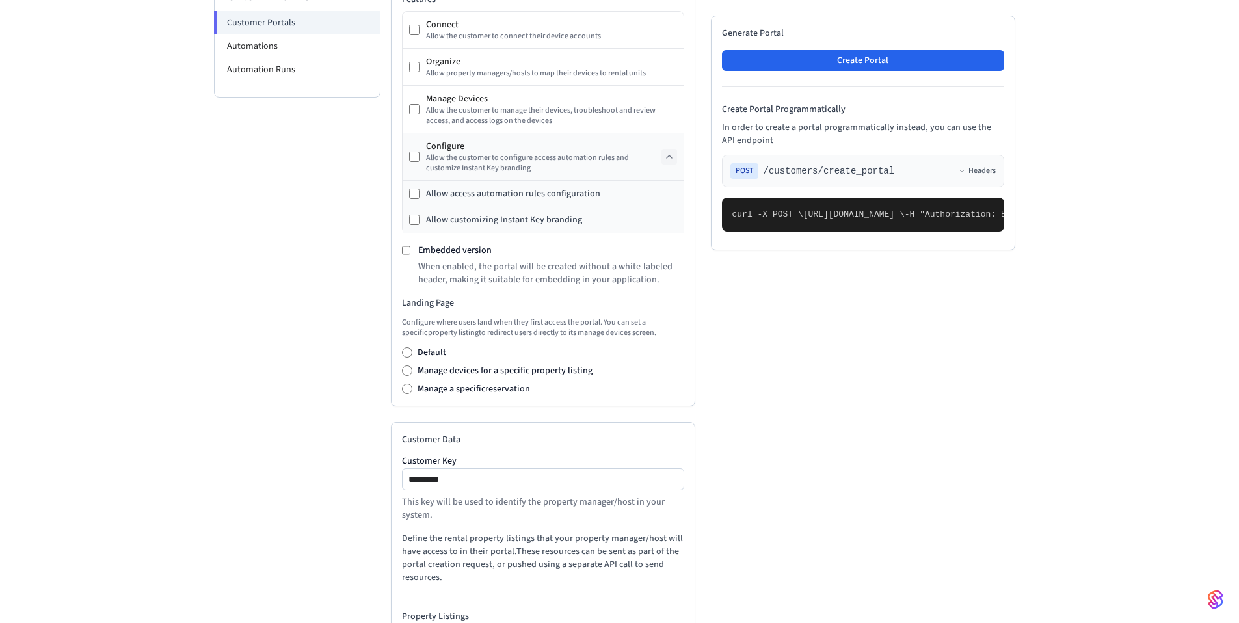
click at [427, 197] on div "Allow access automation rules configuration" at bounding box center [513, 193] width 174 height 13
click at [846, 63] on button "Create Portal" at bounding box center [863, 60] width 282 height 21
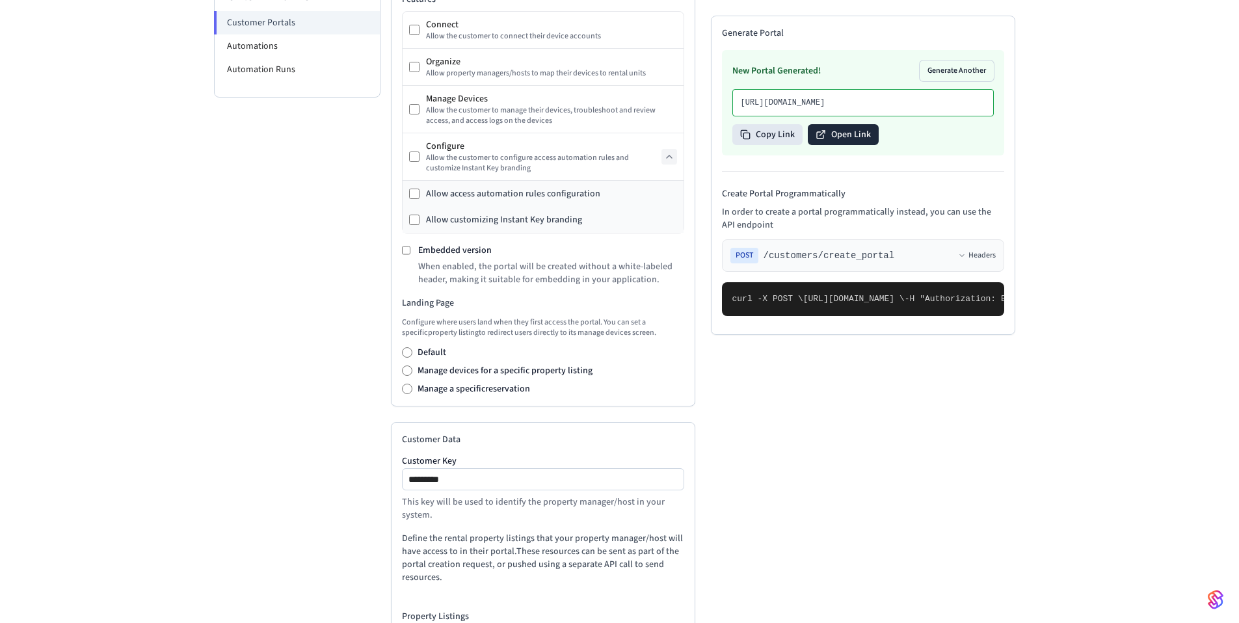
click at [817, 139] on icon at bounding box center [820, 135] width 7 height 7
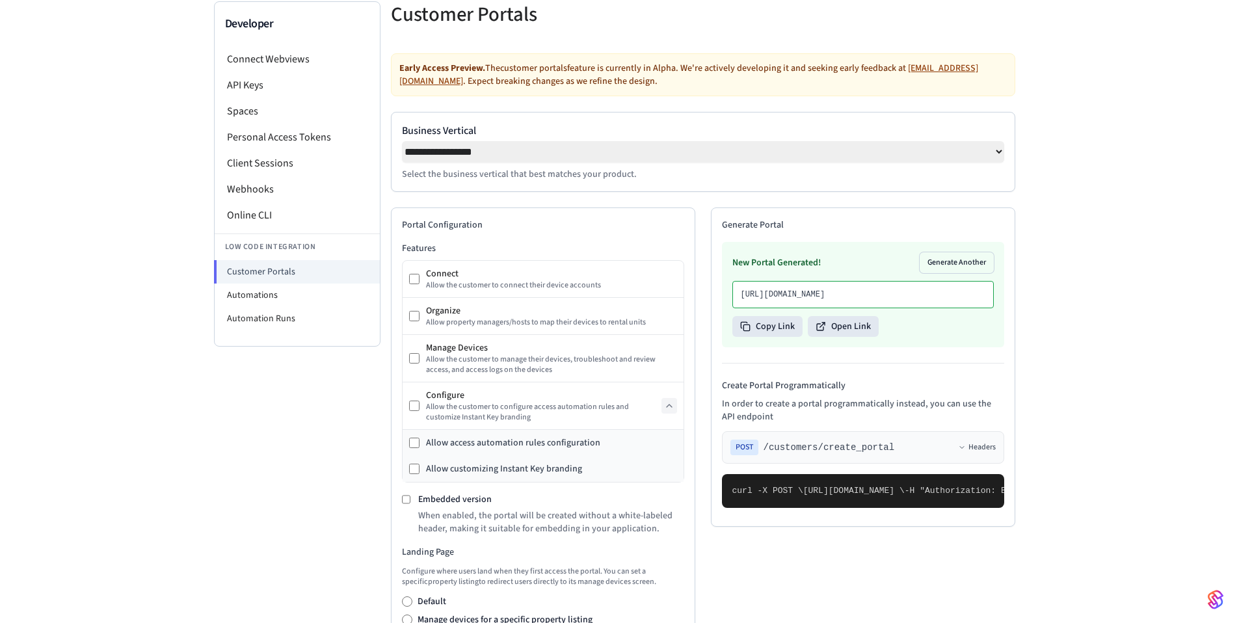
scroll to position [75, 0]
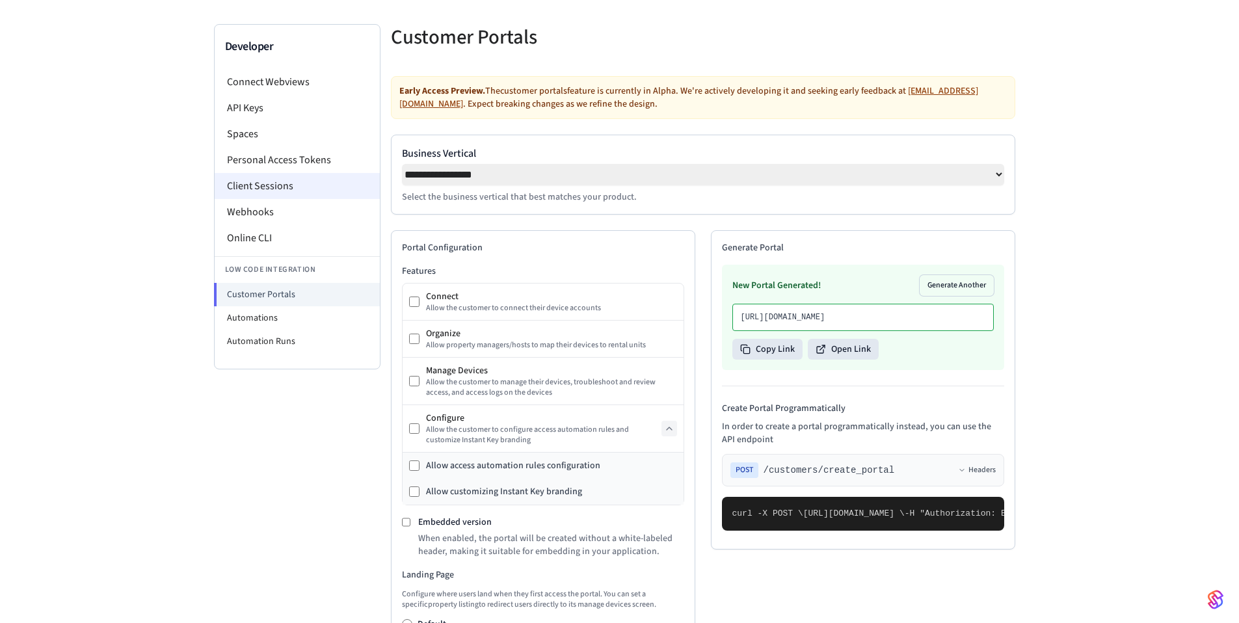
click at [275, 186] on li "Client Sessions" at bounding box center [297, 186] width 165 height 26
click at [274, 178] on li "Client Sessions" at bounding box center [297, 186] width 165 height 26
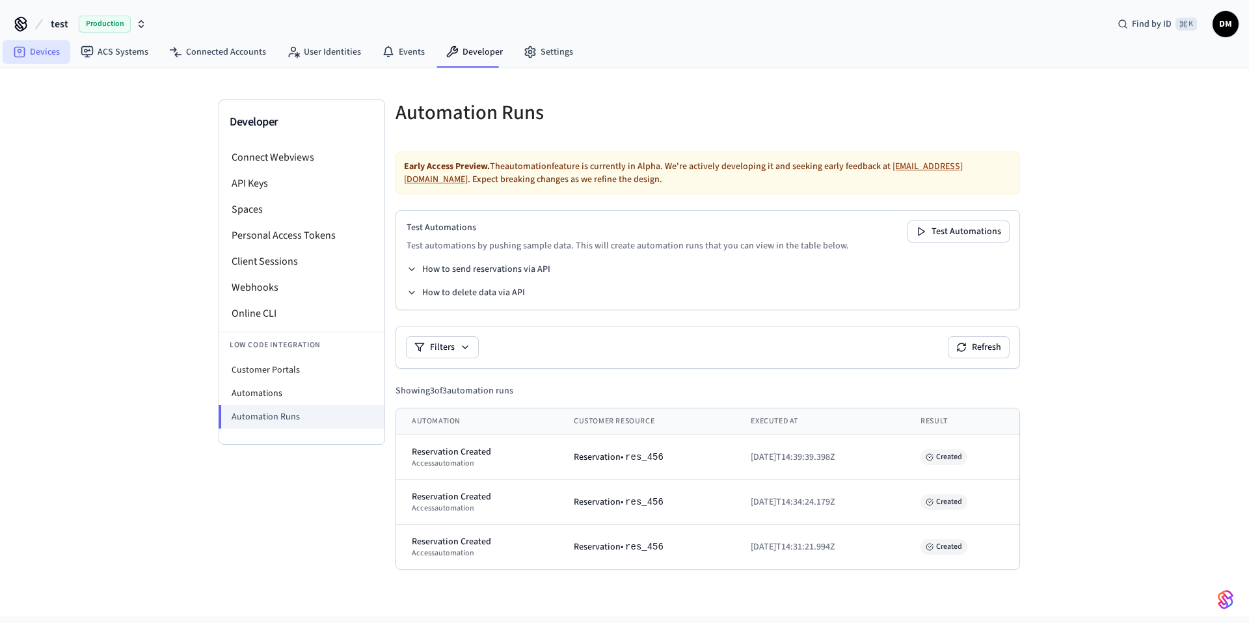
click at [49, 57] on link "Devices" at bounding box center [37, 51] width 68 height 23
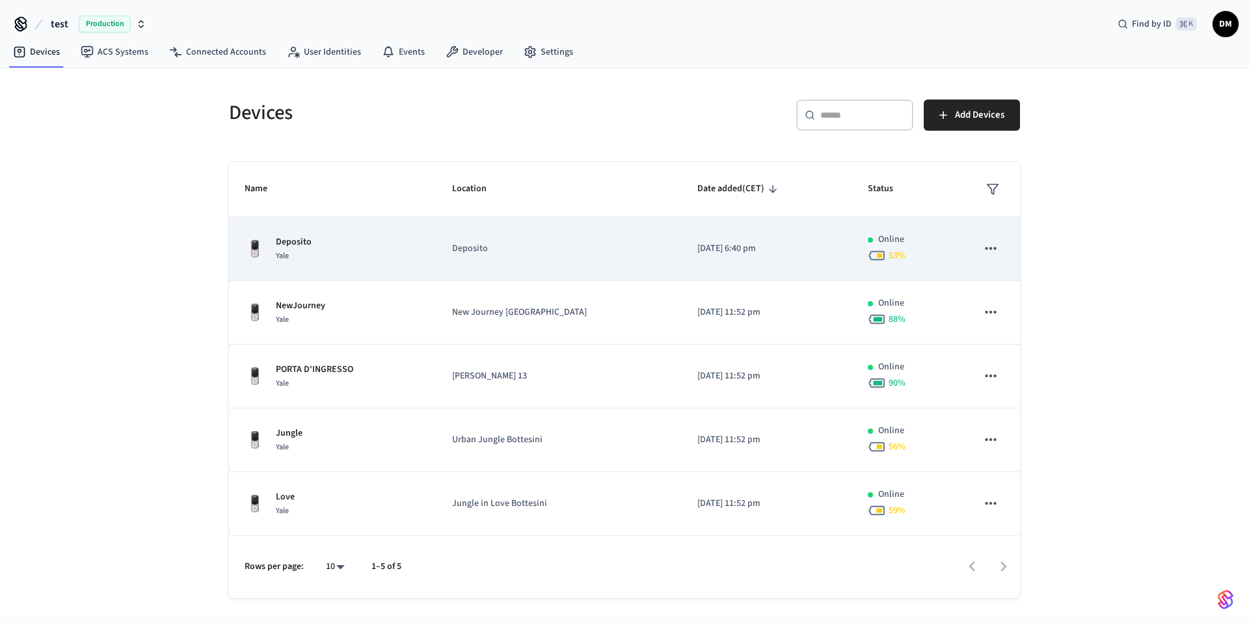
click at [313, 247] on div "Deposito Yale" at bounding box center [333, 249] width 176 height 27
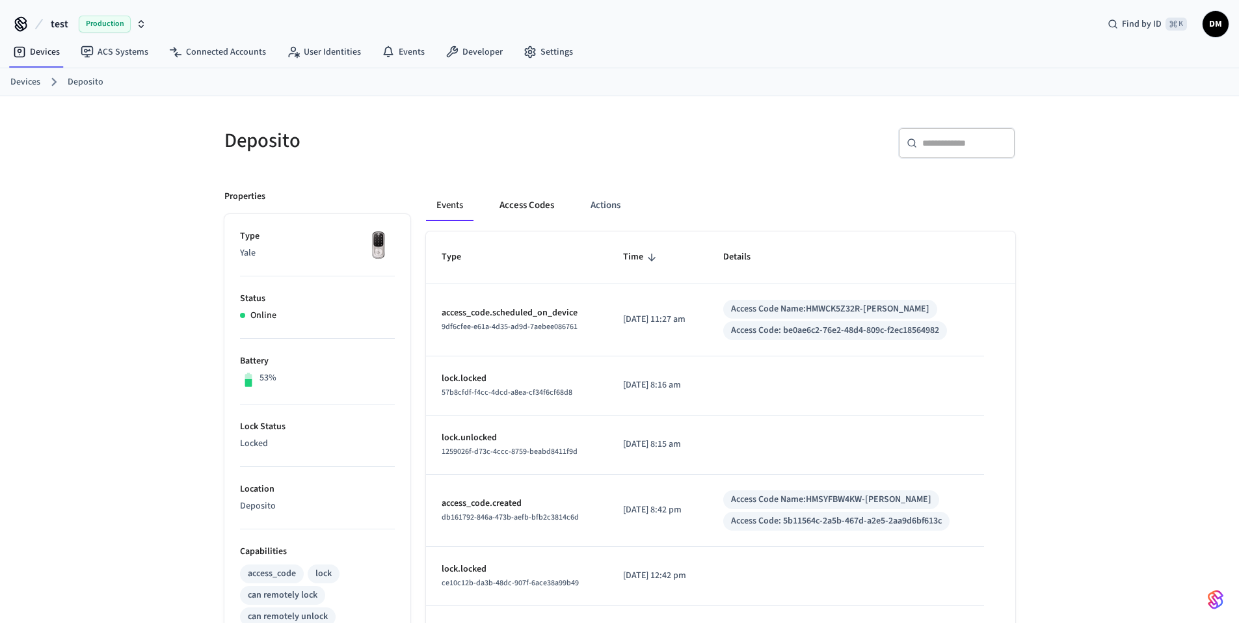
click at [543, 211] on button "Access Codes" at bounding box center [526, 205] width 75 height 31
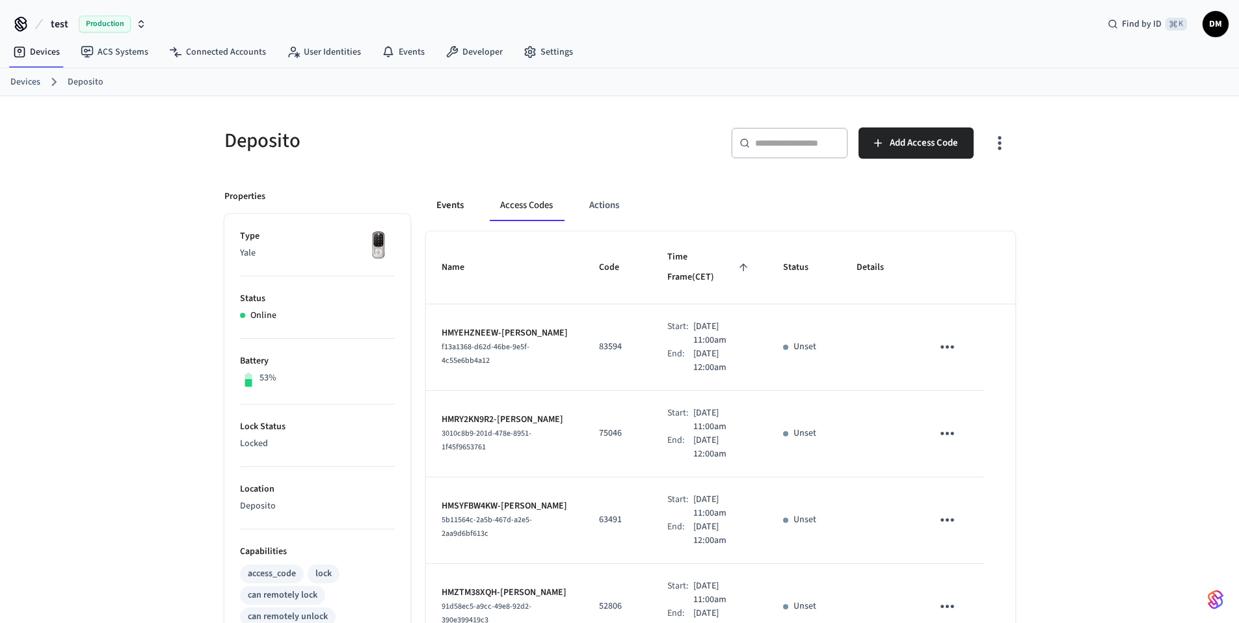
click at [448, 210] on button "Events" at bounding box center [450, 205] width 48 height 31
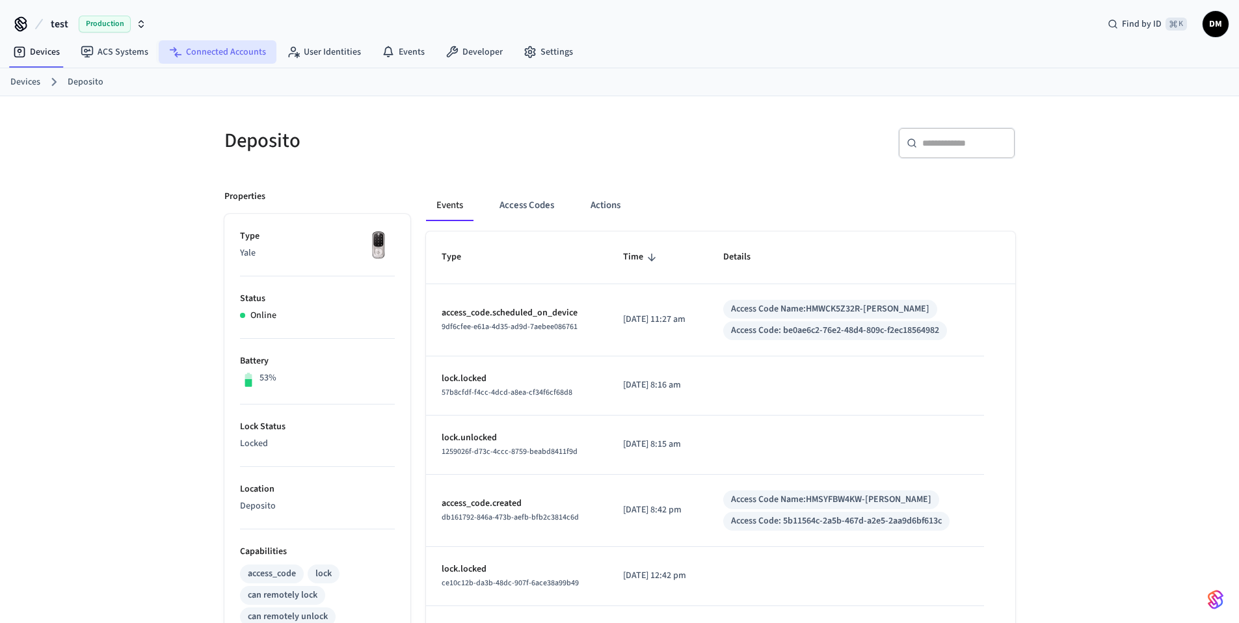
click at [204, 46] on link "Connected Accounts" at bounding box center [218, 51] width 118 height 23
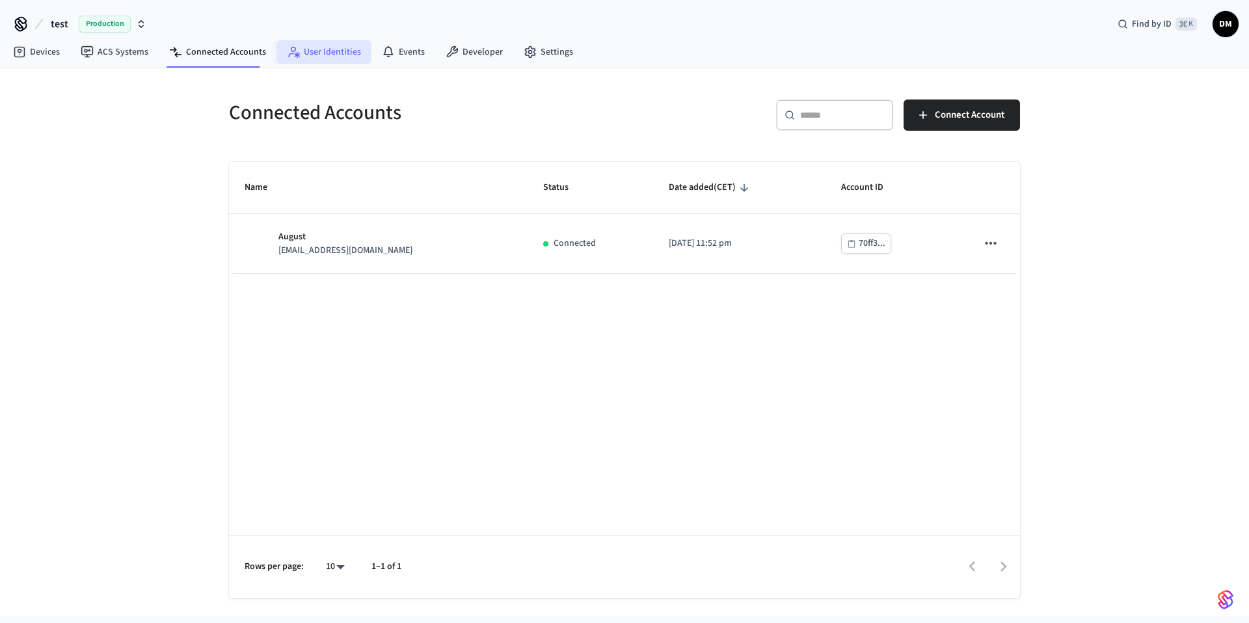
click at [281, 61] on link "User Identities" at bounding box center [324, 51] width 95 height 23
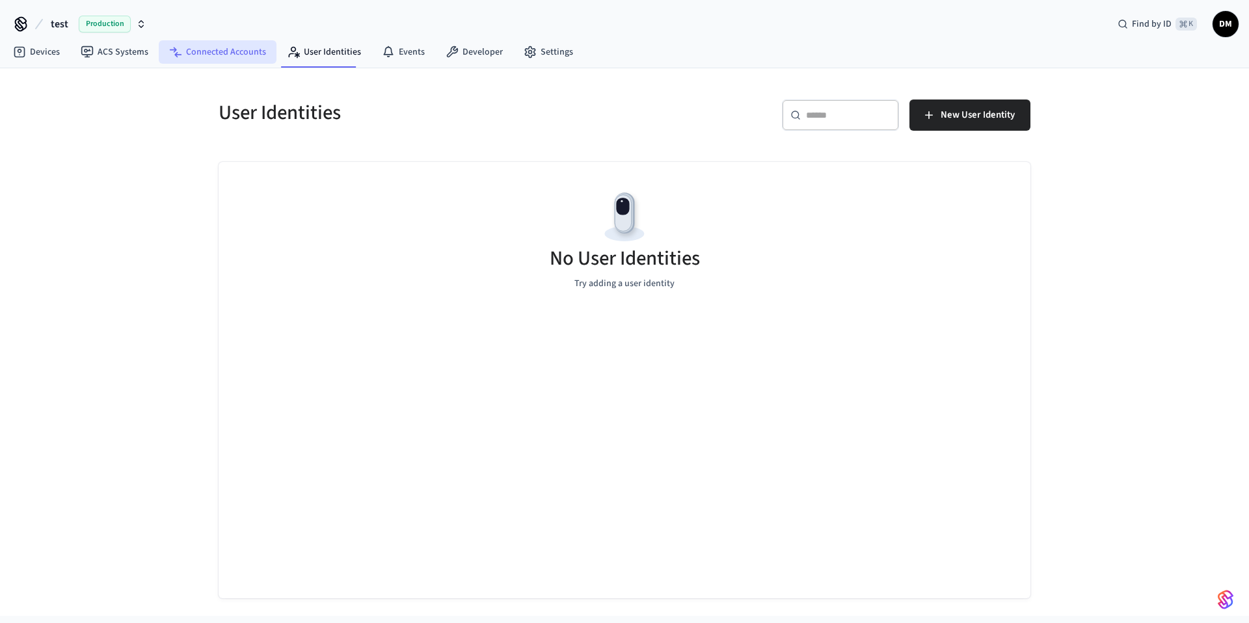
click at [225, 62] on link "Connected Accounts" at bounding box center [218, 51] width 118 height 23
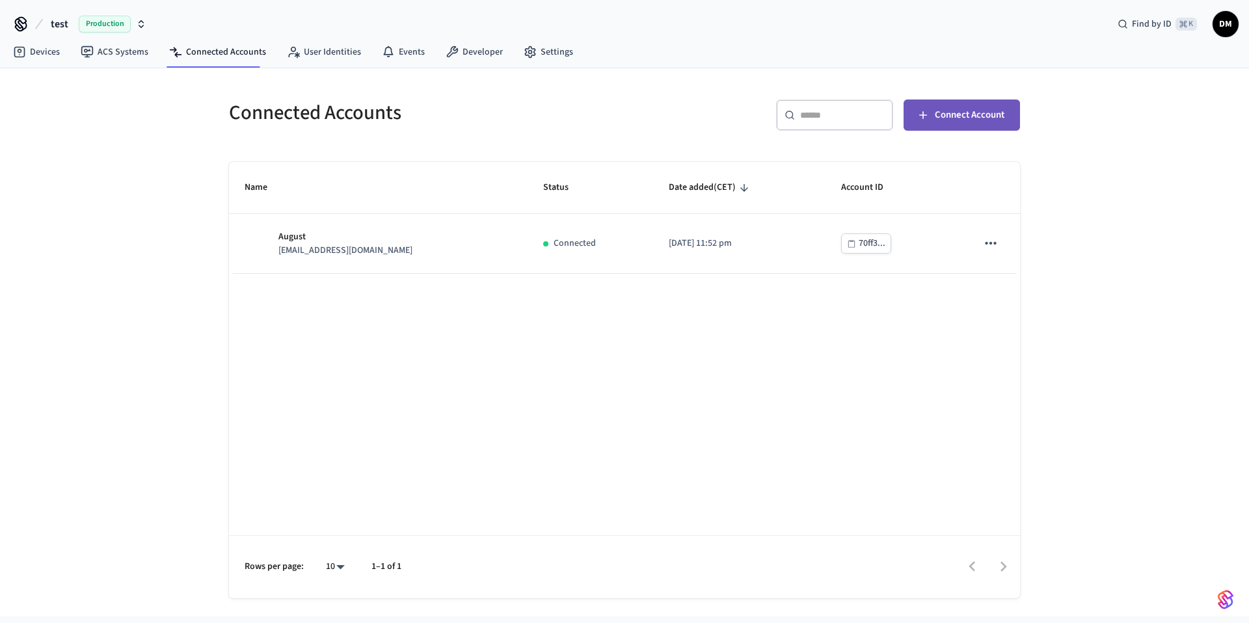
click at [984, 120] on span "Connect Account" at bounding box center [970, 115] width 70 height 17
click at [537, 54] on link "Settings" at bounding box center [548, 51] width 70 height 23
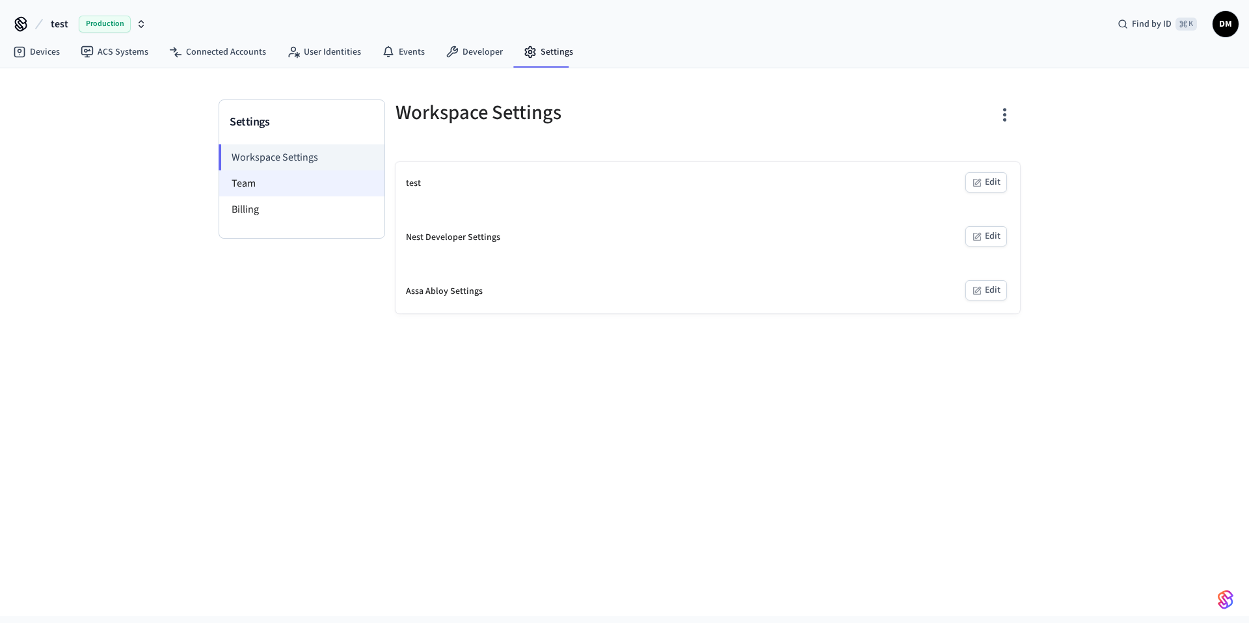
click at [259, 185] on li "Team" at bounding box center [301, 183] width 165 height 26
click at [265, 217] on li "Billing" at bounding box center [297, 209] width 165 height 26
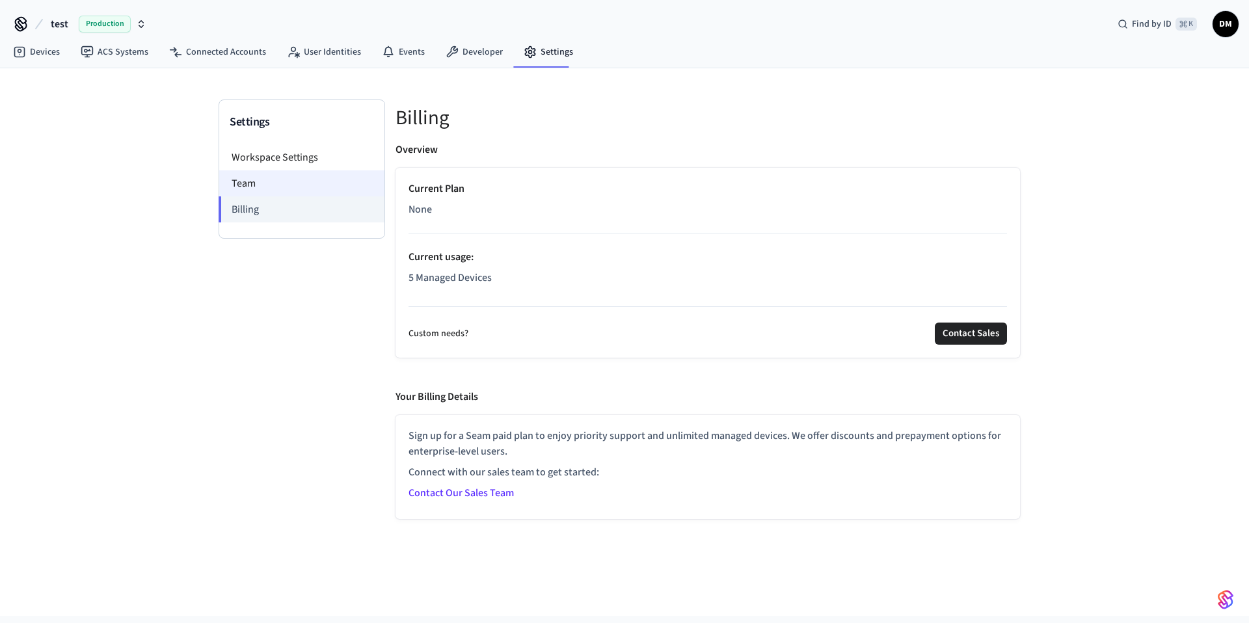
click at [260, 178] on li "Team" at bounding box center [301, 183] width 165 height 26
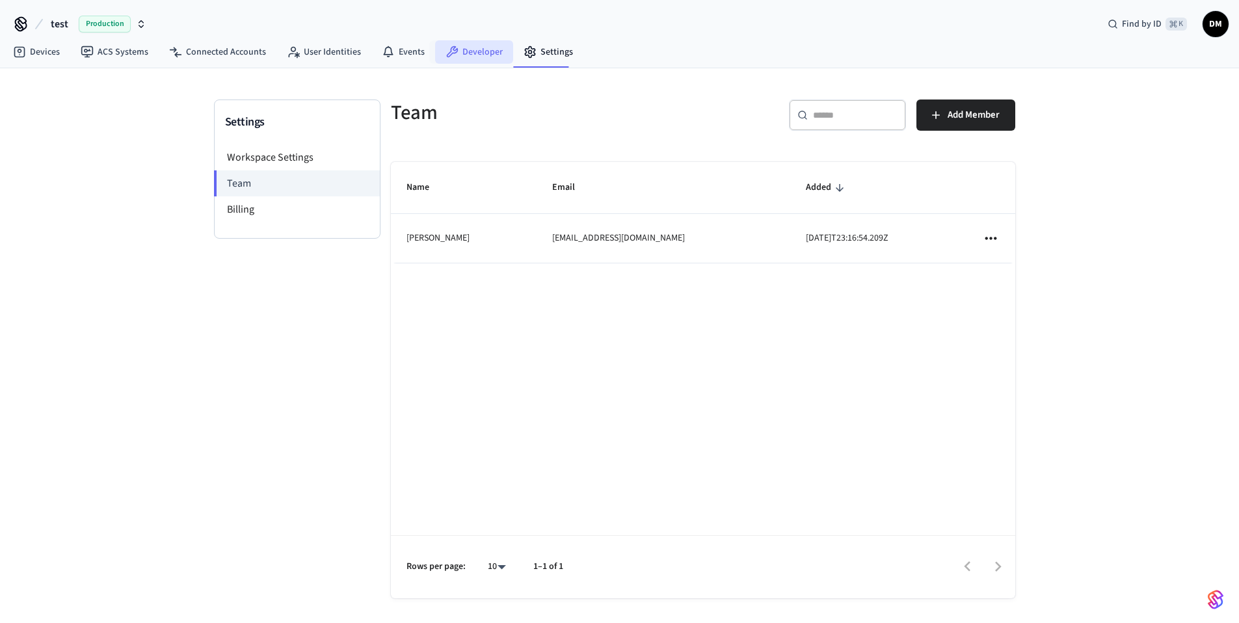
click at [477, 51] on link "Developer" at bounding box center [474, 51] width 78 height 23
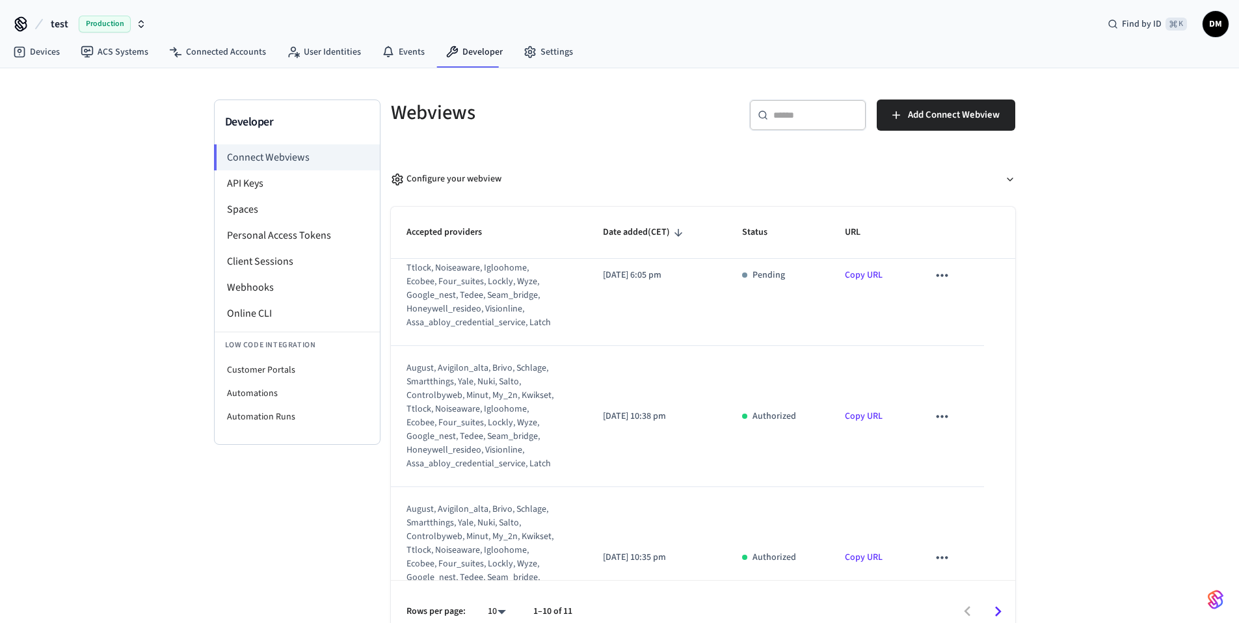
scroll to position [342, 0]
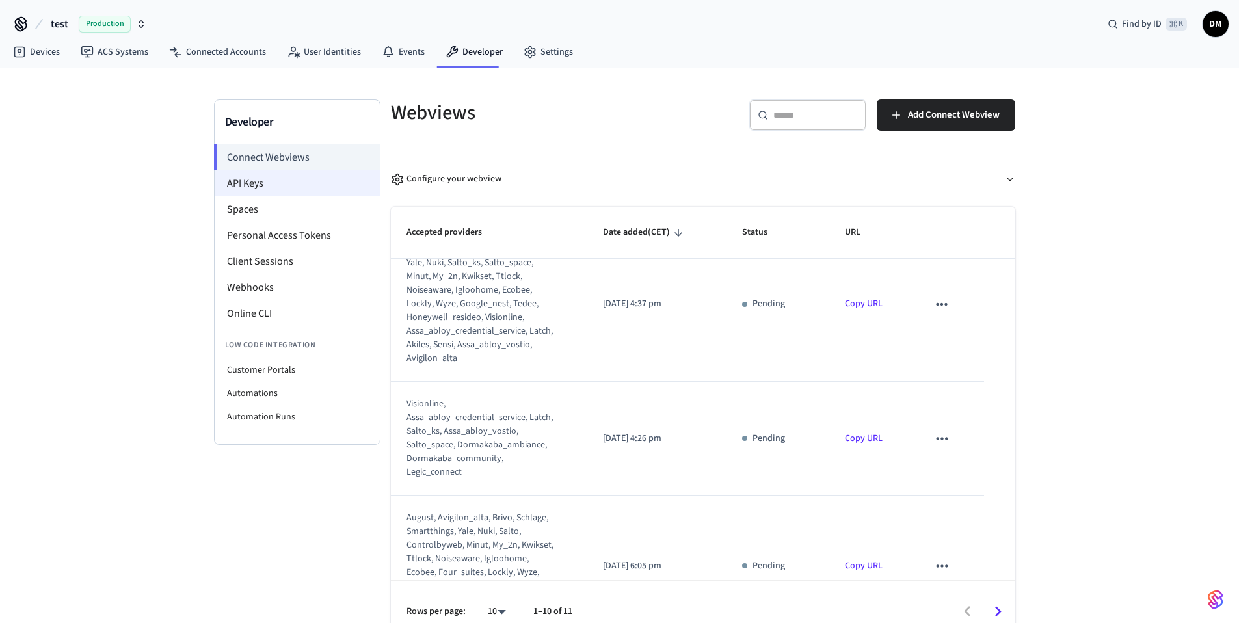
click at [245, 178] on li "API Keys" at bounding box center [297, 183] width 165 height 26
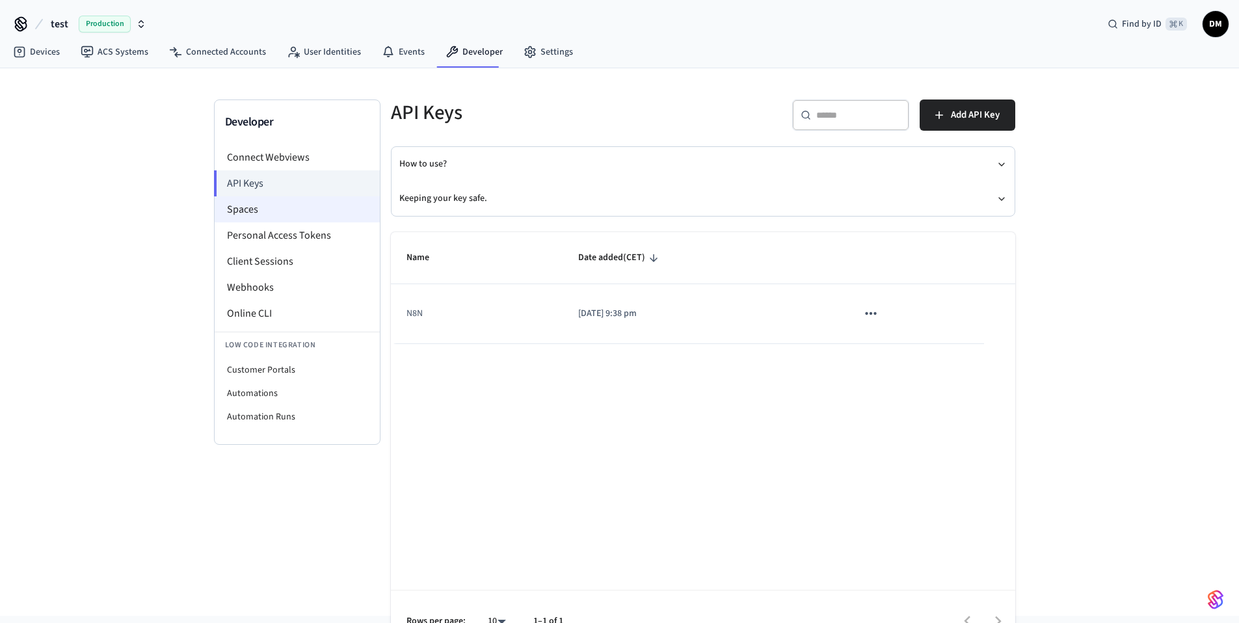
click at [241, 212] on li "Spaces" at bounding box center [297, 209] width 165 height 26
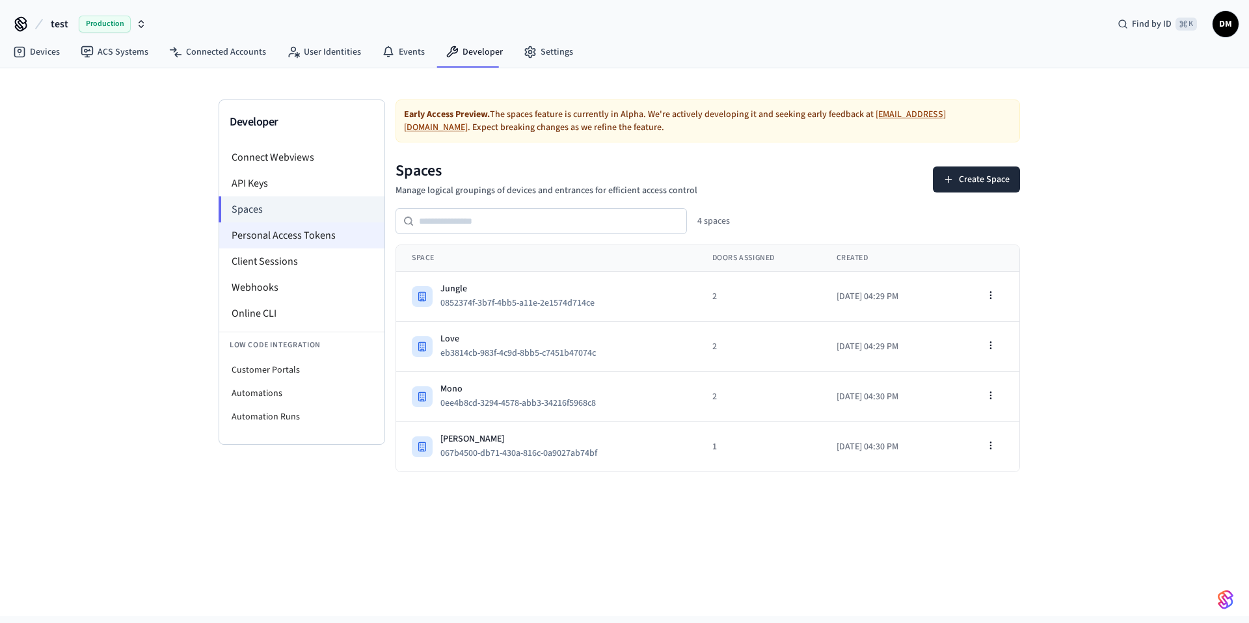
click at [243, 229] on li "Personal Access Tokens" at bounding box center [301, 236] width 165 height 26
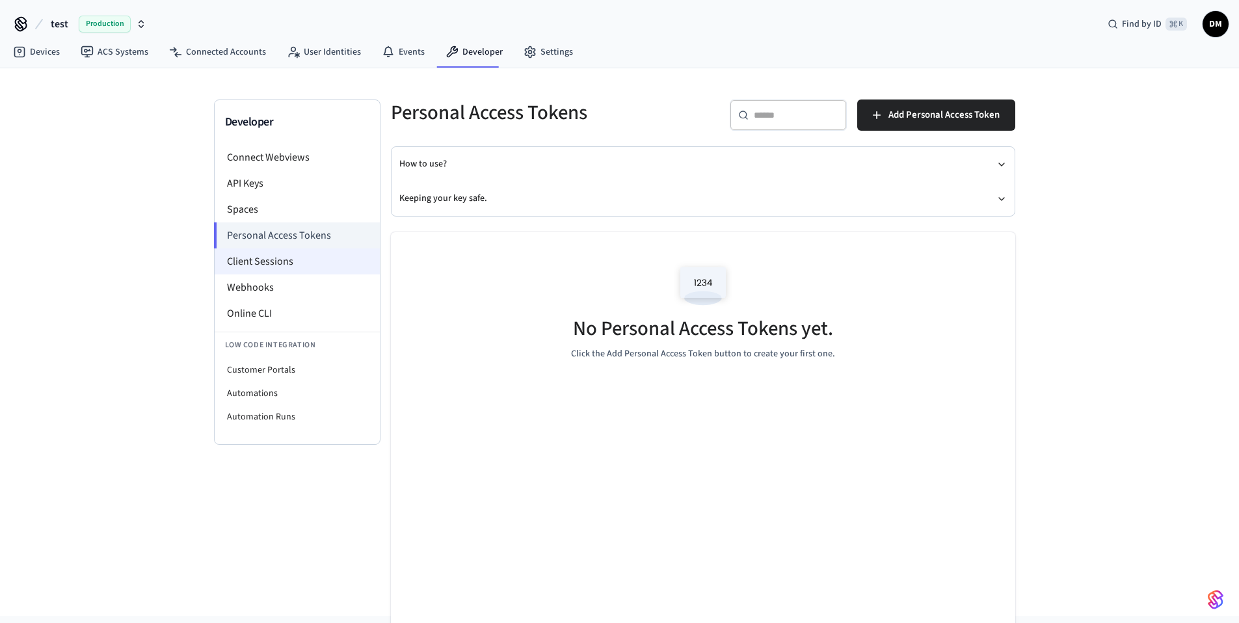
click at [249, 257] on li "Client Sessions" at bounding box center [297, 262] width 165 height 26
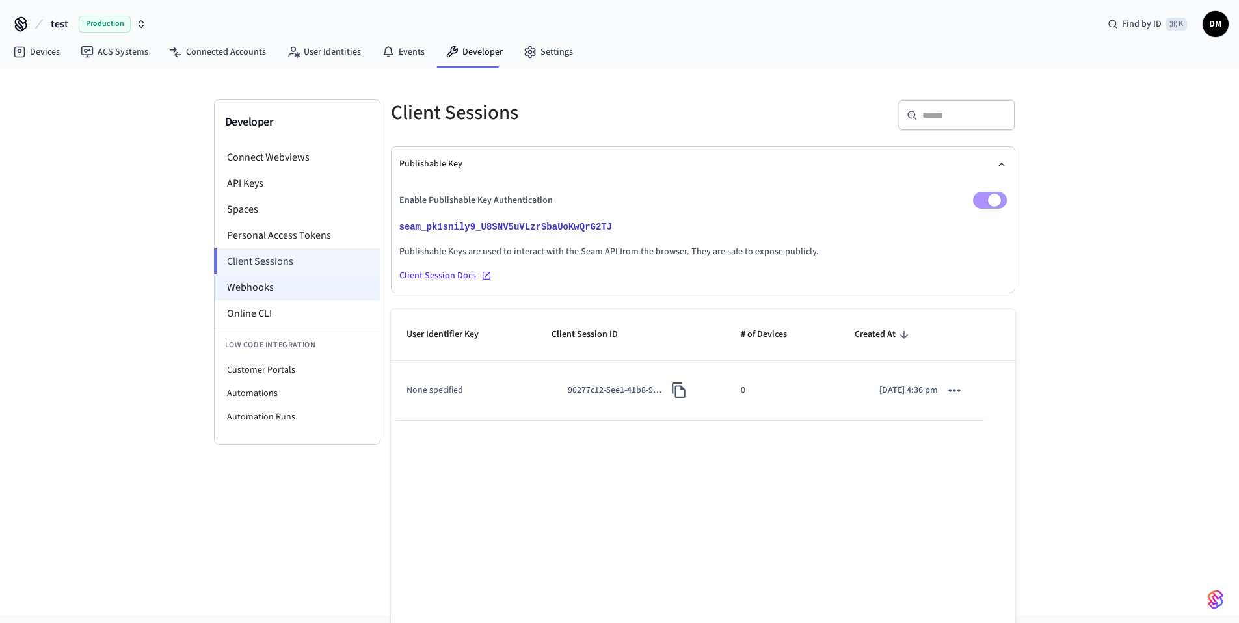
click at [253, 284] on li "Webhooks" at bounding box center [297, 288] width 165 height 26
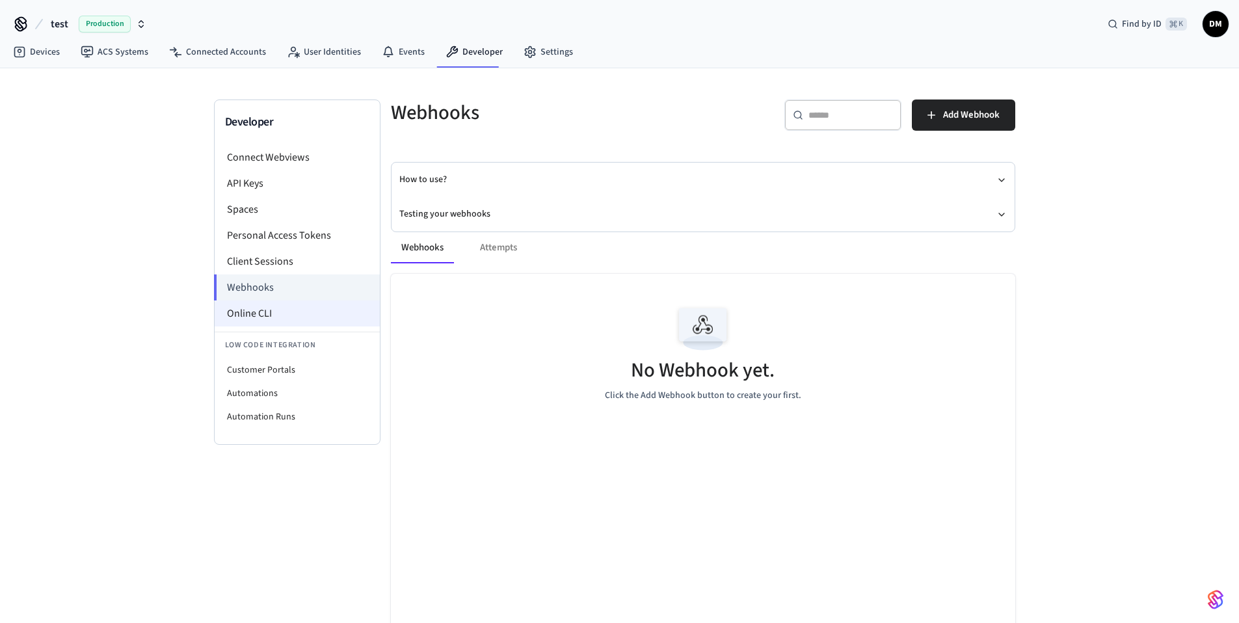
click at [269, 313] on li "Online CLI" at bounding box center [297, 314] width 165 height 26
click at [269, 359] on li "Customer Portals" at bounding box center [297, 370] width 165 height 23
select select "**********"
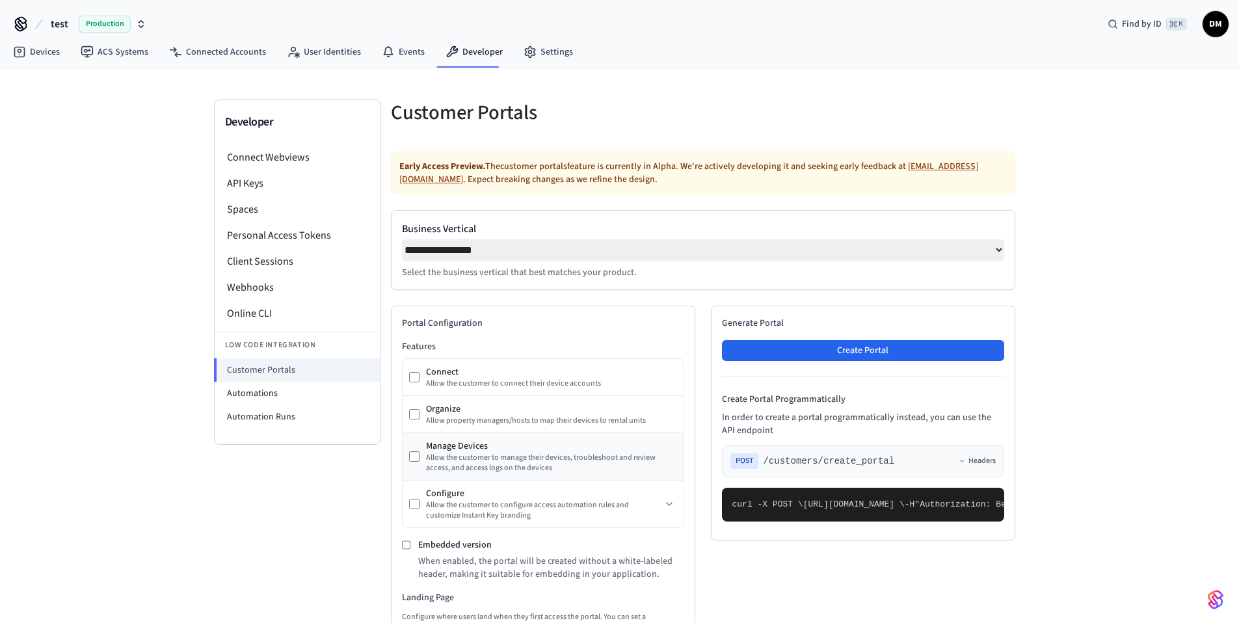
scroll to position [8, 0]
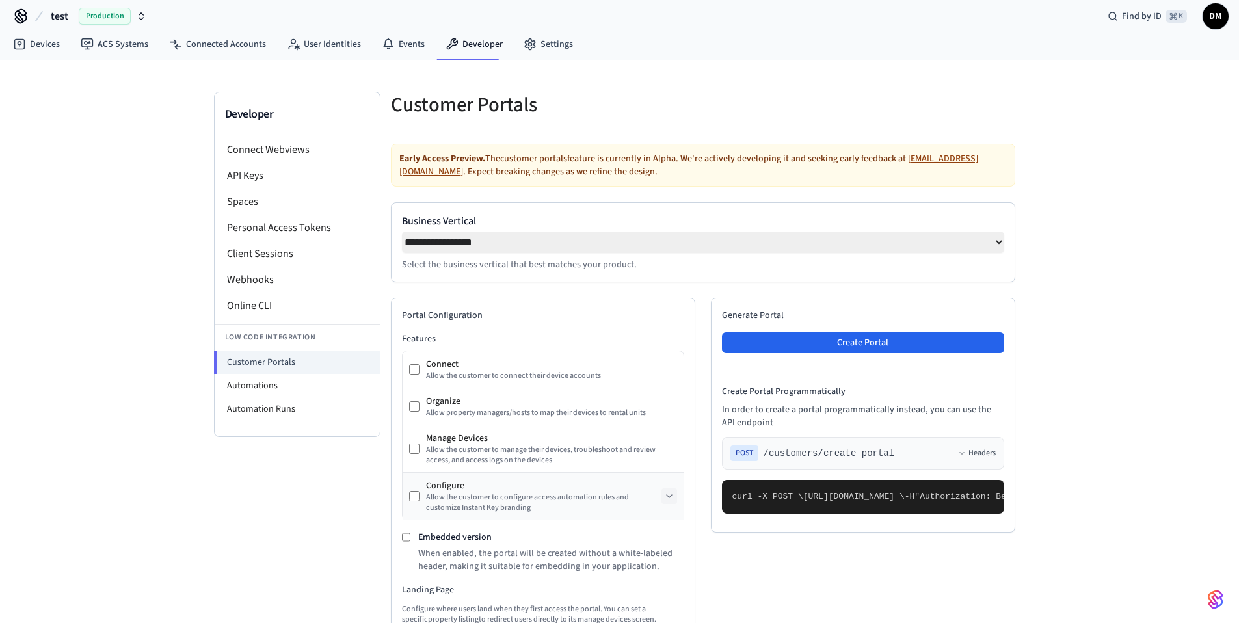
click at [675, 501] on button at bounding box center [670, 497] width 16 height 16
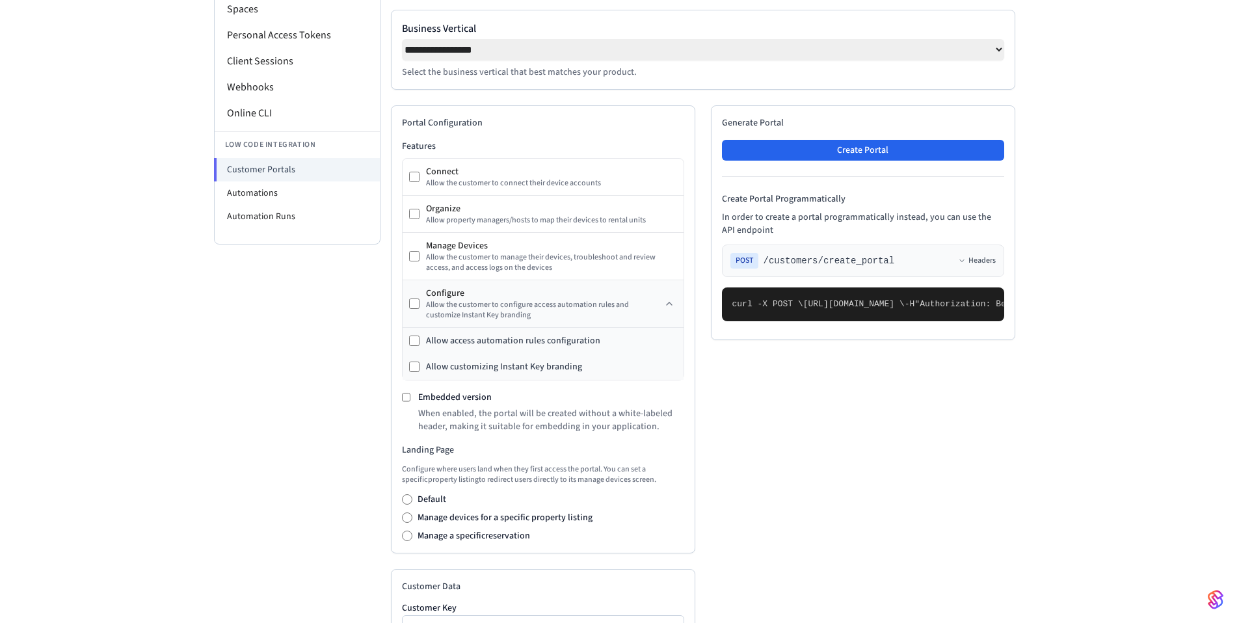
scroll to position [225, 0]
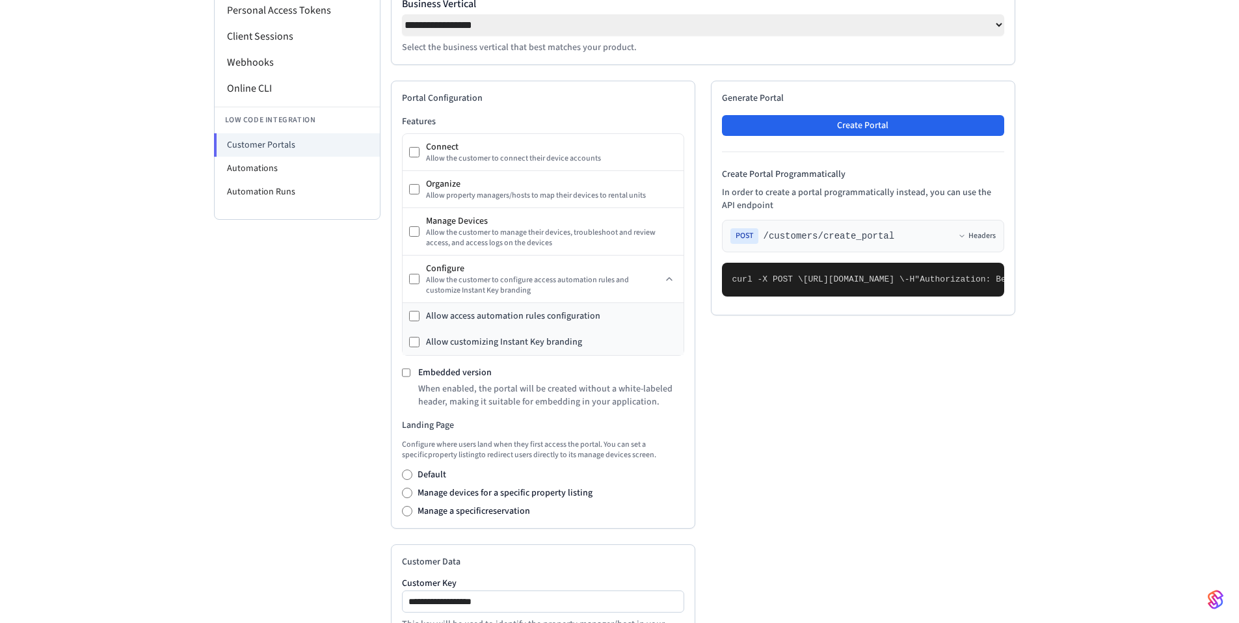
click at [511, 514] on label "Manage a specific reservation" at bounding box center [474, 511] width 113 height 13
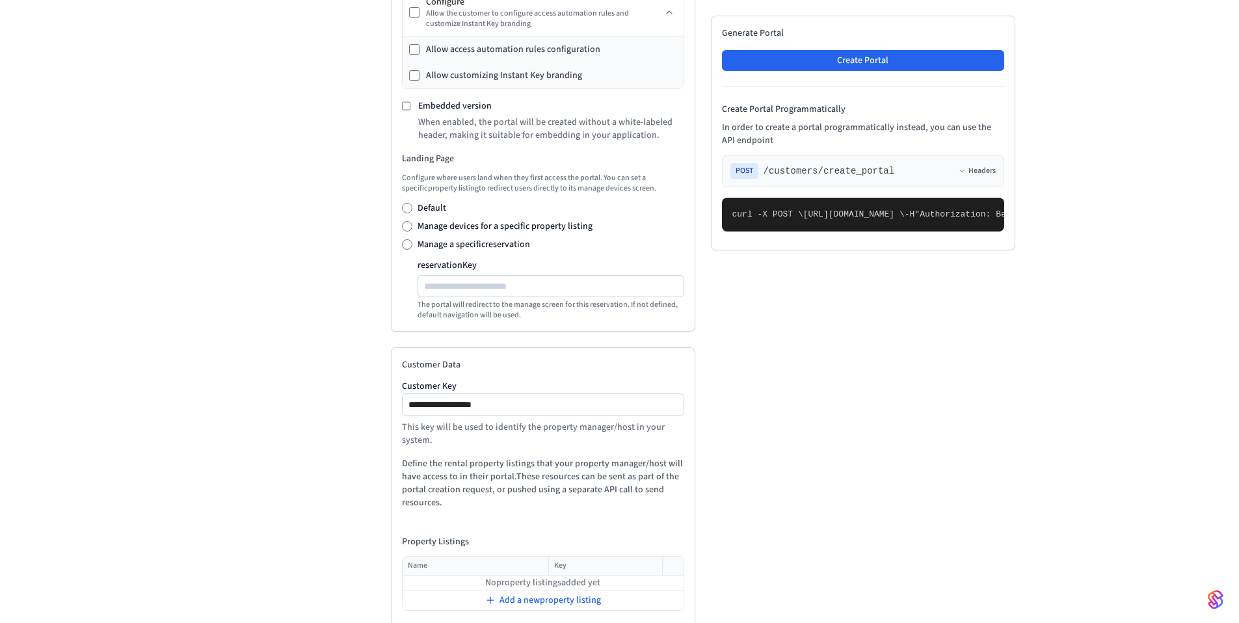
scroll to position [561, 0]
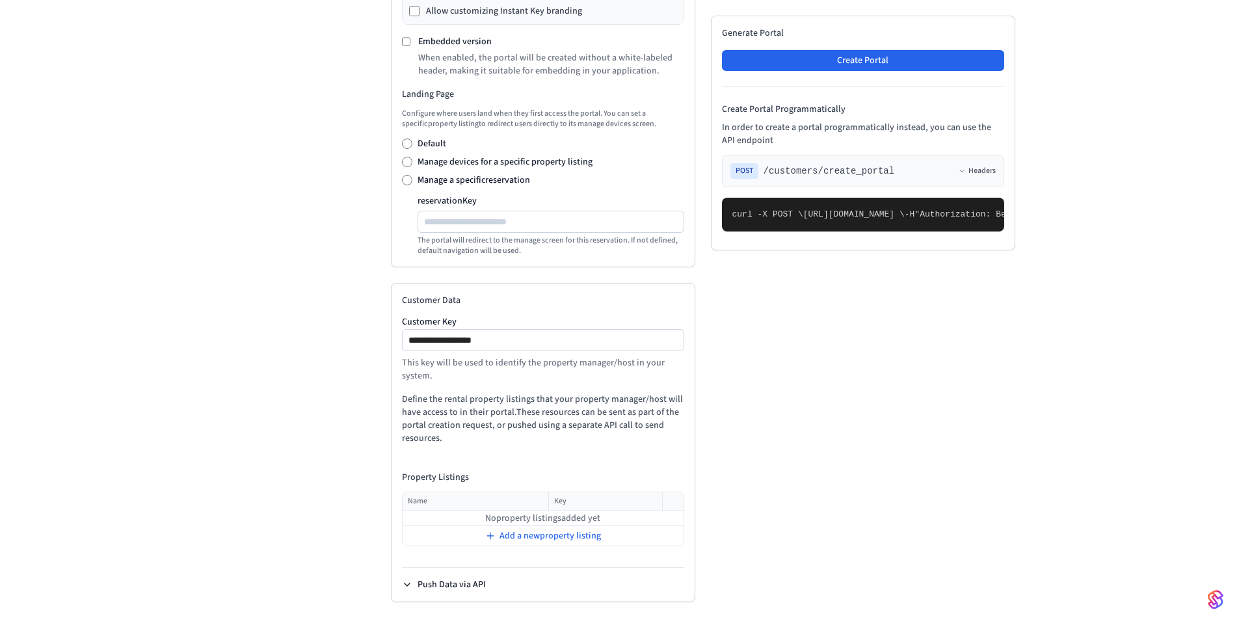
click at [446, 582] on button "Push Data via API" at bounding box center [444, 584] width 84 height 13
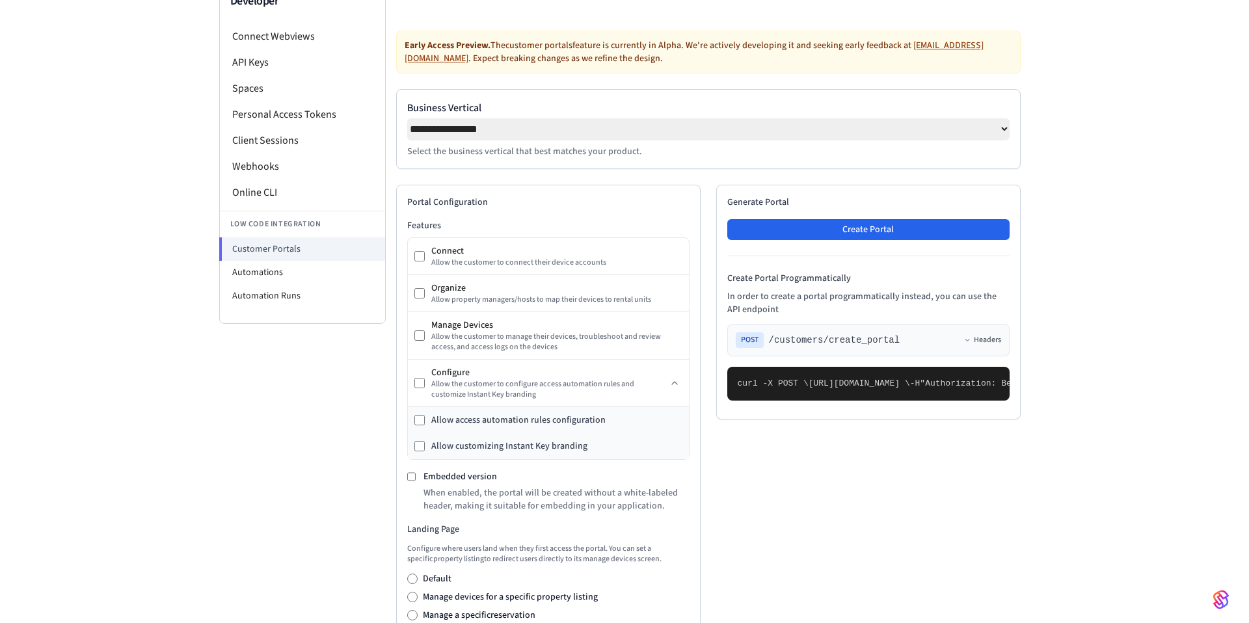
scroll to position [0, 0]
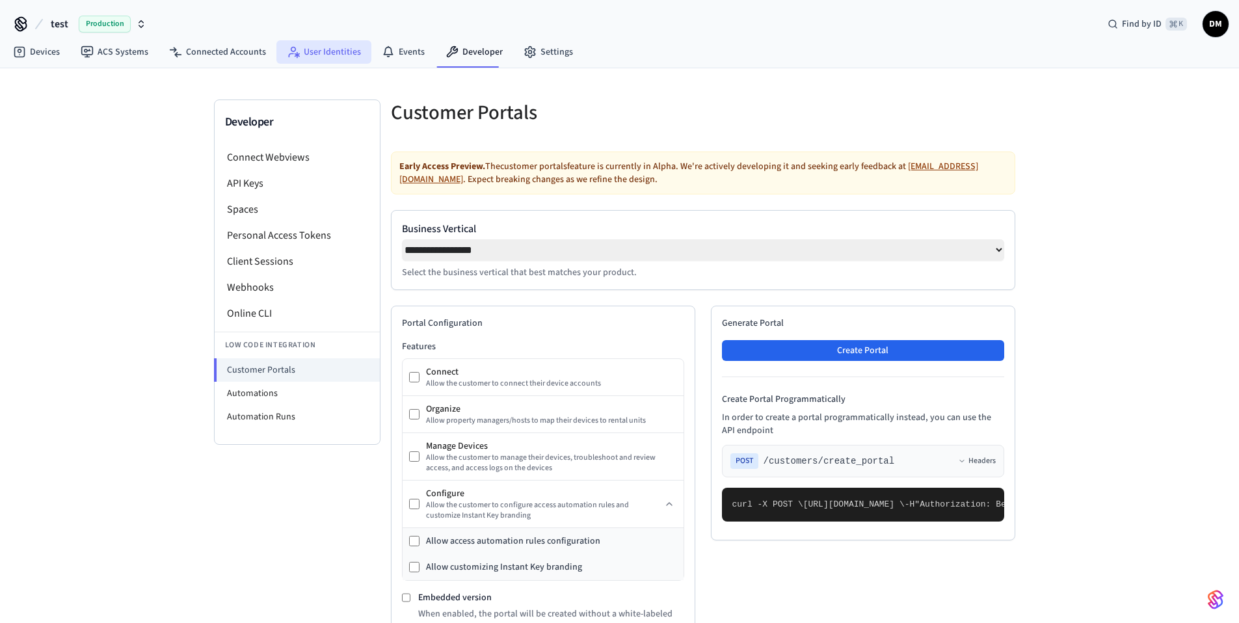
click at [349, 46] on link "User Identities" at bounding box center [324, 51] width 95 height 23
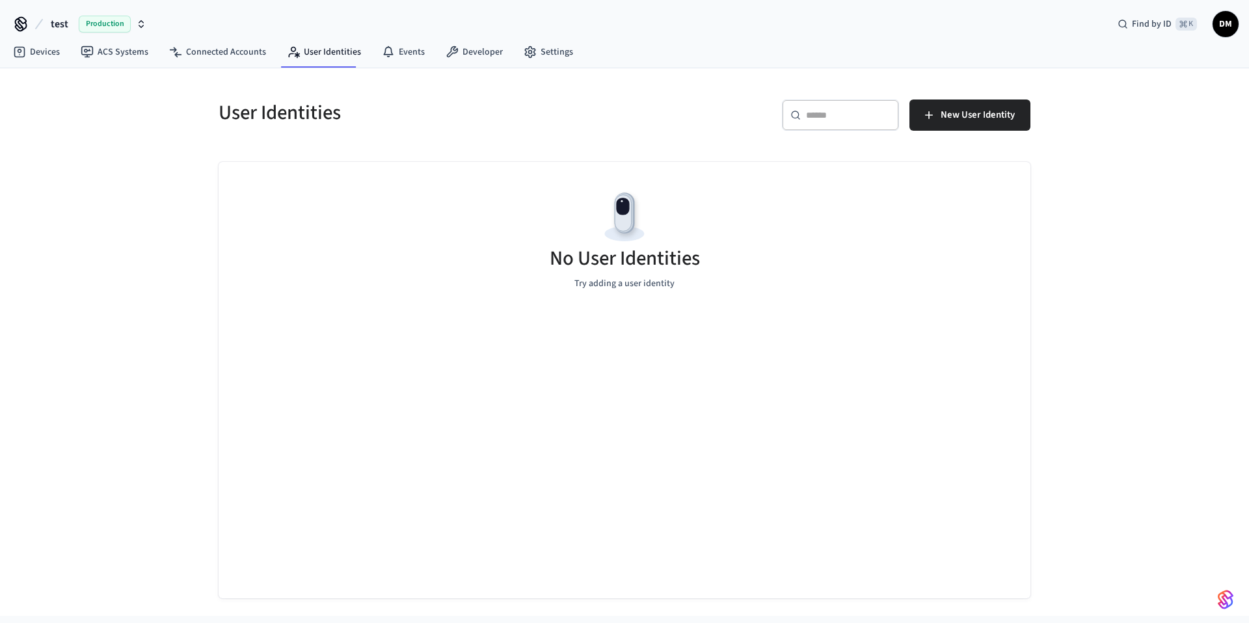
click at [122, 26] on span "Production" at bounding box center [105, 24] width 52 height 17
click at [111, 81] on div "[PERSON_NAME]'s Sandbox Sandbox" at bounding box center [105, 83] width 178 height 17
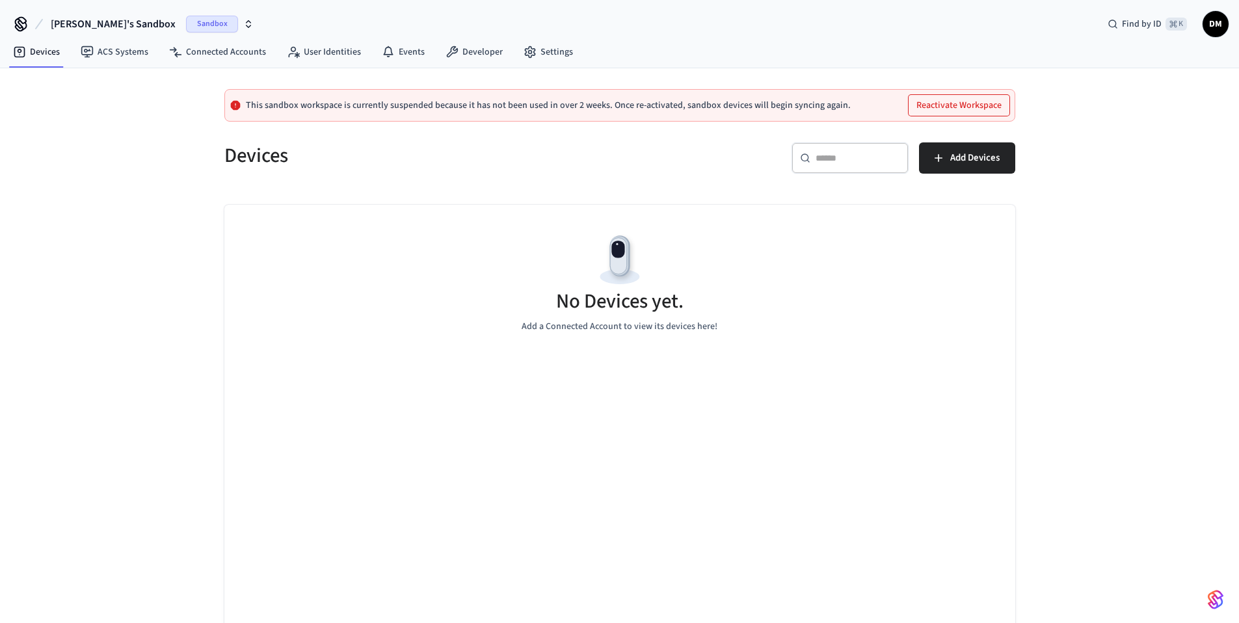
click at [150, 14] on button "[PERSON_NAME]'s Sandbox Sandbox" at bounding box center [152, 23] width 211 height 27
click at [144, 110] on span "Production" at bounding box center [170, 108] width 52 height 17
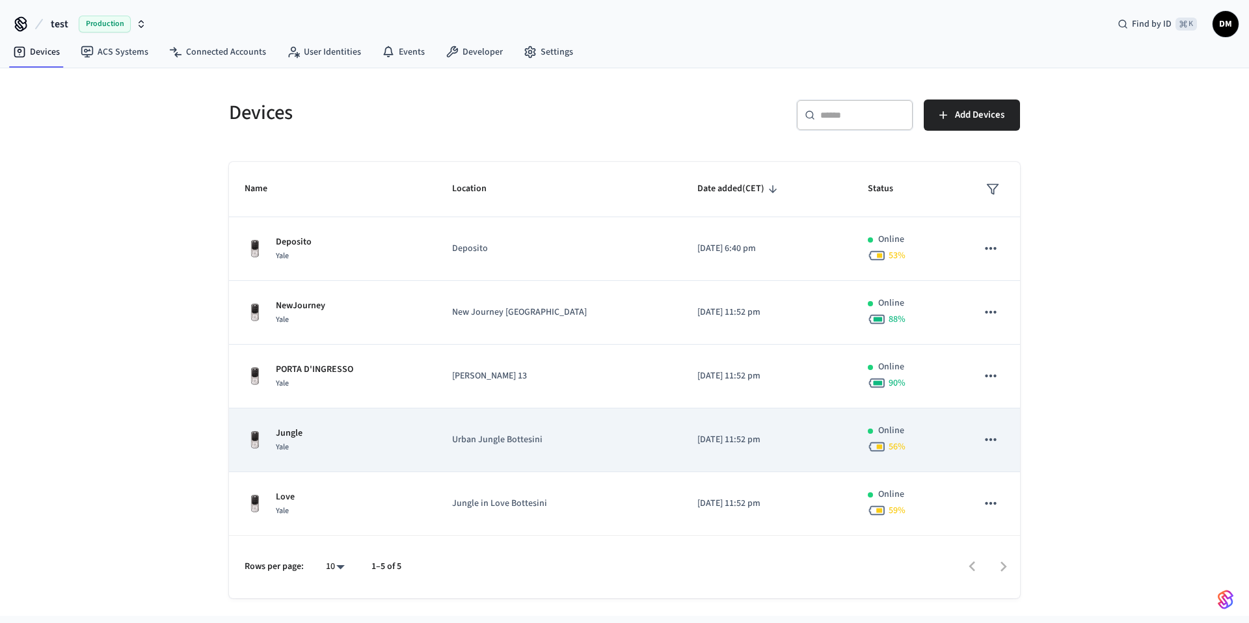
scroll to position [1, 0]
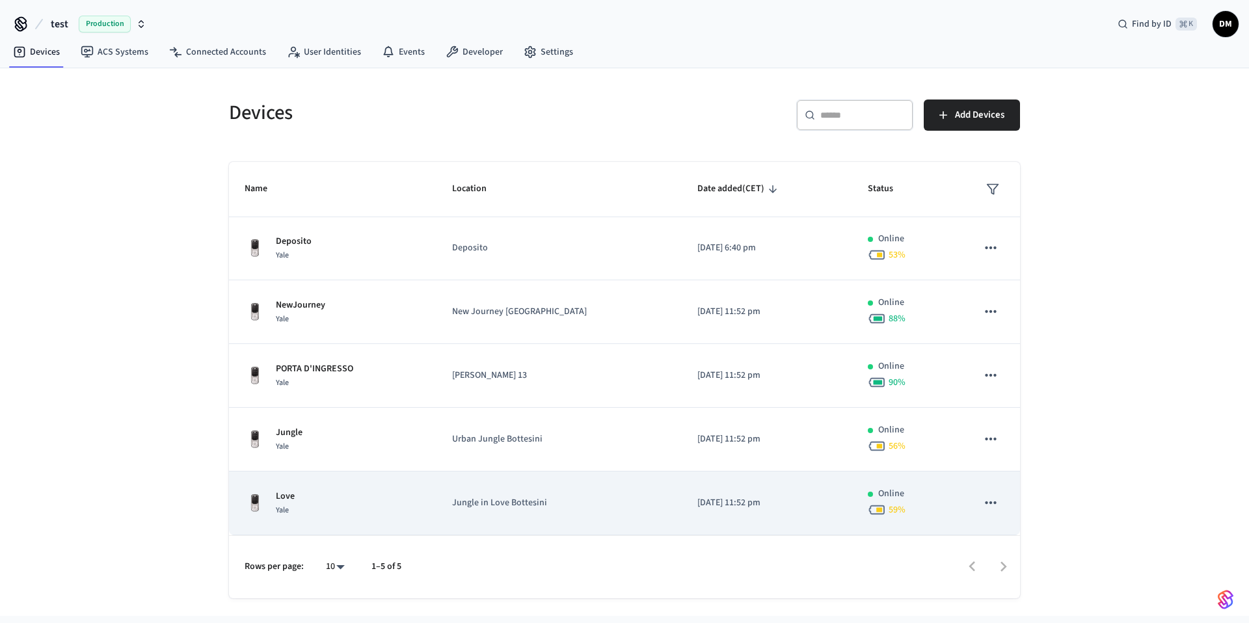
click at [389, 505] on div "Love Yale" at bounding box center [333, 503] width 176 height 27
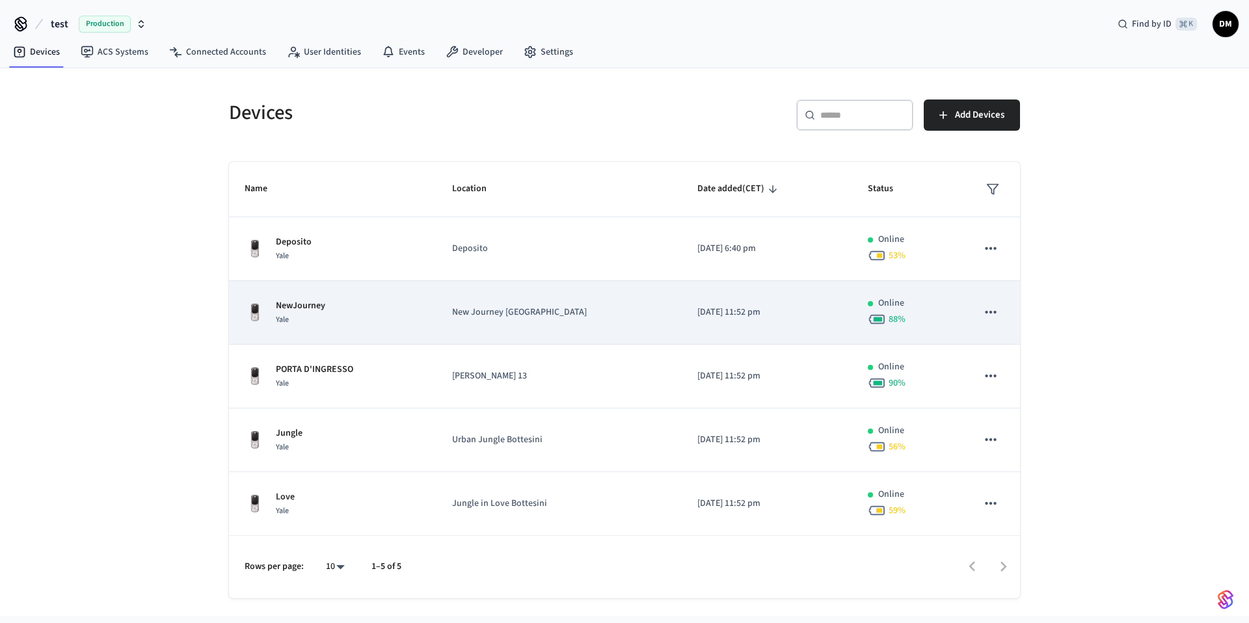
click at [335, 307] on div "NewJourney Yale" at bounding box center [333, 312] width 176 height 27
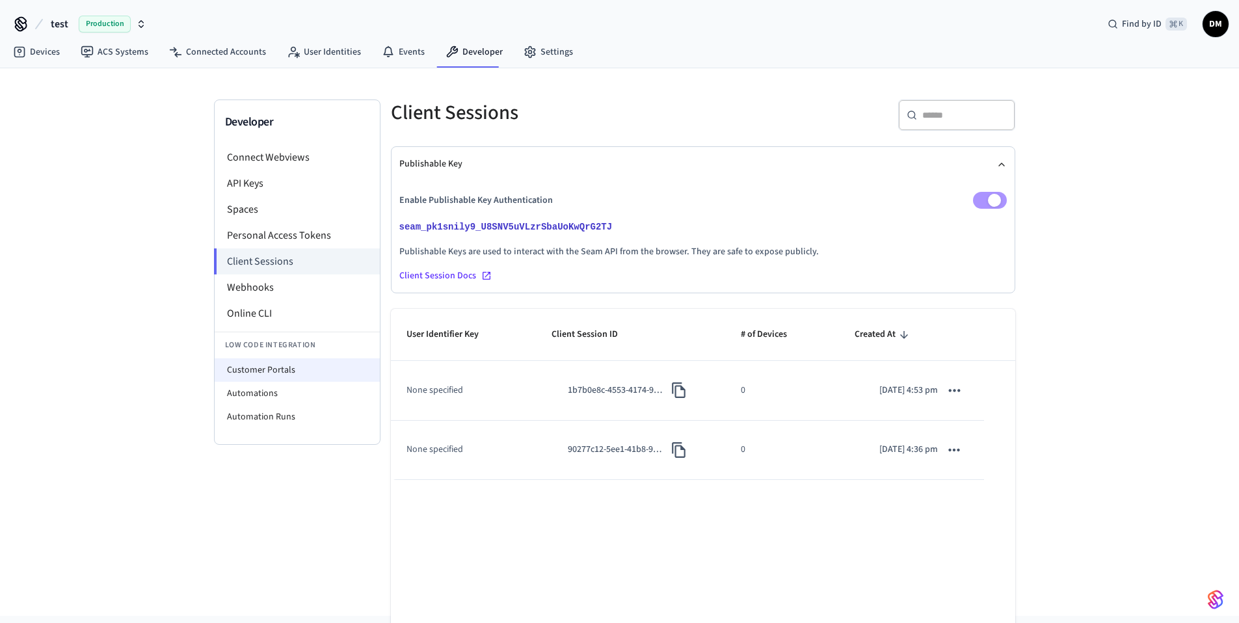
click at [295, 366] on li "Customer Portals" at bounding box center [297, 370] width 165 height 23
select select "**********"
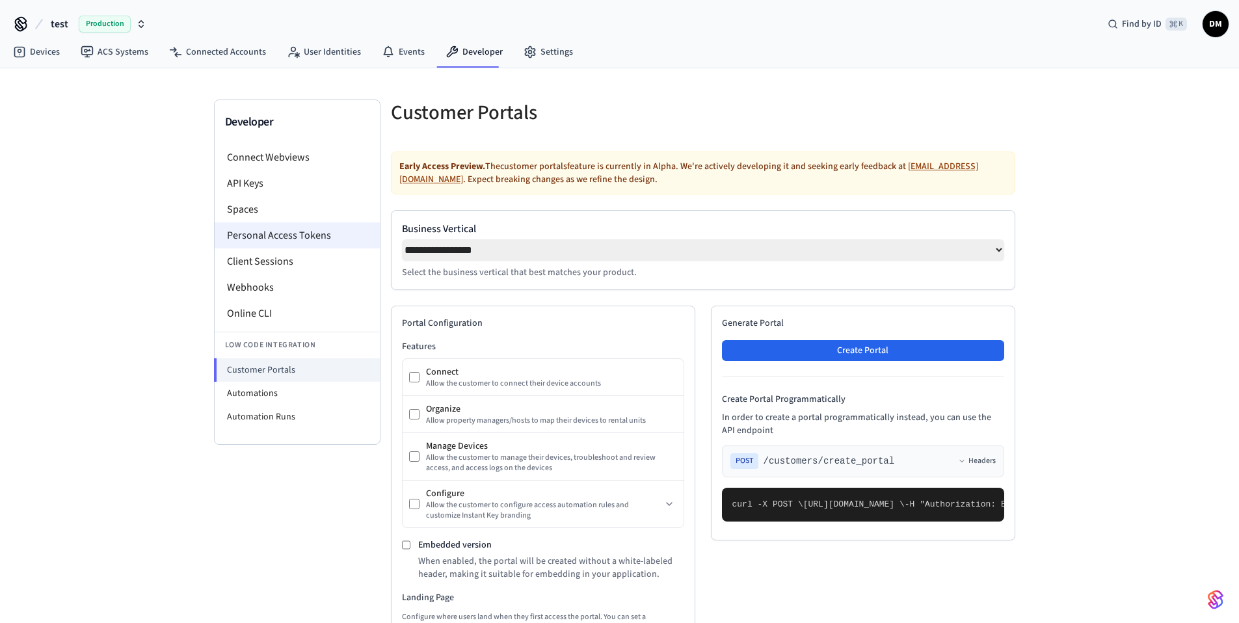
click at [299, 234] on li "Personal Access Tokens" at bounding box center [297, 236] width 165 height 26
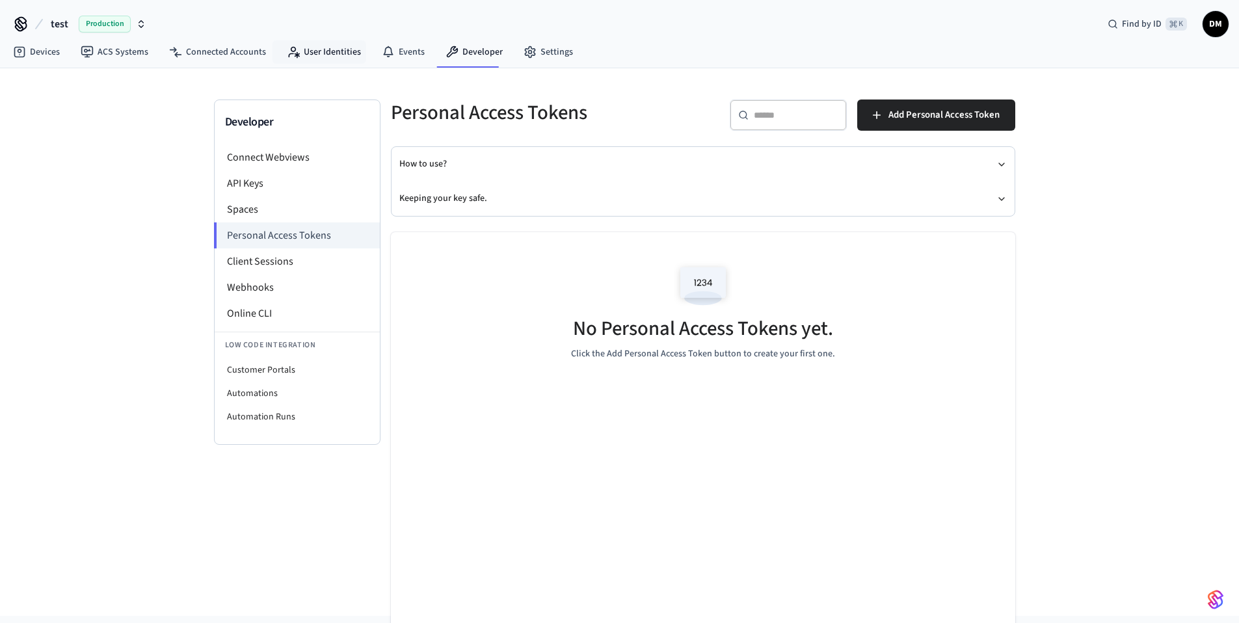
click at [312, 38] on nav "Devices ACS Systems Connected Accounts User Identities Events Developer Settings" at bounding box center [293, 53] width 581 height 30
click at [312, 49] on link "User Identities" at bounding box center [324, 51] width 95 height 23
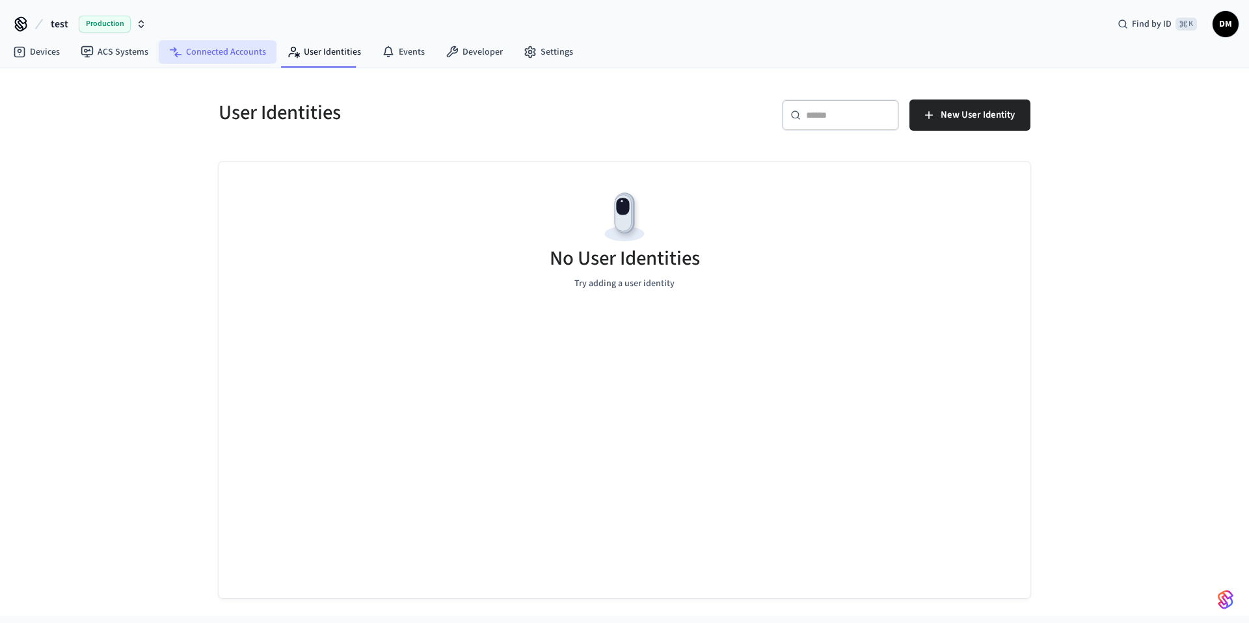
click at [247, 57] on link "Connected Accounts" at bounding box center [218, 51] width 118 height 23
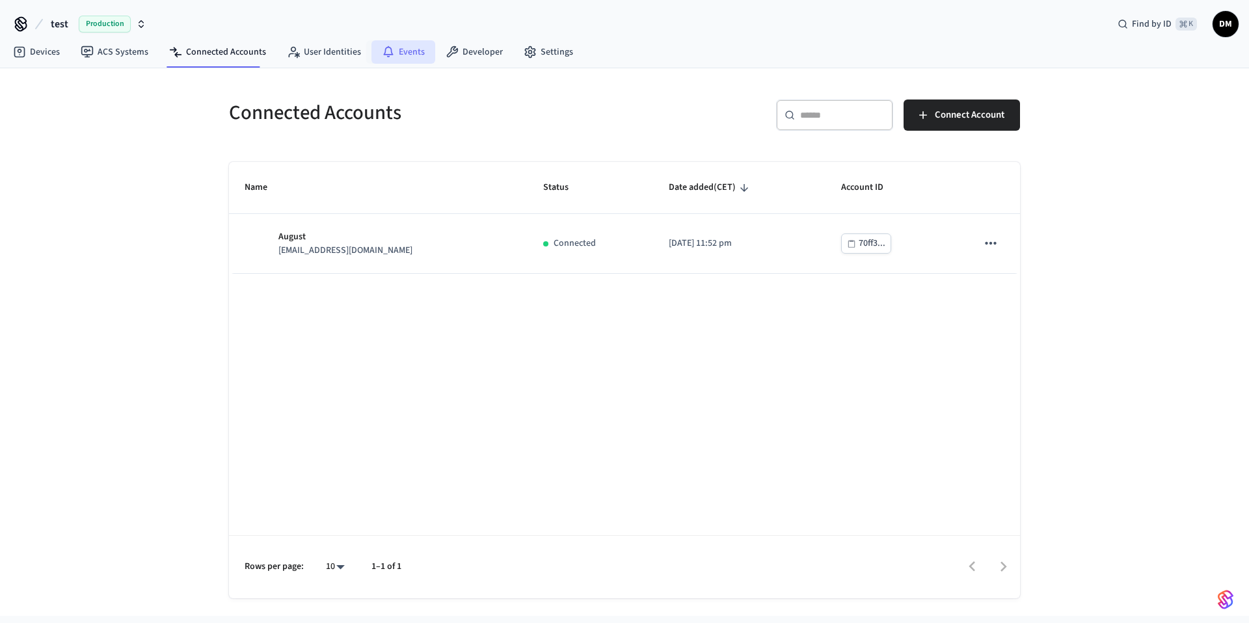
click at [375, 55] on link "Events" at bounding box center [404, 51] width 64 height 23
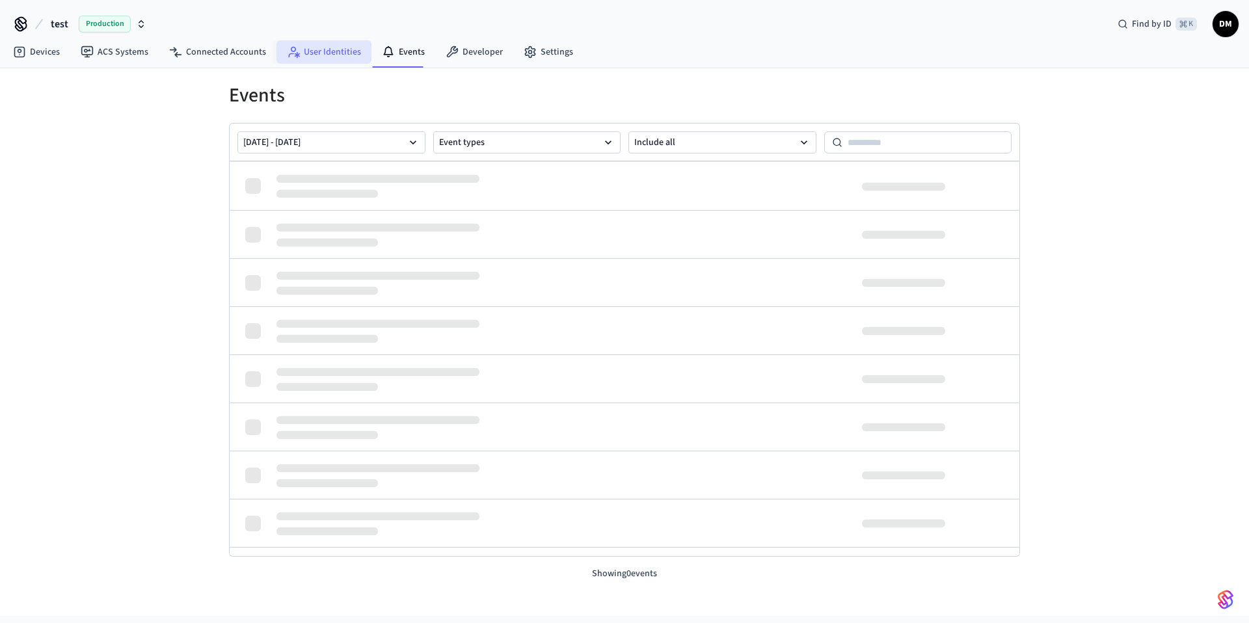
click at [346, 58] on link "User Identities" at bounding box center [324, 51] width 95 height 23
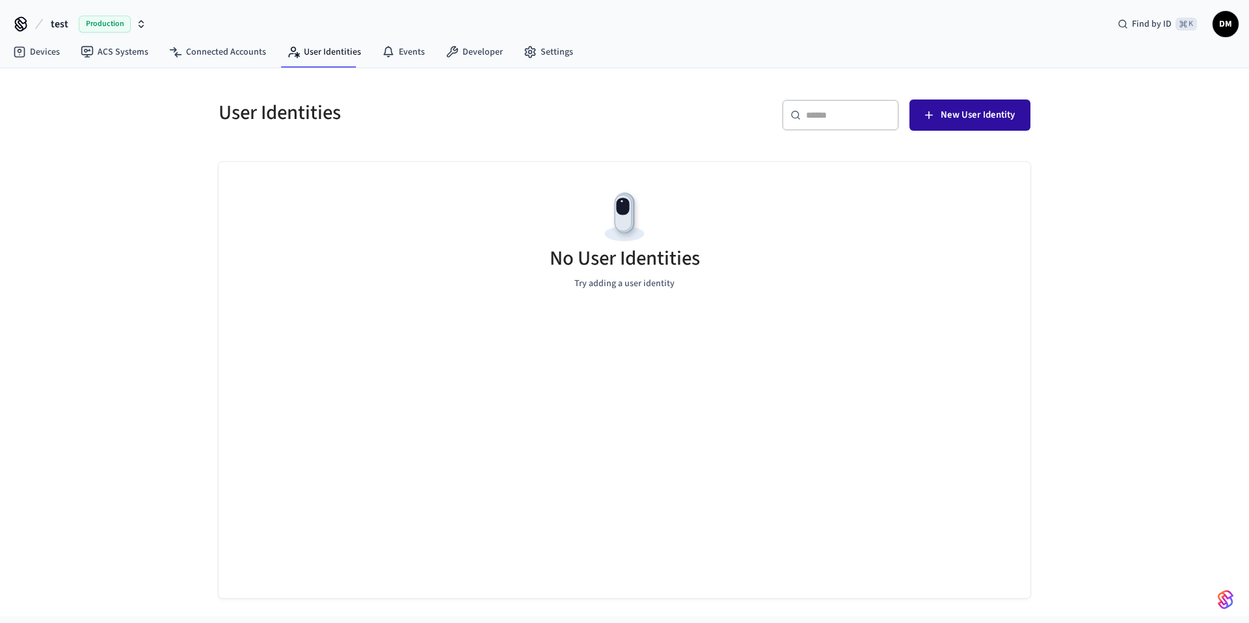
click at [967, 115] on span "New User Identity" at bounding box center [978, 115] width 74 height 17
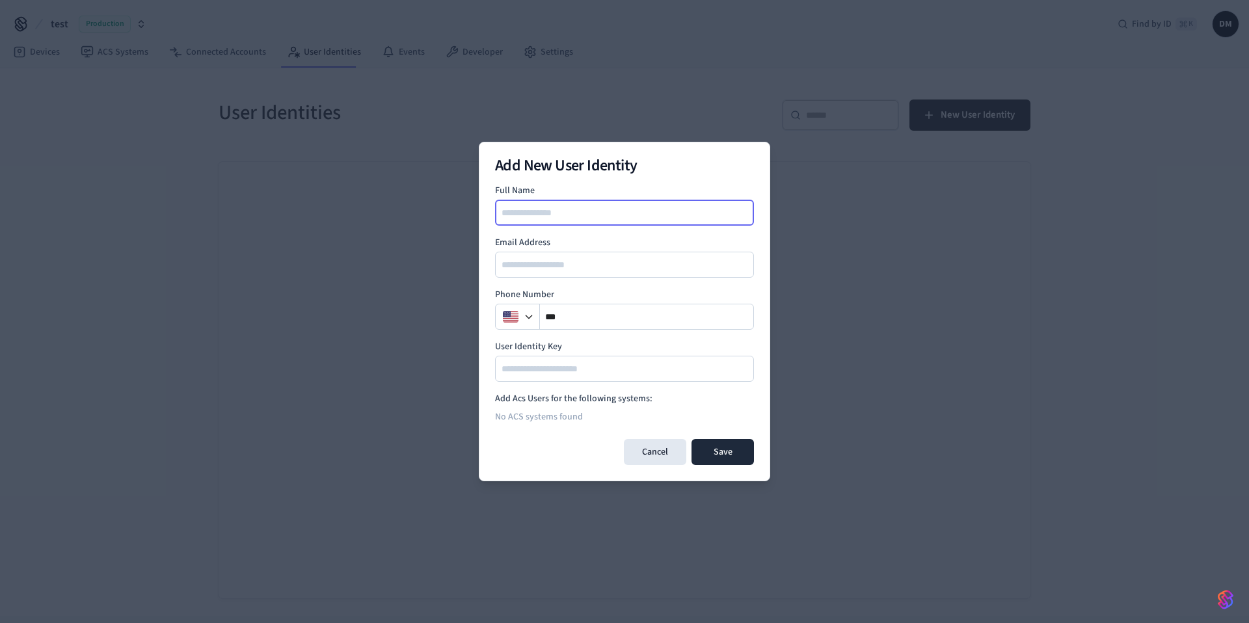
click at [602, 213] on input at bounding box center [625, 213] width 258 height 16
click at [558, 202] on div at bounding box center [624, 213] width 259 height 26
click at [550, 211] on input at bounding box center [625, 213] width 258 height 16
type input "*********"
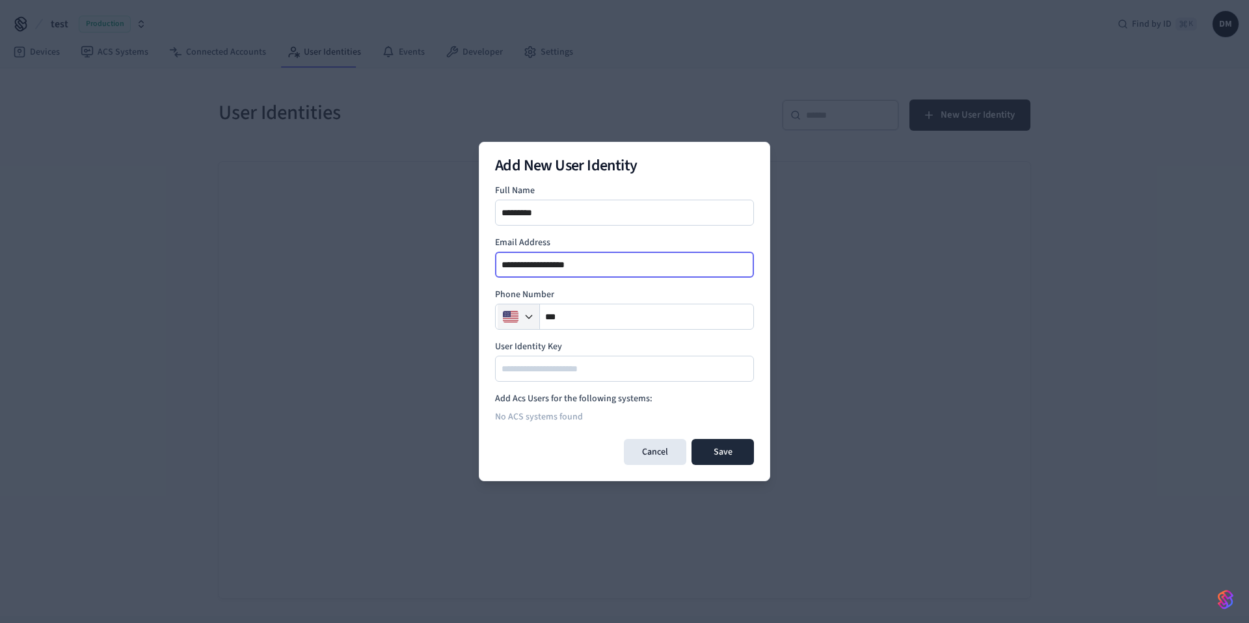
type input "**********"
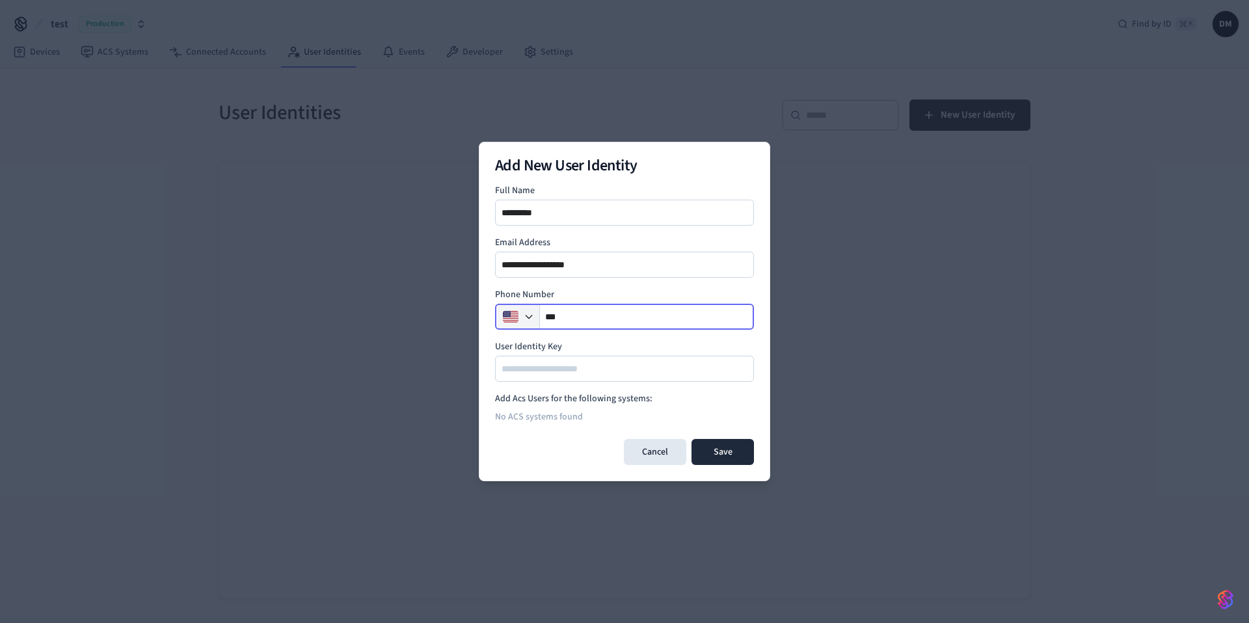
click at [519, 318] on button "button" at bounding box center [519, 317] width 42 height 26
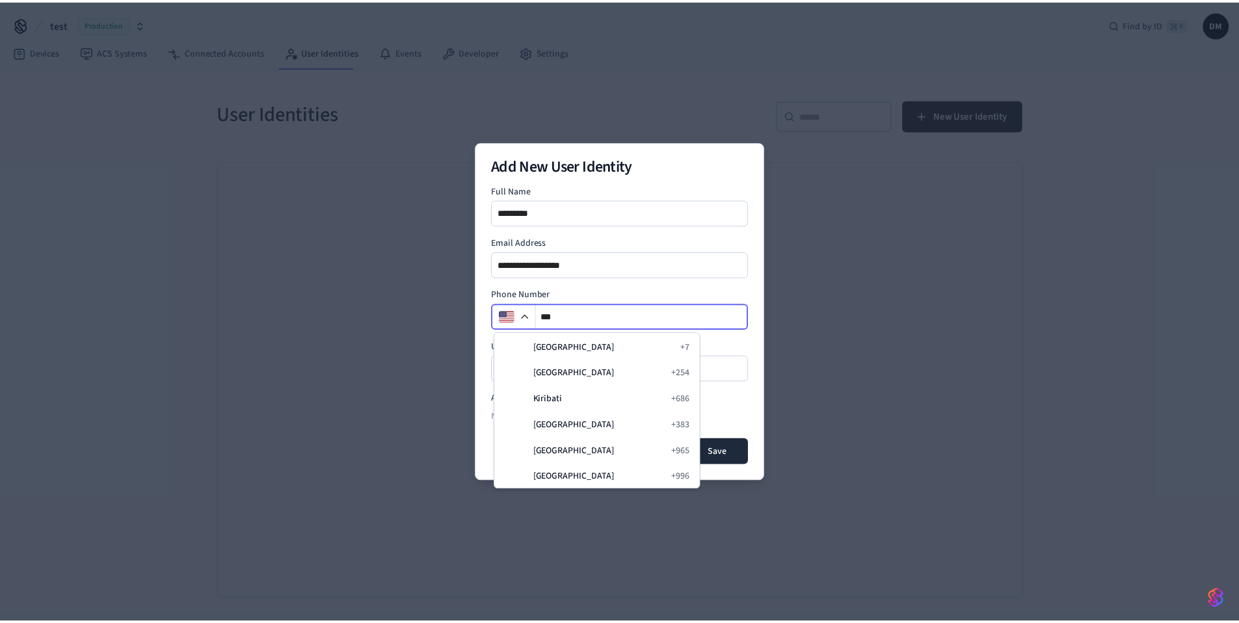
scroll to position [2320, 0]
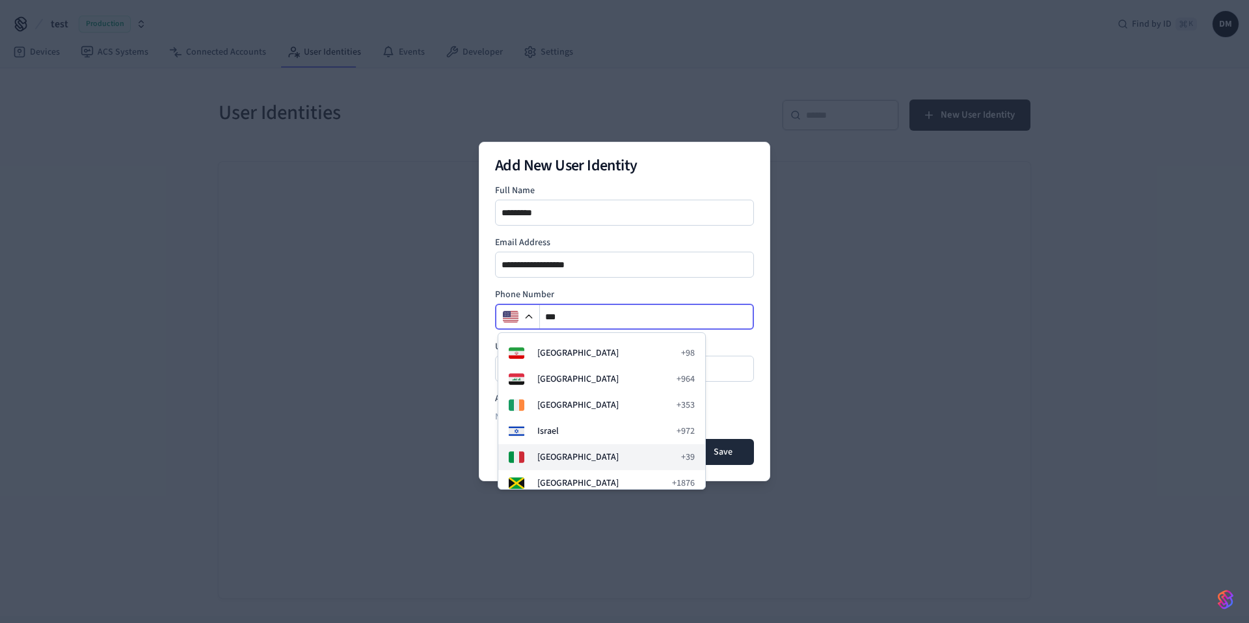
click at [564, 451] on span "[GEOGRAPHIC_DATA]" at bounding box center [605, 457] width 136 height 13
type input "***"
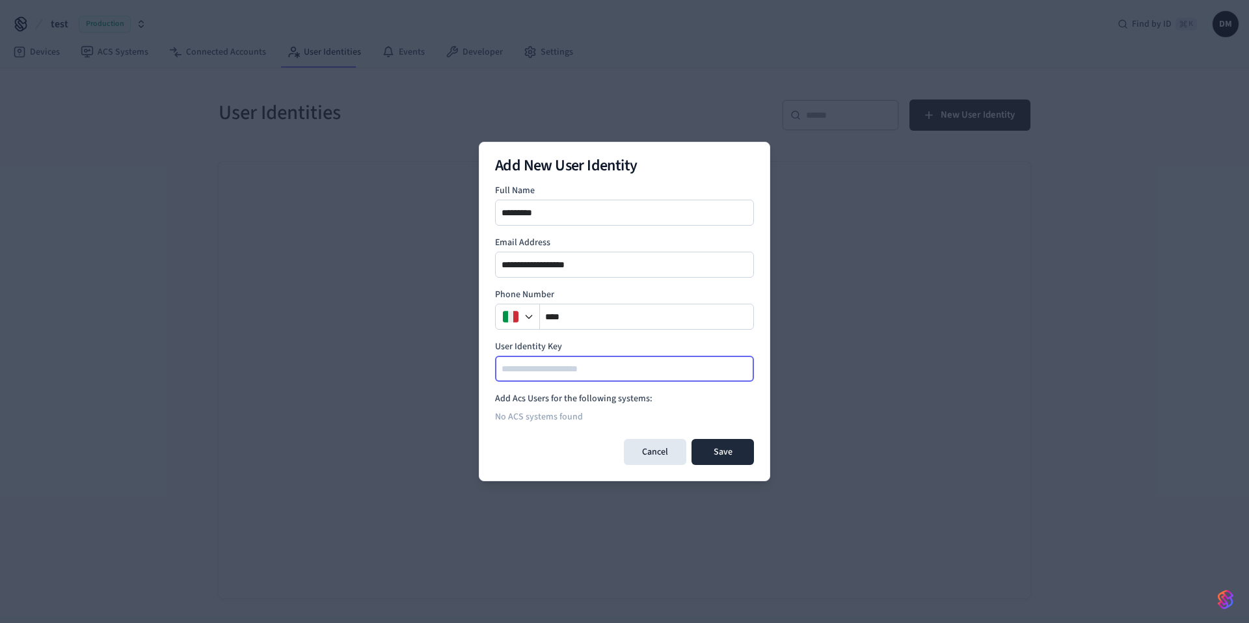
click at [566, 372] on input at bounding box center [625, 369] width 258 height 16
type input "*********"
click at [731, 455] on button "Save" at bounding box center [723, 452] width 62 height 26
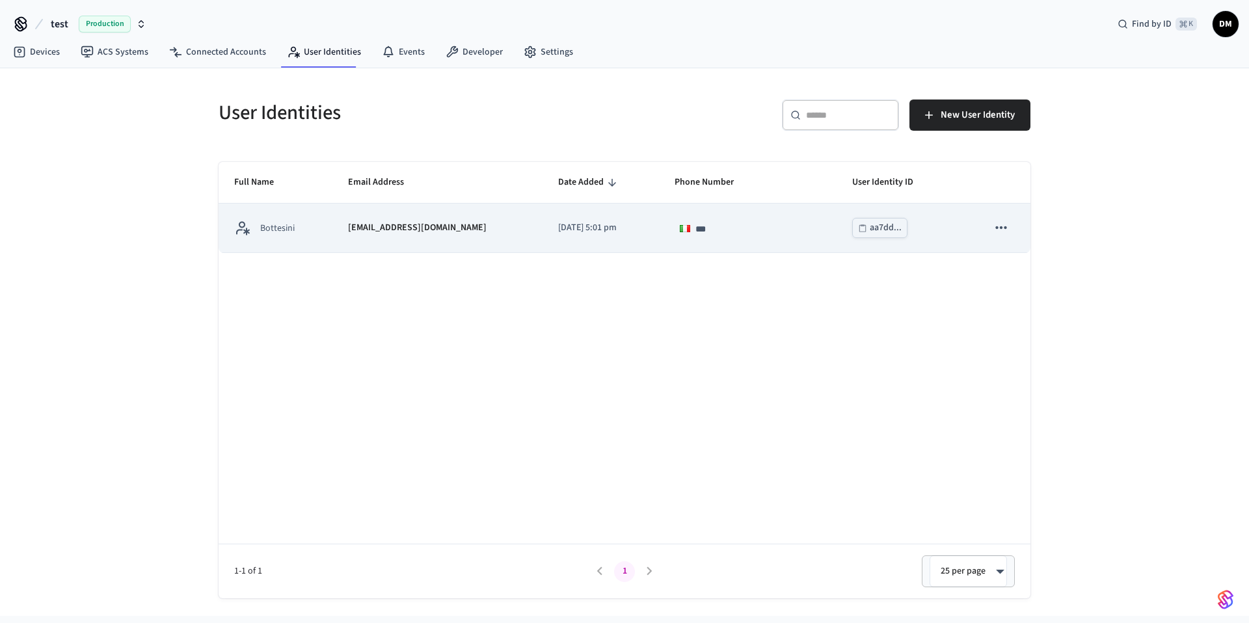
click at [1005, 226] on icon "sticky table" at bounding box center [1001, 227] width 17 height 17
click at [282, 228] on div at bounding box center [624, 311] width 1249 height 623
click at [413, 224] on p "[EMAIL_ADDRESS][DOMAIN_NAME]" at bounding box center [417, 228] width 139 height 14
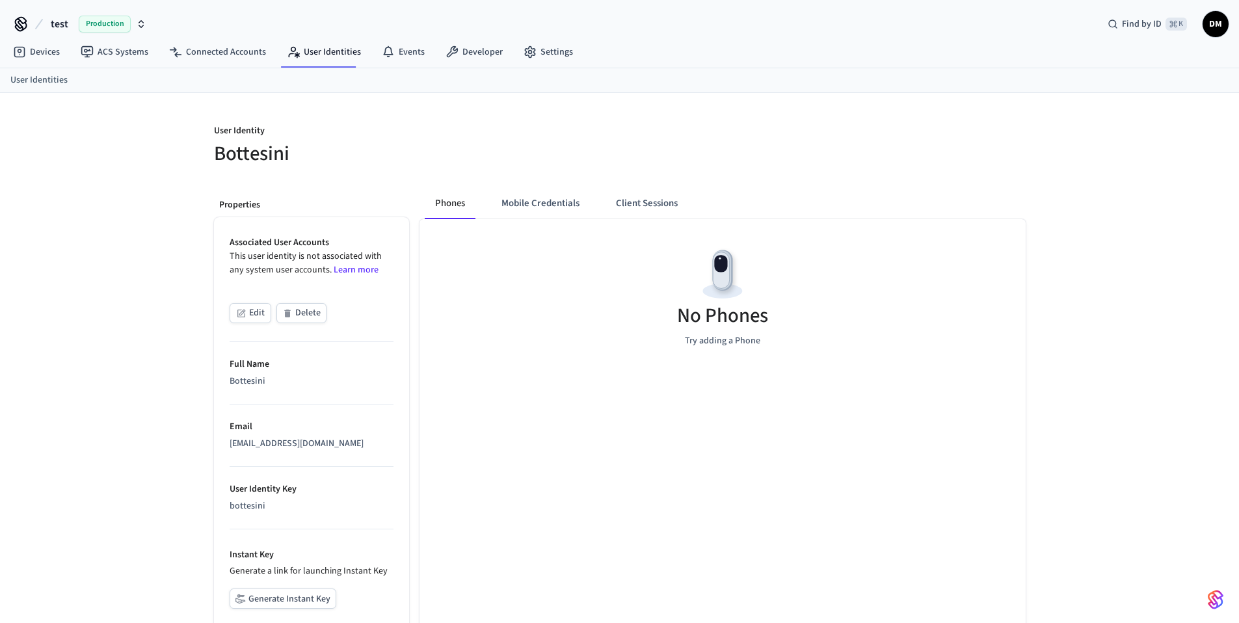
click at [249, 303] on button "Edit" at bounding box center [251, 313] width 42 height 20
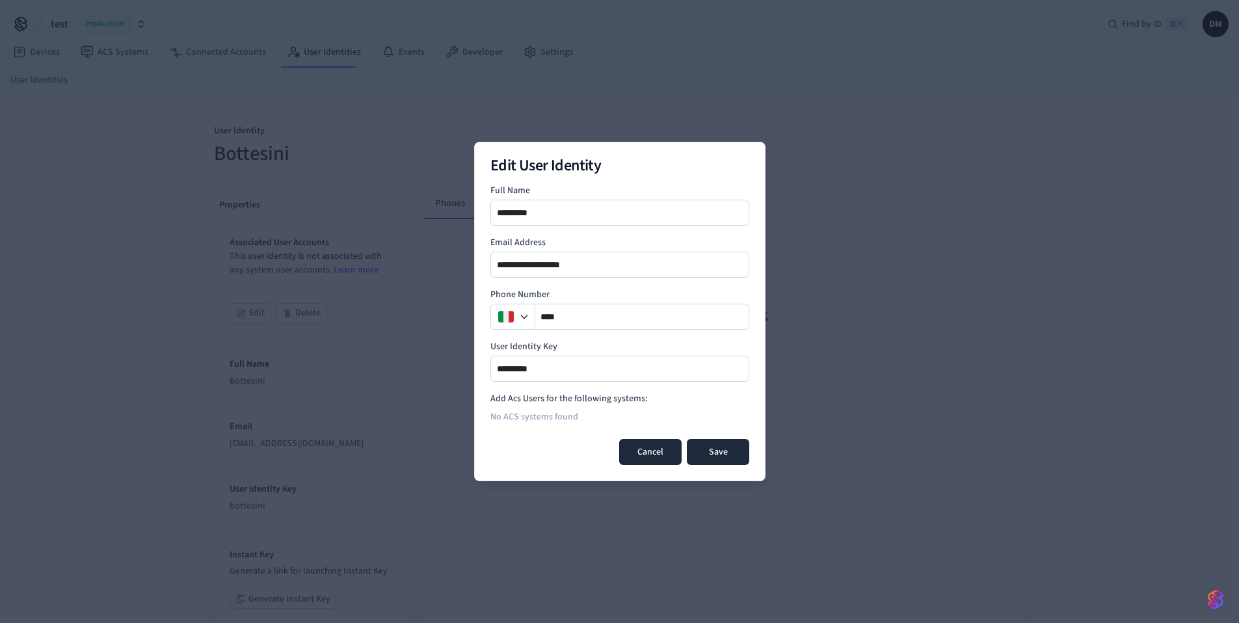
click at [634, 453] on button "Cancel" at bounding box center [650, 452] width 62 height 26
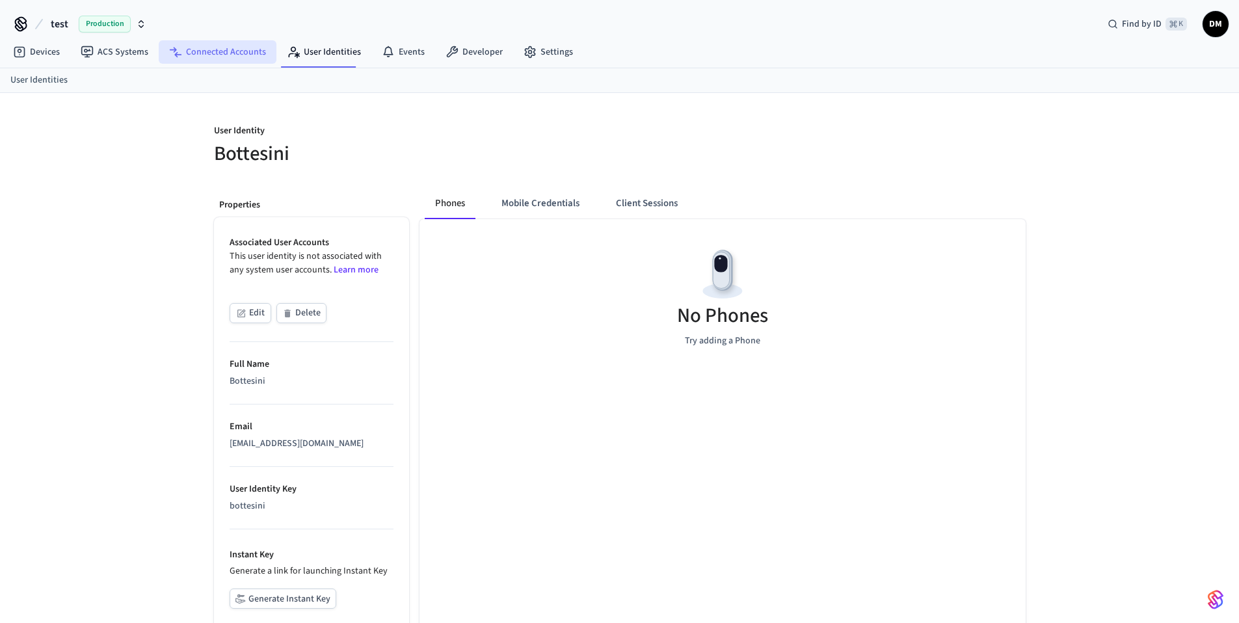
click at [215, 59] on link "Connected Accounts" at bounding box center [218, 51] width 118 height 23
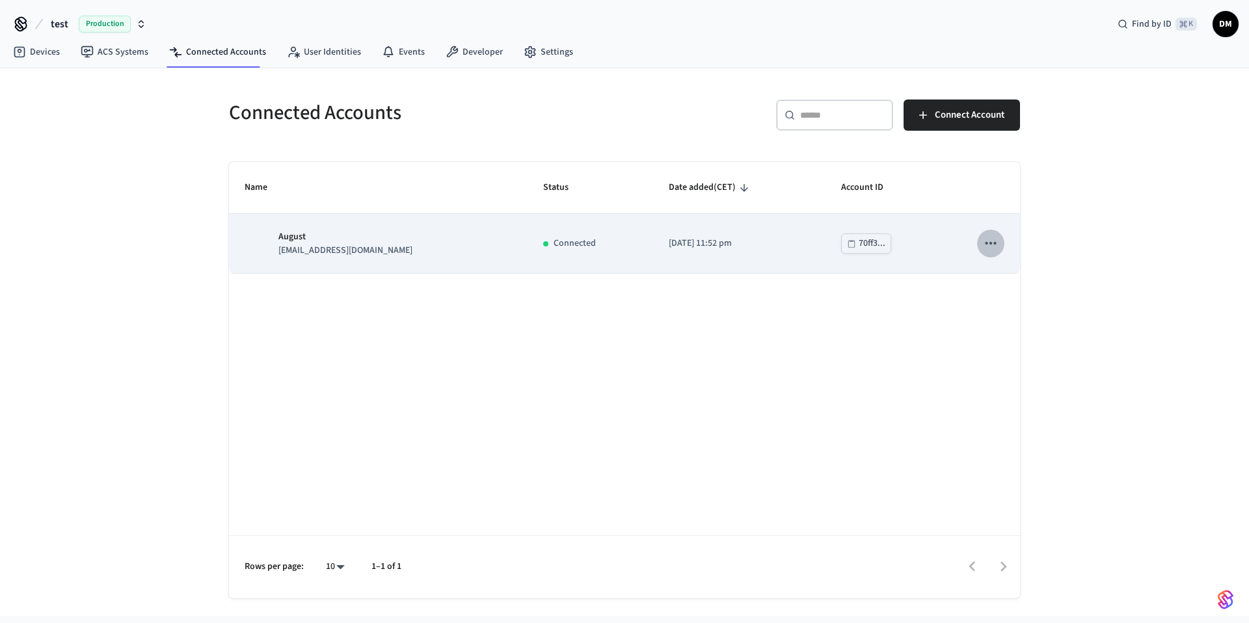
click at [1001, 250] on button "sticky table" at bounding box center [990, 243] width 27 height 27
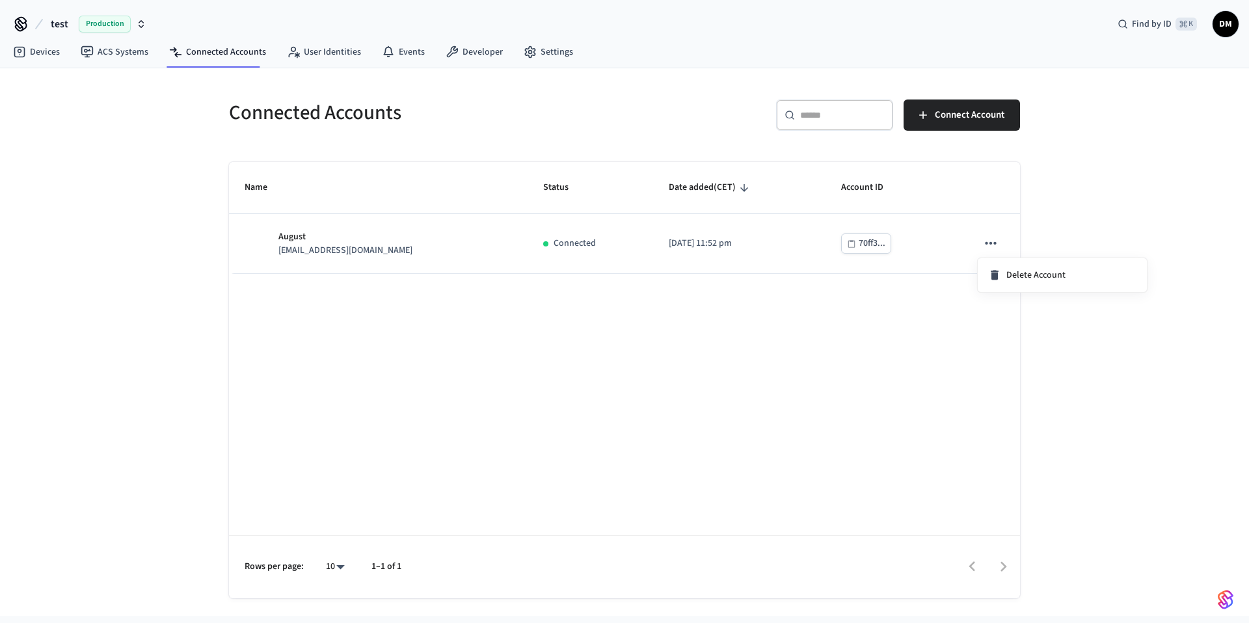
click at [943, 243] on div at bounding box center [624, 311] width 1249 height 623
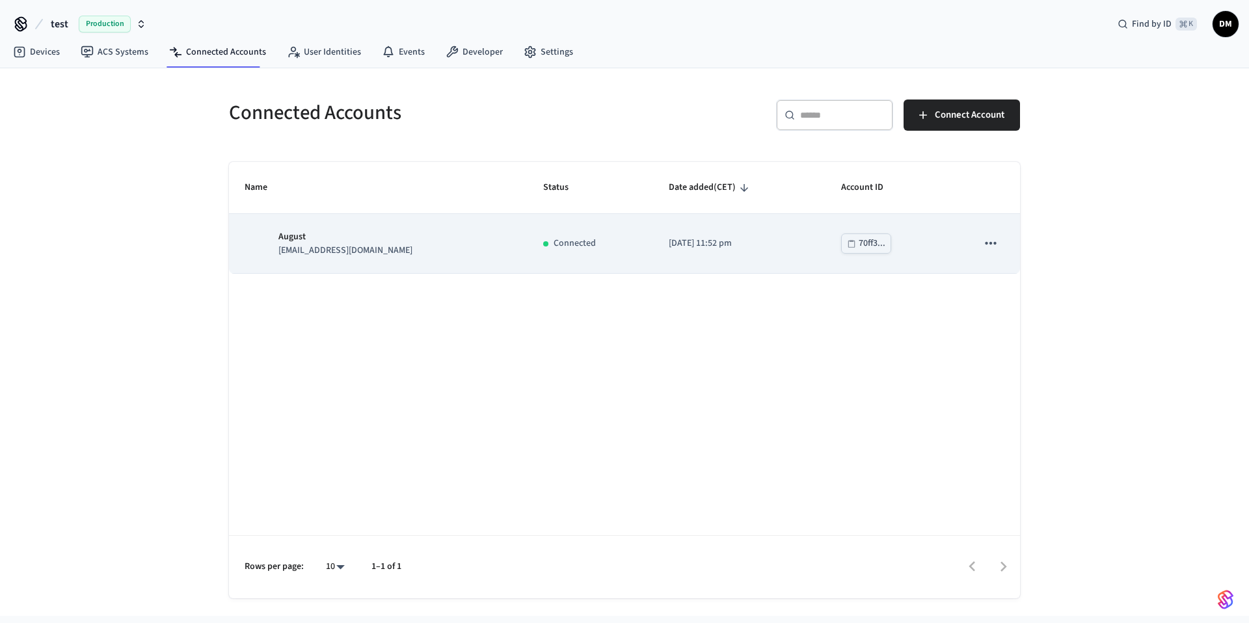
click at [427, 259] on td "August [EMAIL_ADDRESS][DOMAIN_NAME]" at bounding box center [378, 243] width 299 height 59
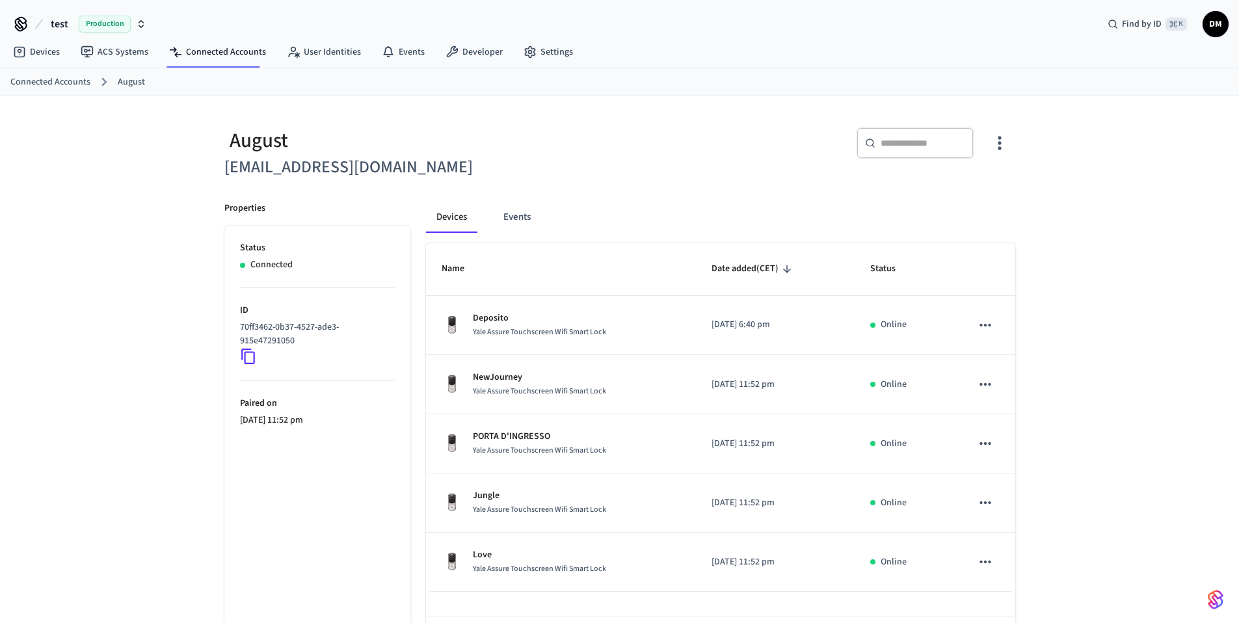
click at [1009, 138] on icon "button" at bounding box center [1000, 143] width 20 height 20
click at [923, 185] on li "Sync Account" at bounding box center [957, 197] width 98 height 34
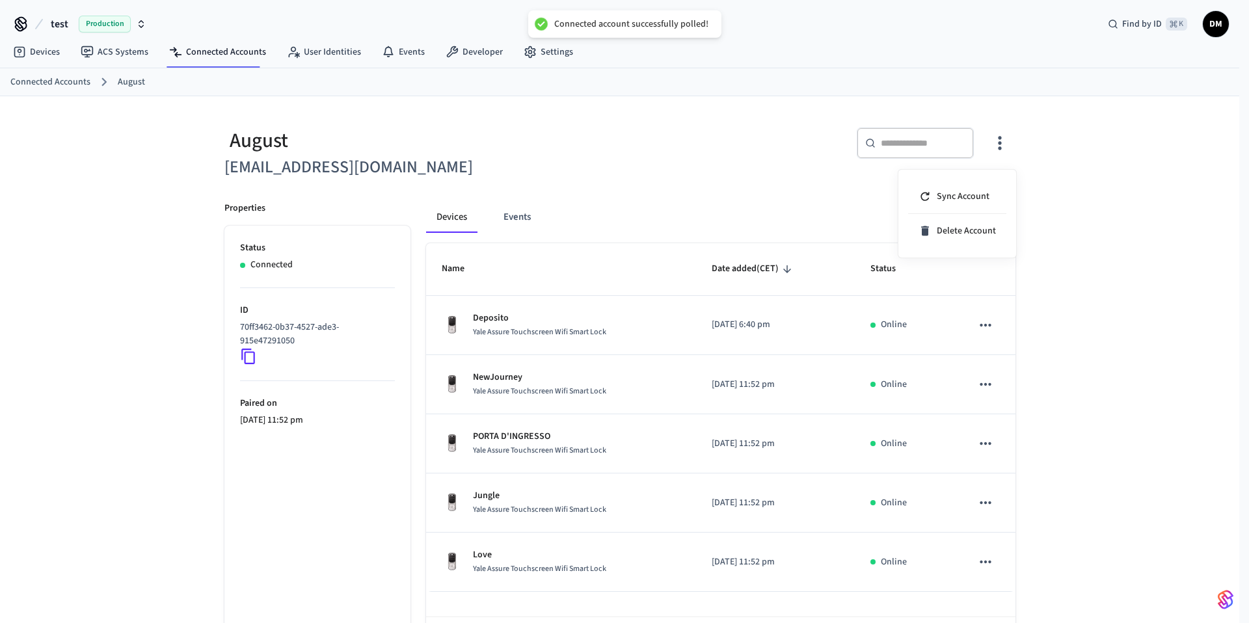
click at [327, 61] on div at bounding box center [624, 311] width 1249 height 623
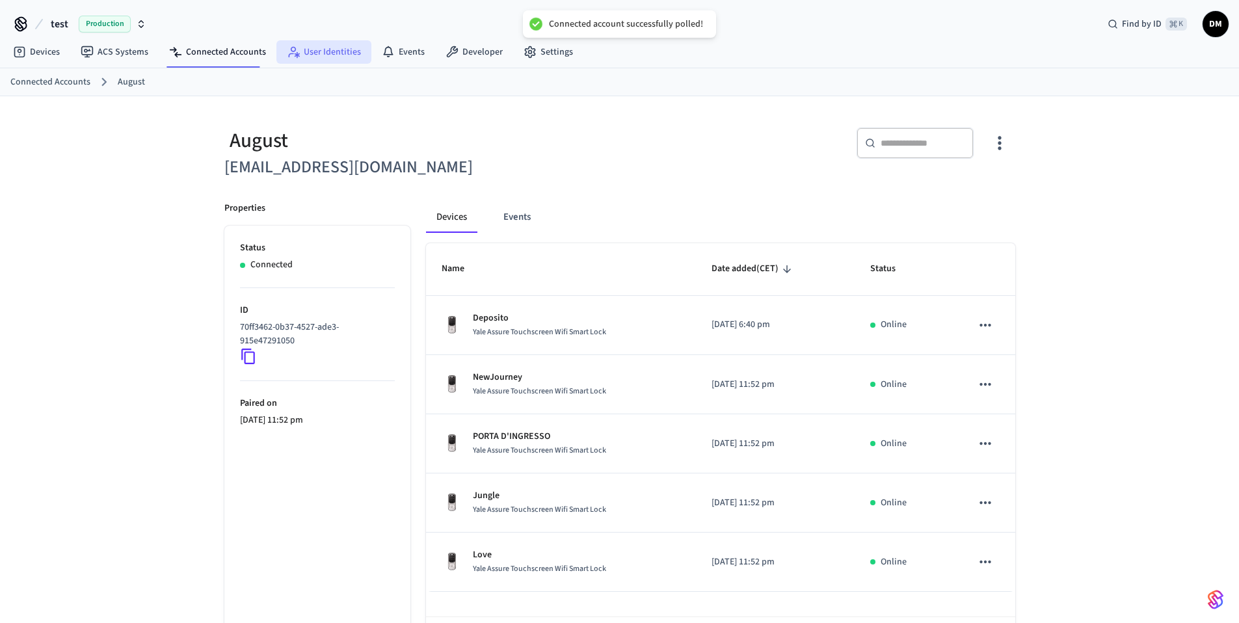
click at [326, 56] on link "User Identities" at bounding box center [324, 51] width 95 height 23
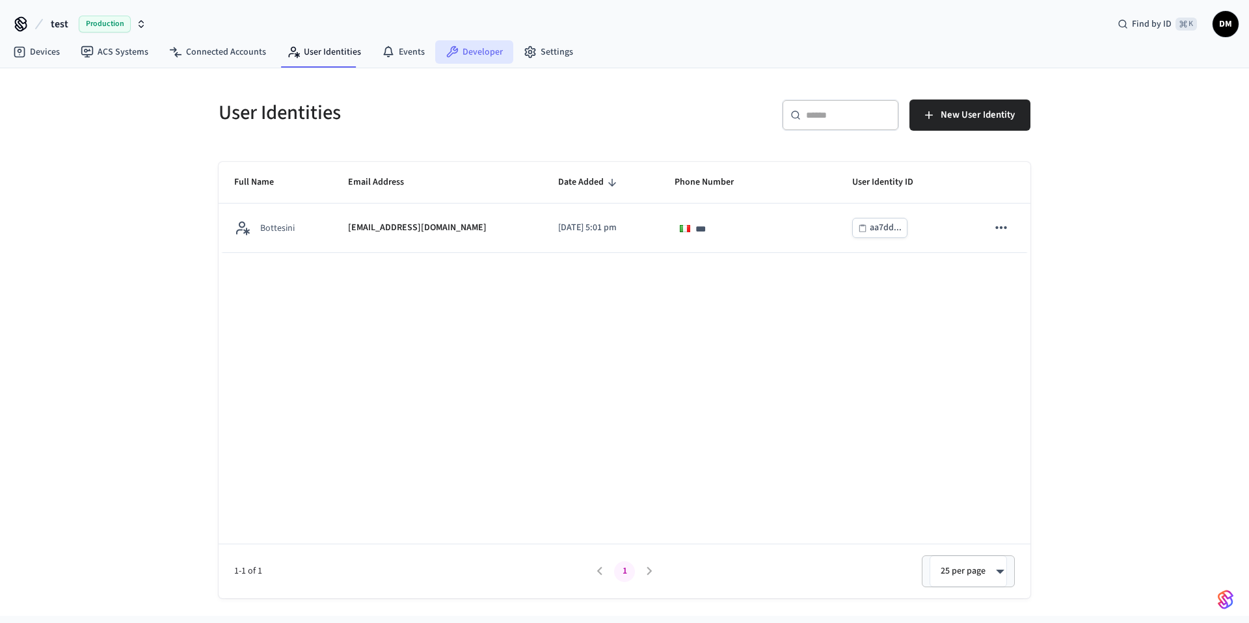
click at [472, 61] on link "Developer" at bounding box center [474, 51] width 78 height 23
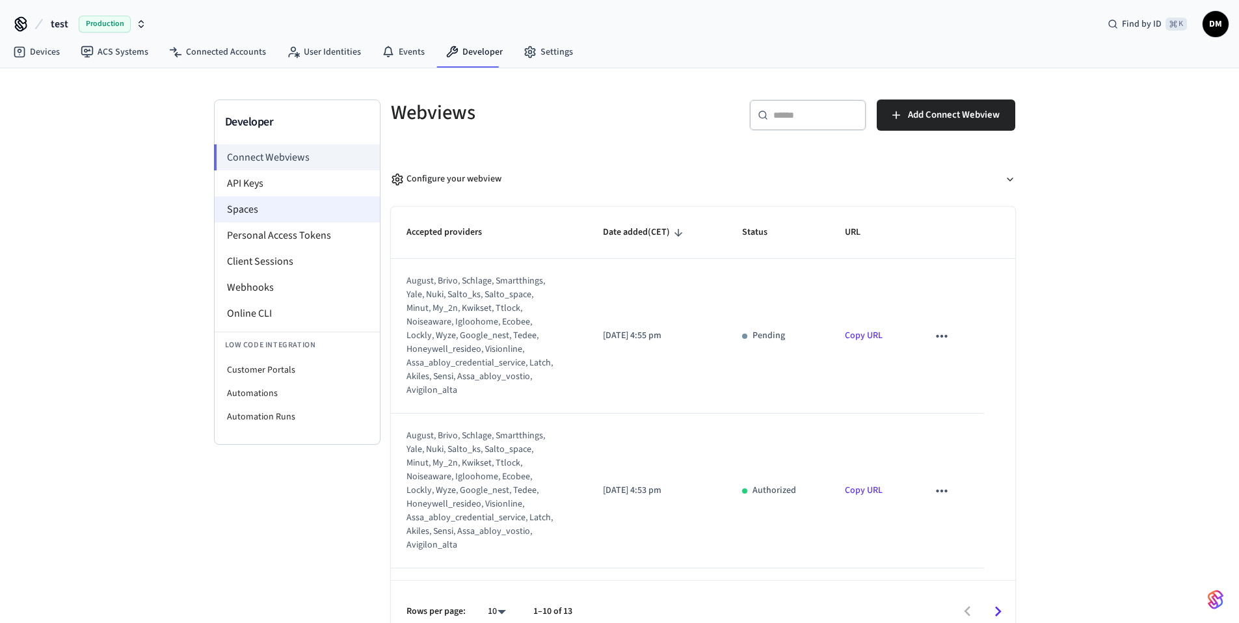
click at [282, 211] on li "Spaces" at bounding box center [297, 209] width 165 height 26
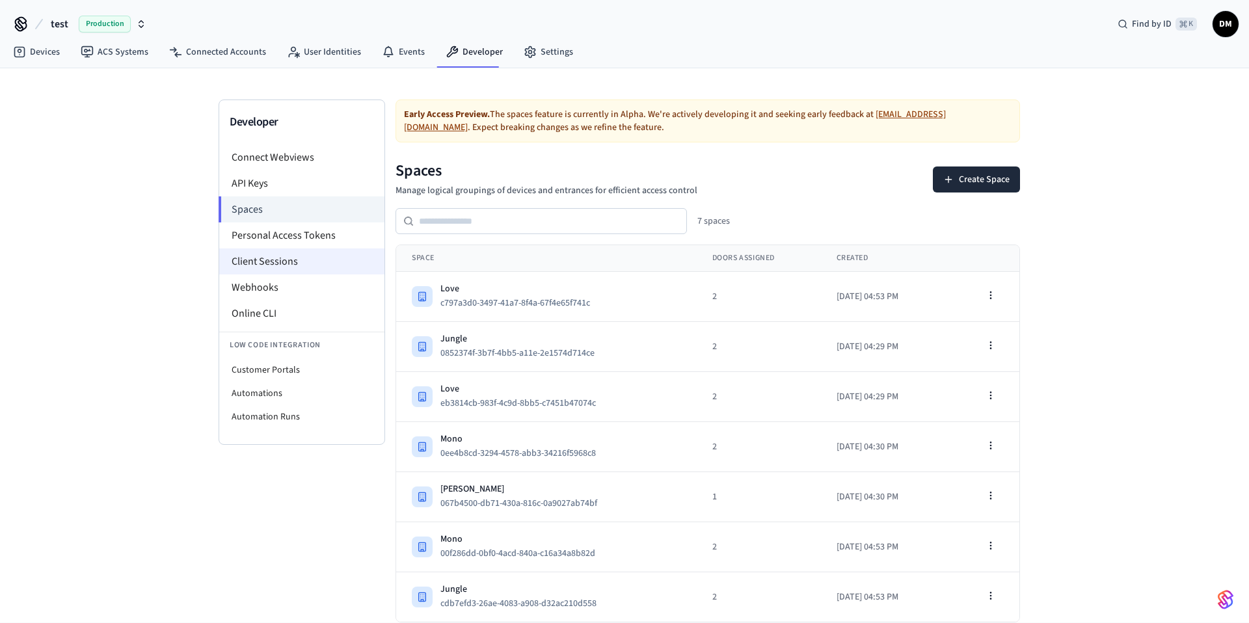
click at [293, 269] on li "Client Sessions" at bounding box center [301, 262] width 165 height 26
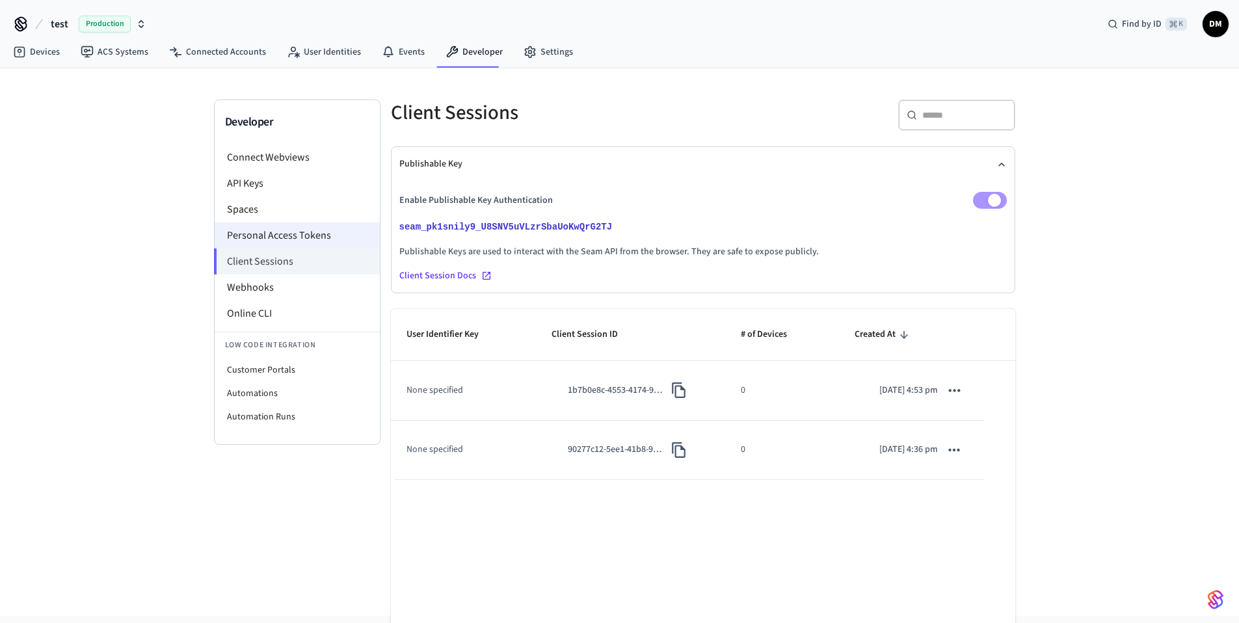
click at [304, 237] on li "Personal Access Tokens" at bounding box center [297, 236] width 165 height 26
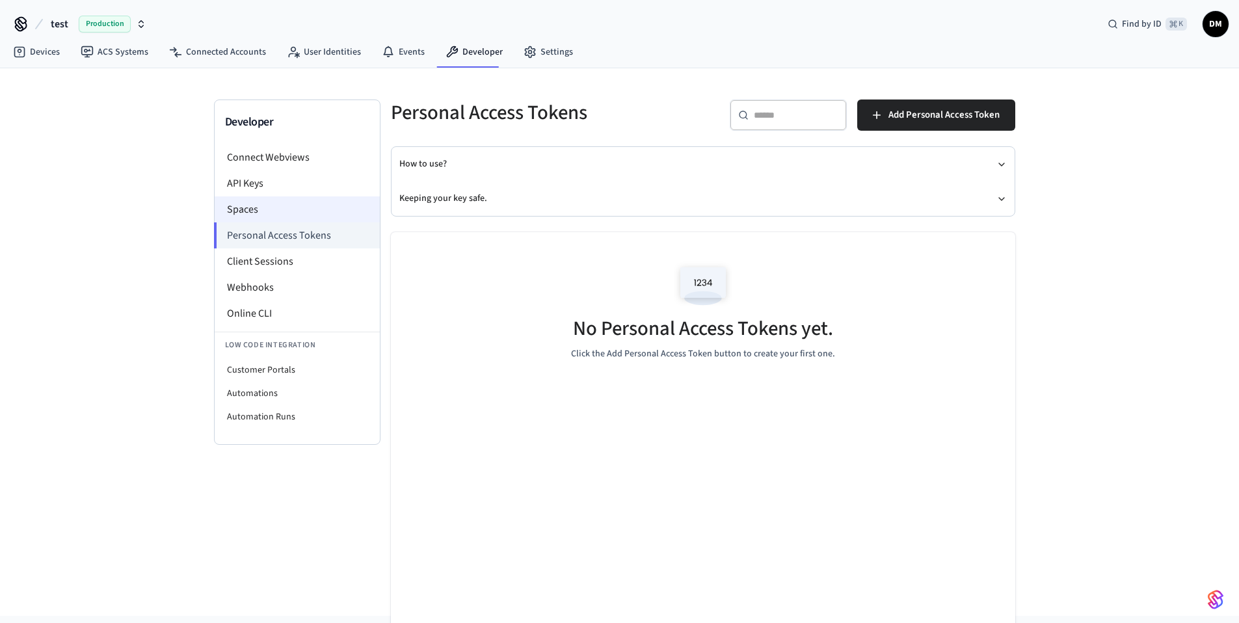
click at [301, 209] on li "Spaces" at bounding box center [297, 209] width 165 height 26
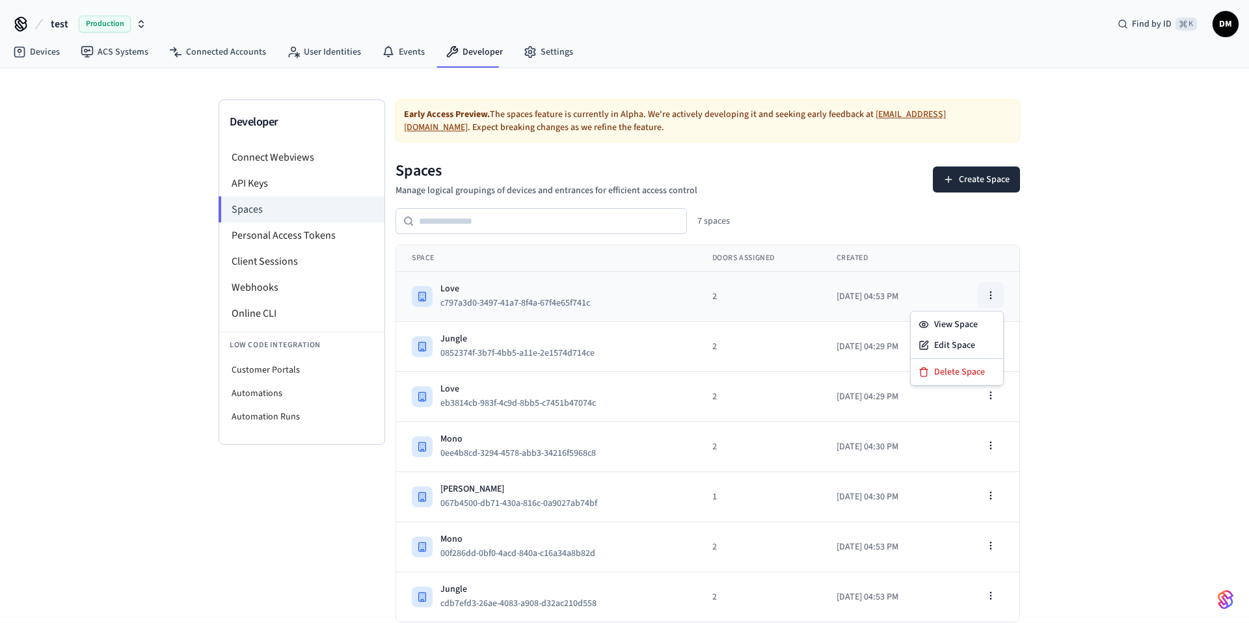
click at [990, 287] on button "button" at bounding box center [991, 295] width 26 height 26
click at [504, 303] on button "c797a3d0-3497-41a7-8f4a-67f4e65f741c" at bounding box center [520, 303] width 165 height 16
click at [428, 292] on div at bounding box center [422, 296] width 21 height 21
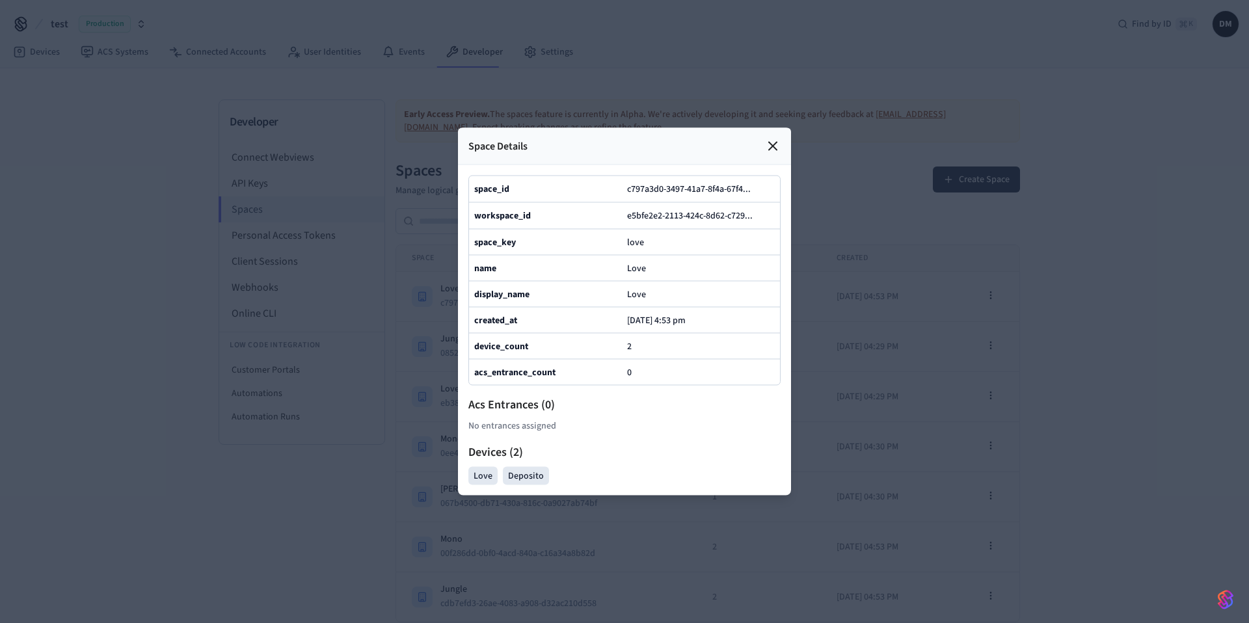
click at [771, 139] on icon at bounding box center [773, 147] width 16 height 16
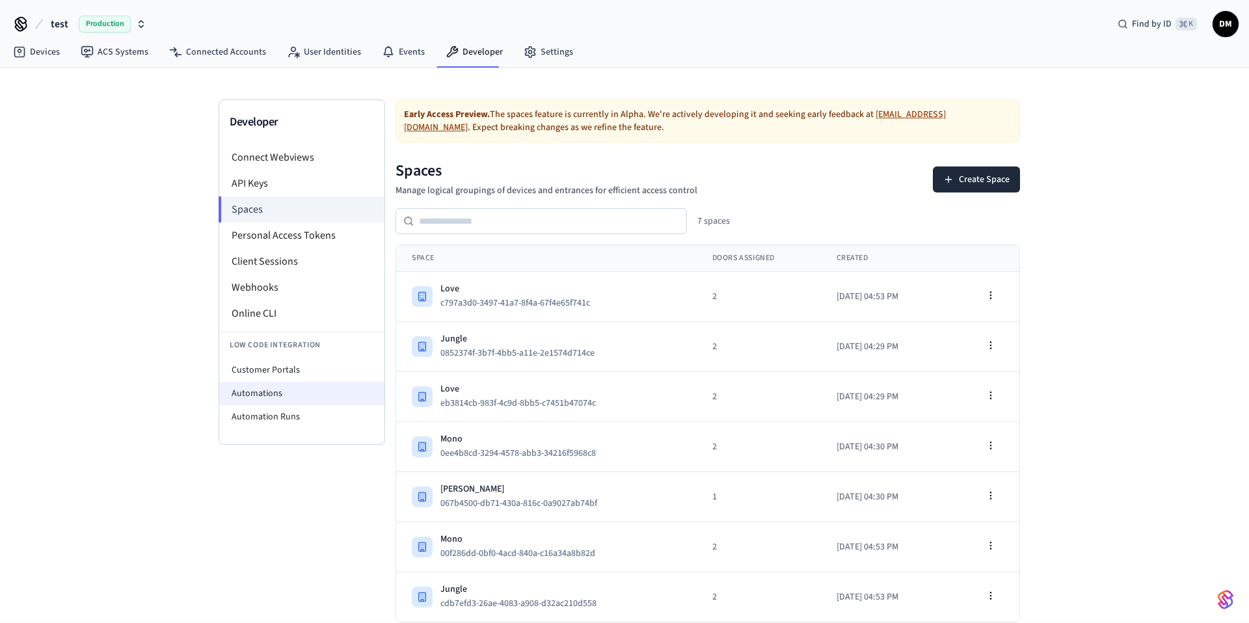
click at [278, 397] on li "Automations" at bounding box center [301, 393] width 165 height 23
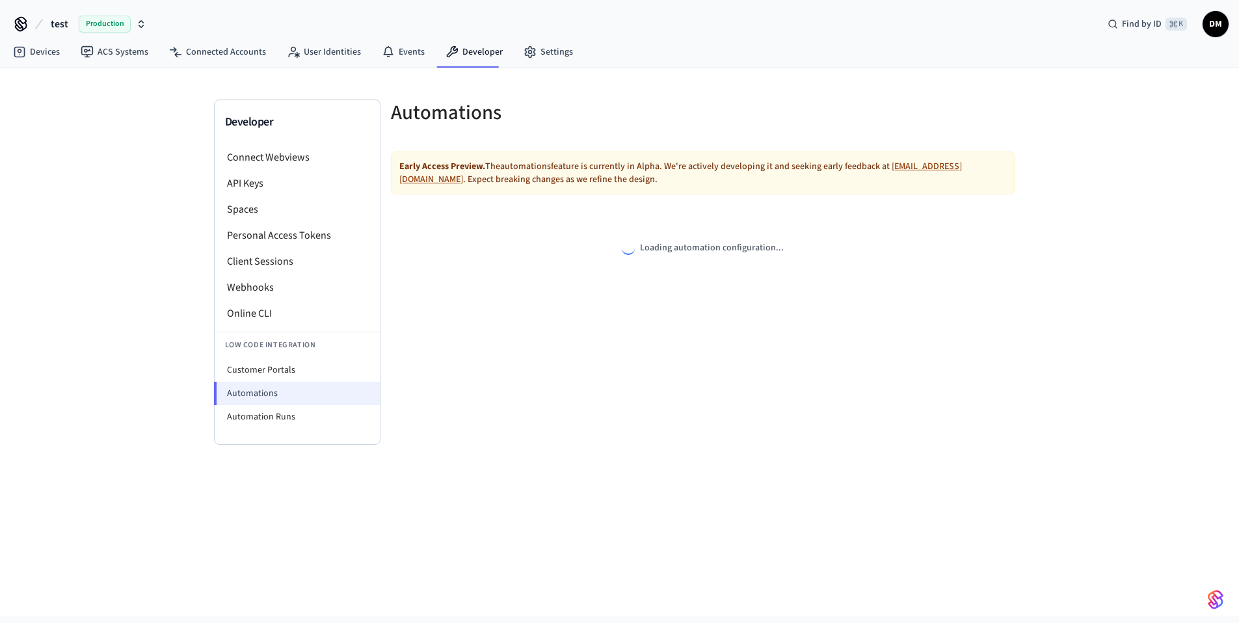
select select "**********"
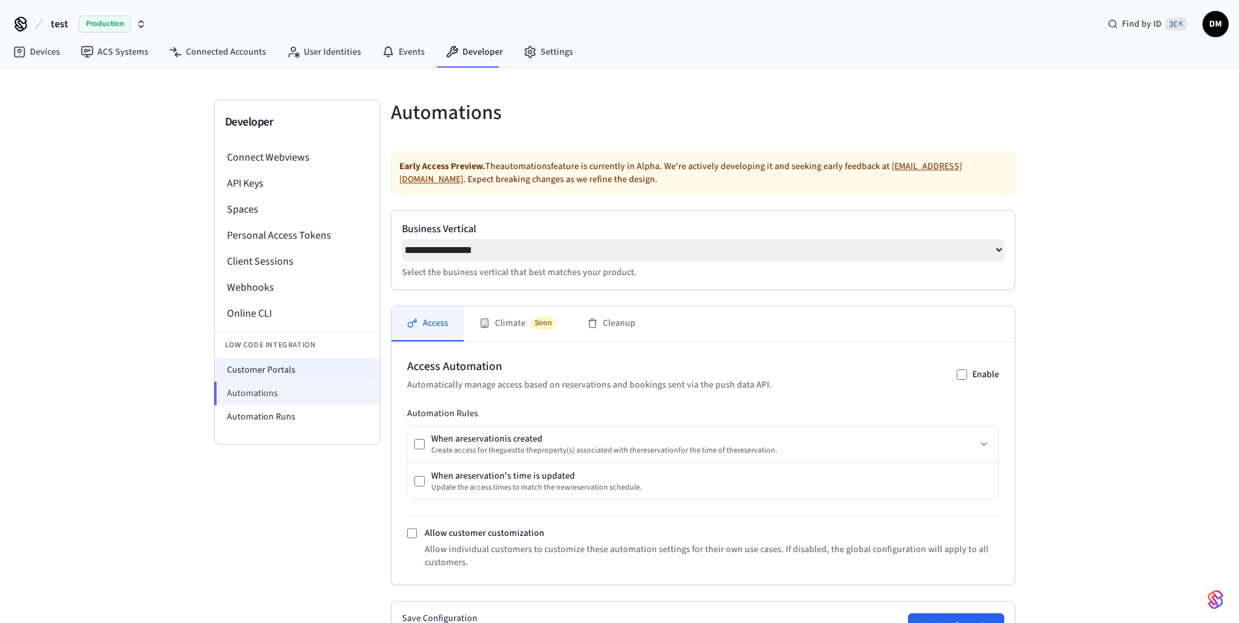
click at [259, 367] on li "Customer Portals" at bounding box center [297, 370] width 165 height 23
select select "**********"
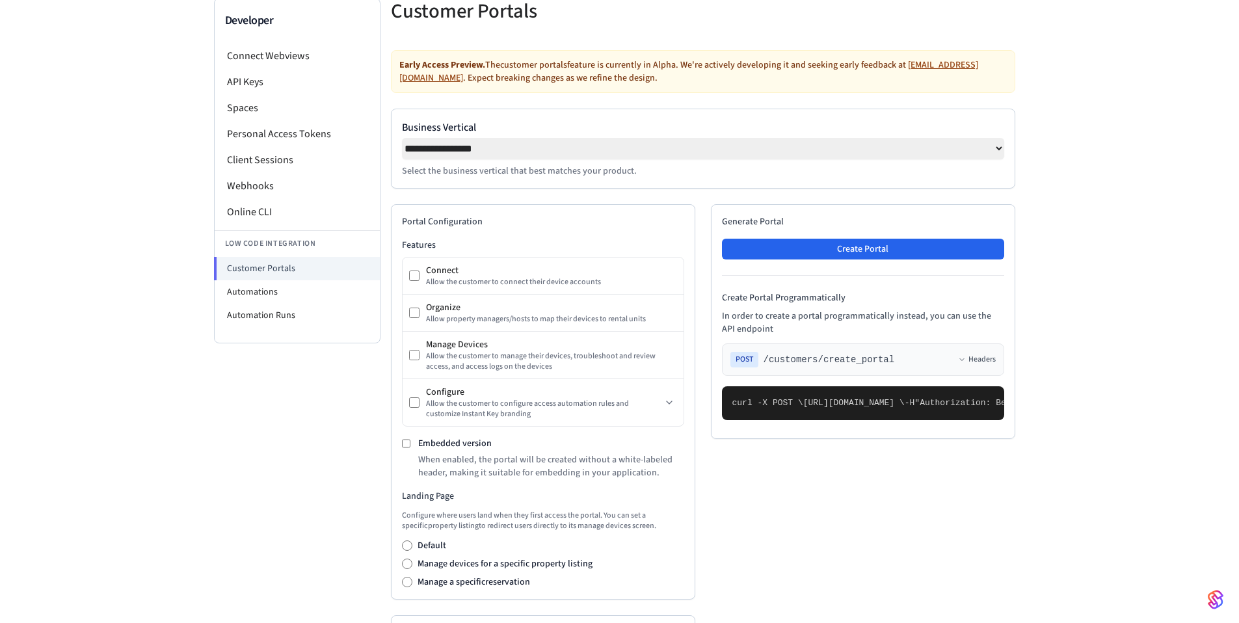
scroll to position [439, 0]
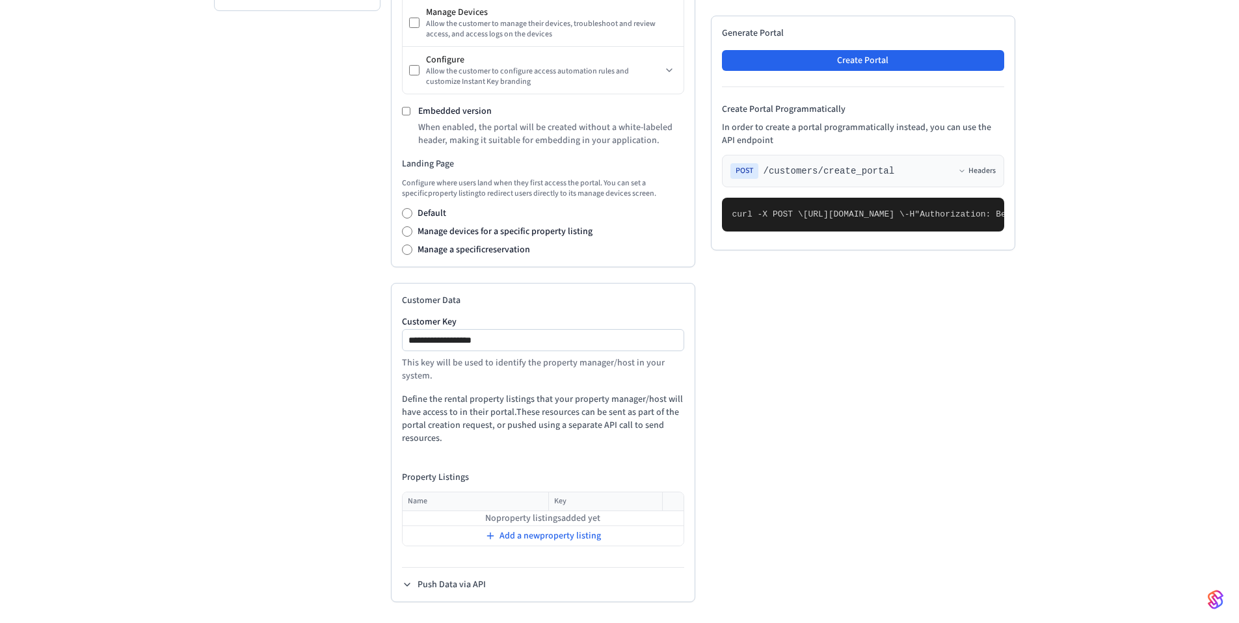
click at [489, 351] on div "**********" at bounding box center [543, 350] width 282 height 65
click at [493, 349] on div "**********" at bounding box center [543, 340] width 282 height 22
click at [498, 344] on input "**********" at bounding box center [543, 340] width 281 height 16
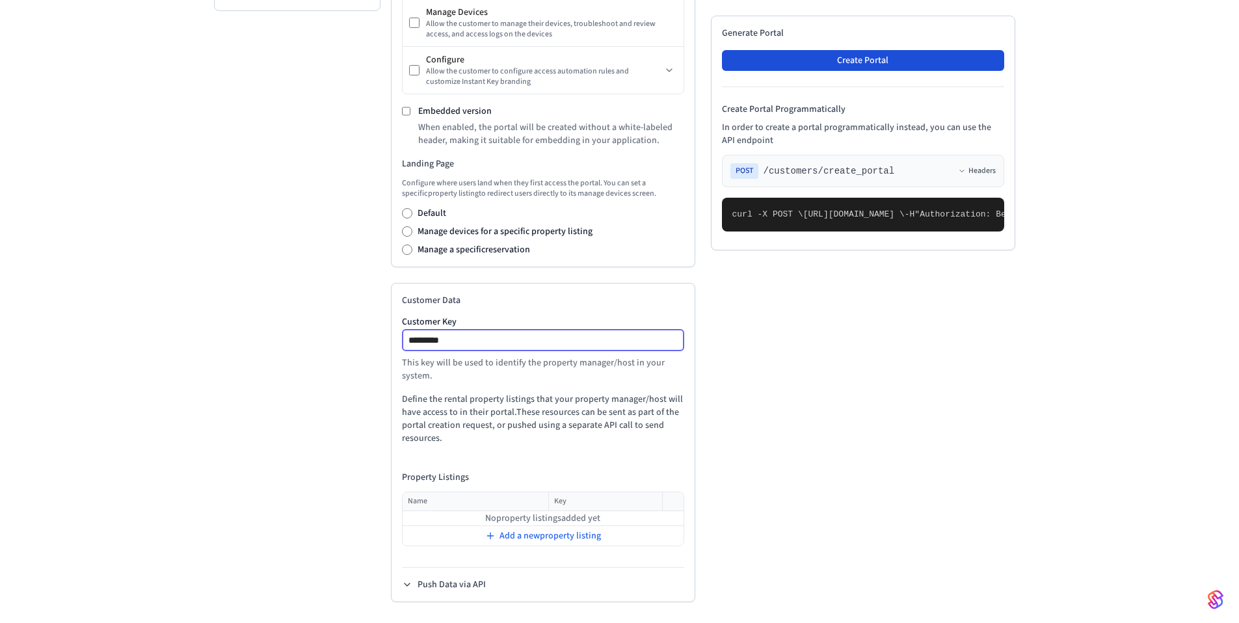
type input "*********"
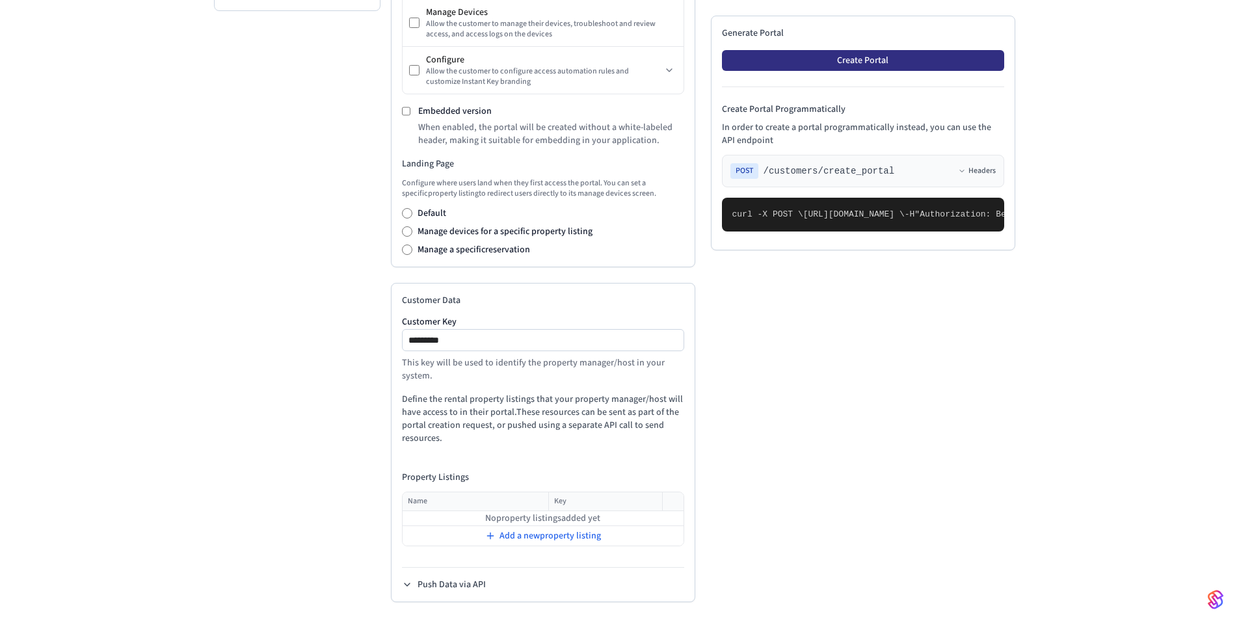
click at [925, 57] on button "Create Portal" at bounding box center [863, 60] width 282 height 21
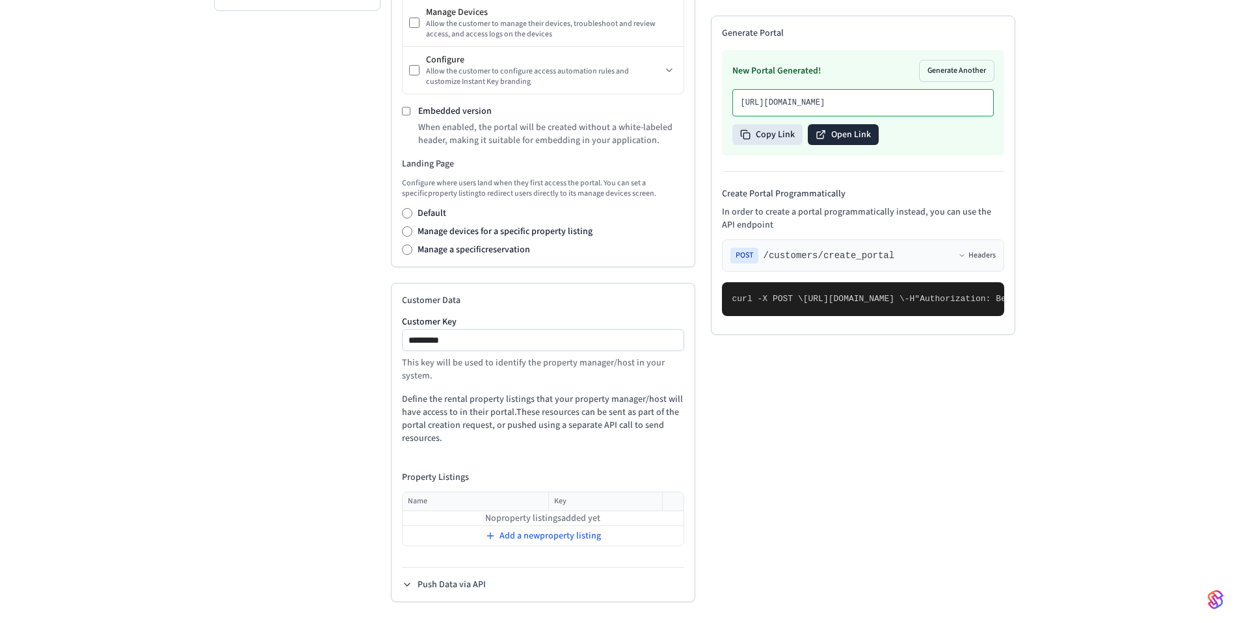
click at [830, 144] on button "Open Link" at bounding box center [843, 134] width 71 height 21
click at [478, 123] on p "When enabled, the portal will be created without a white-labeled header, making…" at bounding box center [551, 134] width 266 height 26
click at [478, 111] on label "Embedded version" at bounding box center [455, 111] width 74 height 13
click at [665, 68] on icon at bounding box center [669, 70] width 10 height 10
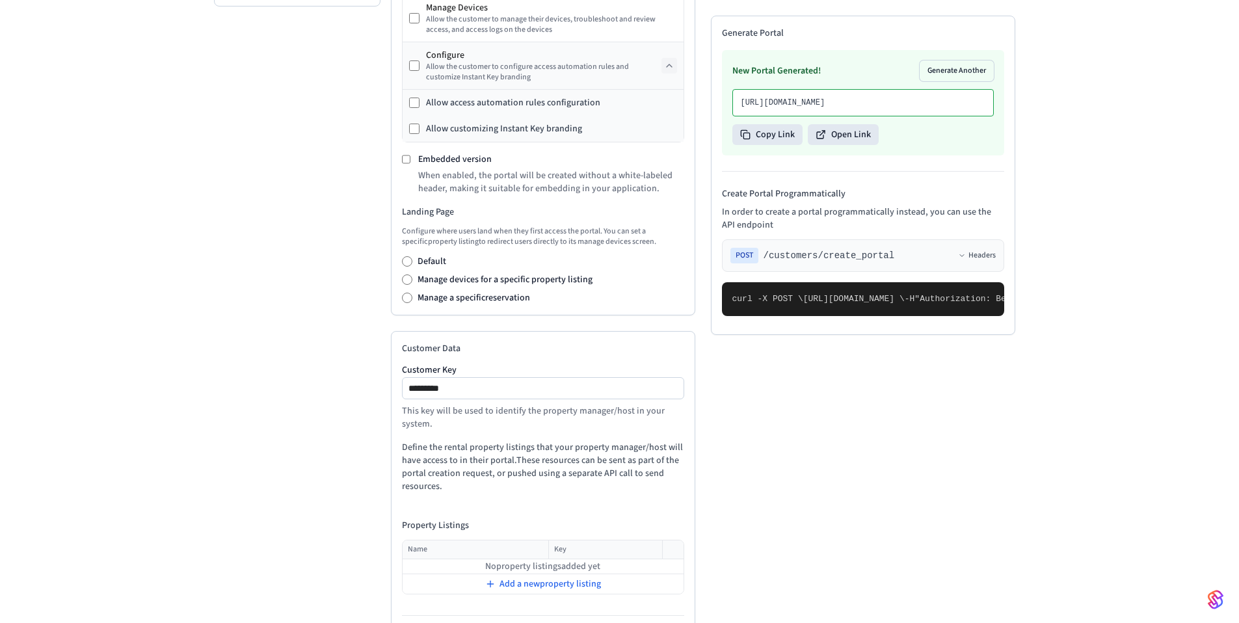
click at [548, 102] on div "Allow access automation rules configuration" at bounding box center [513, 102] width 174 height 13
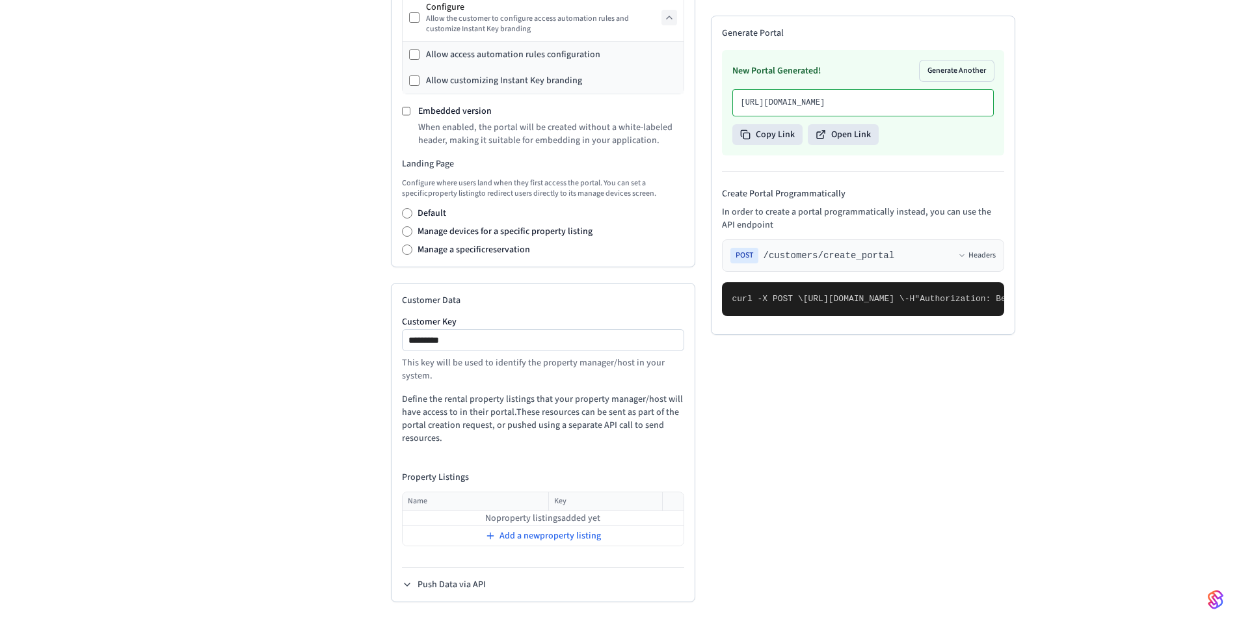
scroll to position [228, 0]
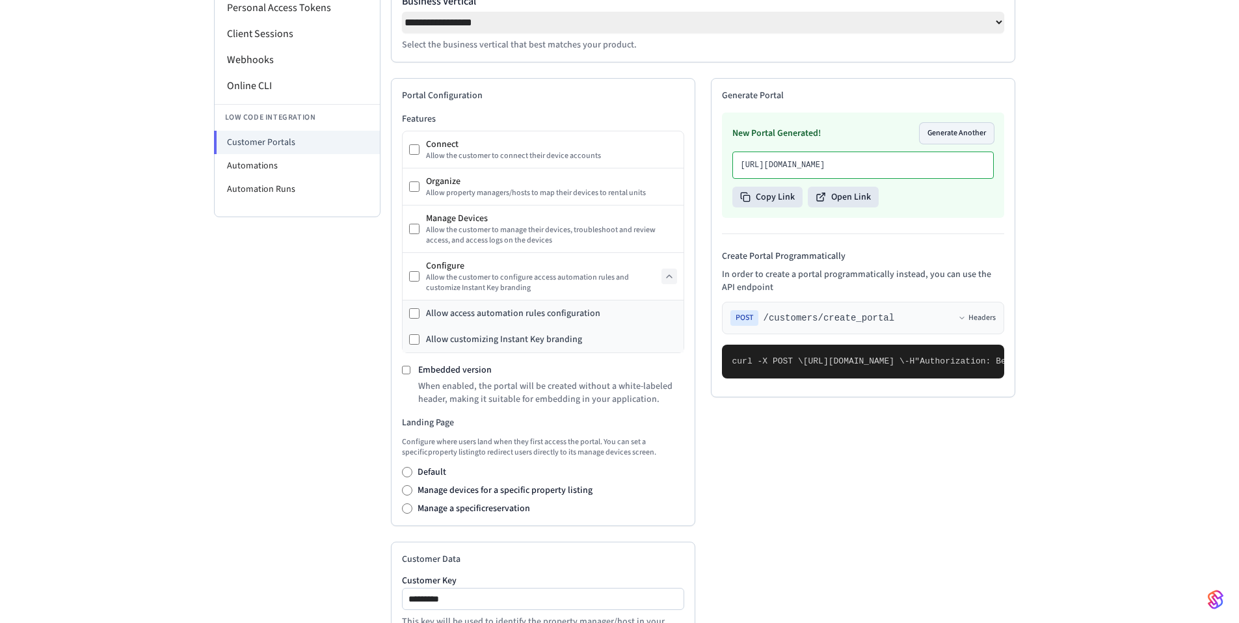
click at [960, 141] on button "Generate Another" at bounding box center [957, 133] width 74 height 21
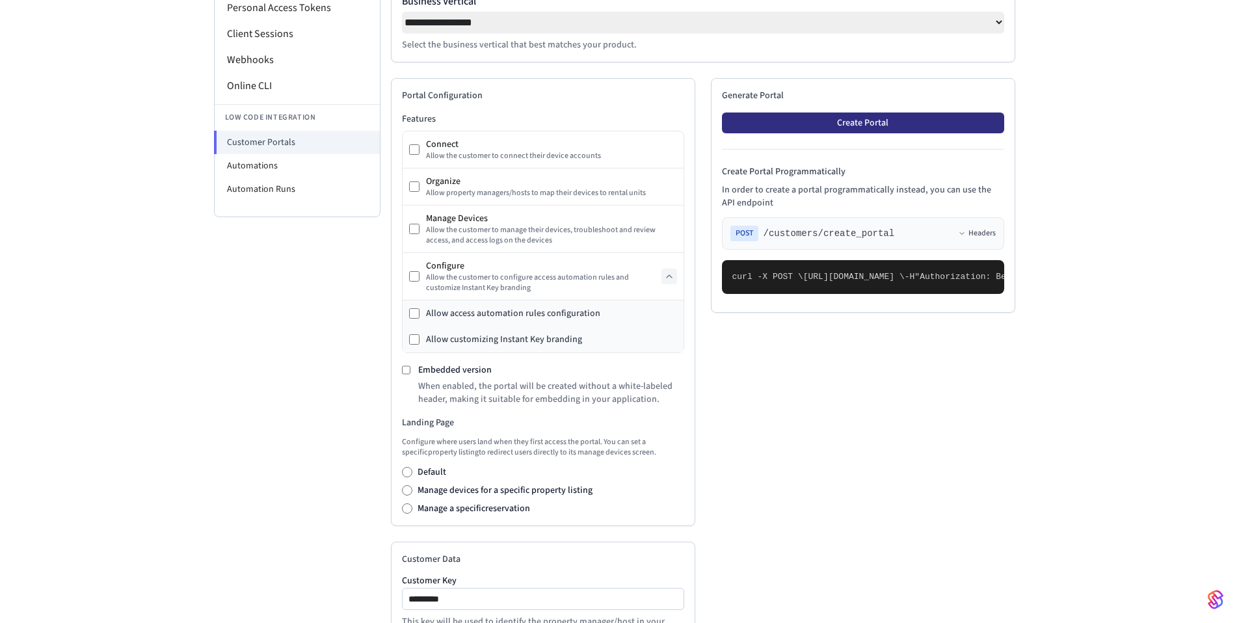
click at [875, 121] on button "Create Portal" at bounding box center [863, 123] width 282 height 21
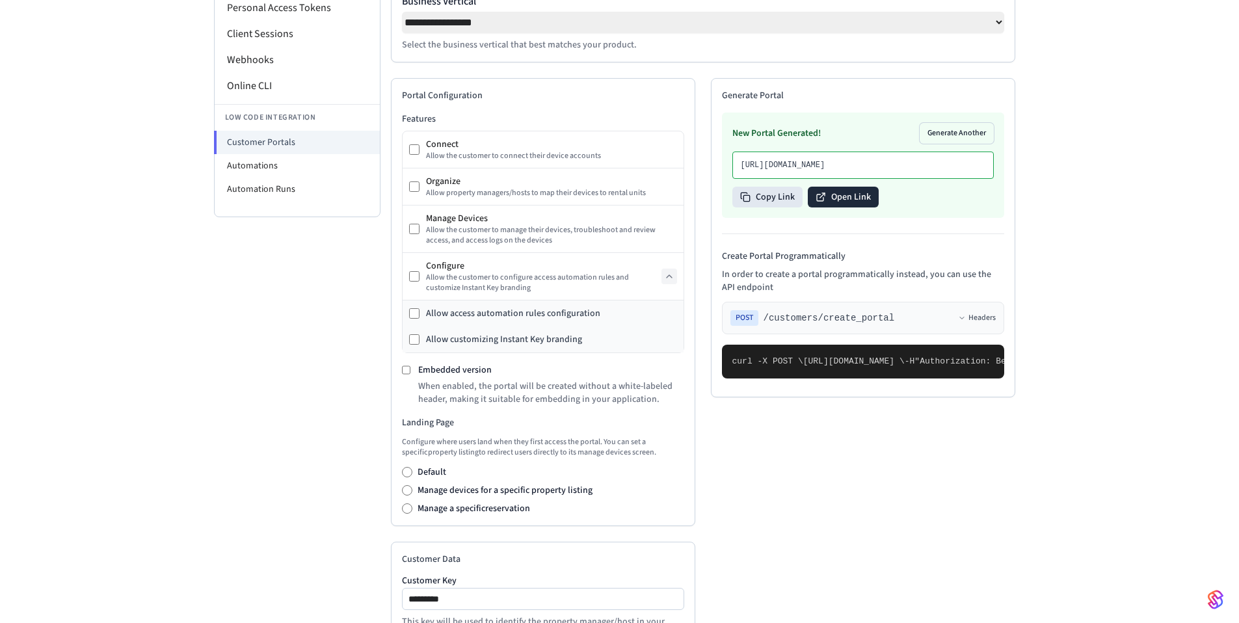
click at [858, 208] on button "Open Link" at bounding box center [843, 197] width 71 height 21
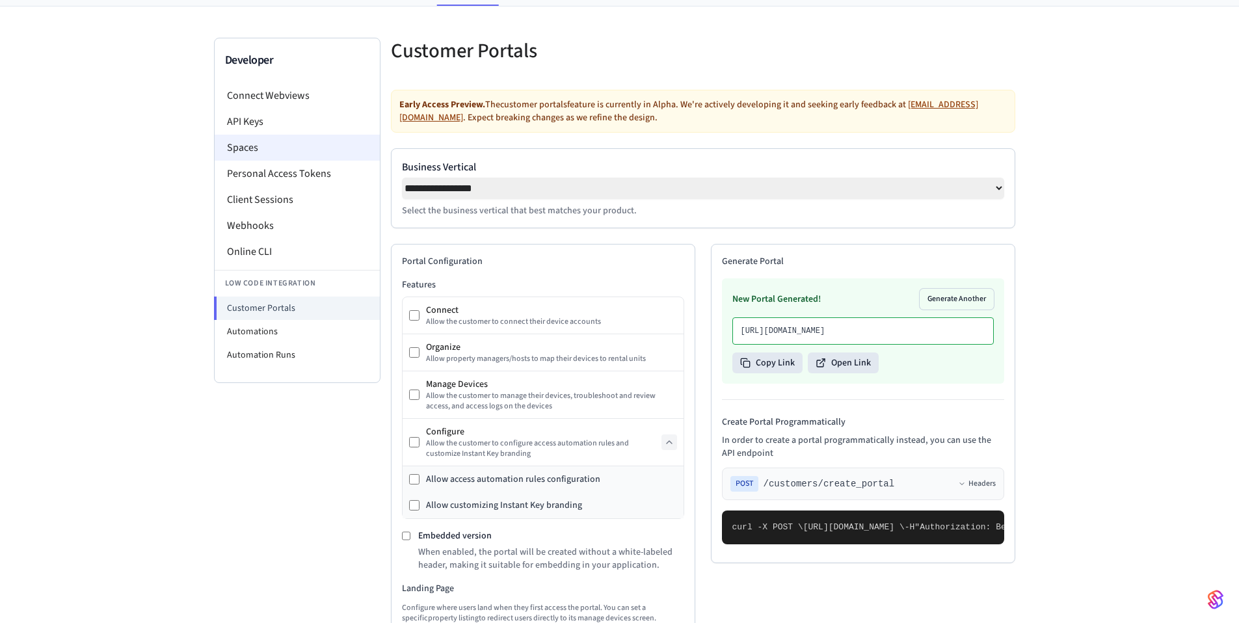
click at [298, 156] on li "Spaces" at bounding box center [297, 148] width 165 height 26
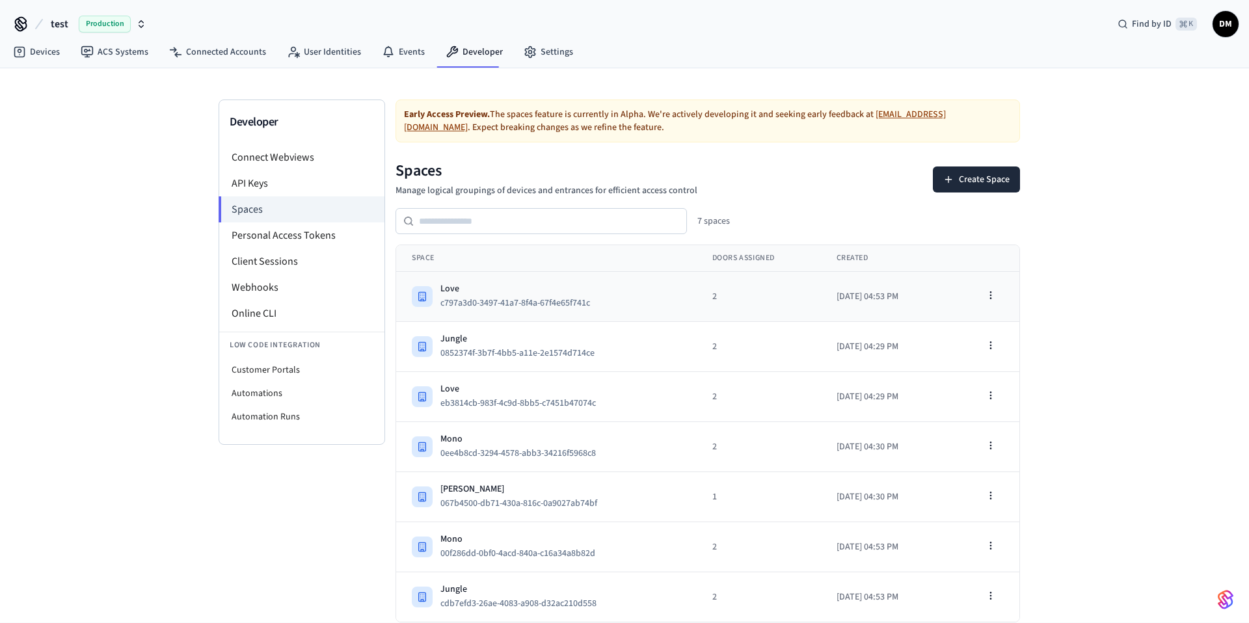
click at [929, 301] on td "[DATE] 04:53 PM" at bounding box center [882, 297] width 123 height 50
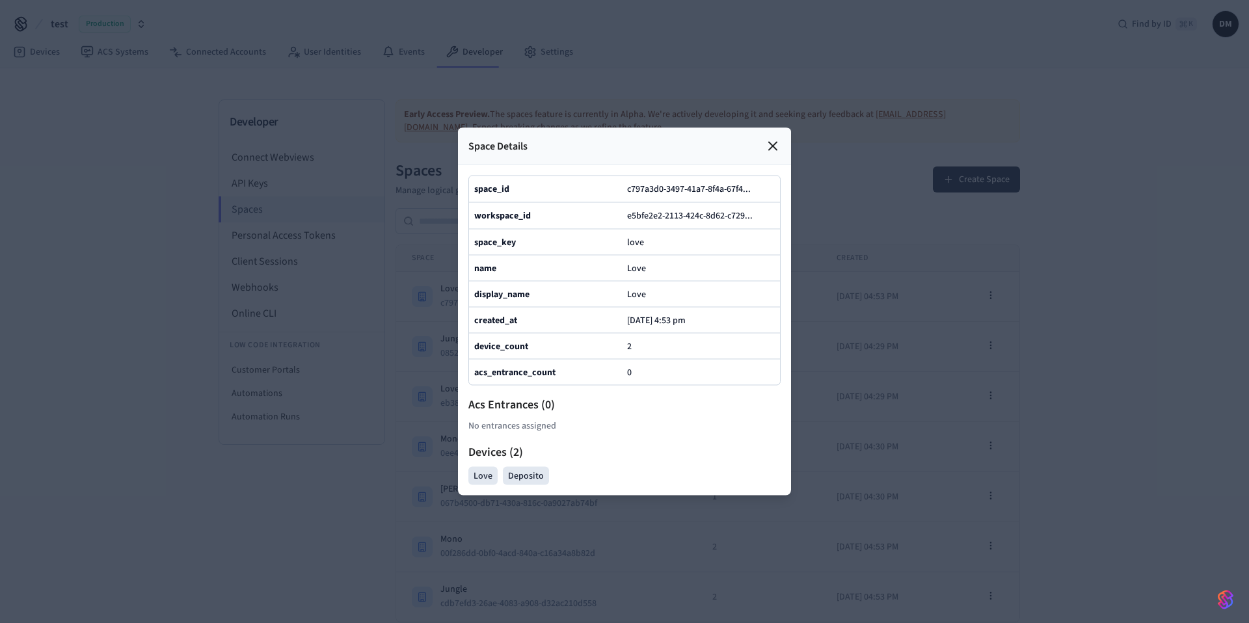
click at [770, 139] on icon at bounding box center [773, 147] width 16 height 16
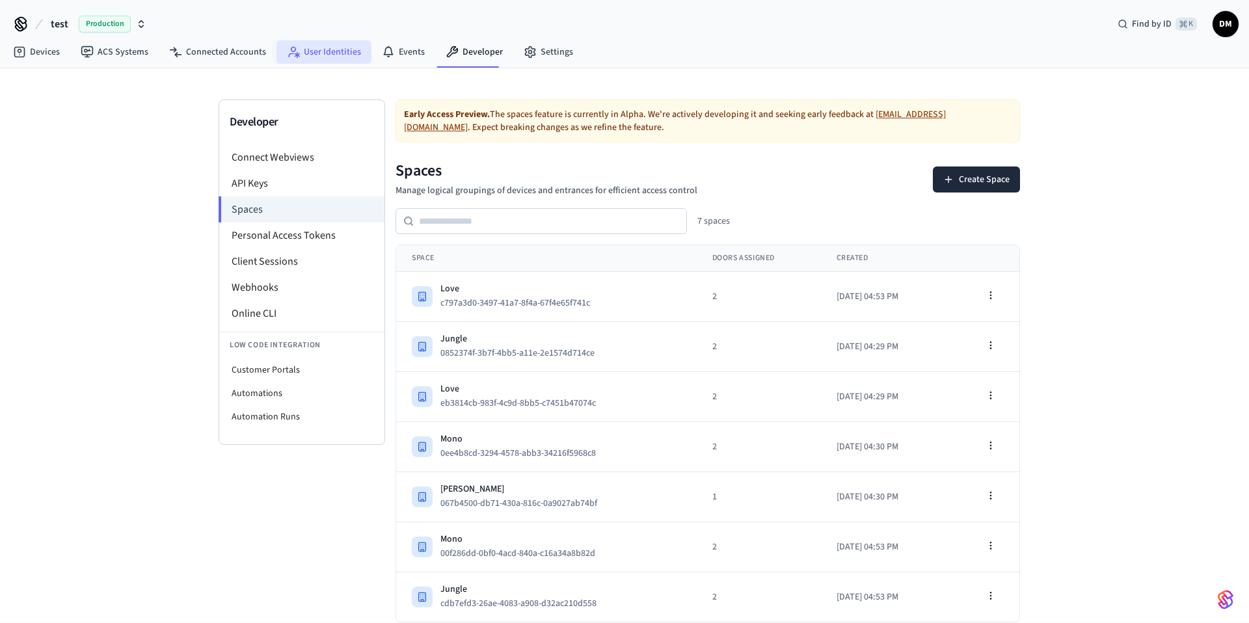
click at [295, 54] on icon at bounding box center [297, 55] width 5 height 6
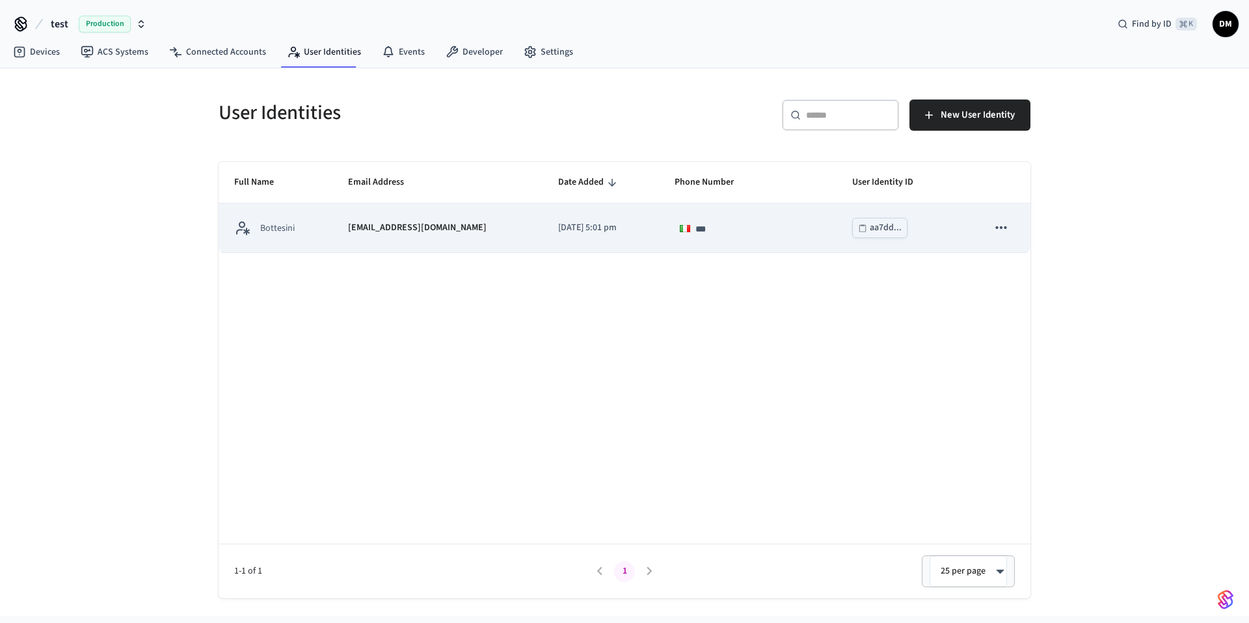
click at [1016, 226] on td "sticky table" at bounding box center [1001, 228] width 59 height 49
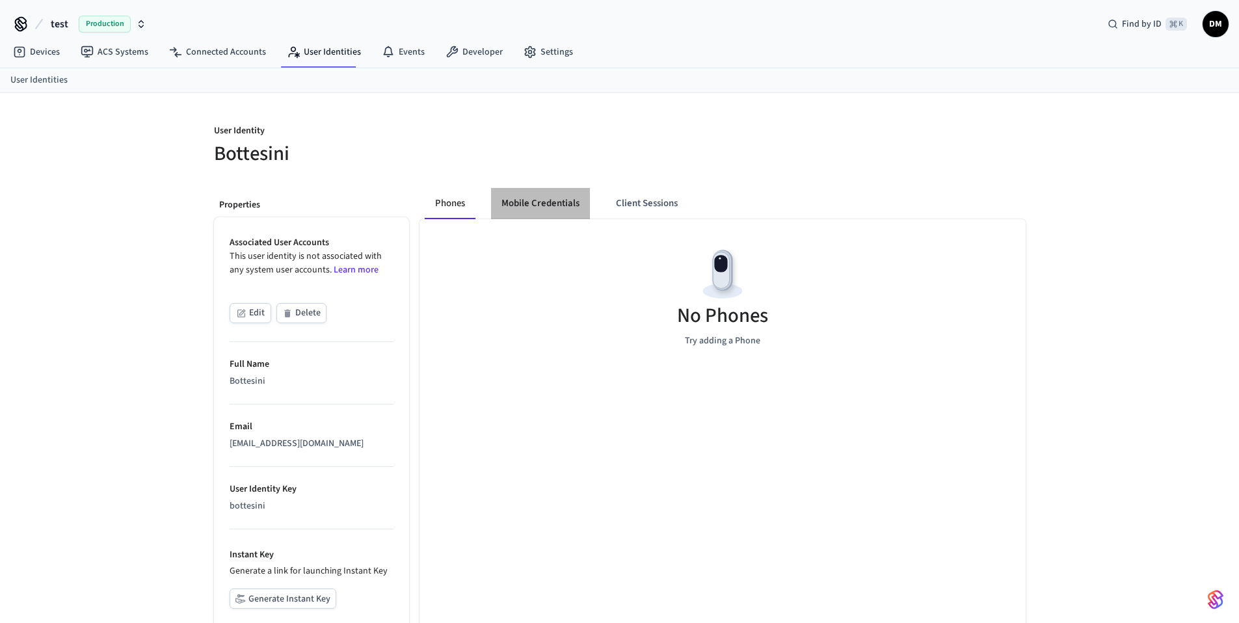
click at [555, 198] on button "Mobile Credentials" at bounding box center [540, 203] width 99 height 31
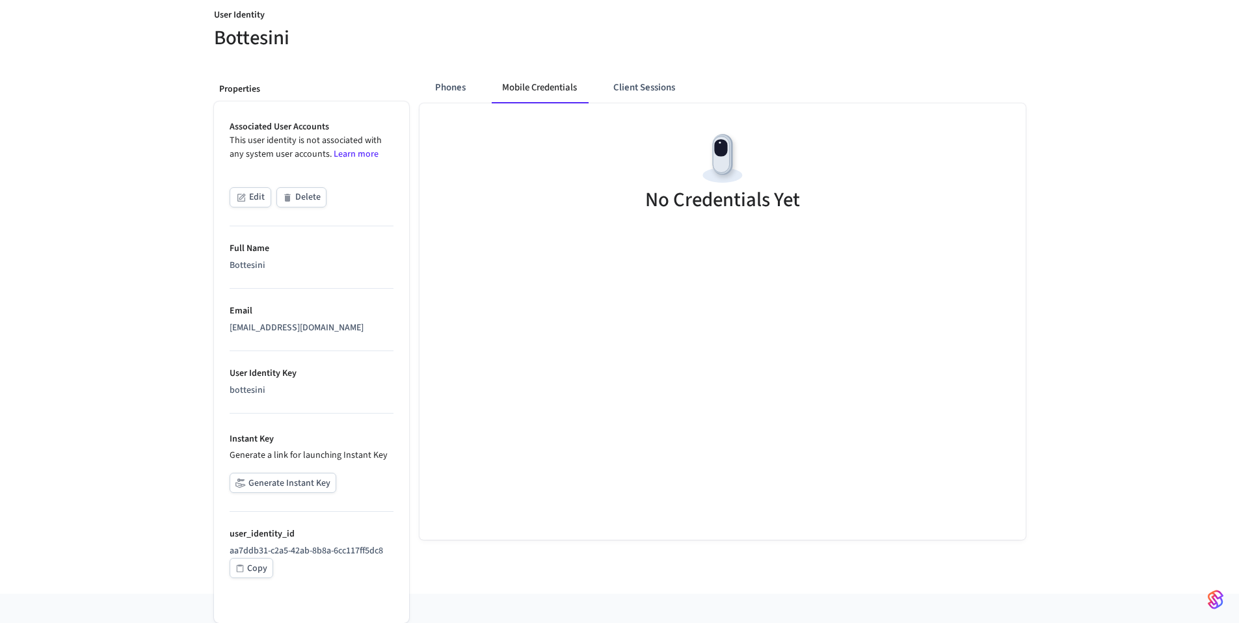
scroll to position [108, 0]
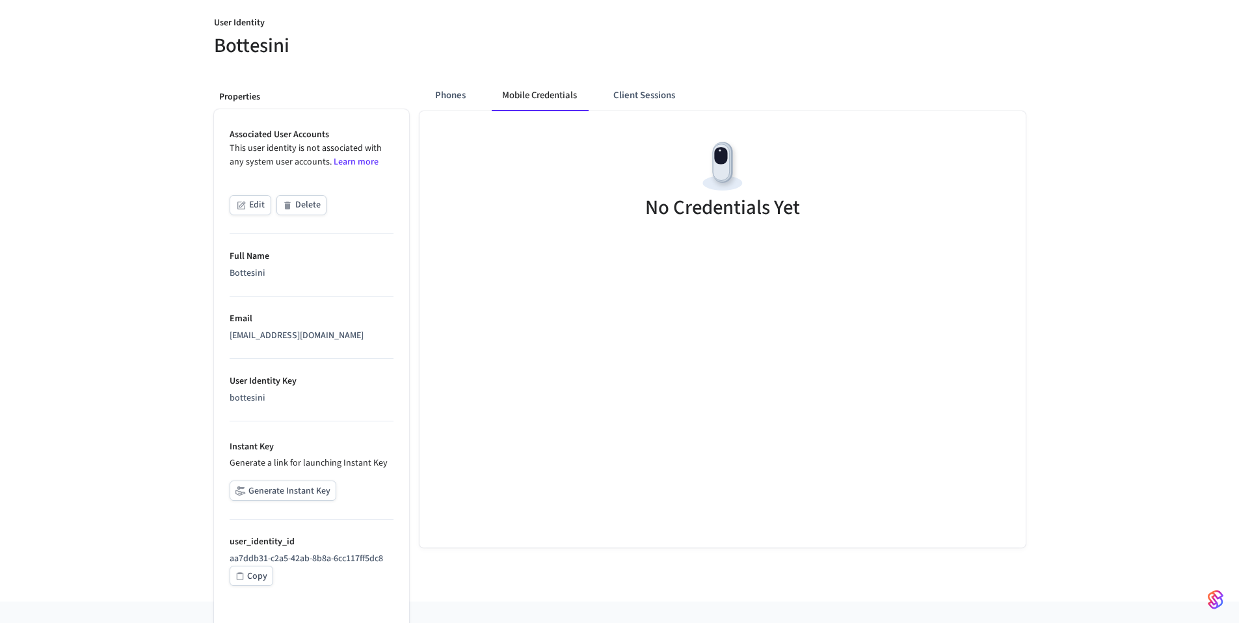
click at [346, 167] on link "Learn more" at bounding box center [356, 162] width 45 height 13
